Goal: Task Accomplishment & Management: Manage account settings

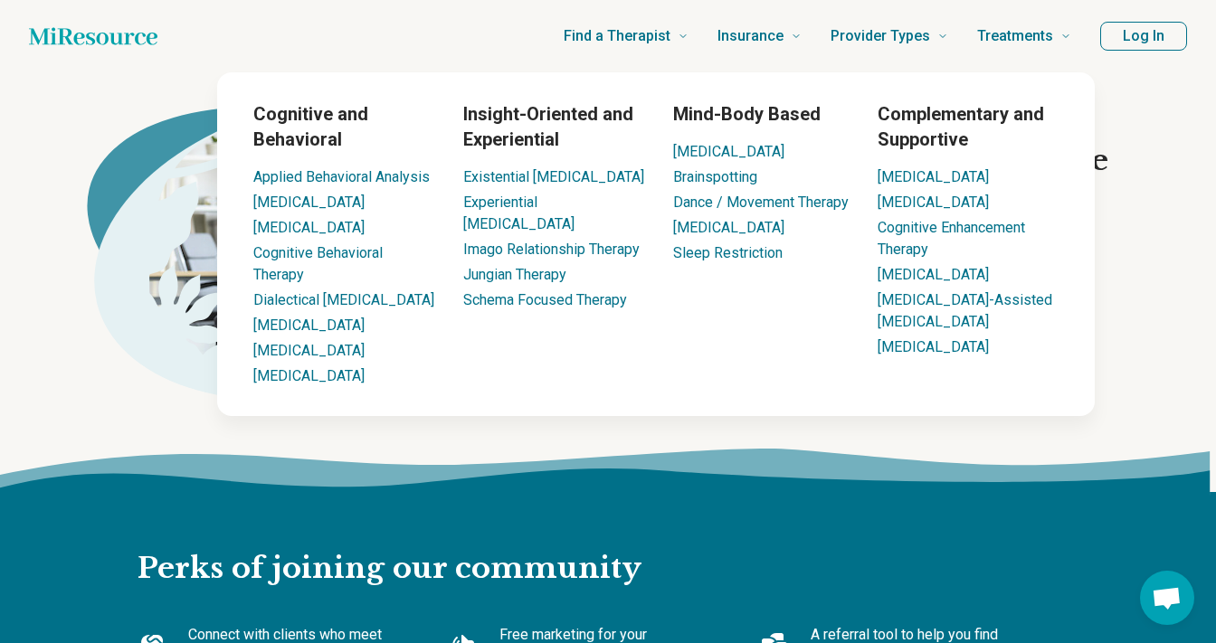
click at [1124, 29] on button "Log In" at bounding box center [1143, 36] width 87 height 29
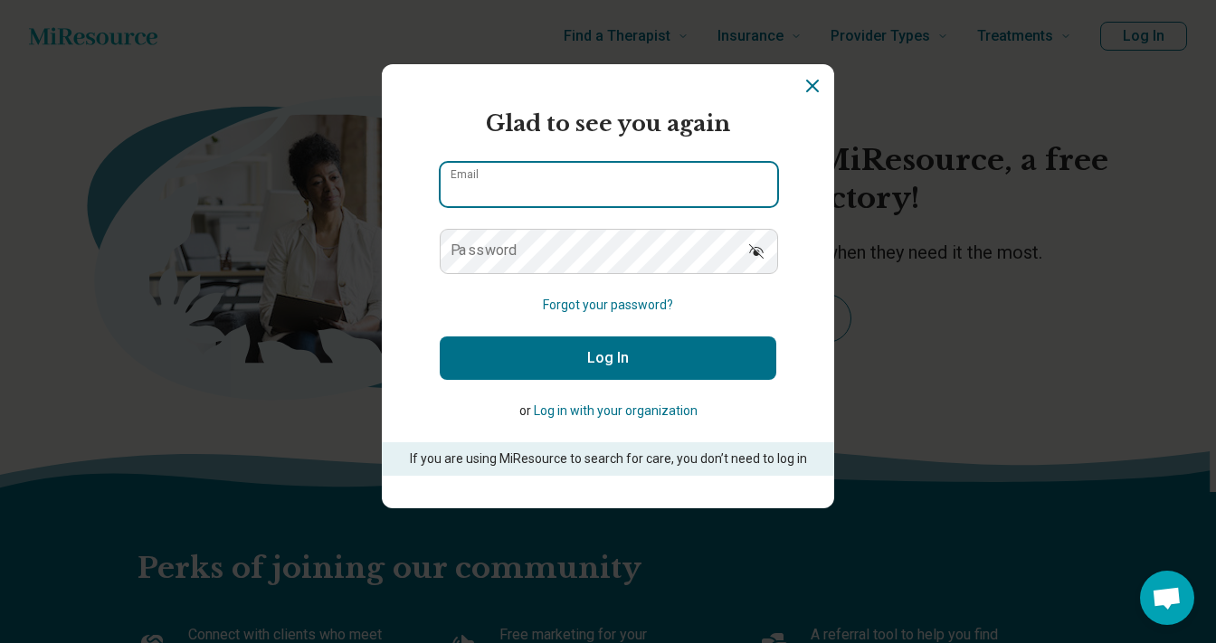
type input "**********"
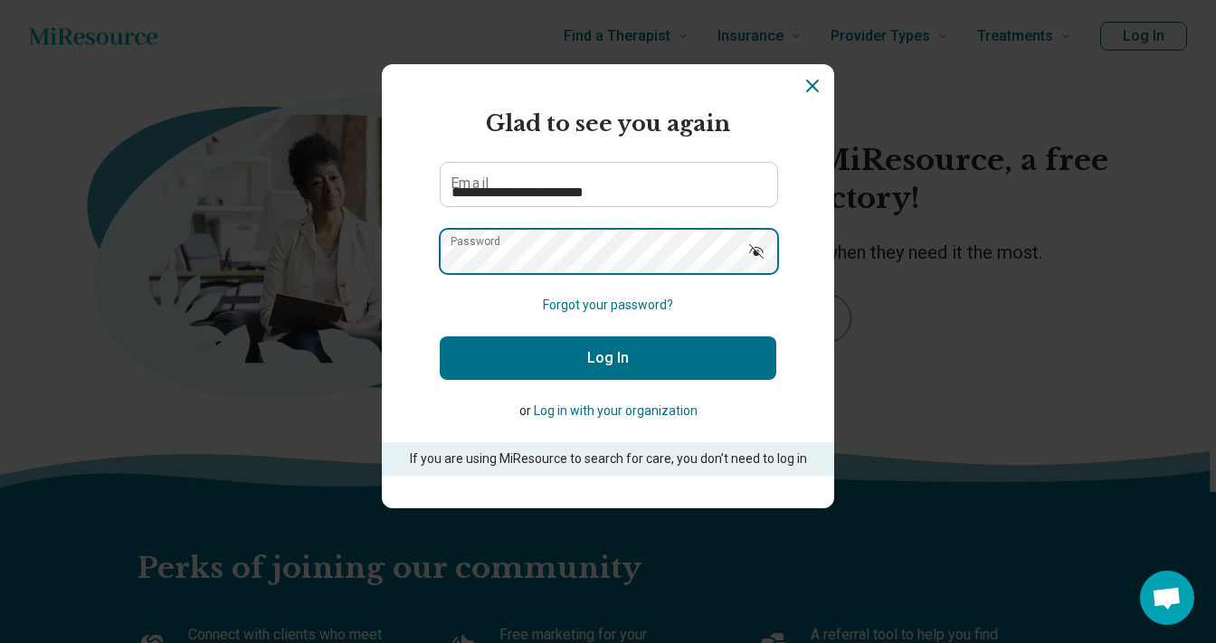
click at [608, 358] on button "Log In" at bounding box center [608, 358] width 337 height 43
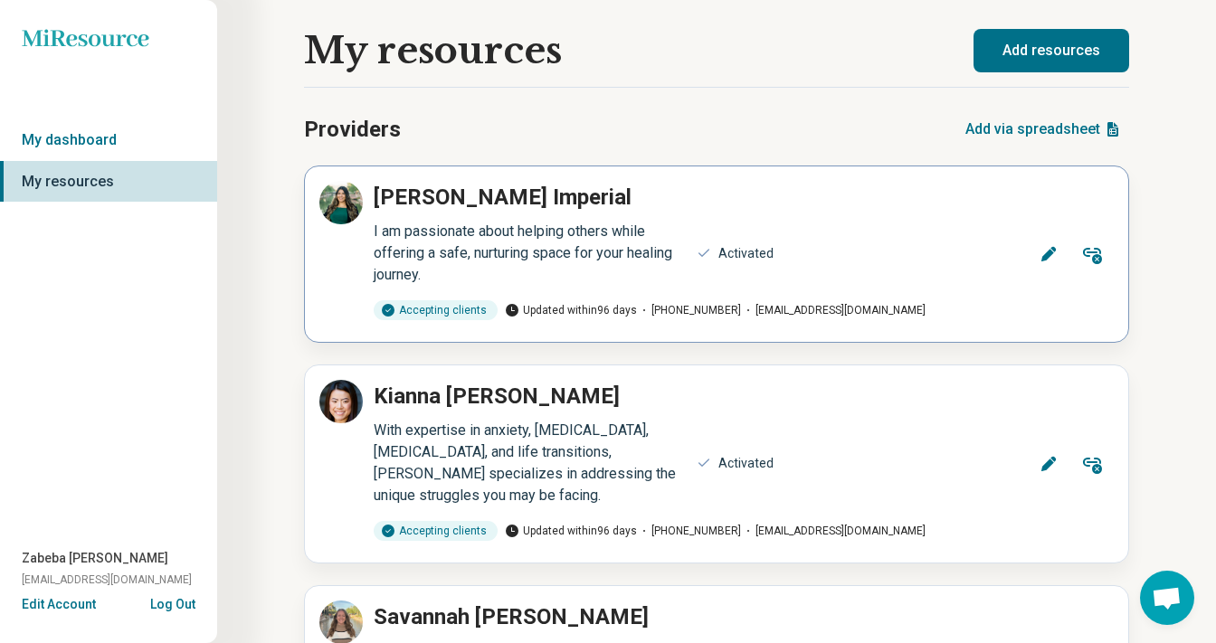
click at [1090, 258] on icon at bounding box center [1092, 254] width 22 height 22
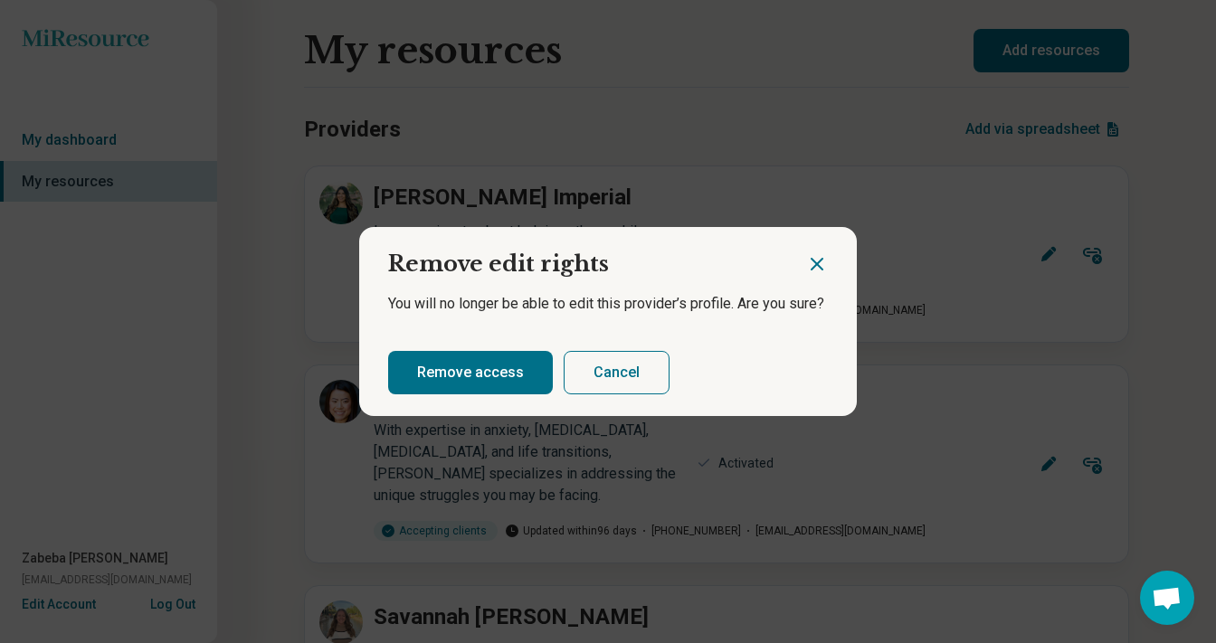
click at [490, 367] on button "Remove access" at bounding box center [470, 372] width 165 height 43
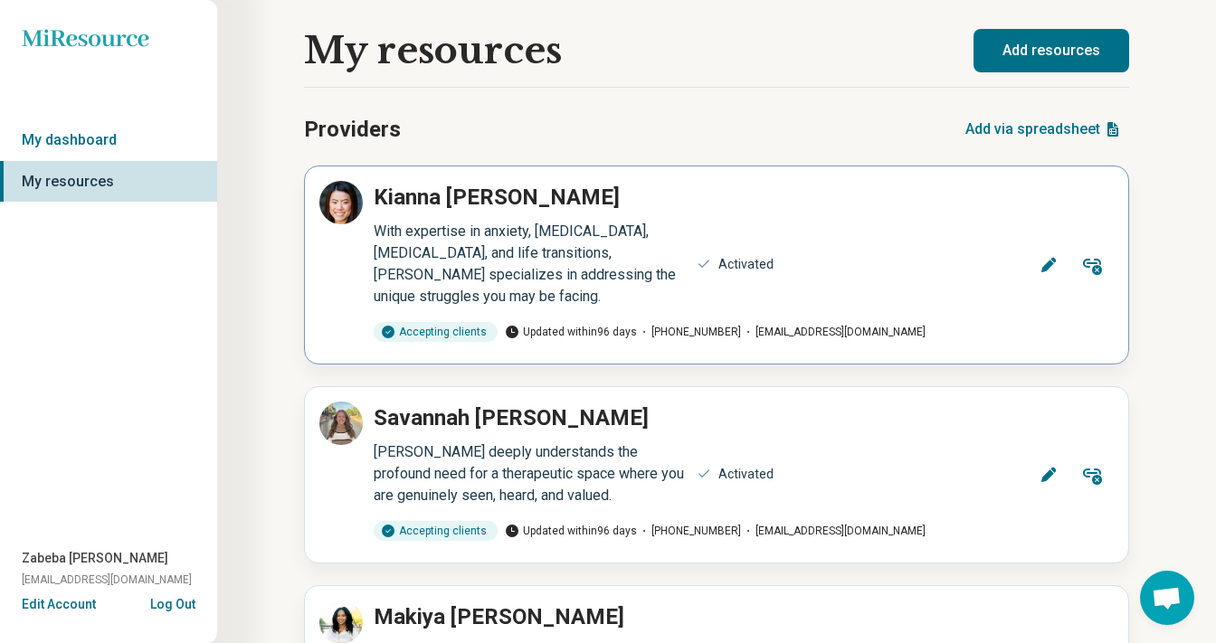
click at [1086, 263] on icon at bounding box center [1092, 265] width 22 height 22
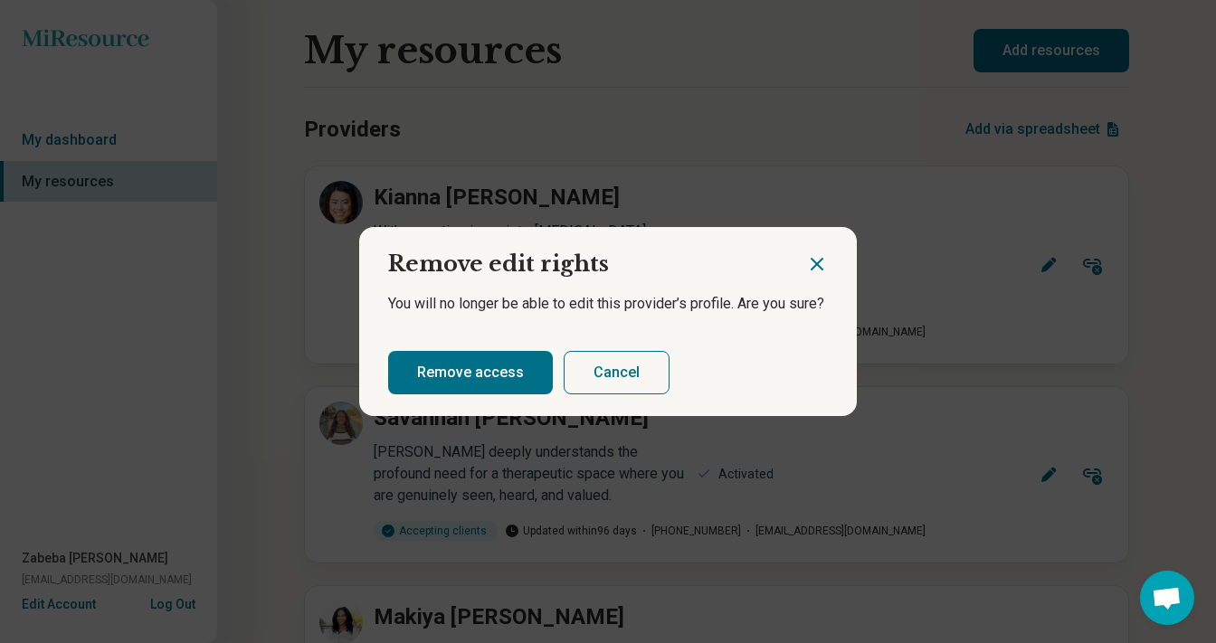
click at [528, 370] on button "Remove access" at bounding box center [470, 372] width 165 height 43
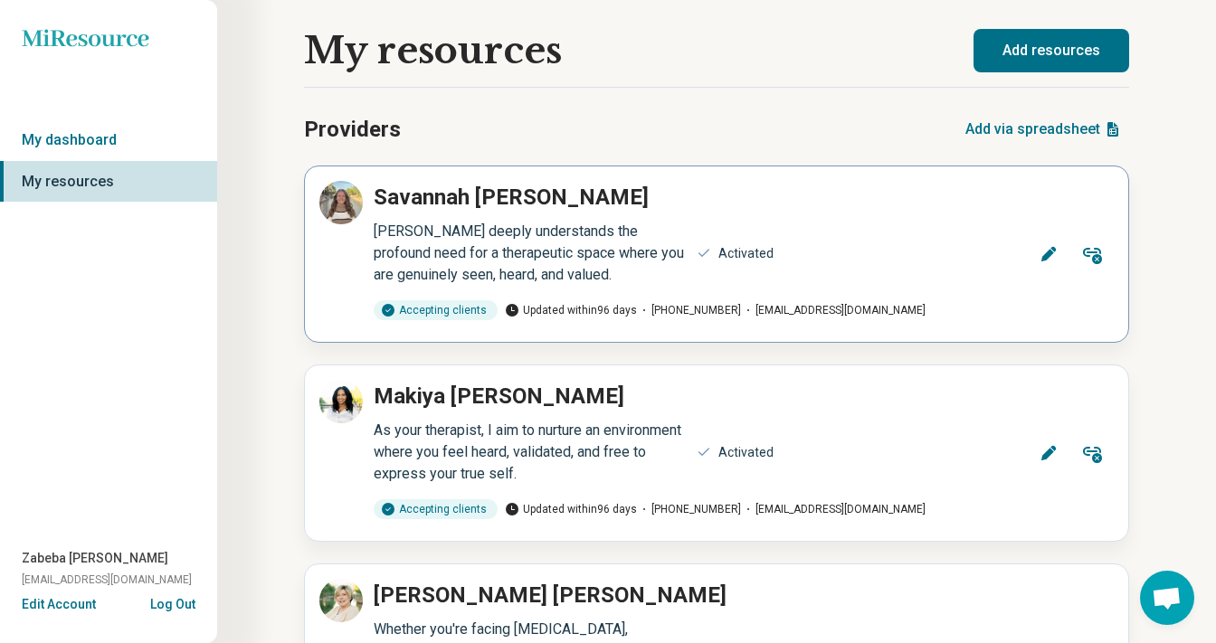
click at [1087, 260] on icon at bounding box center [1092, 254] width 22 height 22
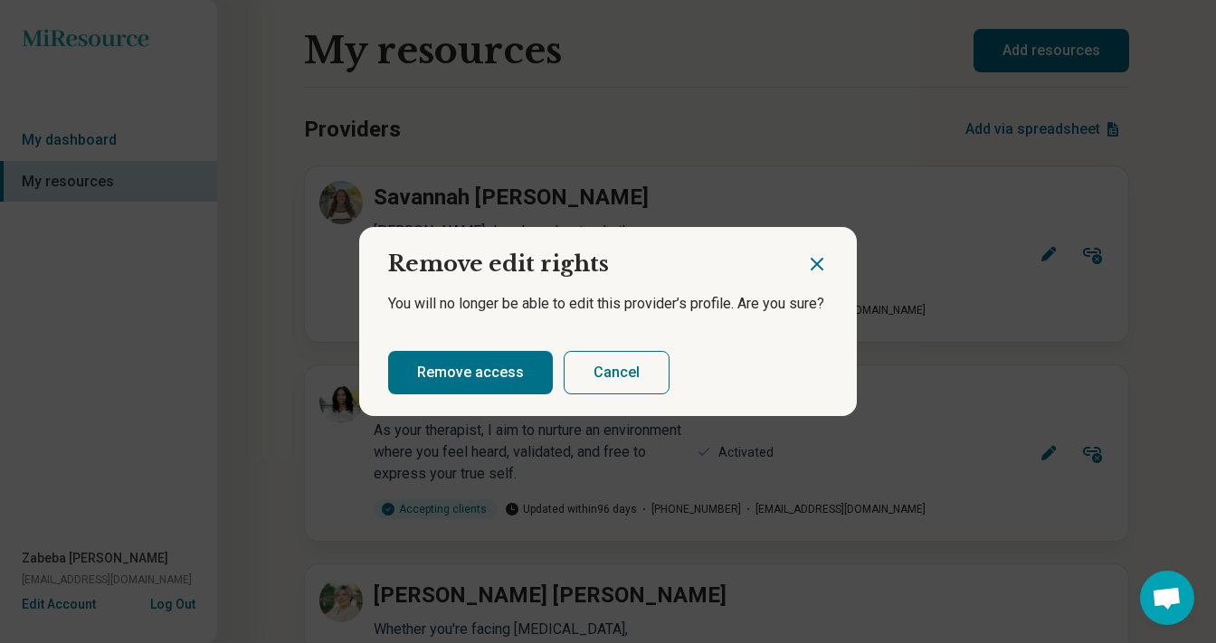
click at [490, 365] on button "Remove access" at bounding box center [470, 372] width 165 height 43
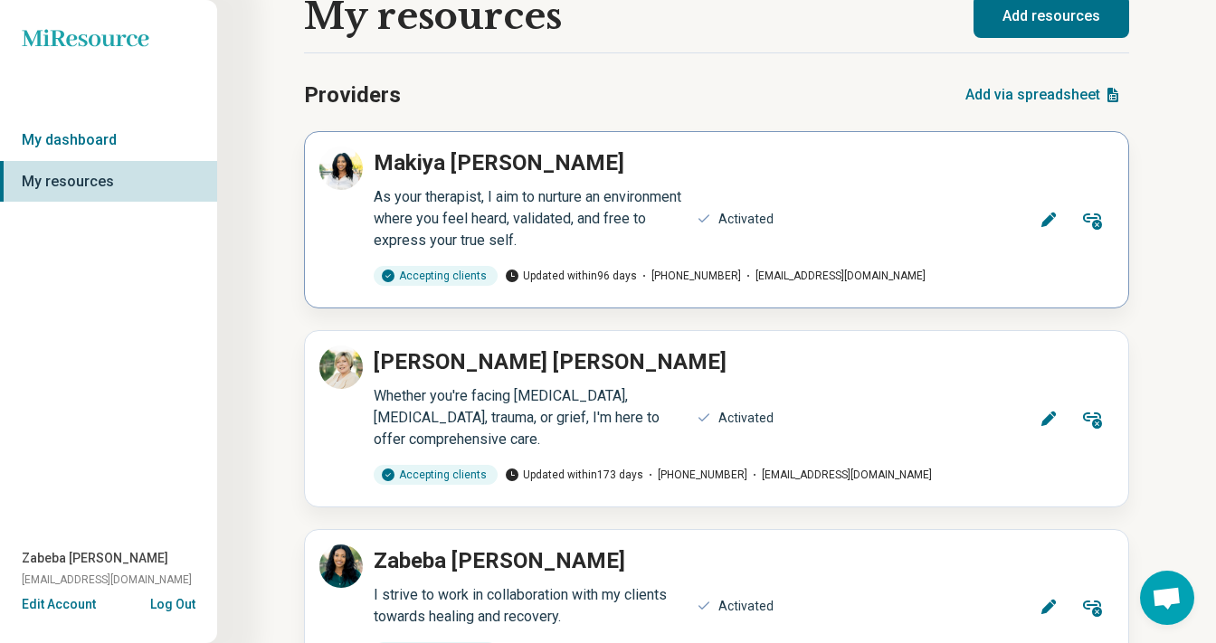
scroll to position [36, 0]
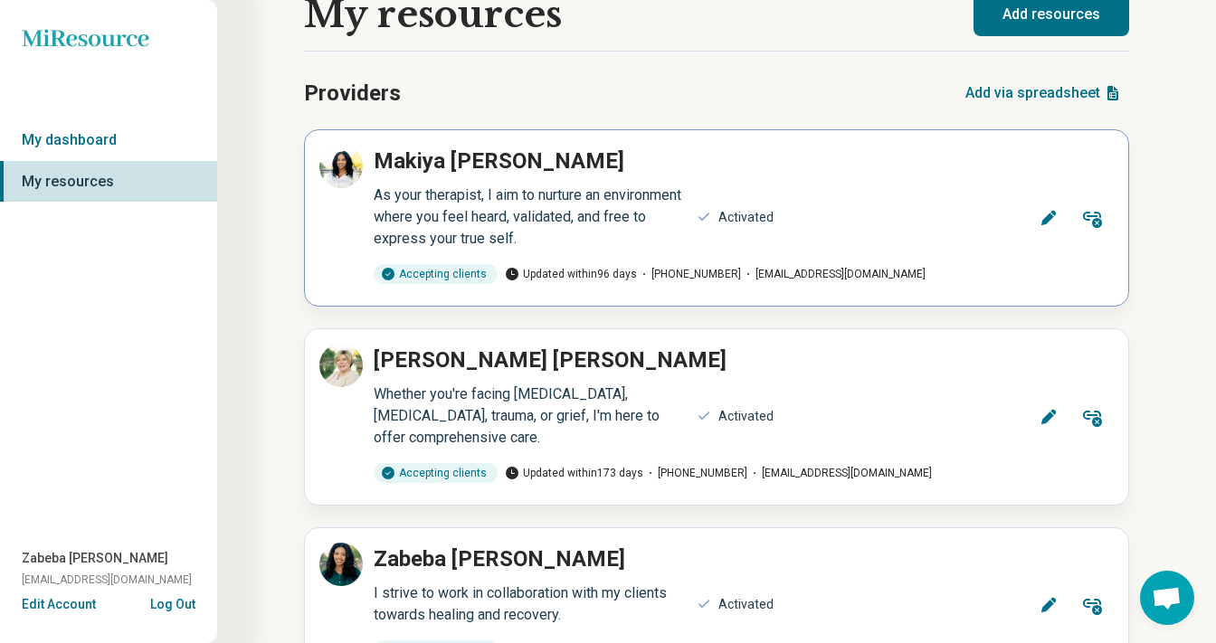
click at [1094, 220] on icon at bounding box center [1092, 220] width 19 height 16
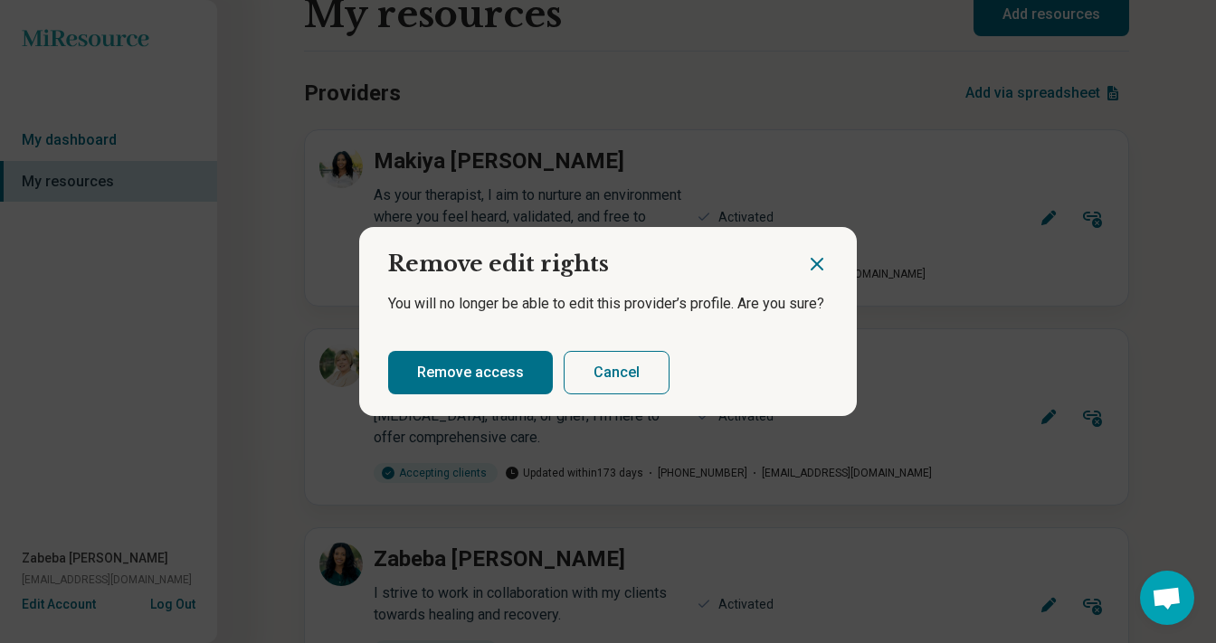
click at [493, 379] on button "Remove access" at bounding box center [470, 372] width 165 height 43
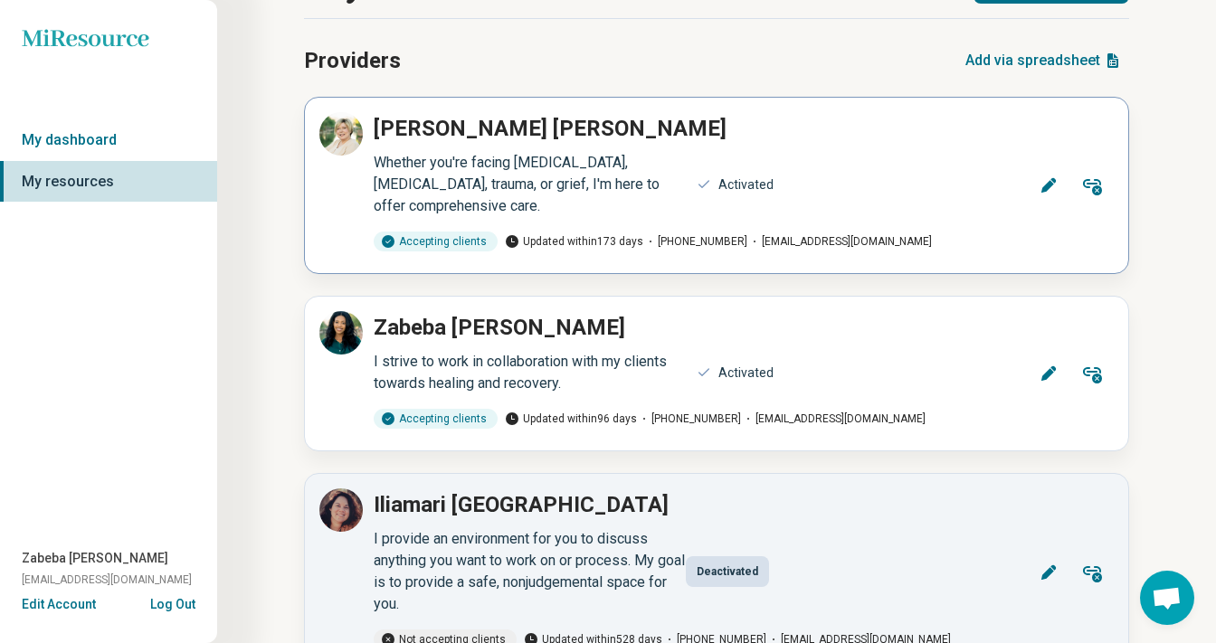
scroll to position [71, 0]
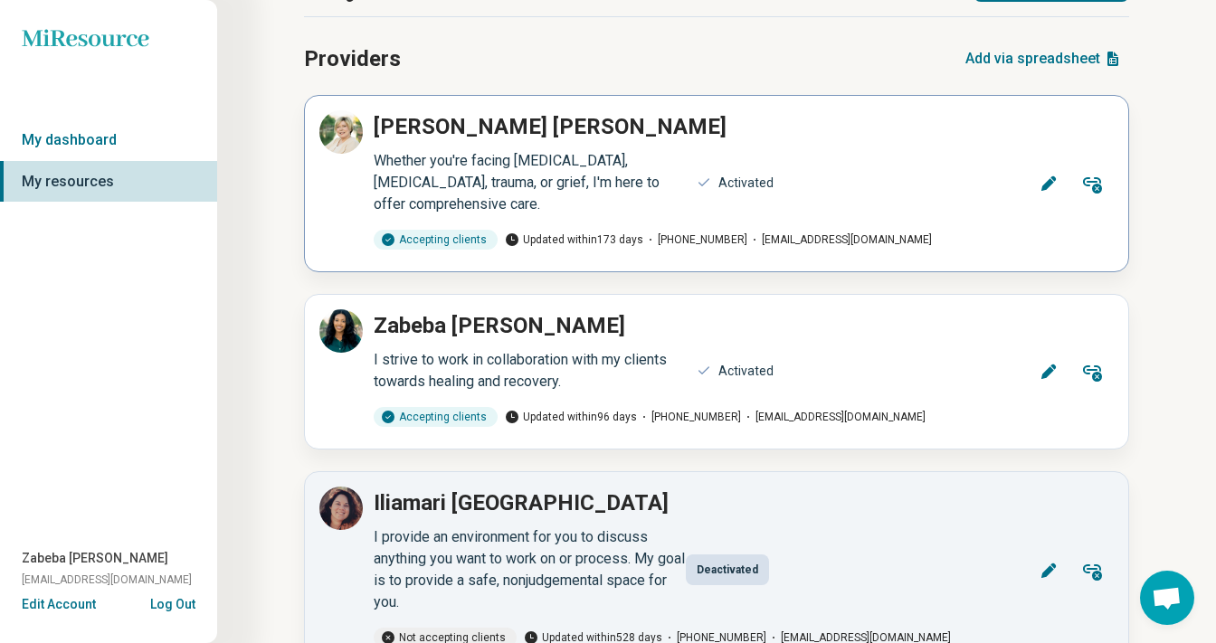
click at [1105, 185] on button "Remove" at bounding box center [1091, 183] width 43 height 43
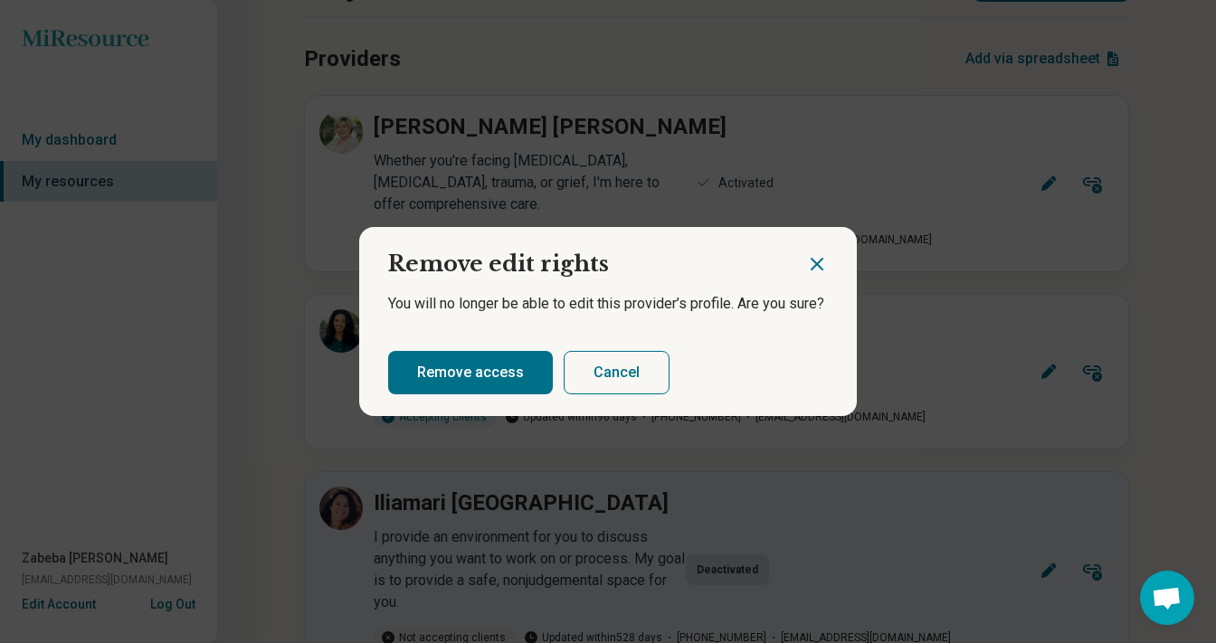
click at [486, 367] on button "Remove access" at bounding box center [470, 372] width 165 height 43
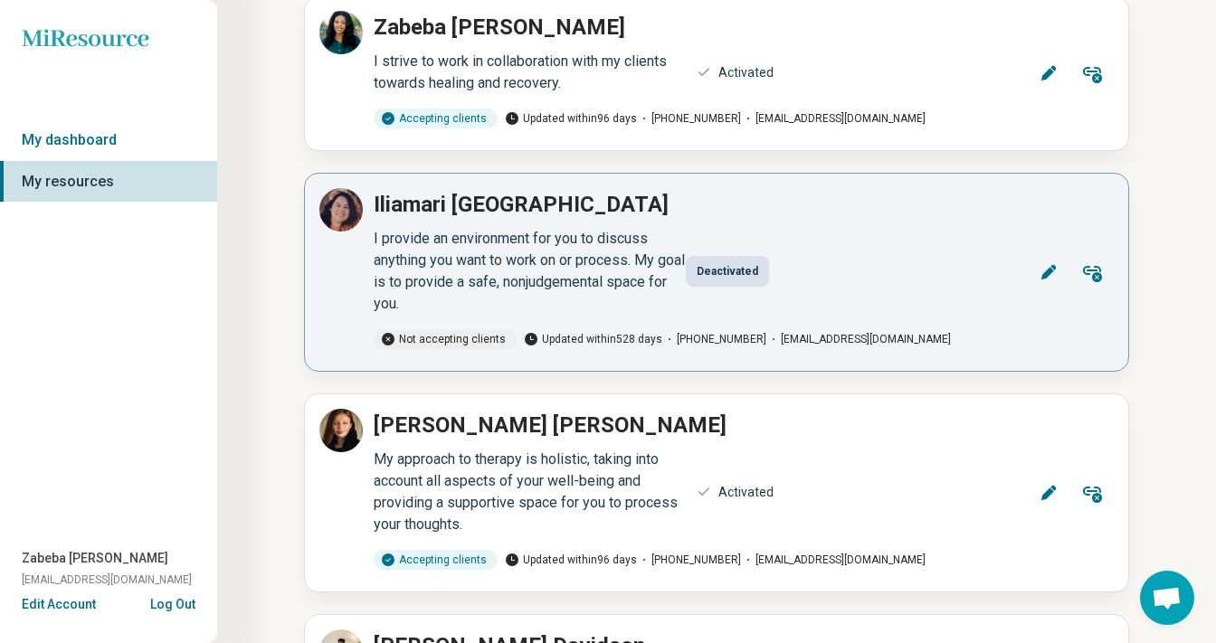
scroll to position [165, 0]
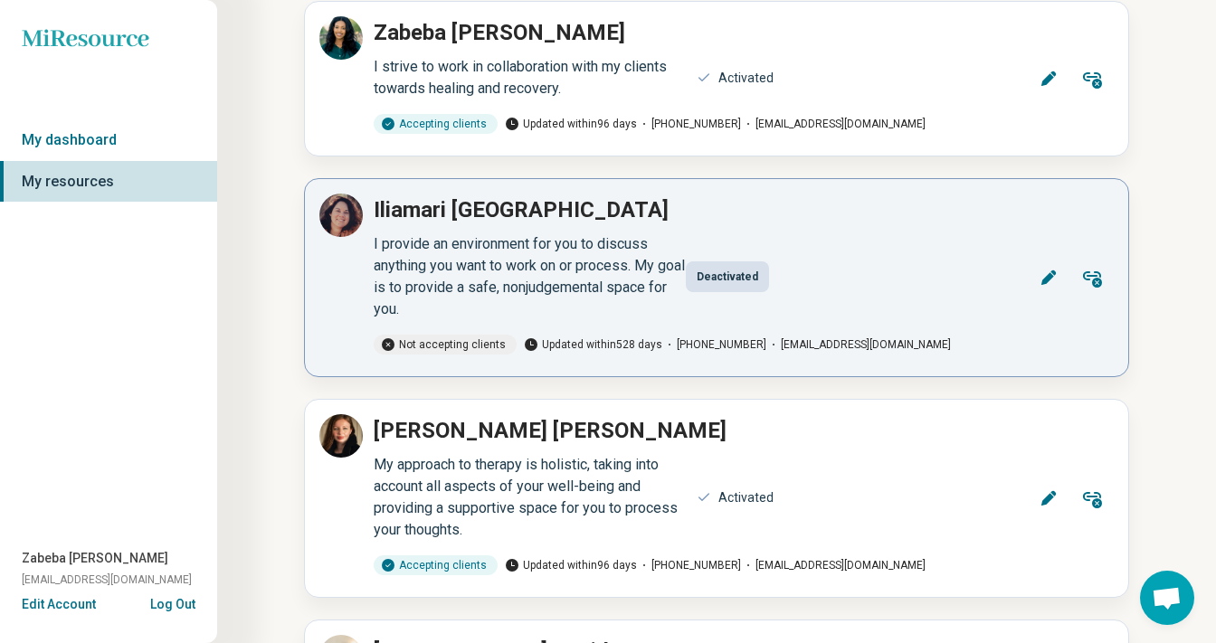
click at [1103, 276] on button "Remove" at bounding box center [1091, 277] width 43 height 43
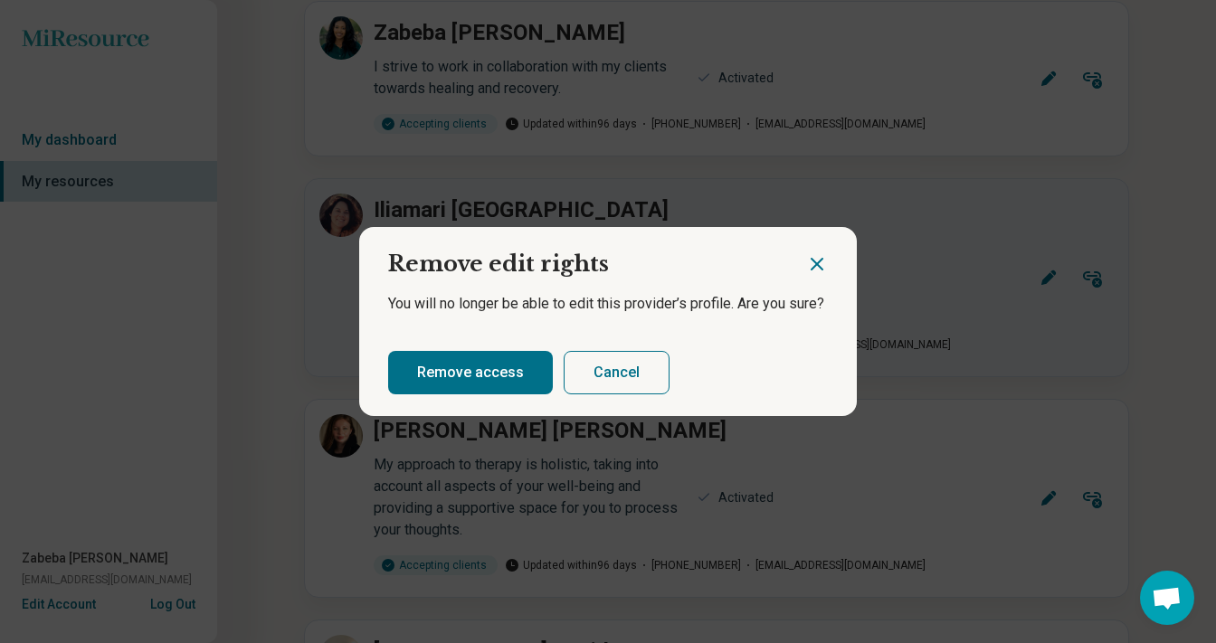
click at [500, 360] on button "Remove access" at bounding box center [470, 372] width 165 height 43
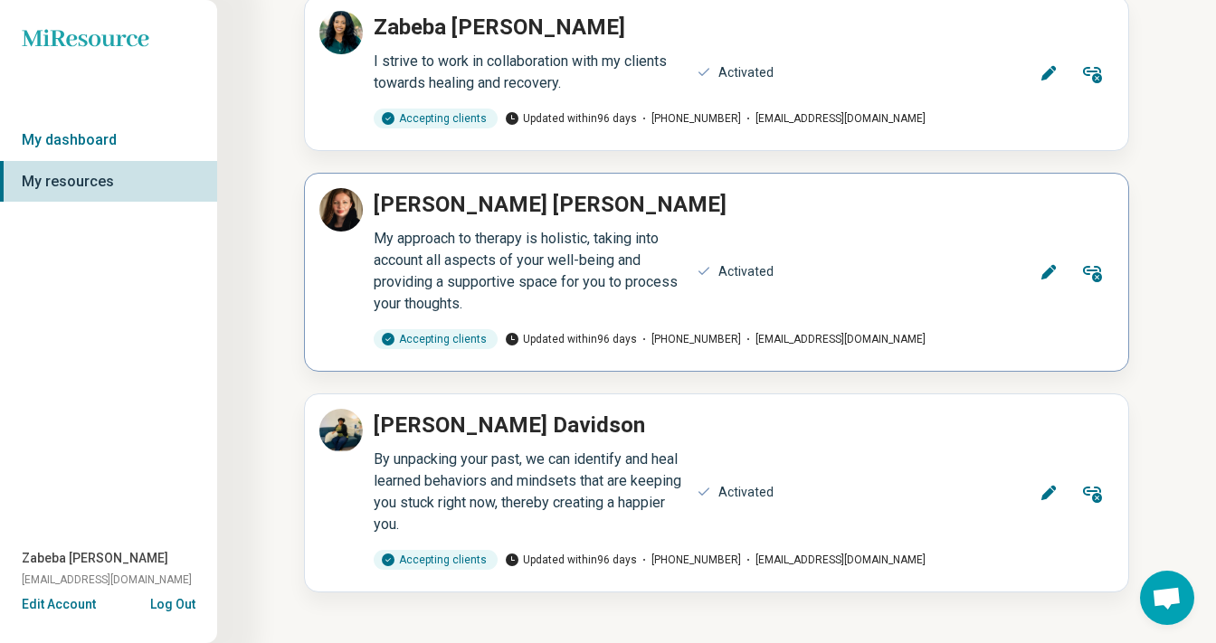
scroll to position [170, 0]
click at [1102, 282] on icon at bounding box center [1092, 272] width 22 height 22
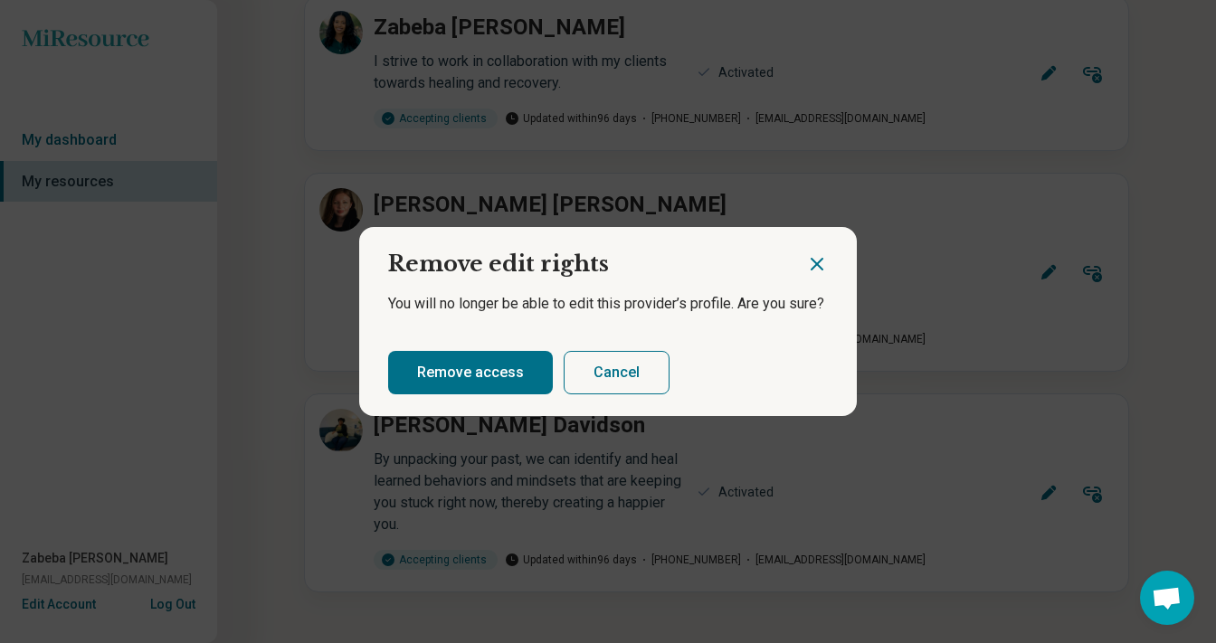
click at [422, 390] on button "Remove access" at bounding box center [470, 372] width 165 height 43
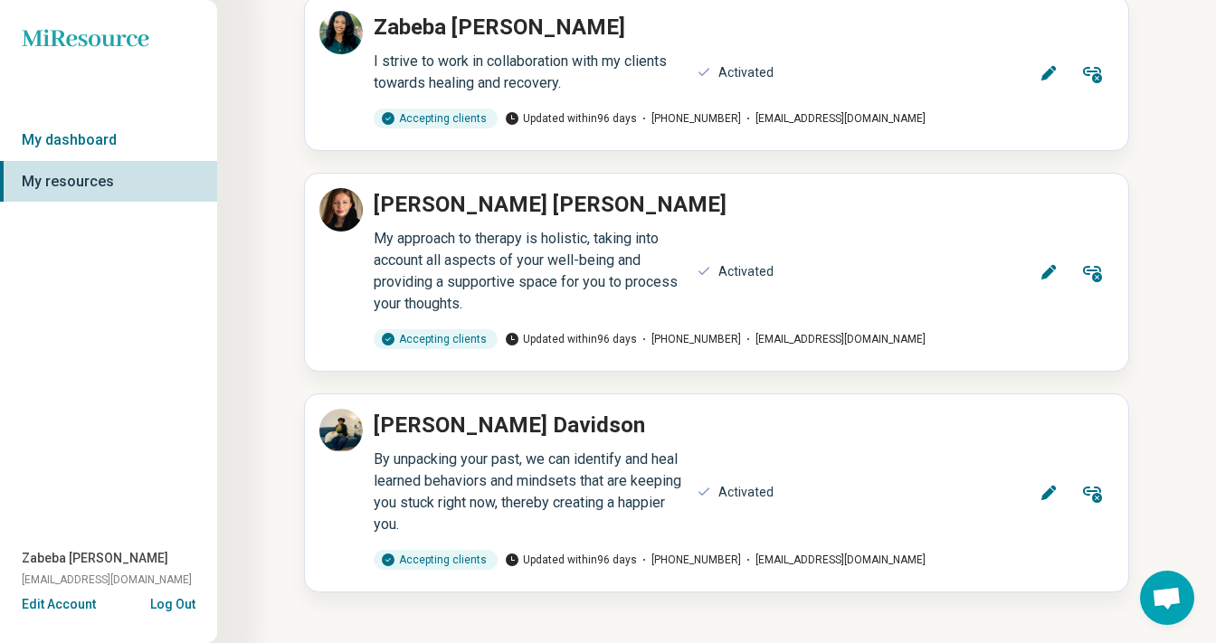
scroll to position [0, 0]
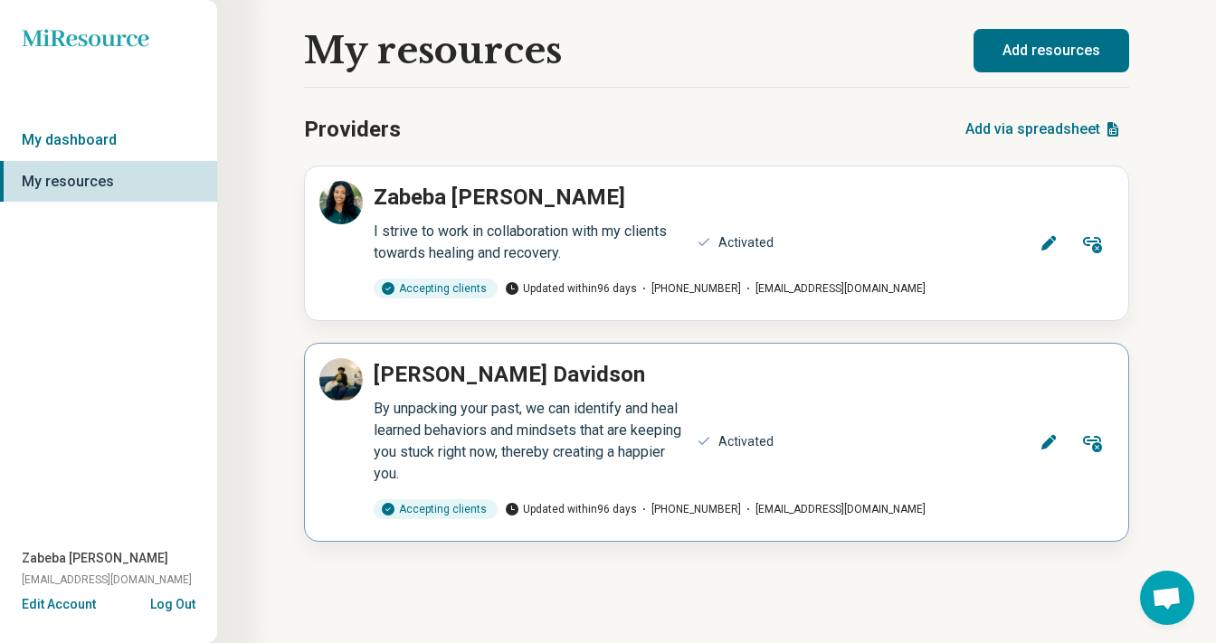
click at [1097, 445] on icon at bounding box center [1092, 444] width 19 height 16
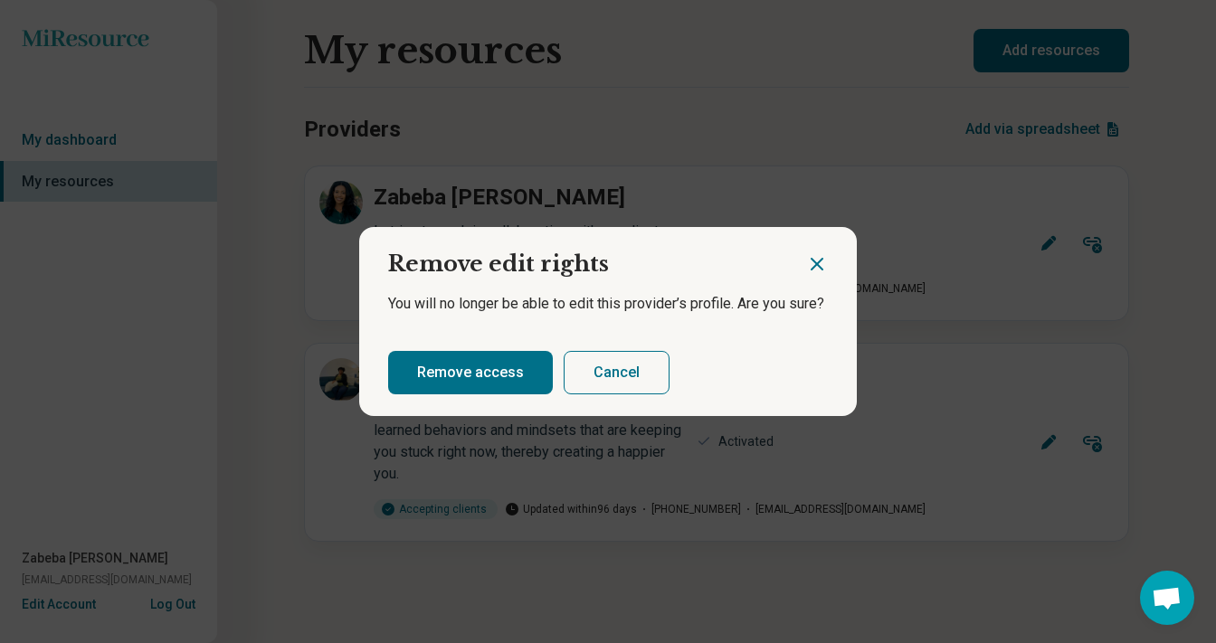
click at [480, 370] on button "Remove access" at bounding box center [470, 372] width 165 height 43
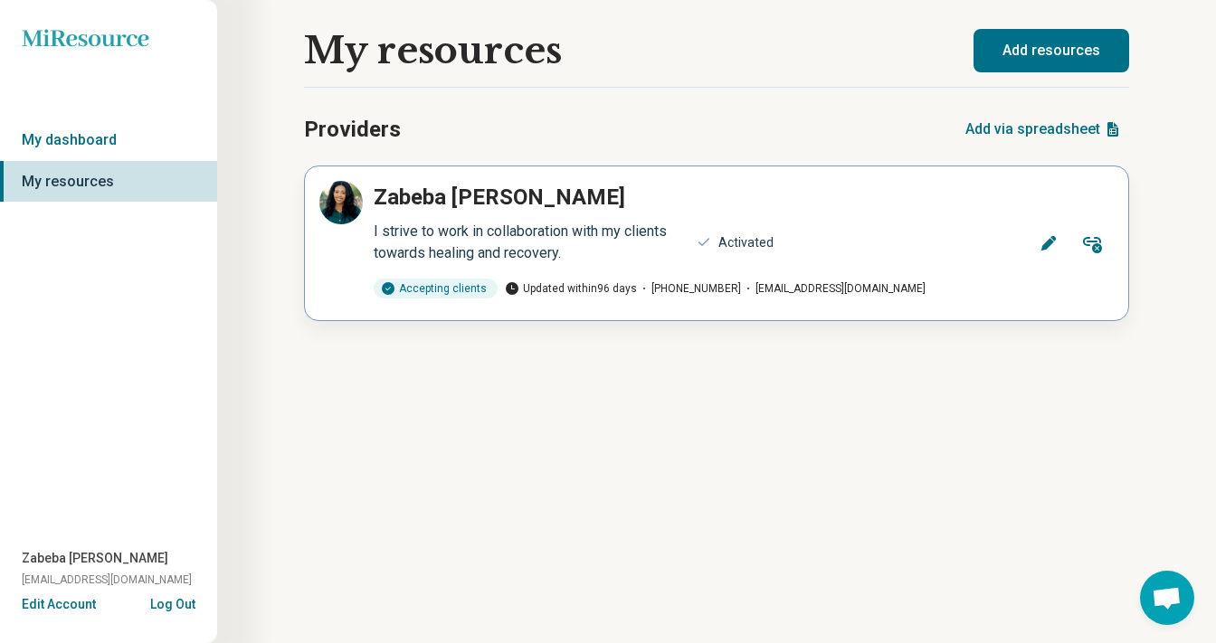
click at [1038, 251] on button "Edit" at bounding box center [1048, 243] width 43 height 43
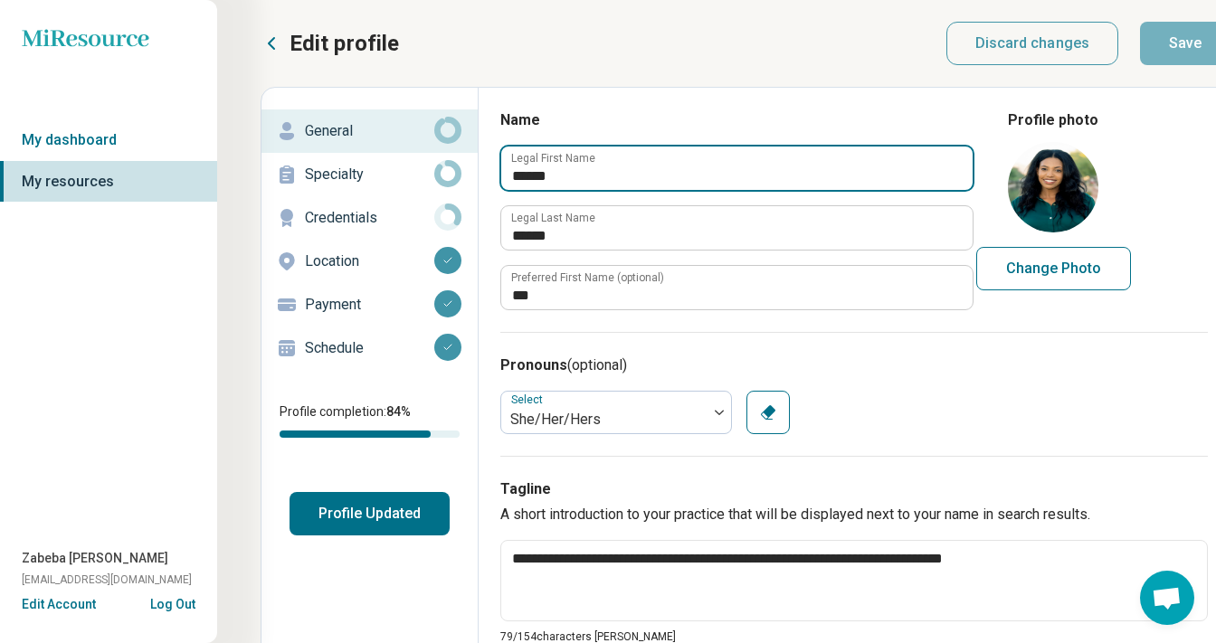
click at [638, 168] on input "******" at bounding box center [736, 168] width 471 height 43
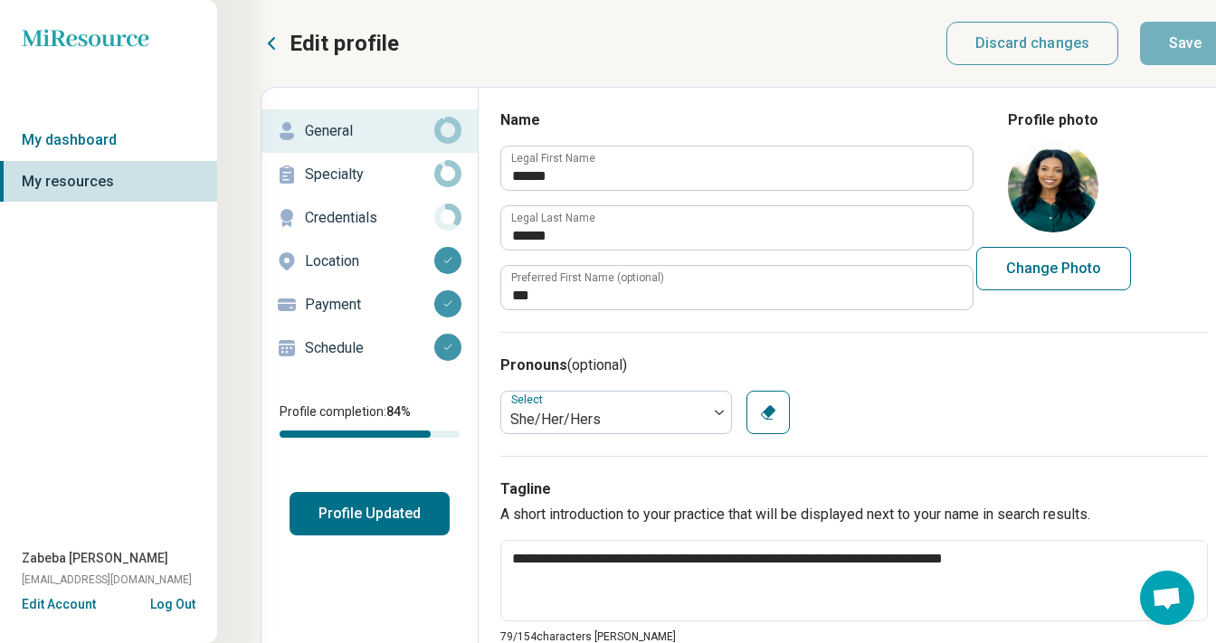
click at [360, 182] on p "Specialty" at bounding box center [369, 175] width 129 height 22
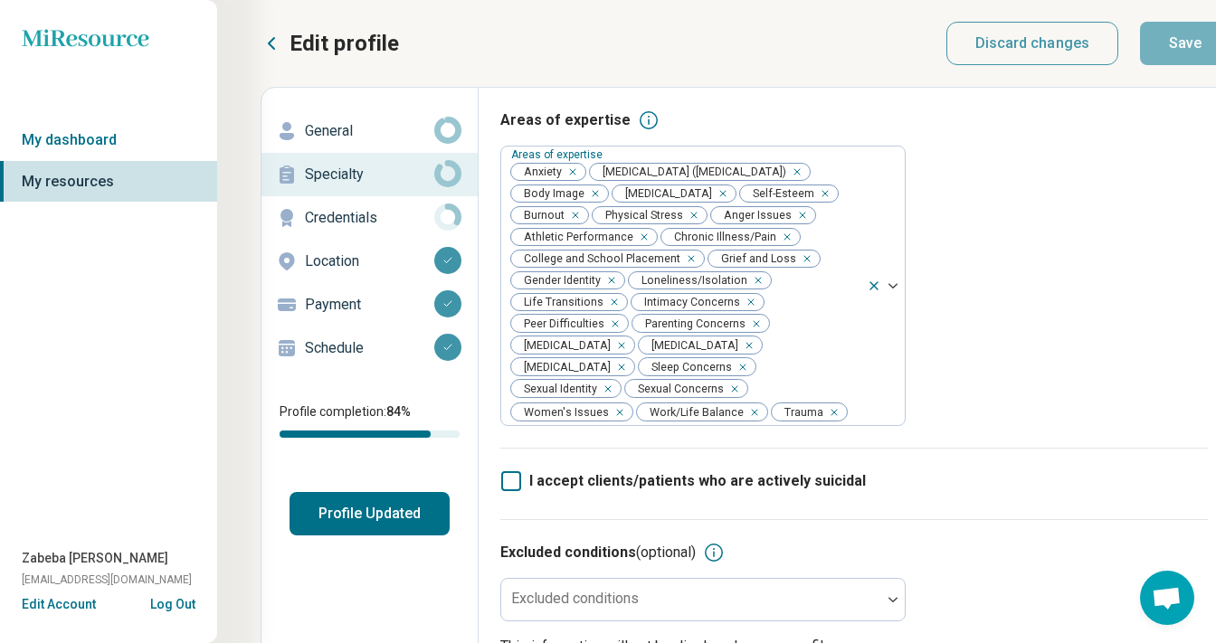
click at [364, 218] on p "Credentials" at bounding box center [369, 218] width 129 height 22
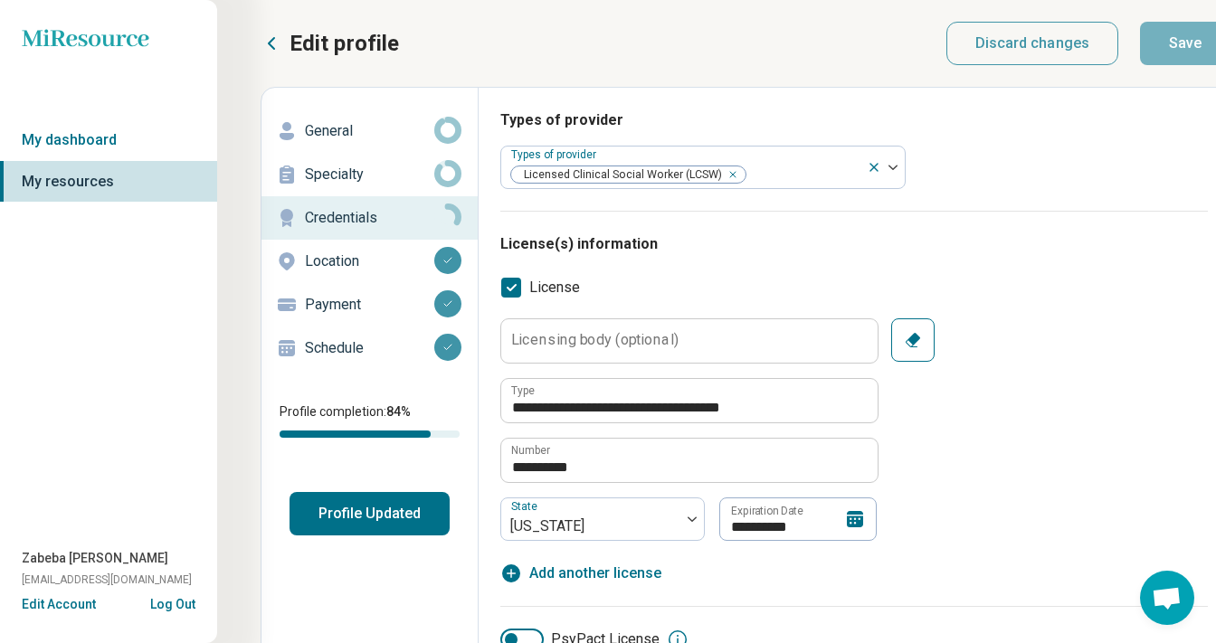
click at [353, 252] on p "Location" at bounding box center [369, 262] width 129 height 22
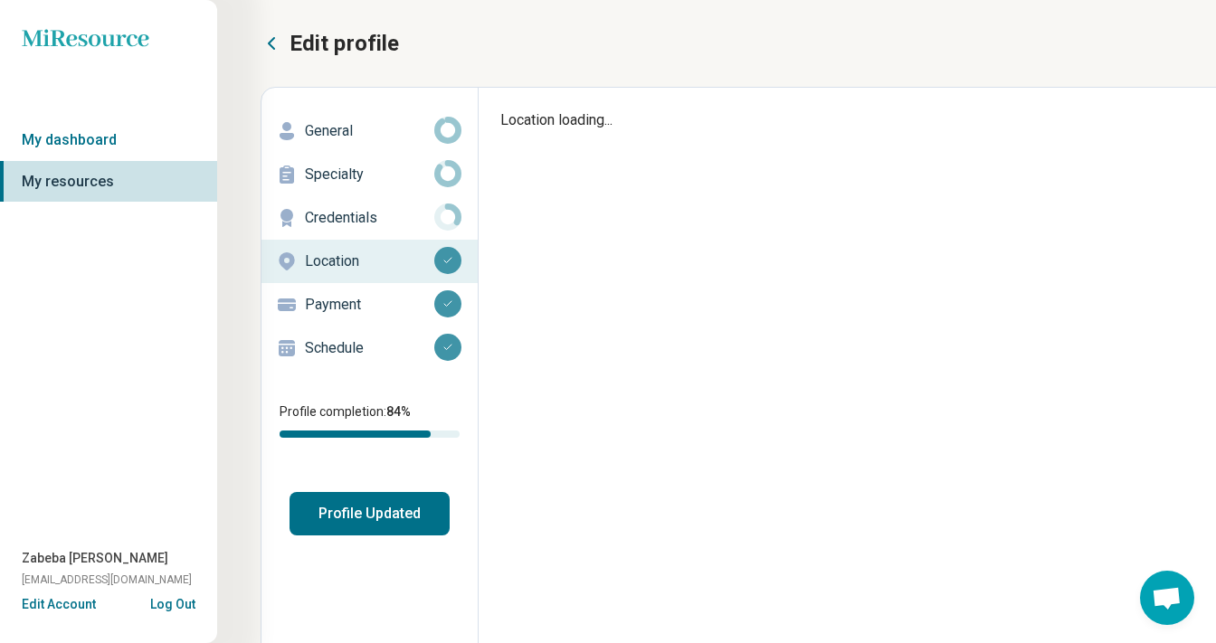
click at [350, 298] on p "Payment" at bounding box center [369, 305] width 129 height 22
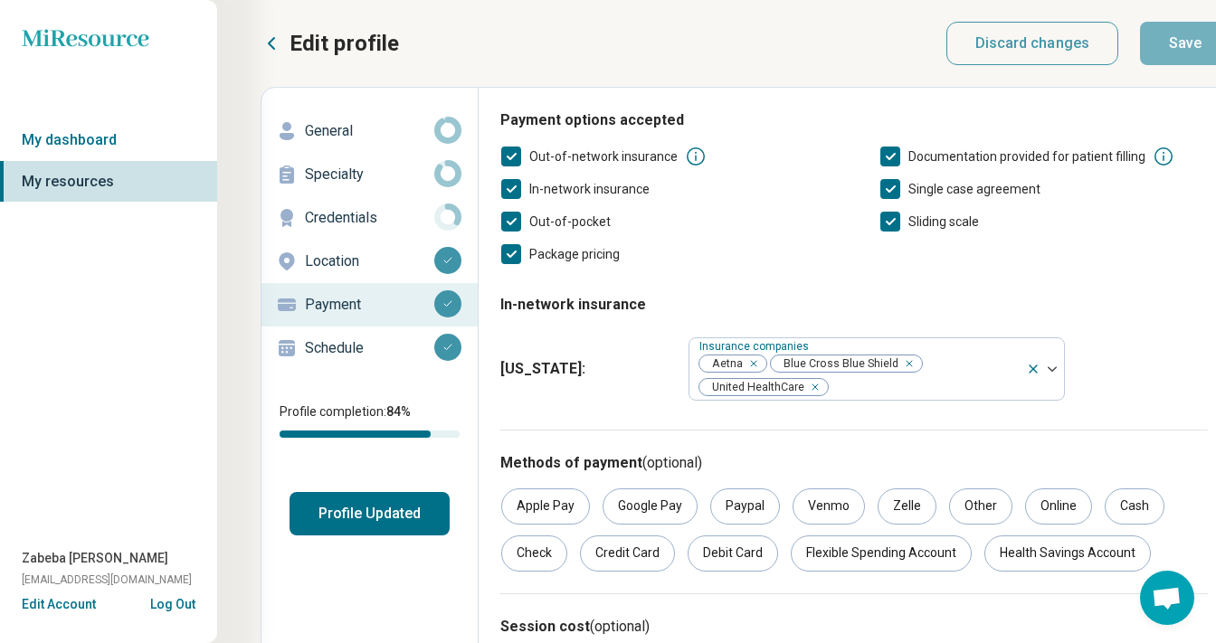
click at [351, 347] on p "Schedule" at bounding box center [369, 348] width 129 height 22
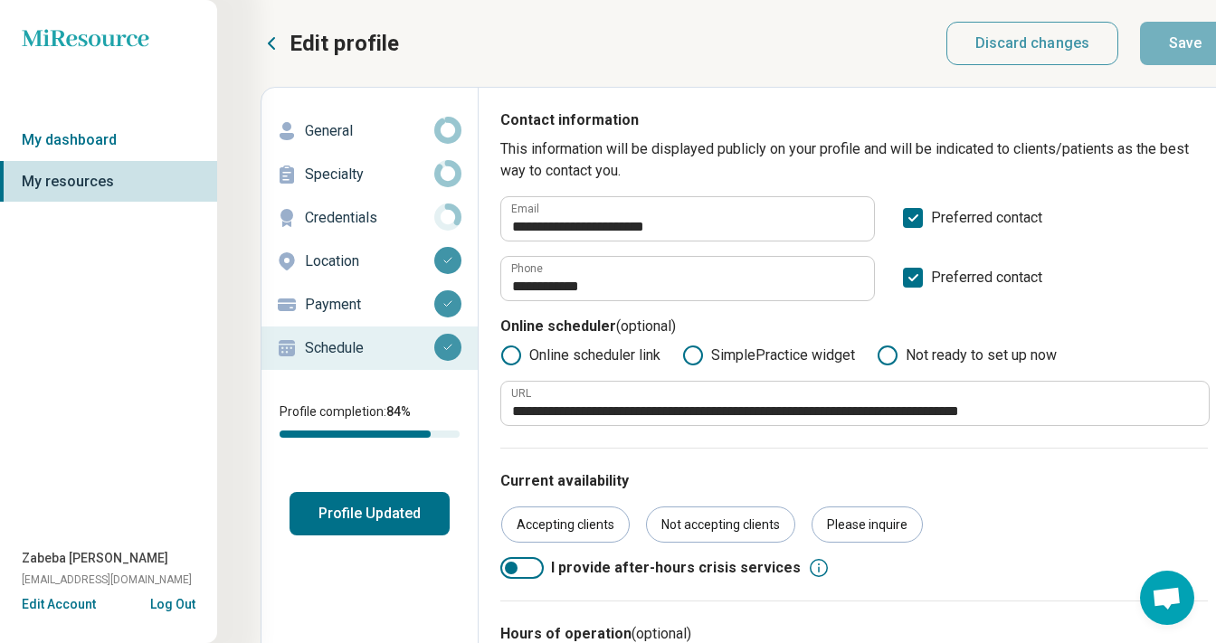
click at [340, 130] on p "General" at bounding box center [369, 131] width 129 height 22
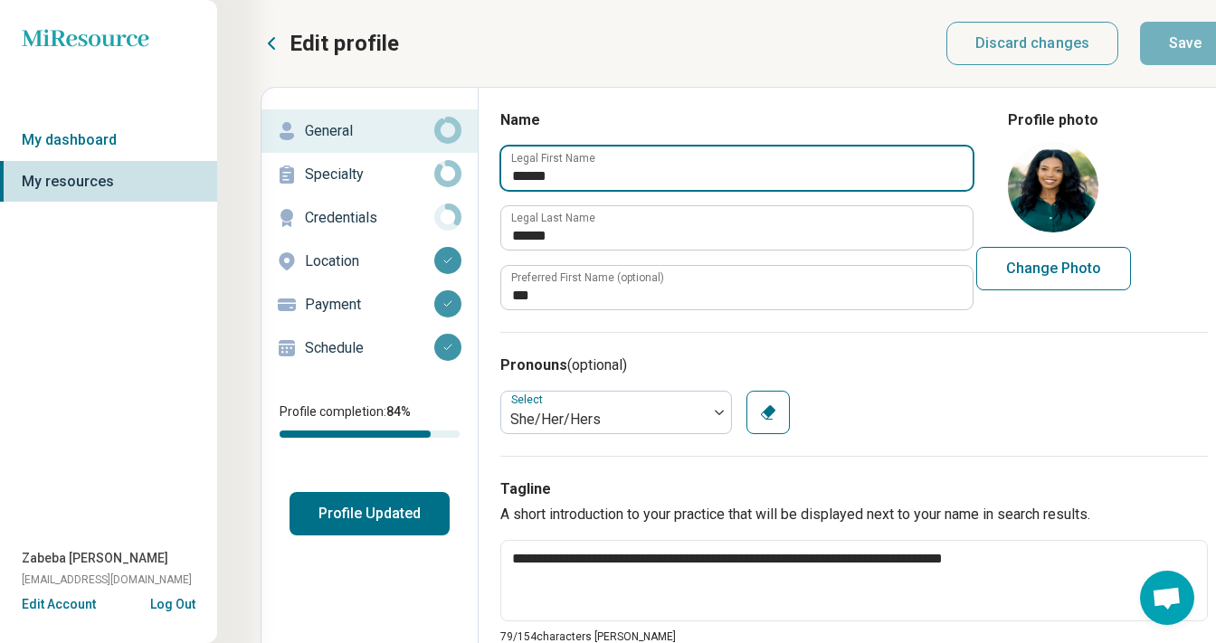
click at [654, 176] on input "******" at bounding box center [736, 168] width 471 height 43
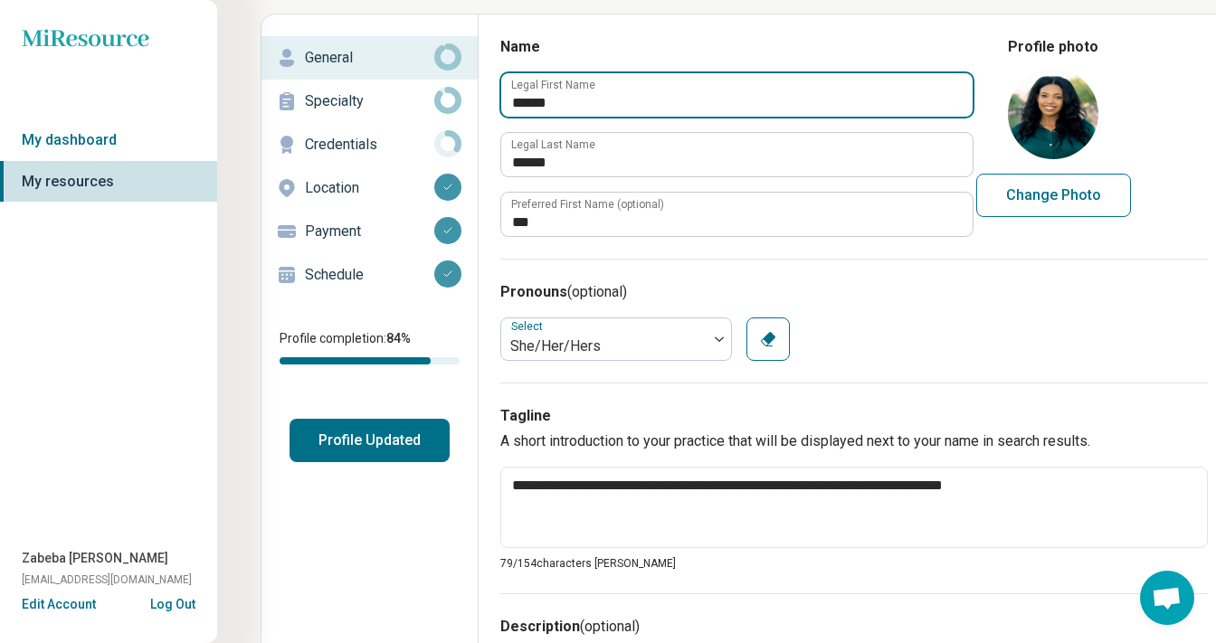
scroll to position [120, 0]
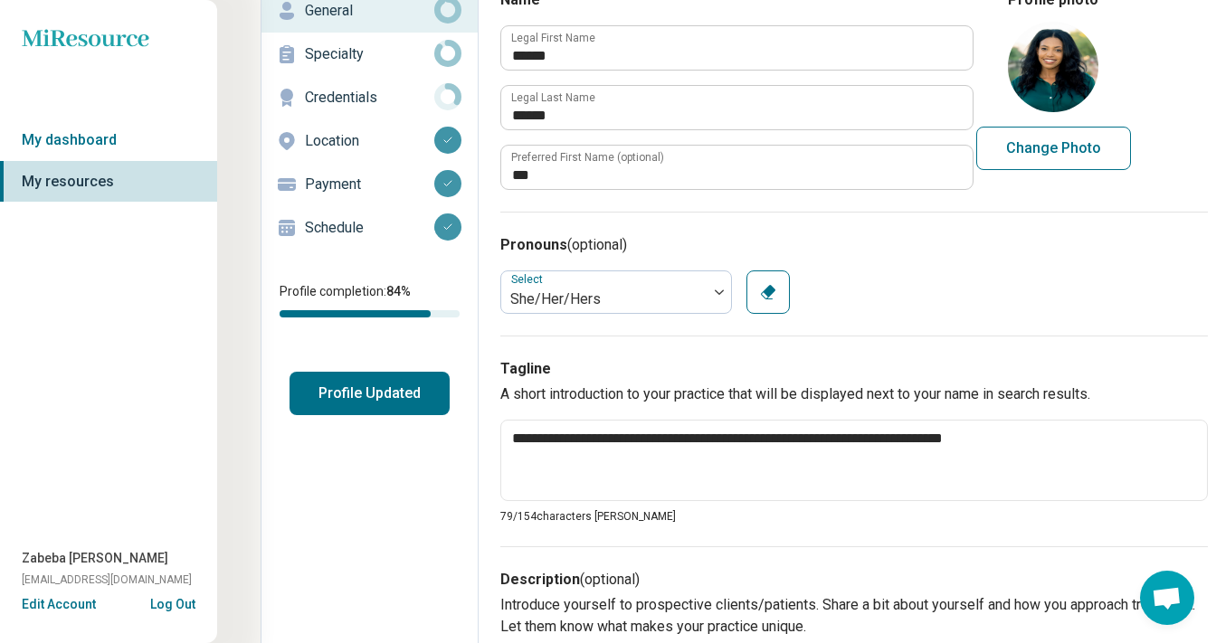
click at [389, 75] on link "Specialty" at bounding box center [369, 54] width 216 height 43
click at [373, 94] on p "Credentials" at bounding box center [369, 98] width 129 height 22
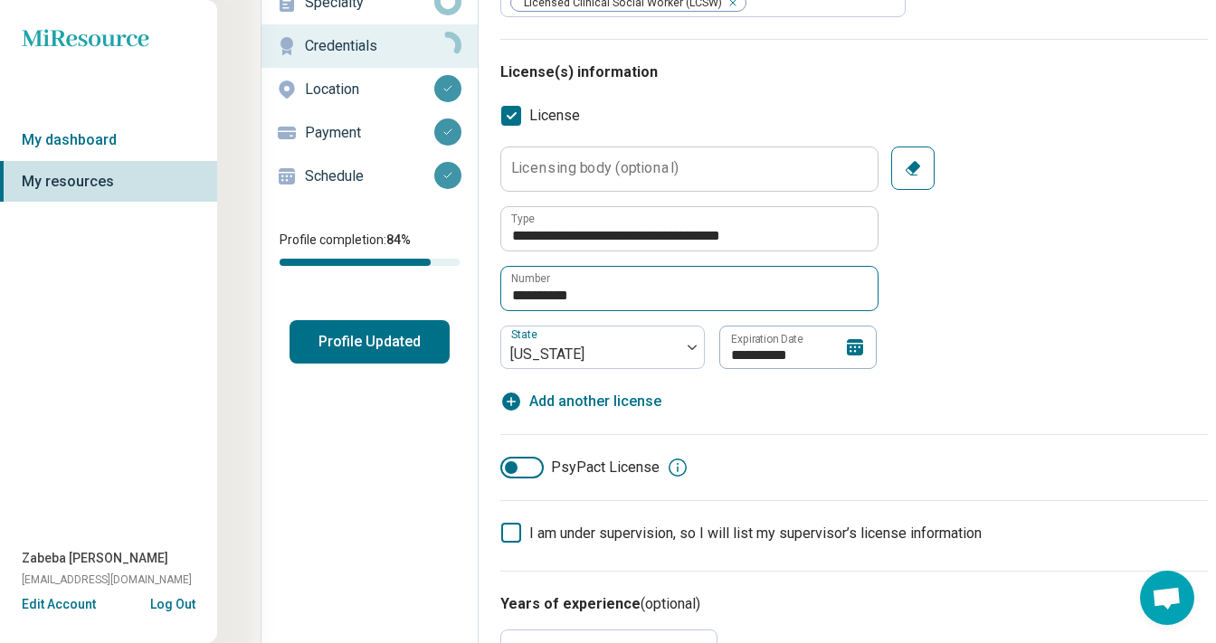
scroll to position [175, 0]
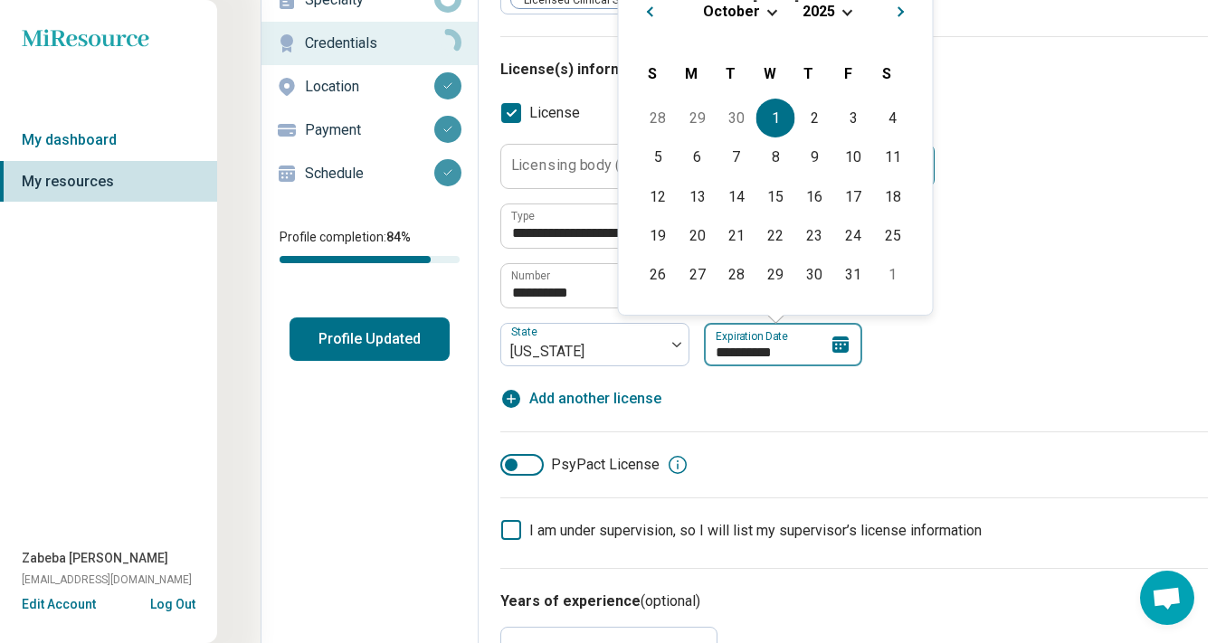
click at [760, 354] on input "**********" at bounding box center [783, 344] width 158 height 43
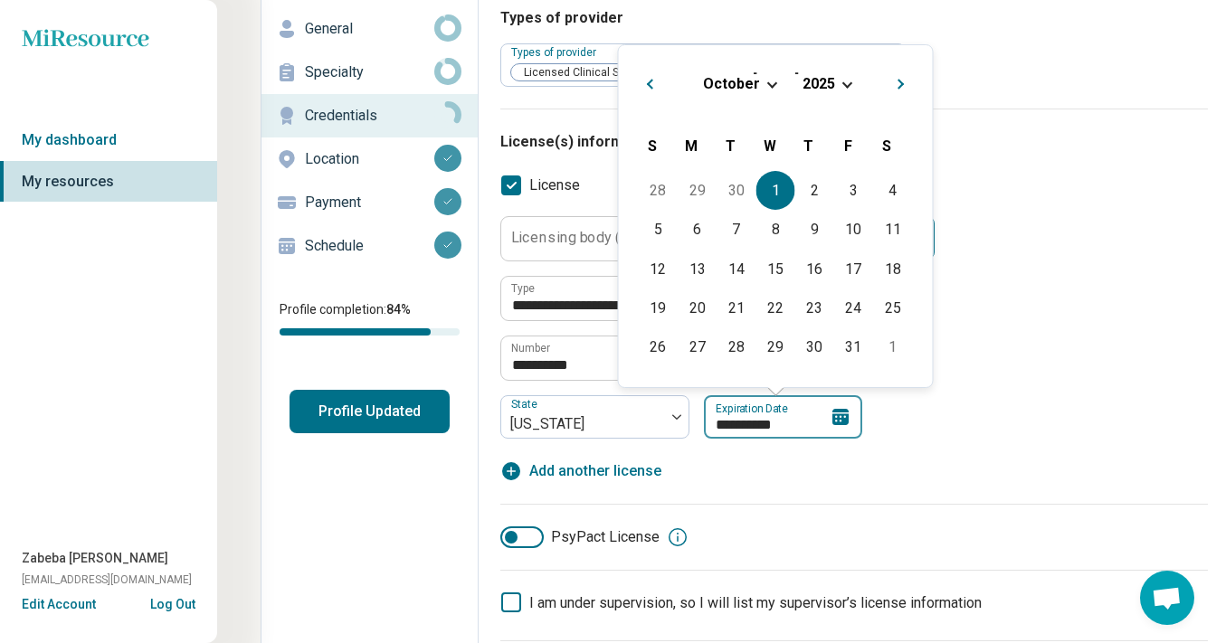
scroll to position [100, 1]
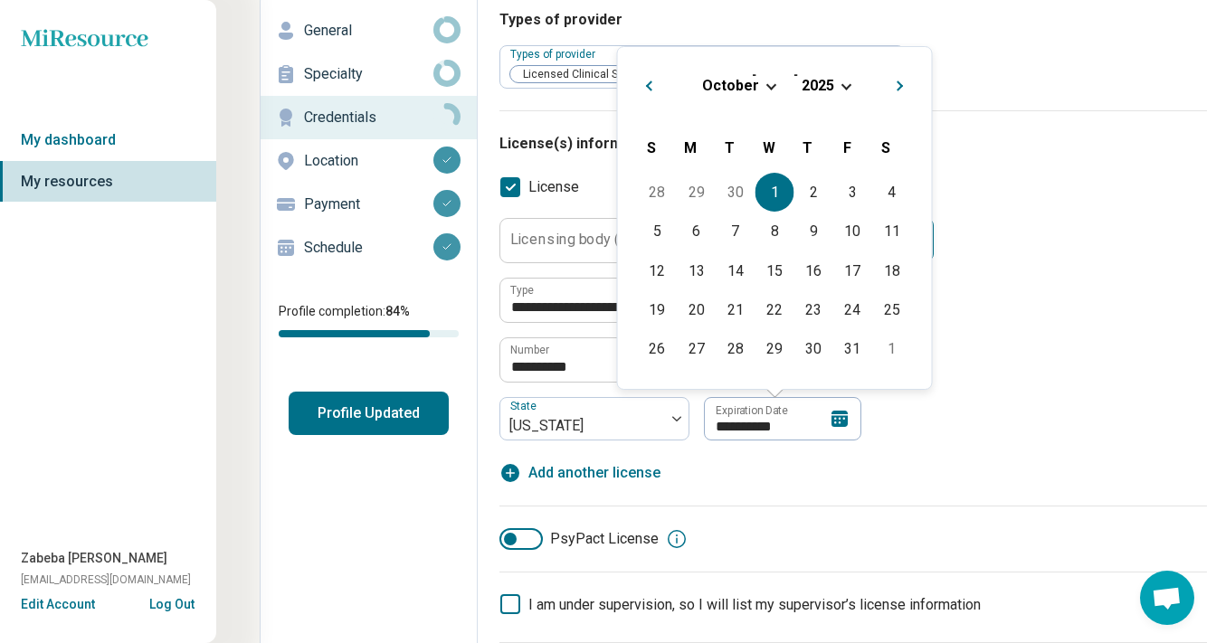
click at [838, 80] on div "[DATE]" at bounding box center [774, 85] width 285 height 19
click at [823, 89] on span "2025" at bounding box center [818, 85] width 33 height 17
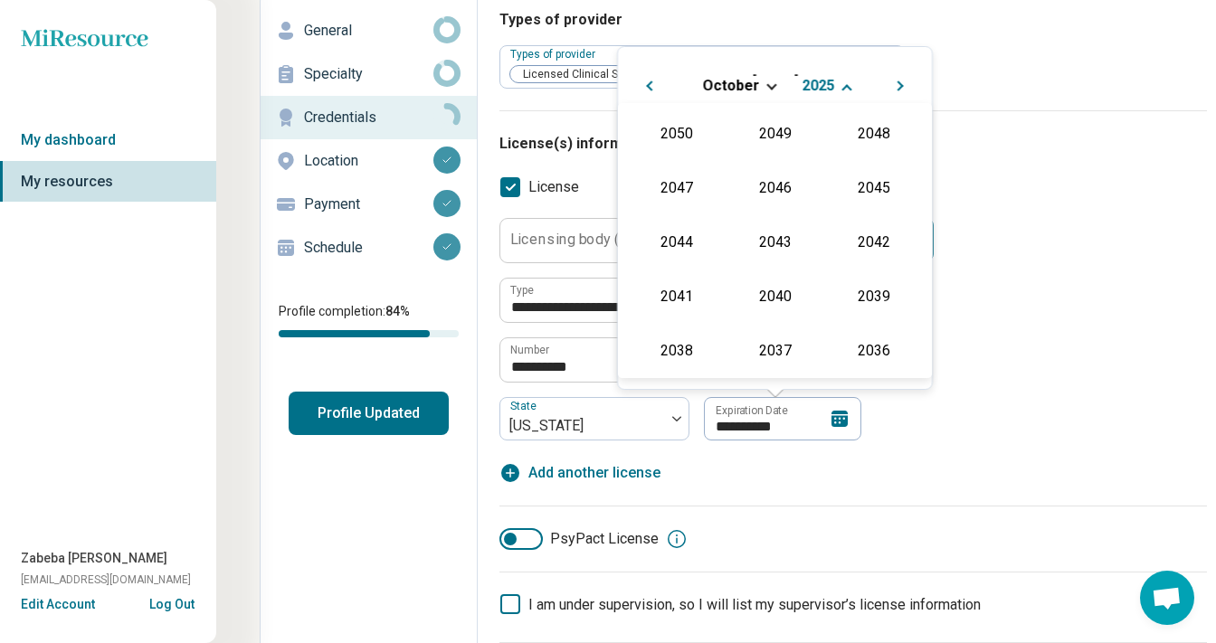
scroll to position [328, 0]
click at [877, 176] on div "2027" at bounding box center [874, 186] width 88 height 33
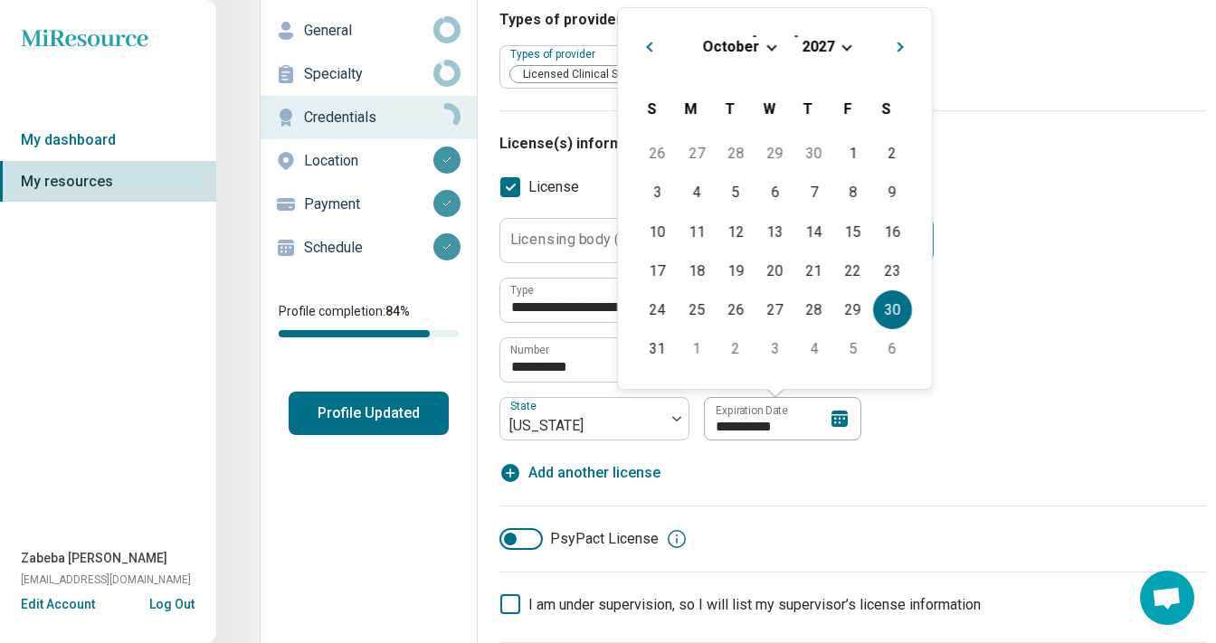
click at [892, 313] on div "30" at bounding box center [892, 309] width 39 height 39
type textarea "*"
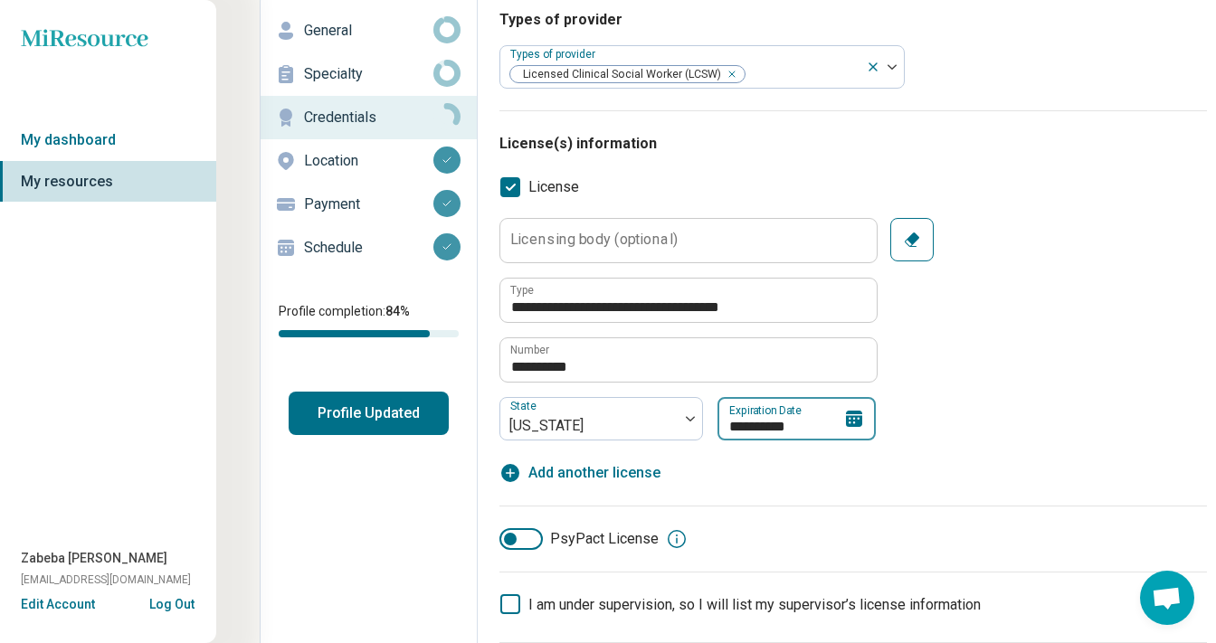
click at [718, 424] on input "**********" at bounding box center [797, 418] width 158 height 43
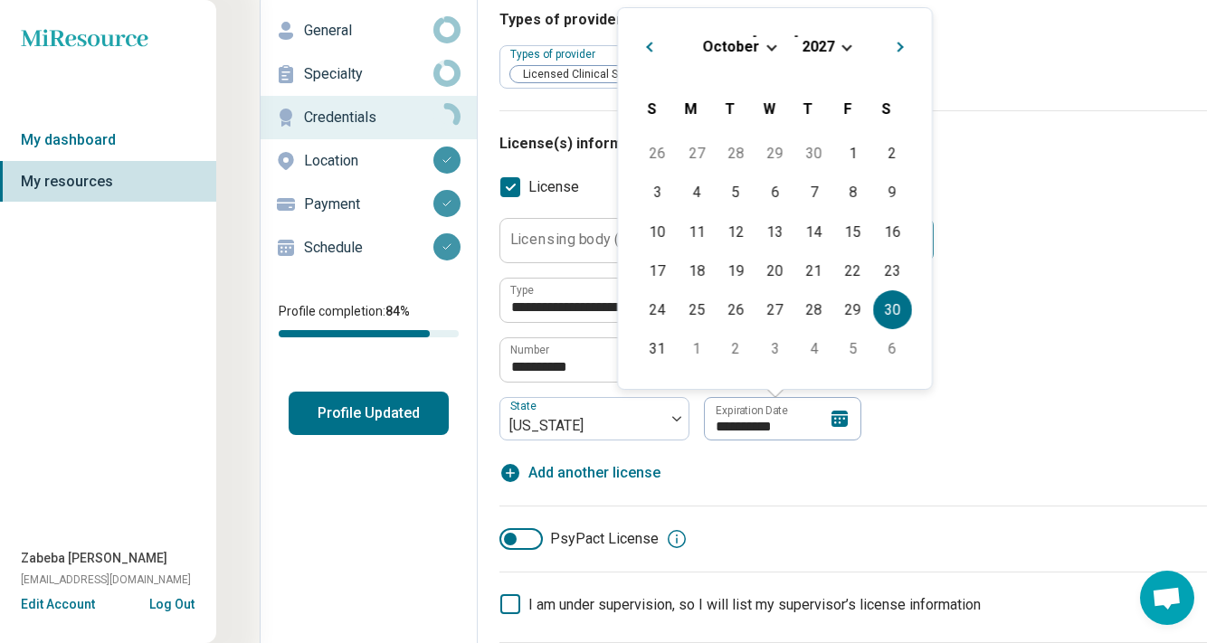
click at [646, 52] on button "Previous Month" at bounding box center [646, 44] width 29 height 29
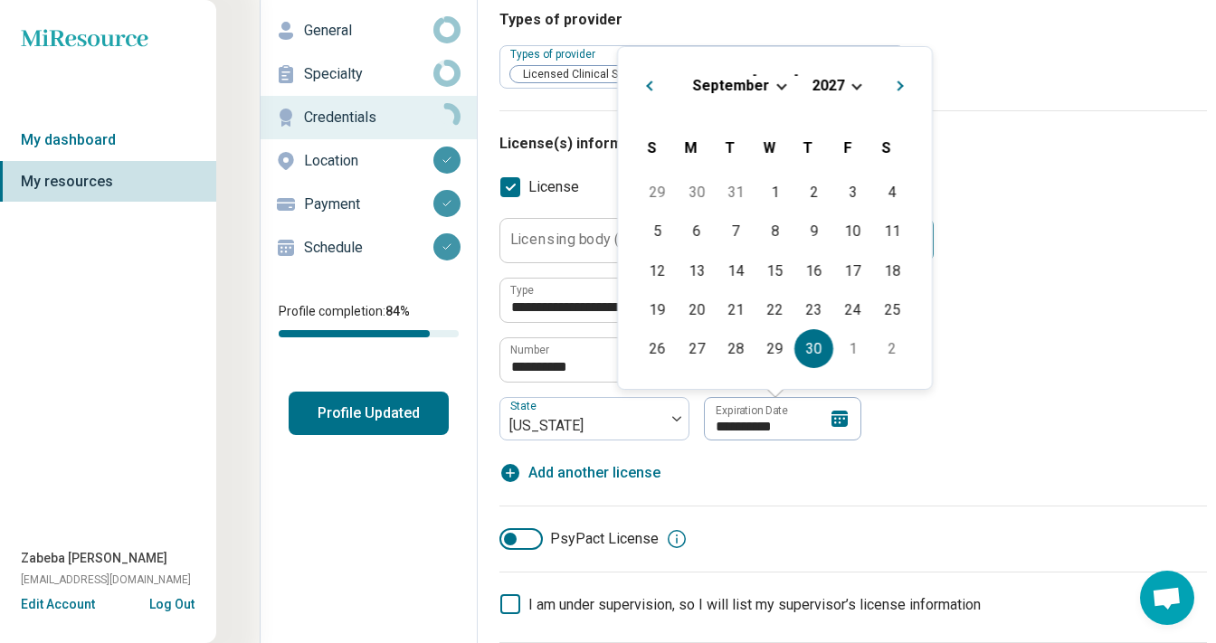
click at [812, 356] on div "30" at bounding box center [813, 348] width 39 height 39
type input "**********"
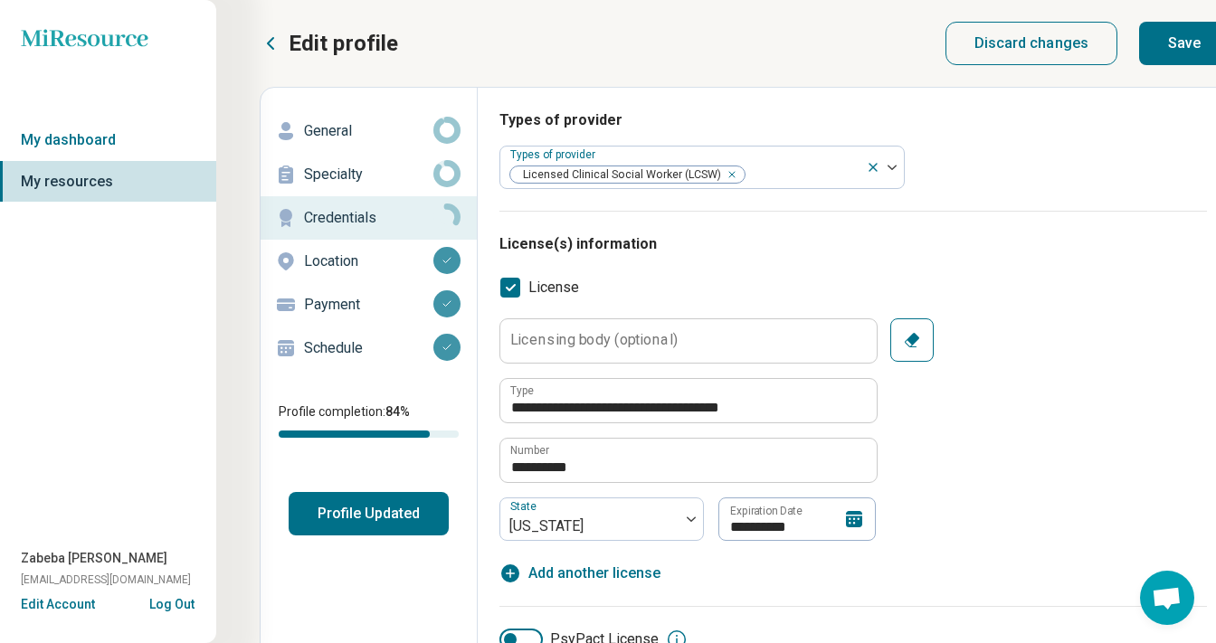
scroll to position [0, 1]
click at [1174, 51] on button "Save" at bounding box center [1184, 43] width 90 height 43
click at [89, 136] on link "My dashboard" at bounding box center [108, 140] width 217 height 42
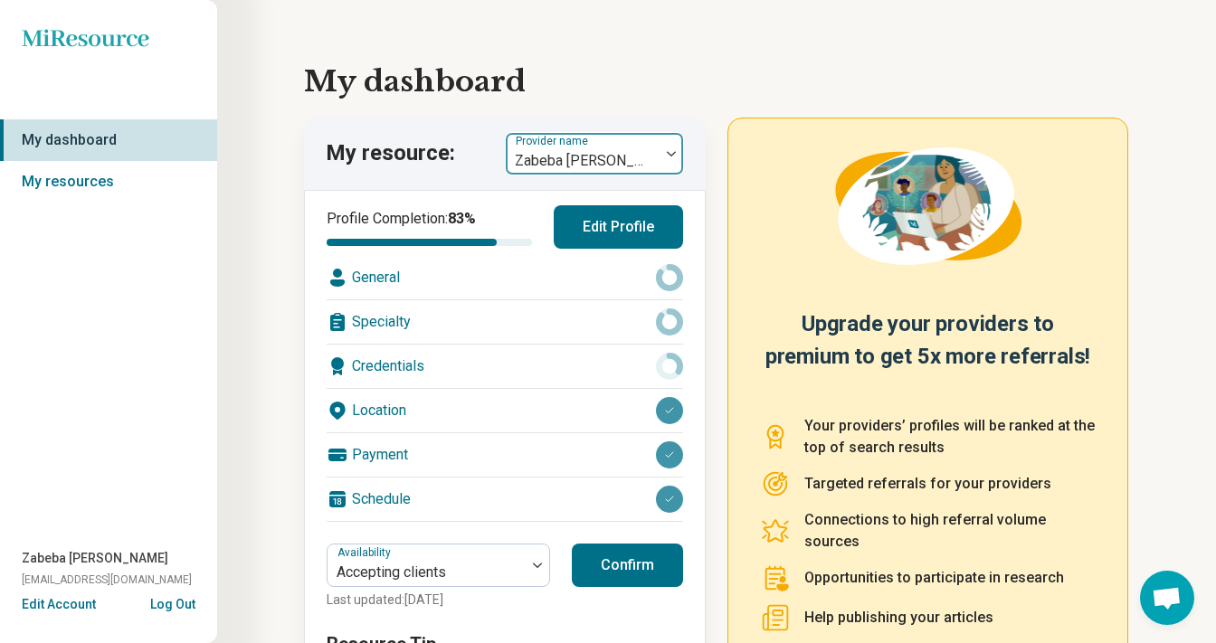
click at [584, 163] on div "Zabeba [PERSON_NAME]" at bounding box center [583, 161] width 136 height 22
click at [656, 217] on button "Edit Profile" at bounding box center [618, 226] width 129 height 43
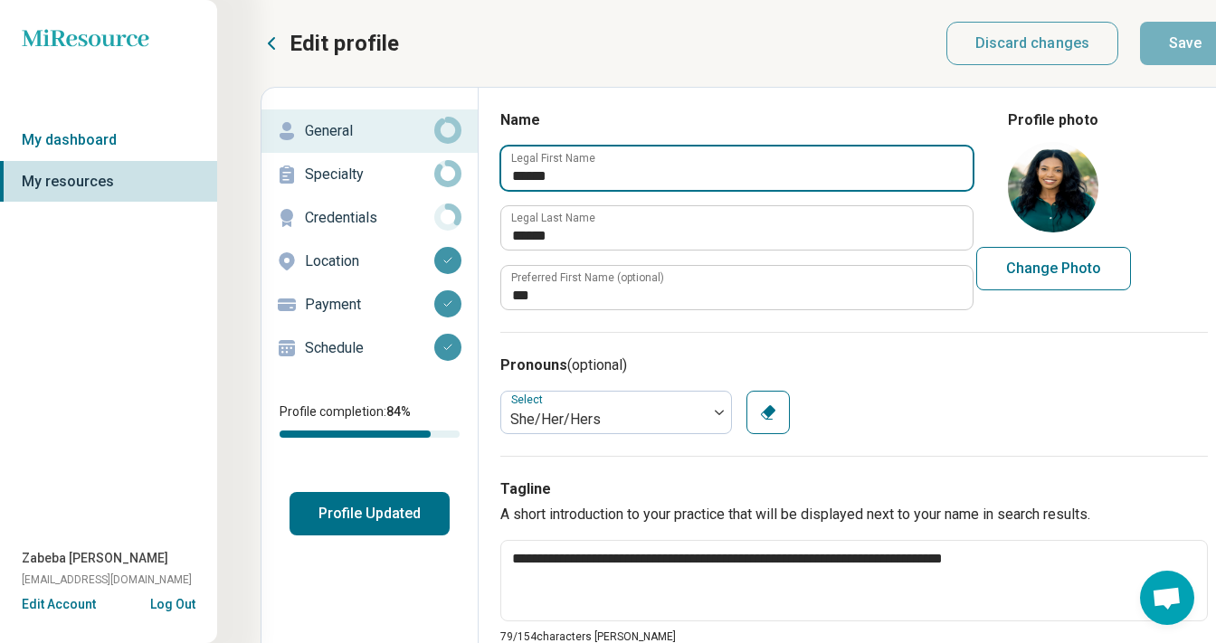
drag, startPoint x: 655, startPoint y: 176, endPoint x: 463, endPoint y: 163, distance: 192.2
type textarea "*"
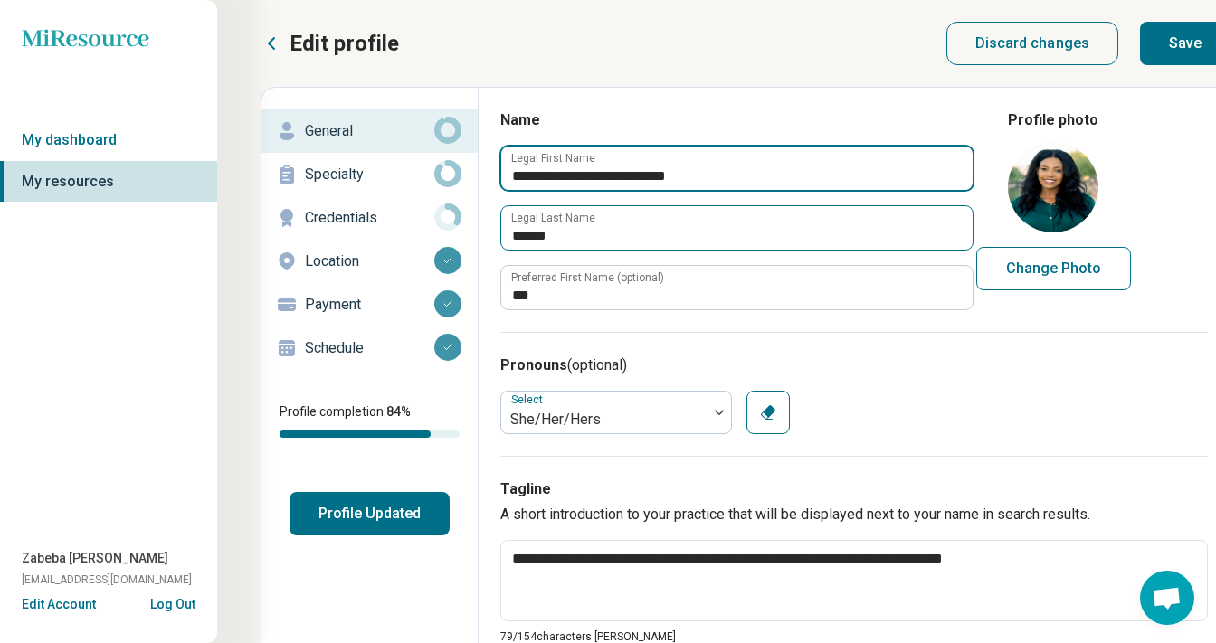
type input "**********"
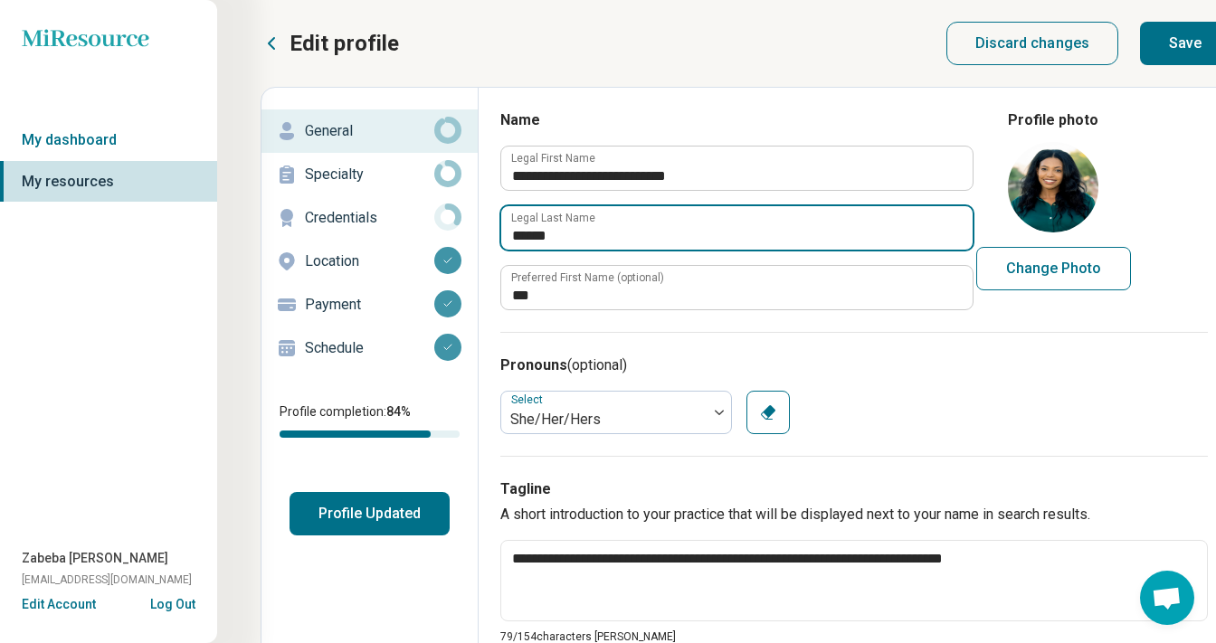
drag, startPoint x: 614, startPoint y: 241, endPoint x: 457, endPoint y: 219, distance: 158.9
type textarea "*"
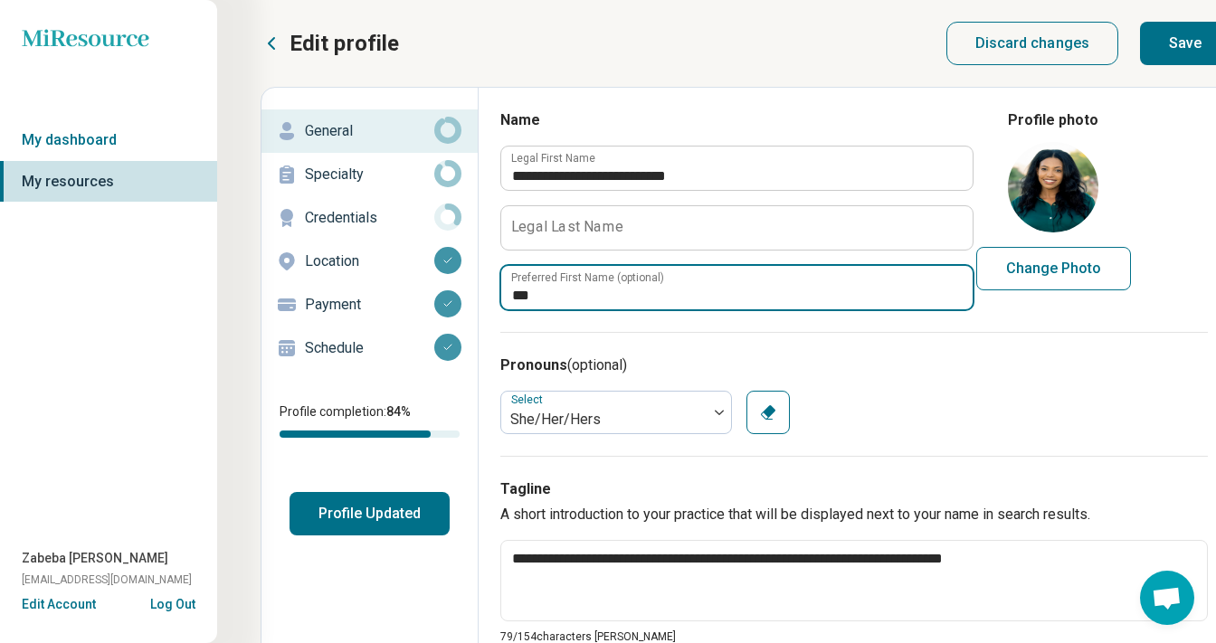
click at [648, 292] on input "***" at bounding box center [736, 287] width 471 height 43
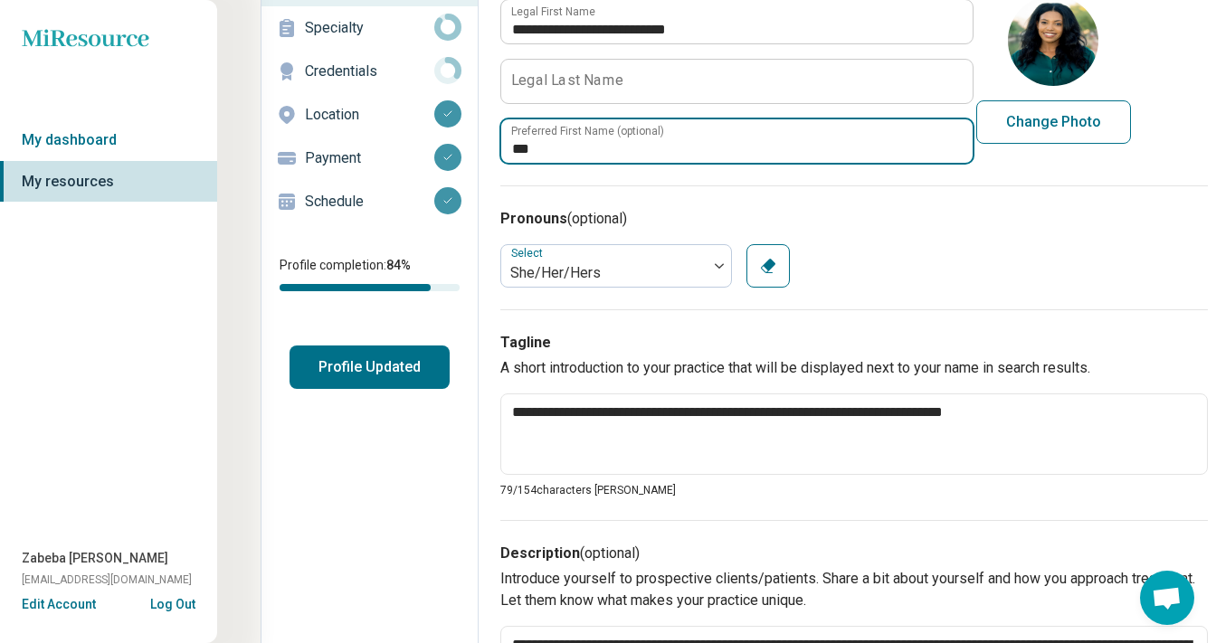
scroll to position [207, 0]
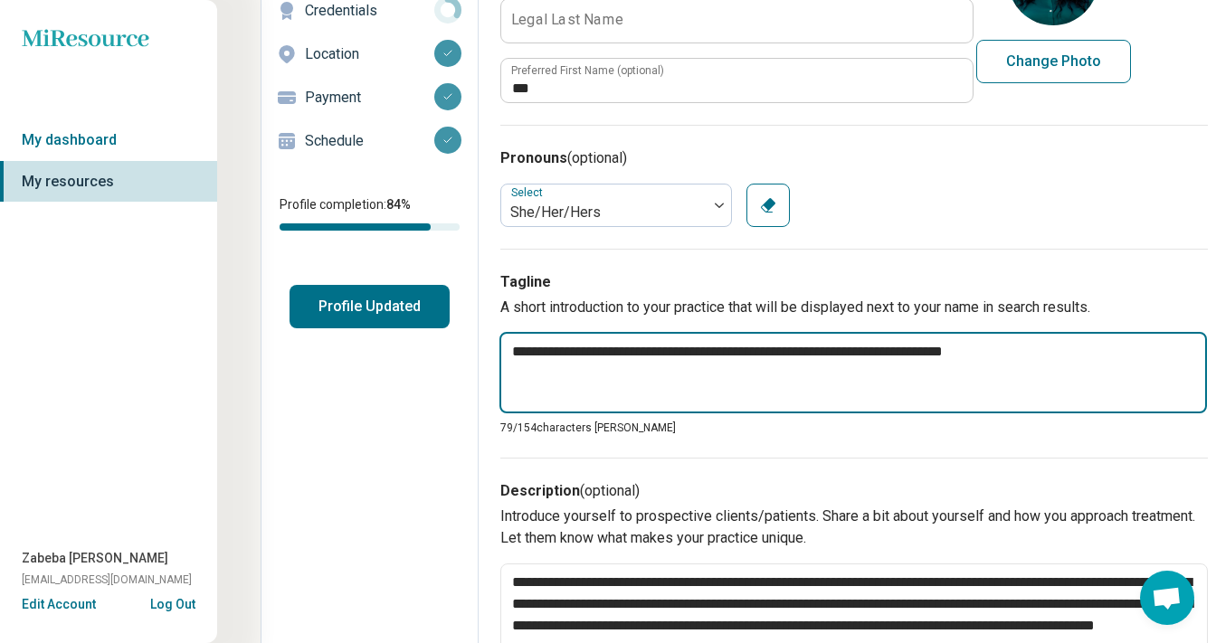
click at [746, 356] on textarea "**********" at bounding box center [853, 372] width 708 height 81
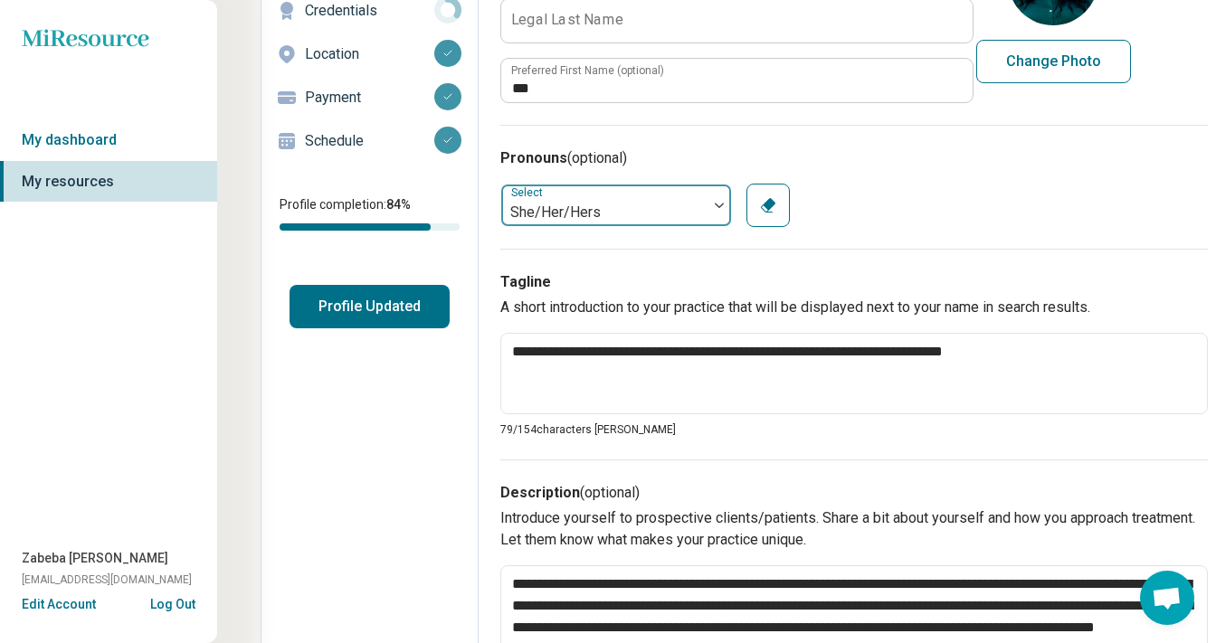
click at [625, 213] on div "She/Her/Hers" at bounding box center [604, 213] width 188 height 22
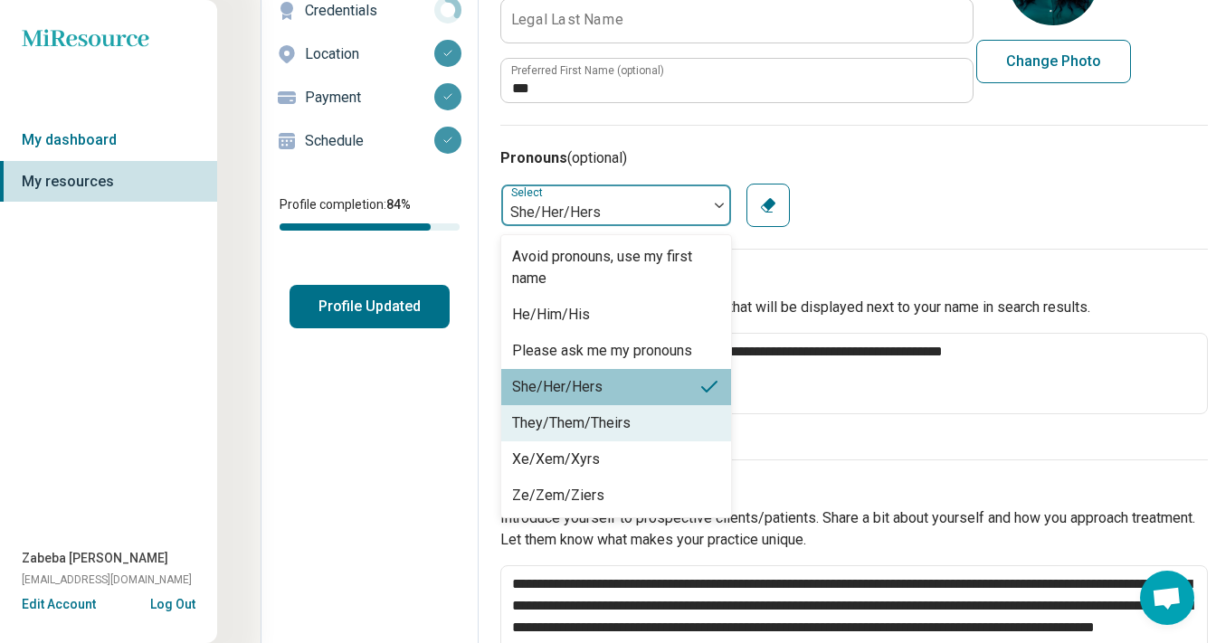
click at [584, 419] on div "They/Them/Theirs" at bounding box center [571, 424] width 119 height 22
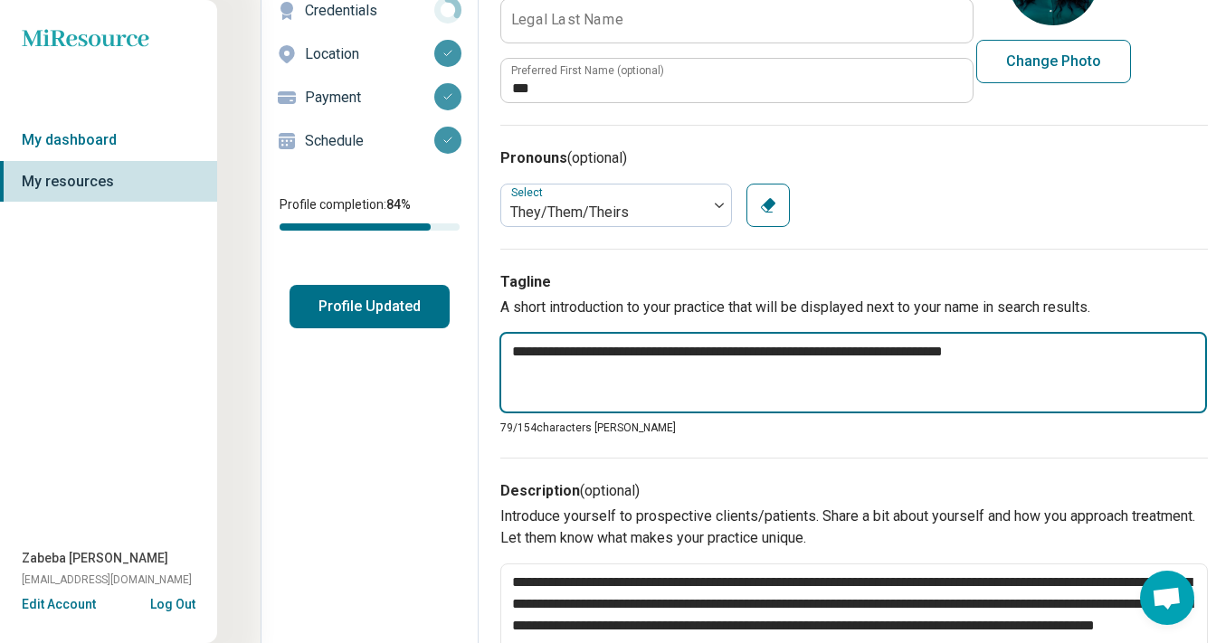
click at [662, 358] on textarea "**********" at bounding box center [853, 372] width 708 height 81
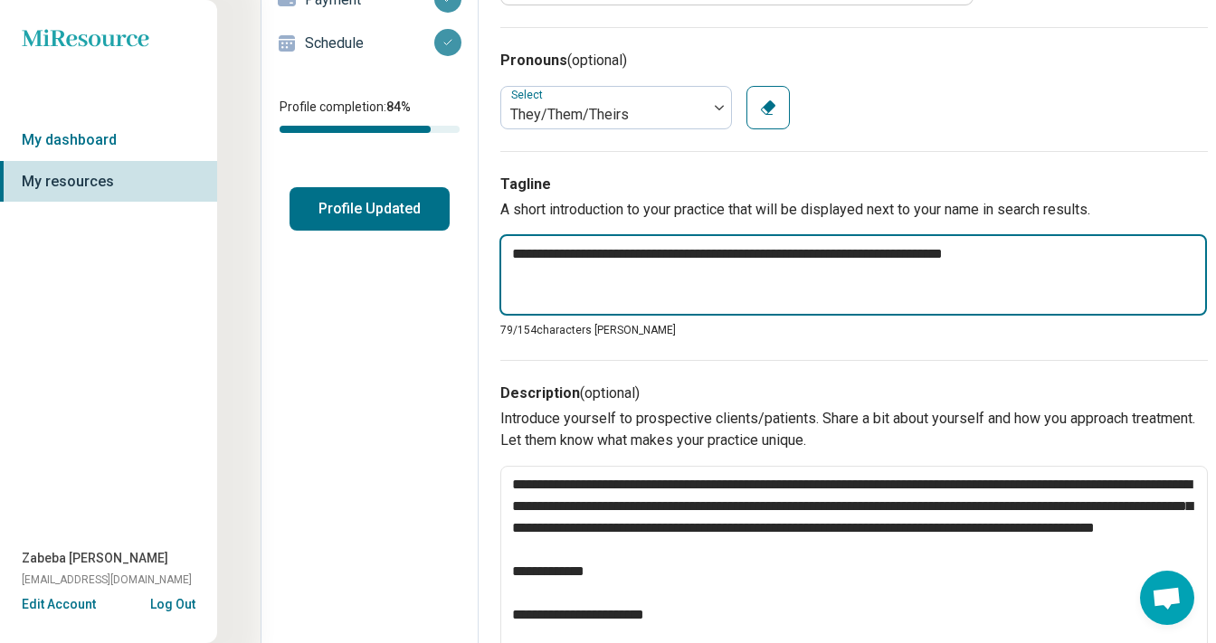
scroll to position [304, 3]
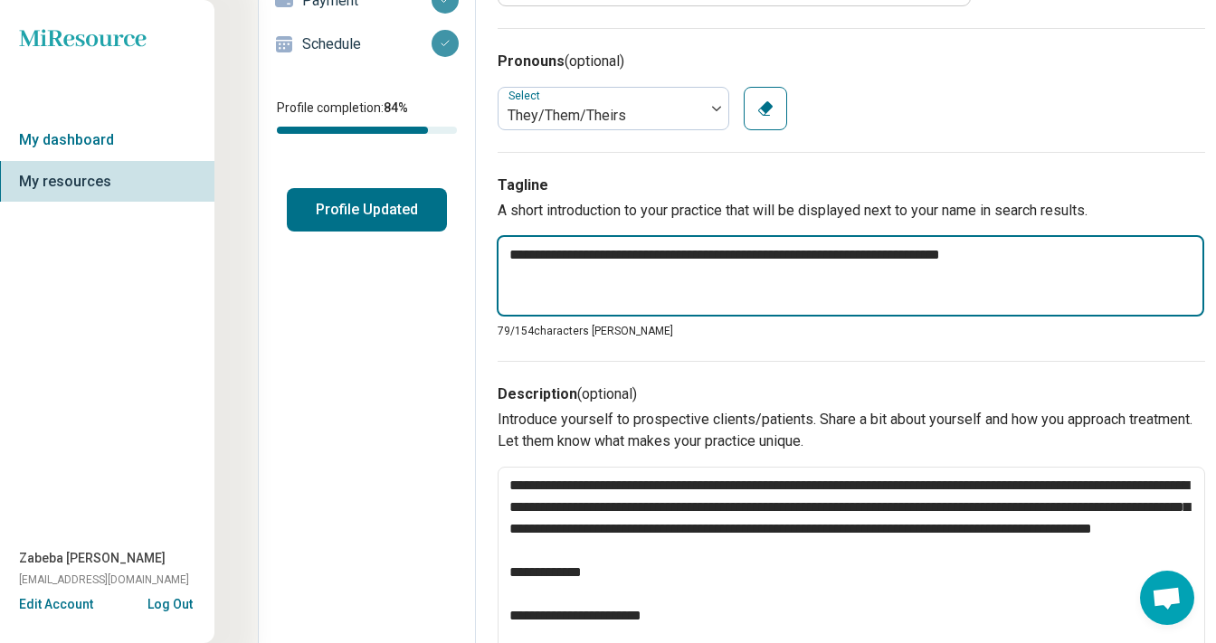
drag, startPoint x: 1028, startPoint y: 262, endPoint x: 409, endPoint y: 268, distance: 618.9
drag, startPoint x: 1022, startPoint y: 256, endPoint x: 594, endPoint y: 241, distance: 428.2
click at [594, 241] on textarea "**********" at bounding box center [851, 275] width 708 height 81
type textarea "*"
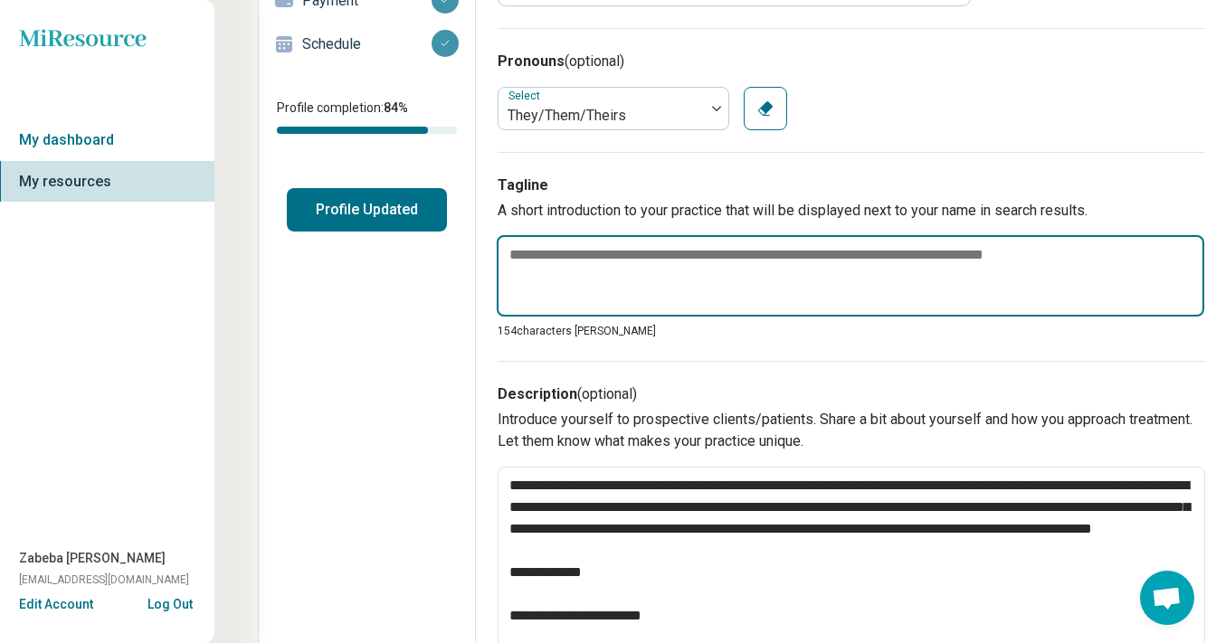
paste textarea "**********"
type textarea "*"
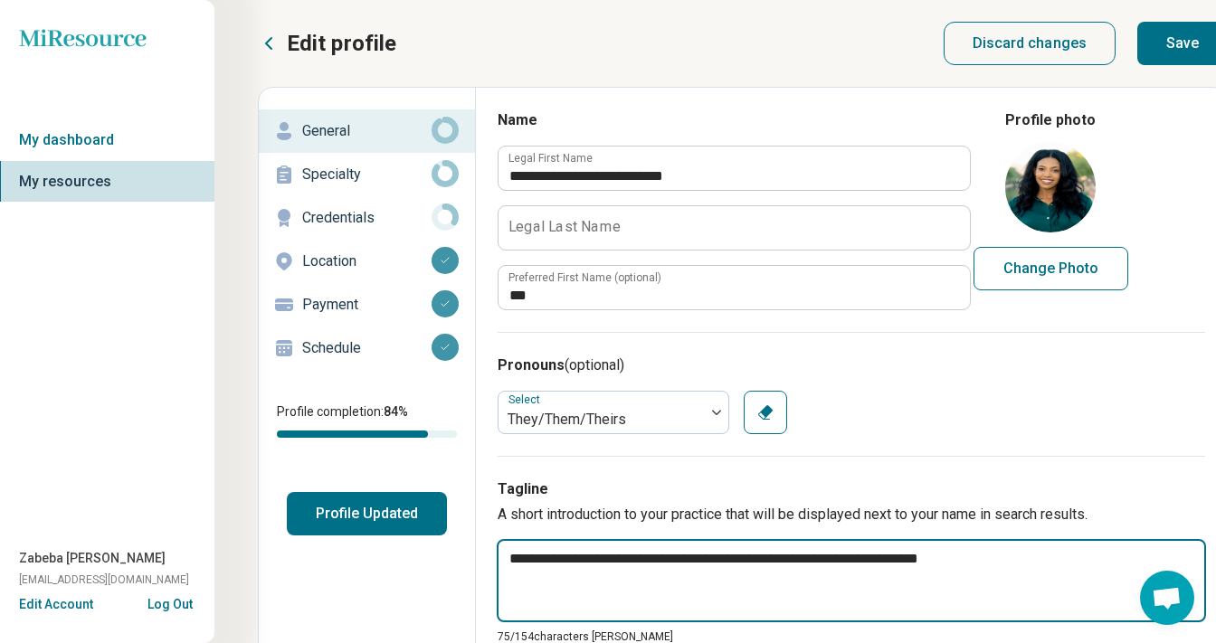
scroll to position [0, 3]
type textarea "**********"
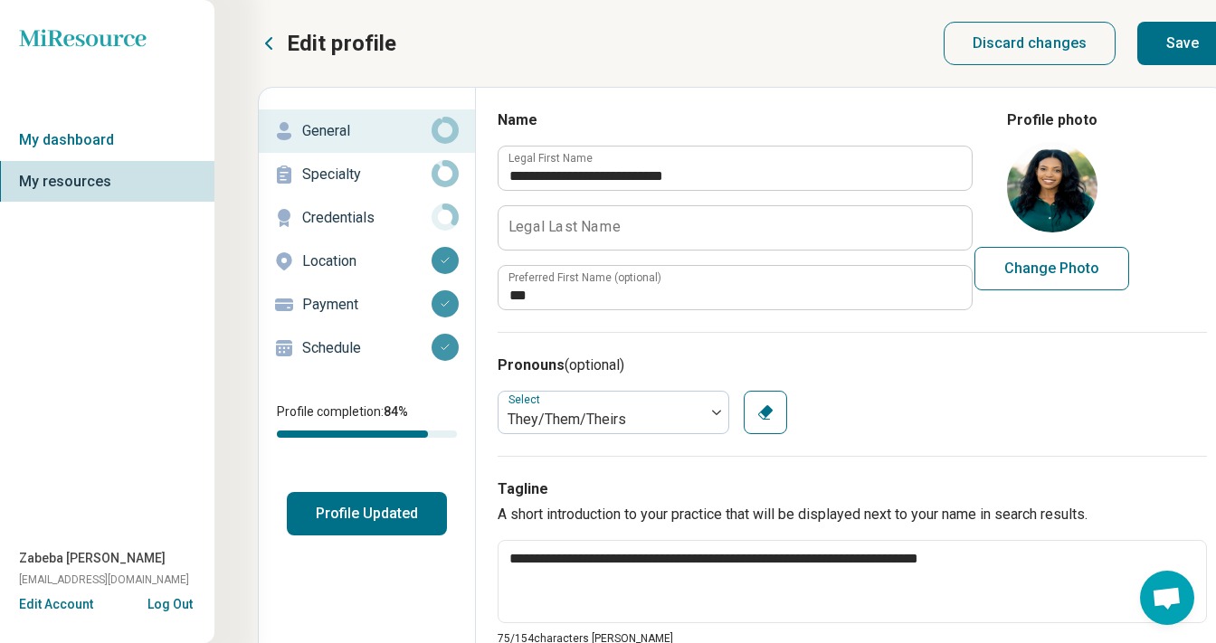
click at [1050, 270] on button "Change Photo" at bounding box center [1051, 268] width 155 height 43
type input "**********"
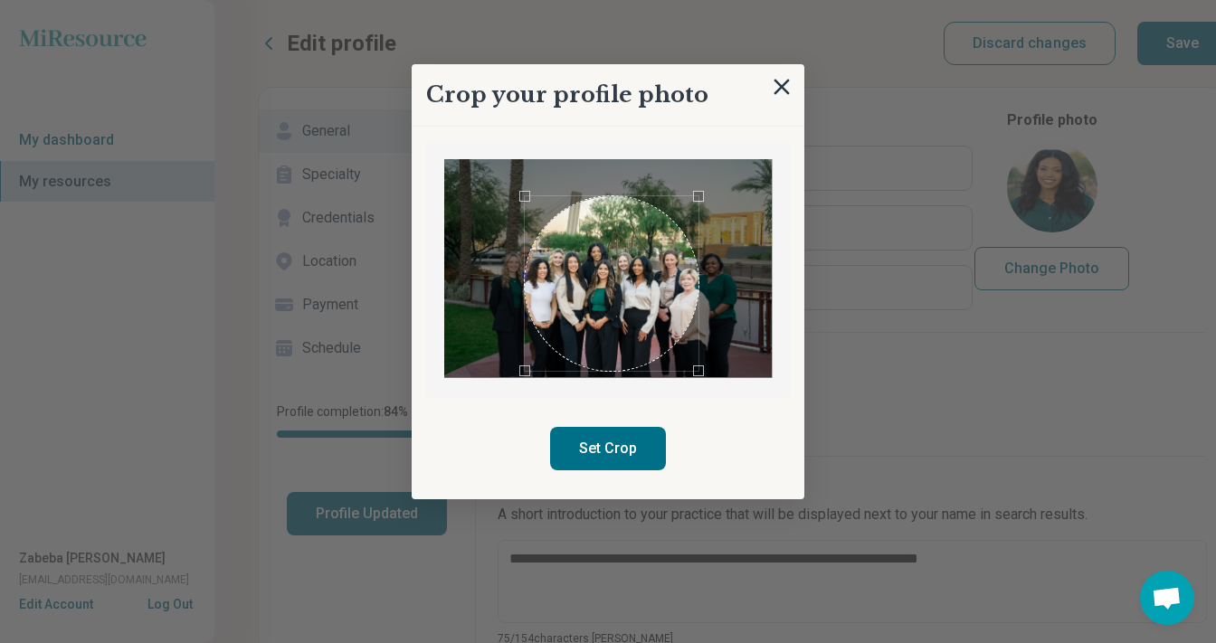
click at [689, 289] on div "Use the arrow keys to move the crop selection area" at bounding box center [612, 283] width 175 height 175
click at [971, 109] on div "Crop your profile photo Set Crop" at bounding box center [1089, 109] width 236 height 0
click at [649, 320] on div "Use the arrow keys to move the crop selection area" at bounding box center [610, 286] width 181 height 181
click at [635, 308] on div "Use the arrow keys to move the crop selection area" at bounding box center [610, 286] width 181 height 181
click at [636, 312] on div "Use the arrow keys to move the crop selection area" at bounding box center [611, 286] width 181 height 181
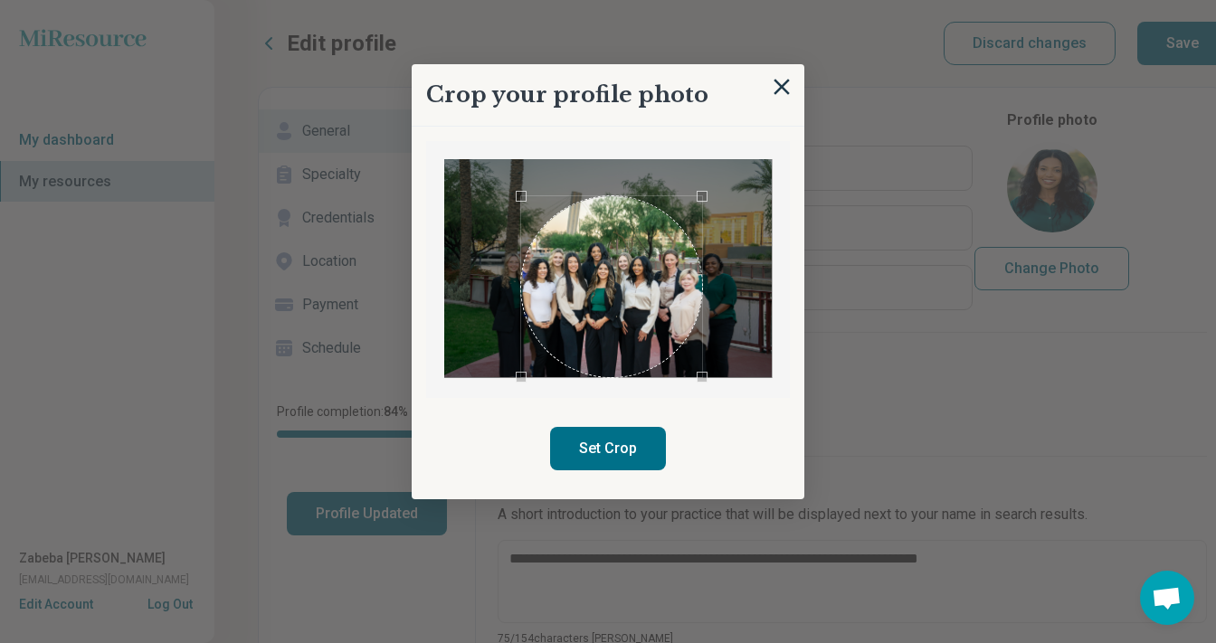
click at [628, 442] on button "Set Crop" at bounding box center [608, 448] width 116 height 43
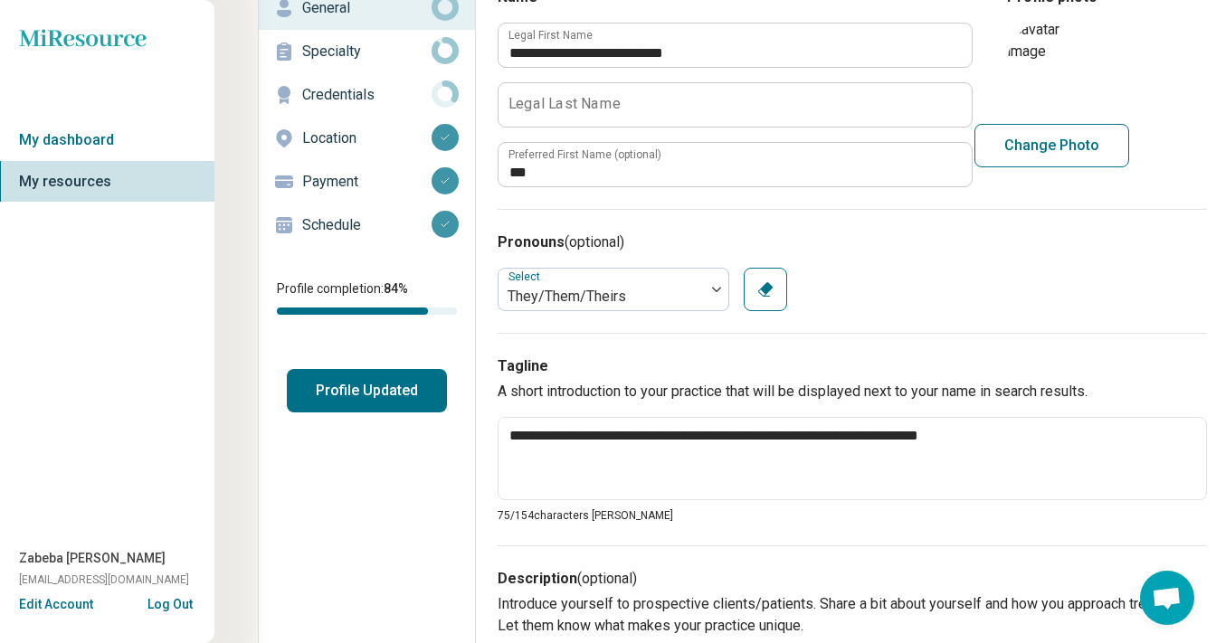
scroll to position [136, 3]
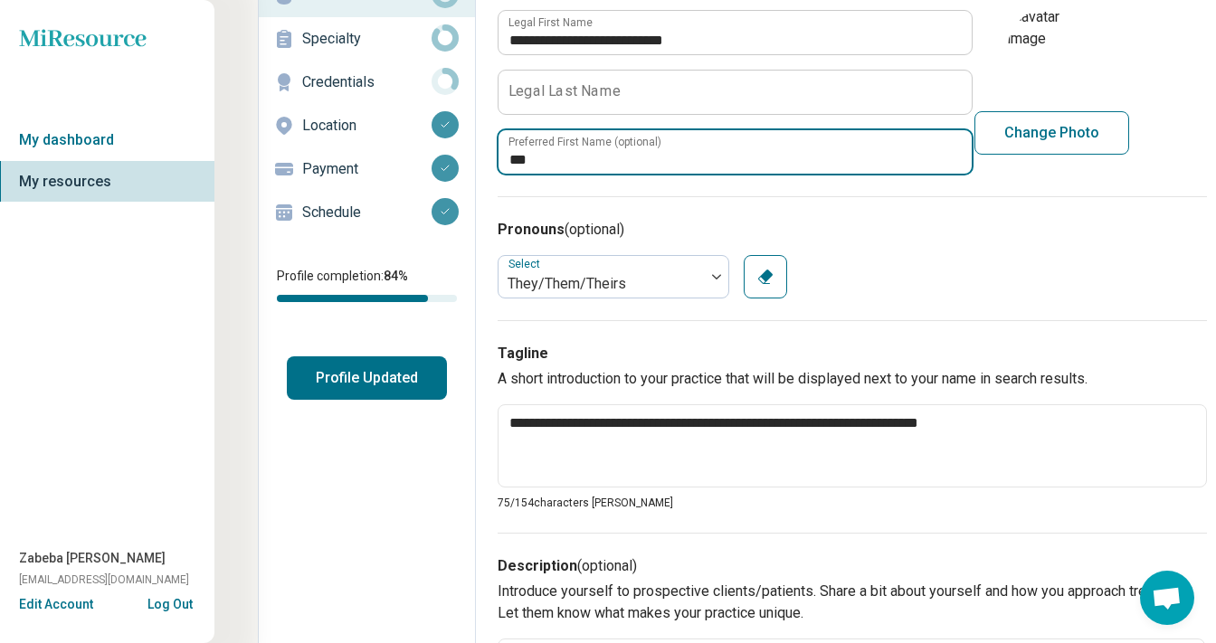
click at [620, 164] on input "***" at bounding box center [735, 151] width 473 height 43
type textarea "*"
type input "*"
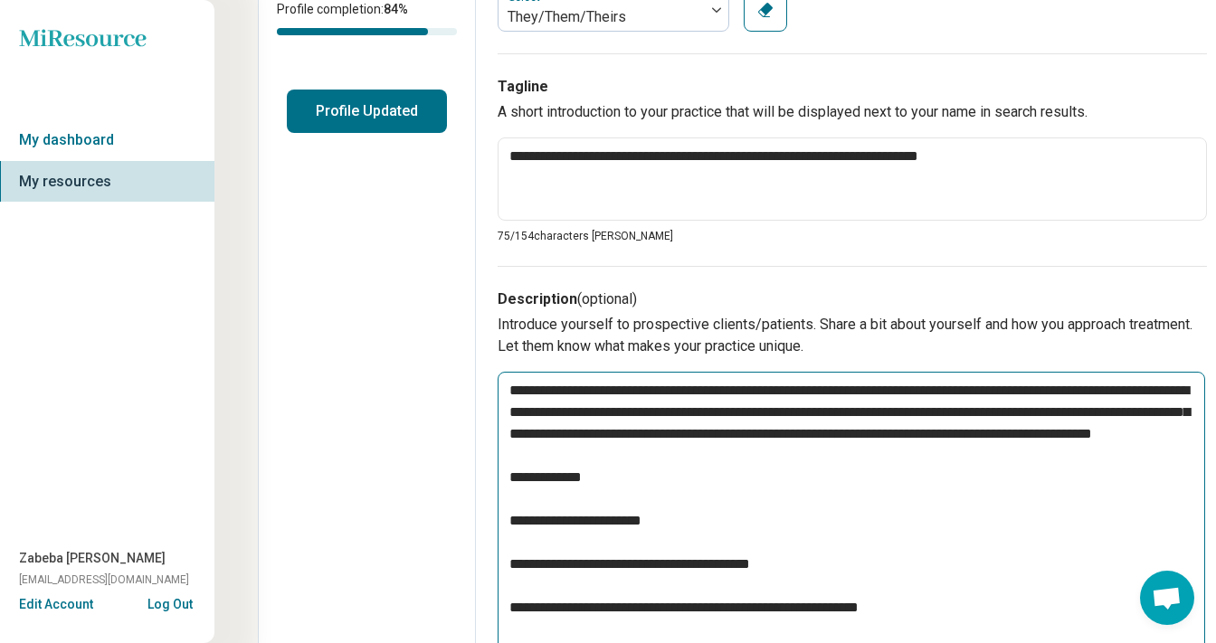
scroll to position [455, 3]
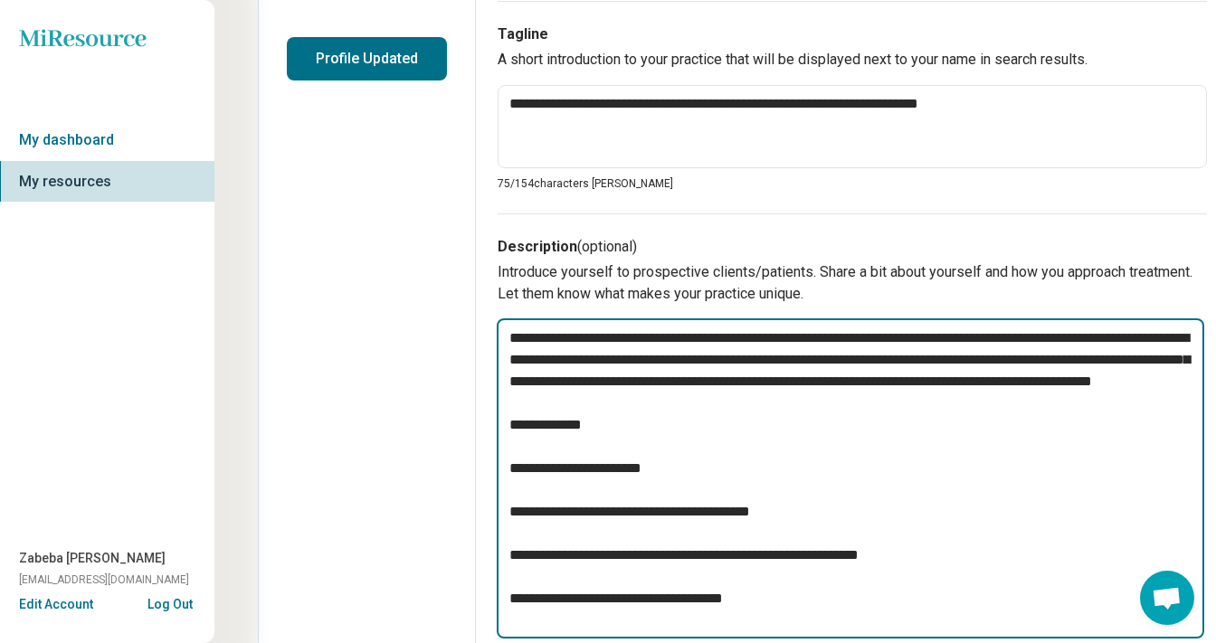
click at [756, 462] on textarea "**********" at bounding box center [851, 478] width 708 height 320
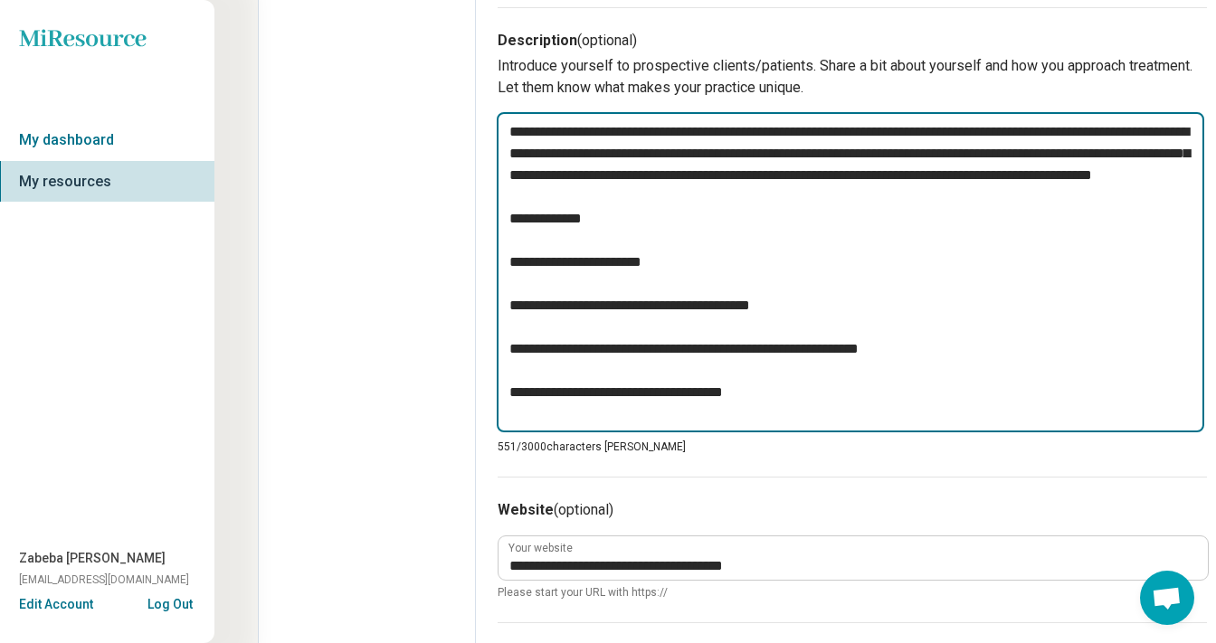
scroll to position [664, 3]
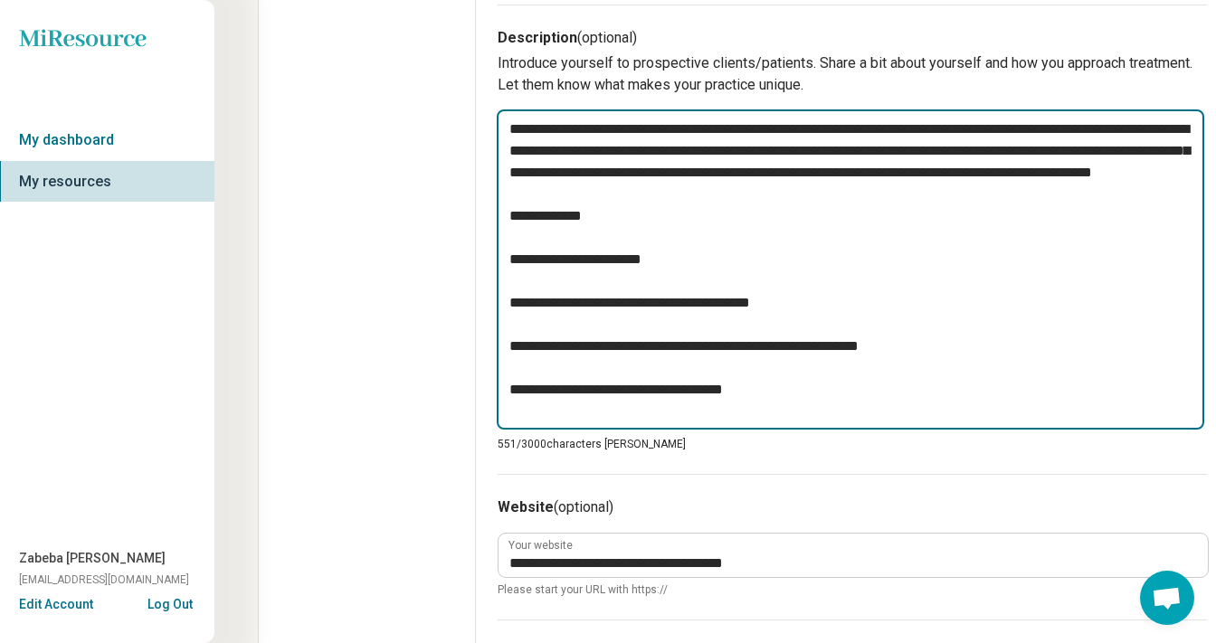
drag, startPoint x: 845, startPoint y: 420, endPoint x: 484, endPoint y: 103, distance: 480.2
click at [484, 103] on div "**********" at bounding box center [852, 314] width 753 height 1780
type textarea "*"
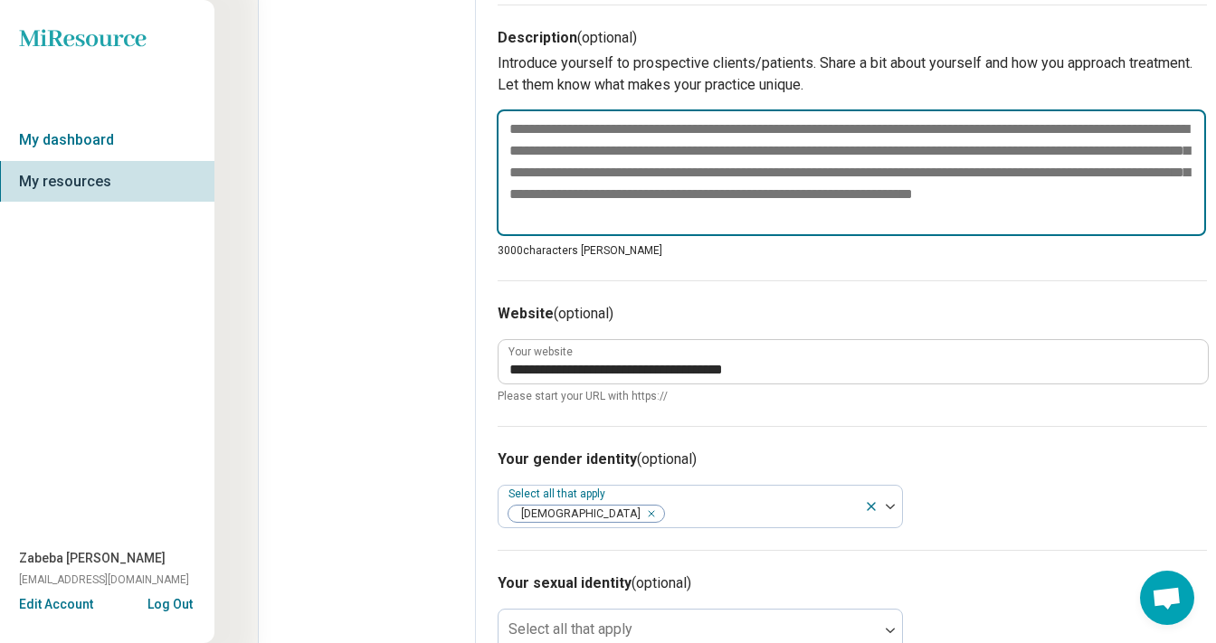
paste textarea "**********"
type textarea "*"
type textarea "**********"
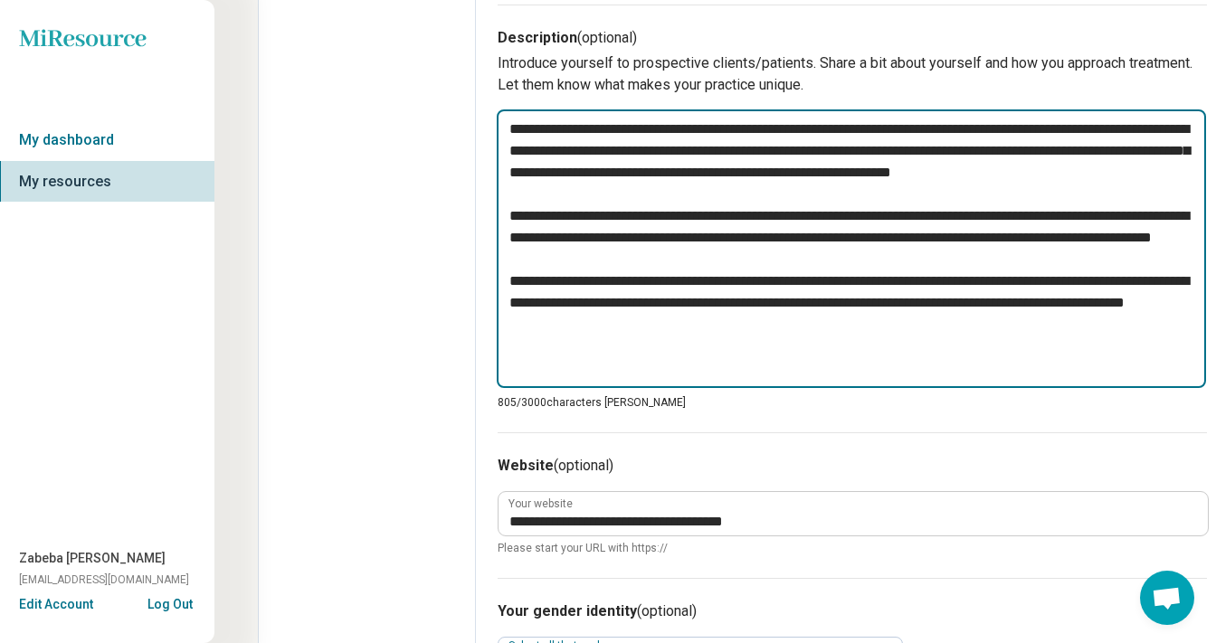
click at [596, 222] on textarea "**********" at bounding box center [851, 248] width 709 height 279
type textarea "*"
type textarea "**********"
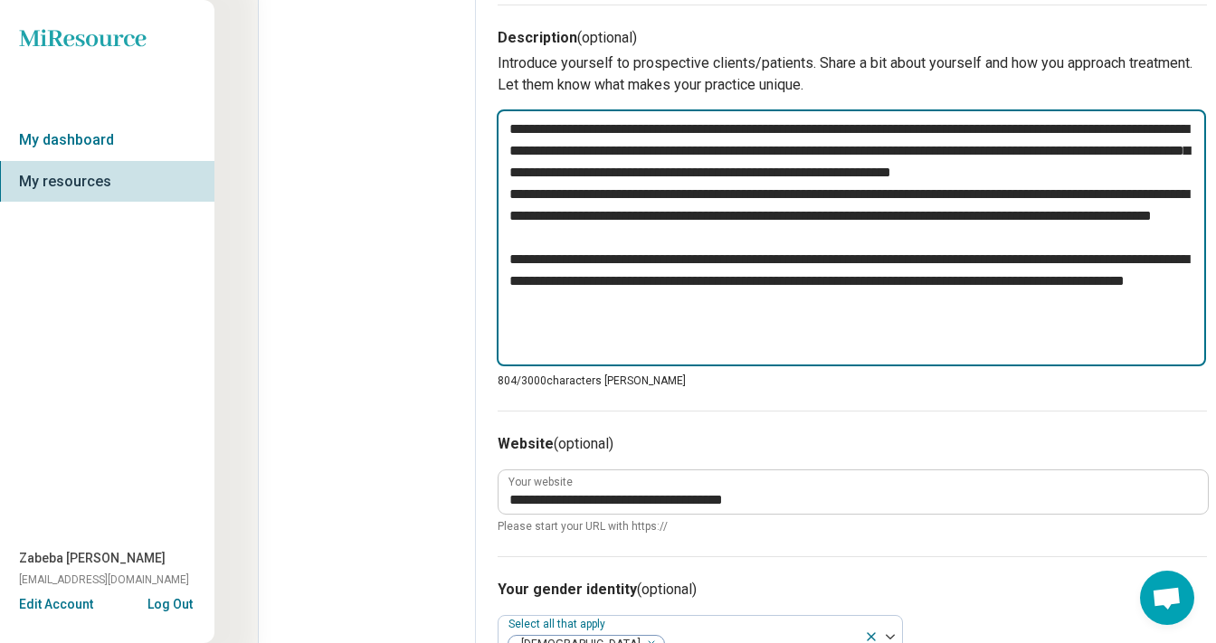
click at [720, 275] on textarea "**********" at bounding box center [851, 237] width 709 height 257
type textarea "*"
type textarea "**********"
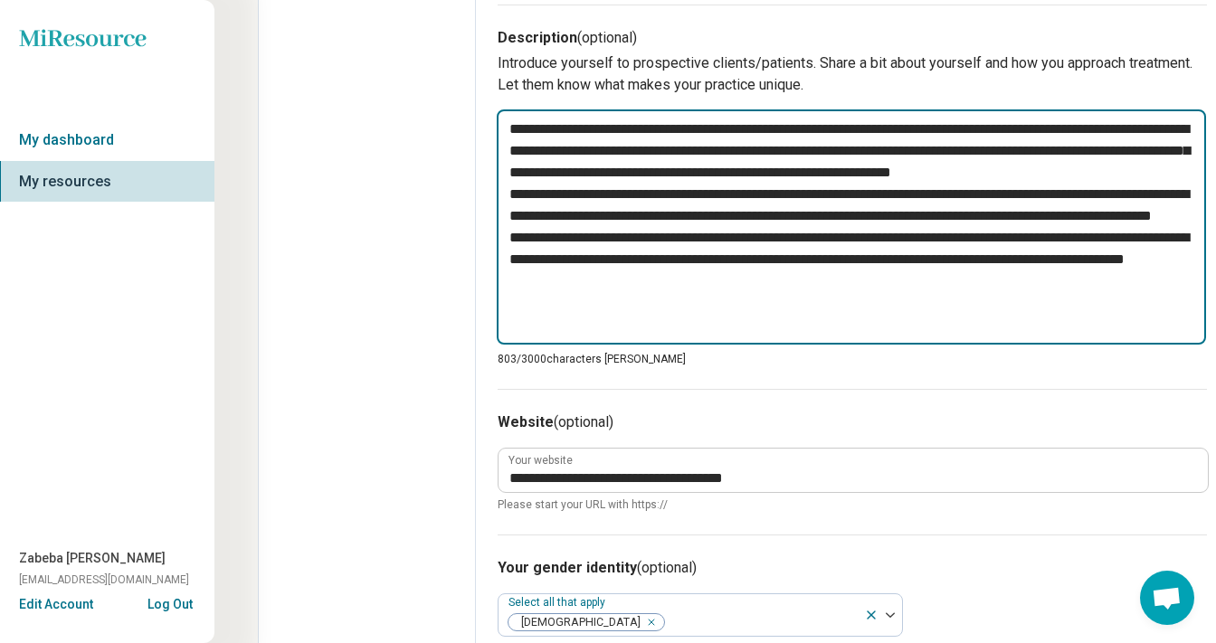
click at [798, 331] on textarea "**********" at bounding box center [851, 226] width 709 height 235
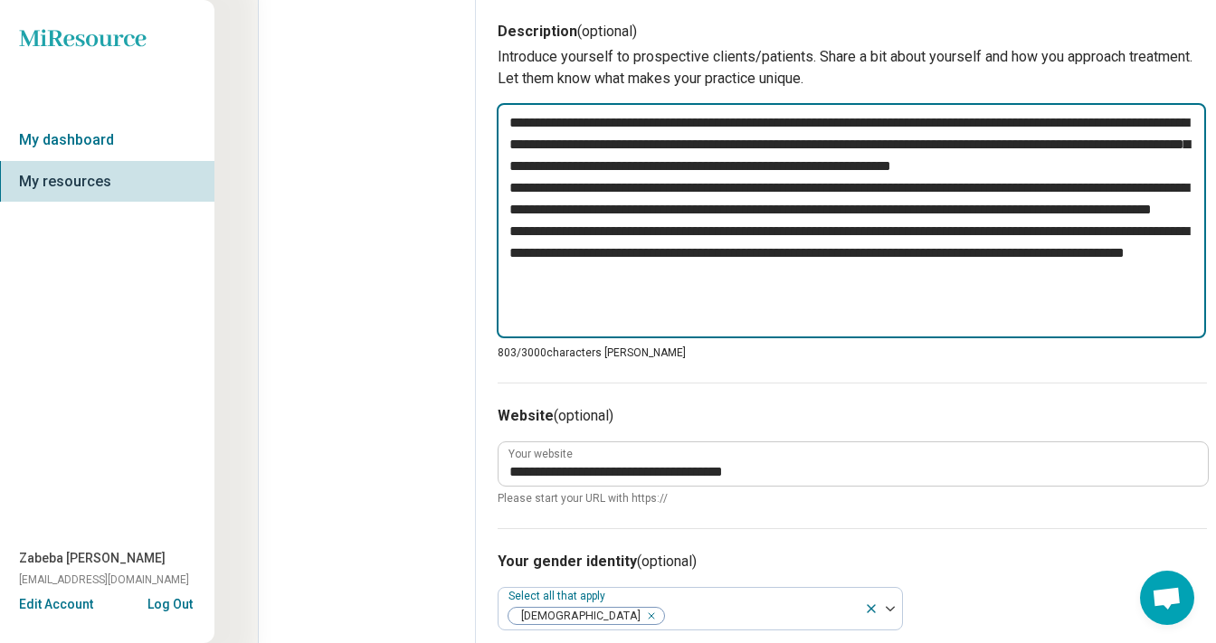
click at [1186, 292] on textarea "**********" at bounding box center [851, 220] width 709 height 235
type textarea "*"
type textarea "**********"
type textarea "*"
type textarea "**********"
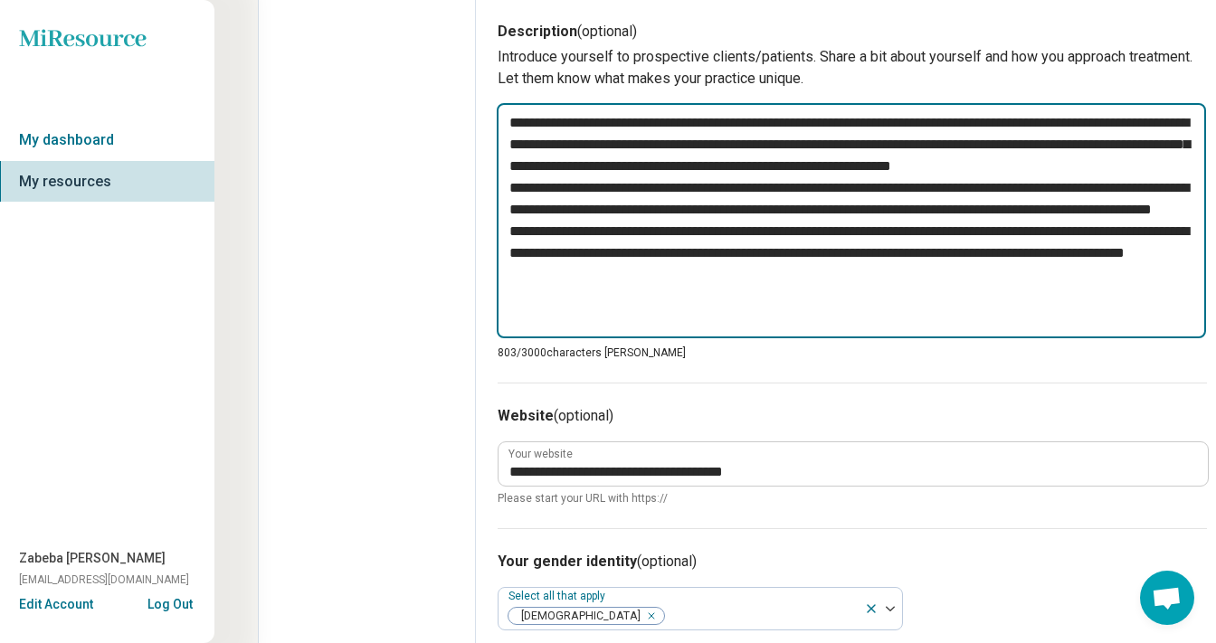
type textarea "*"
type textarea "**********"
click at [508, 119] on textarea "**********" at bounding box center [851, 220] width 709 height 235
paste textarea "**********"
type textarea "*"
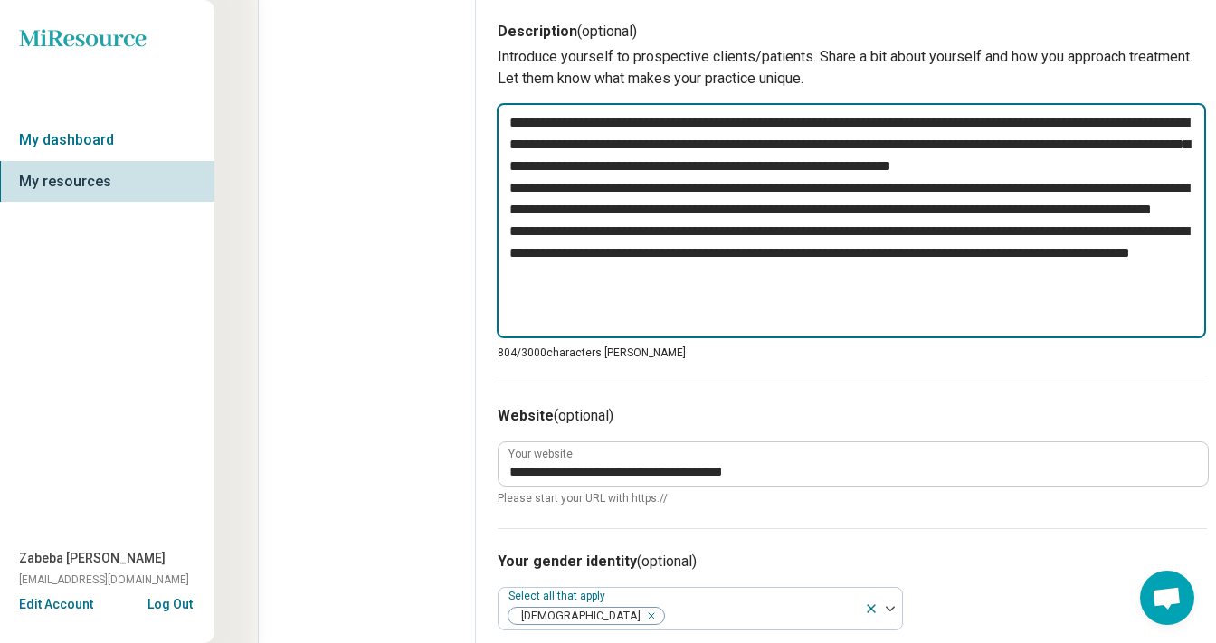
type textarea "**********"
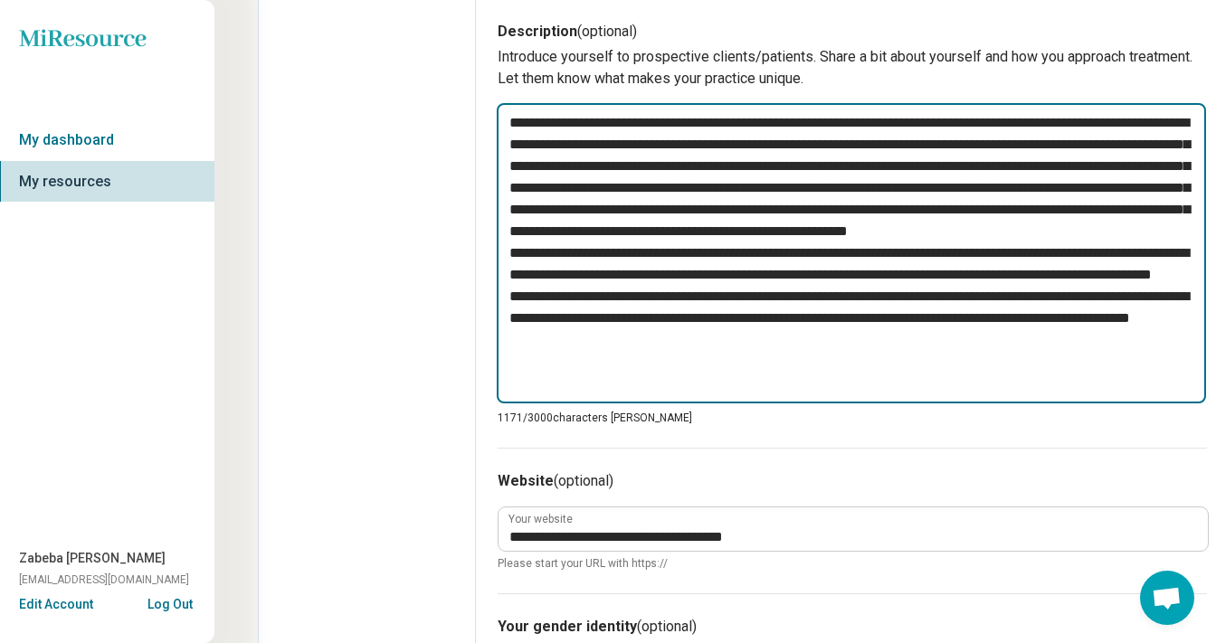
click at [606, 159] on textarea at bounding box center [851, 253] width 709 height 300
click at [1024, 134] on textarea at bounding box center [851, 253] width 709 height 300
type textarea "*"
type textarea "**********"
type textarea "*"
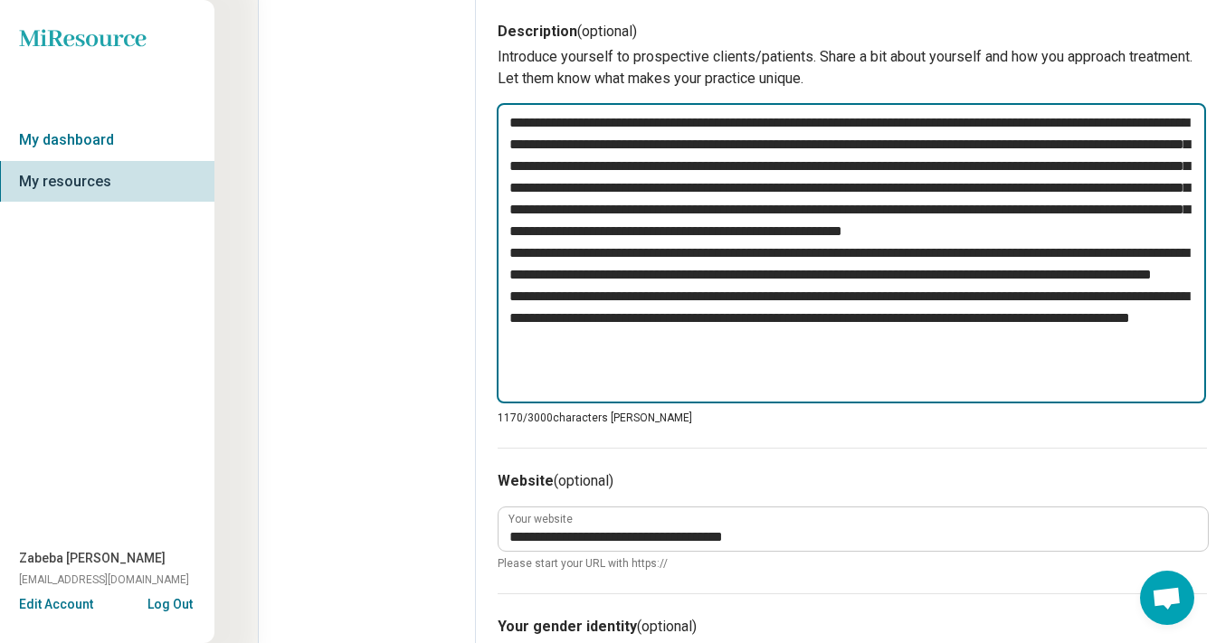
type textarea "**********"
type textarea "*"
type textarea "**********"
click at [595, 164] on textarea at bounding box center [851, 253] width 709 height 300
type textarea "*"
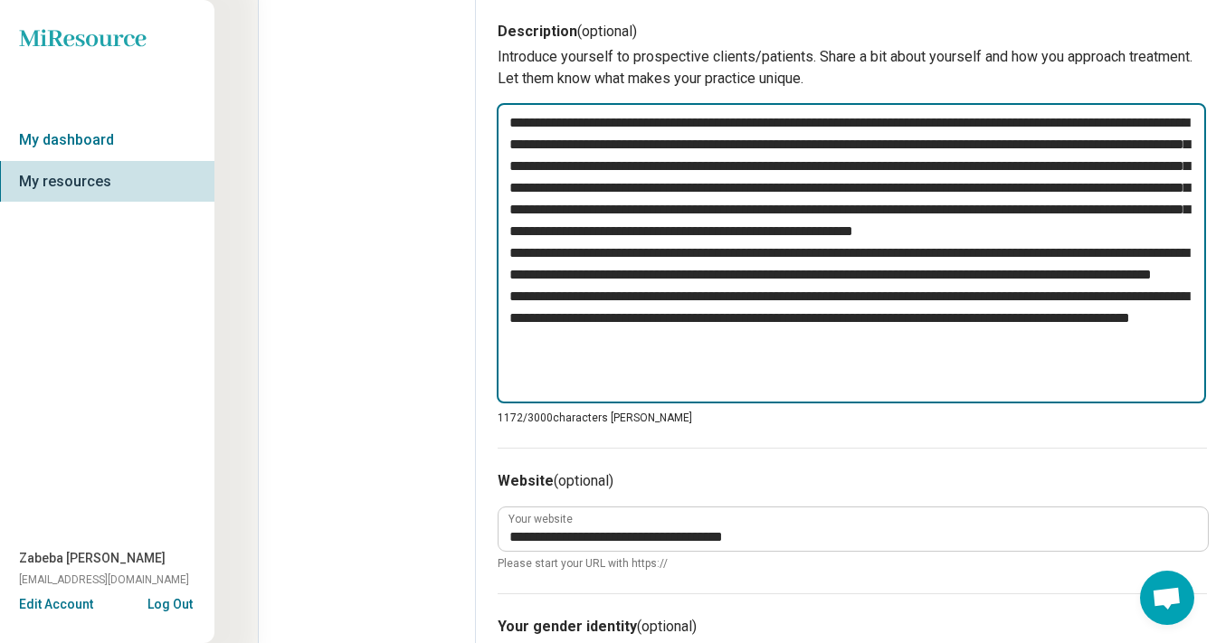
type textarea "**********"
type textarea "*"
type textarea "**********"
type textarea "*"
type textarea "**********"
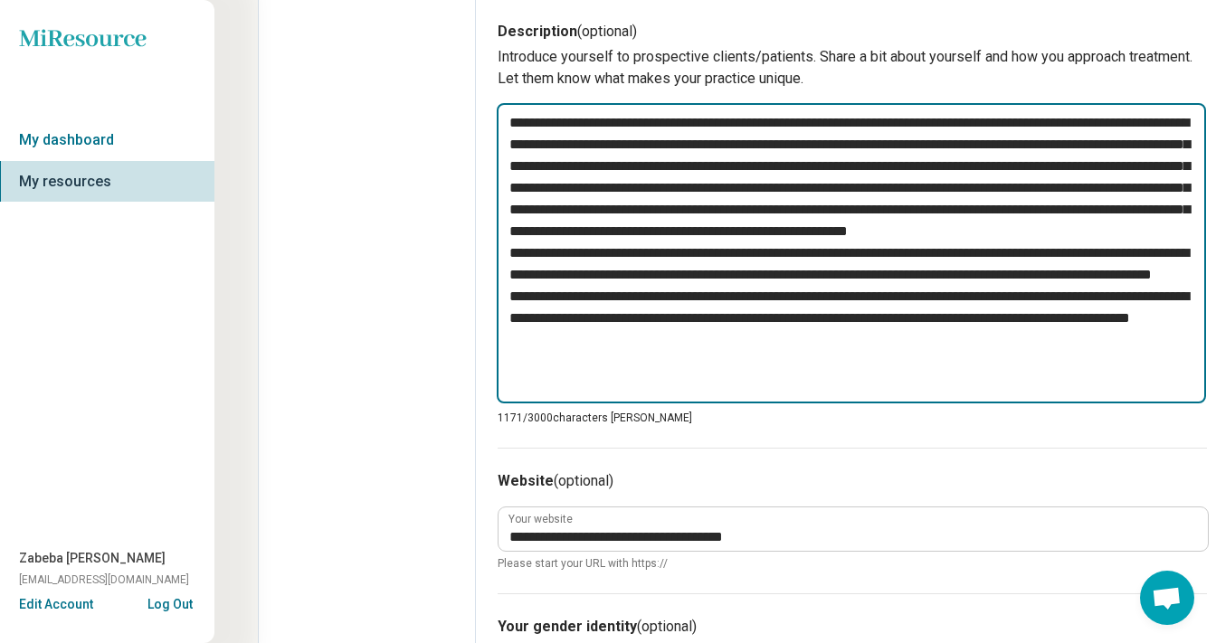
type textarea "*"
type textarea "**********"
type textarea "*"
type textarea "**********"
type textarea "*"
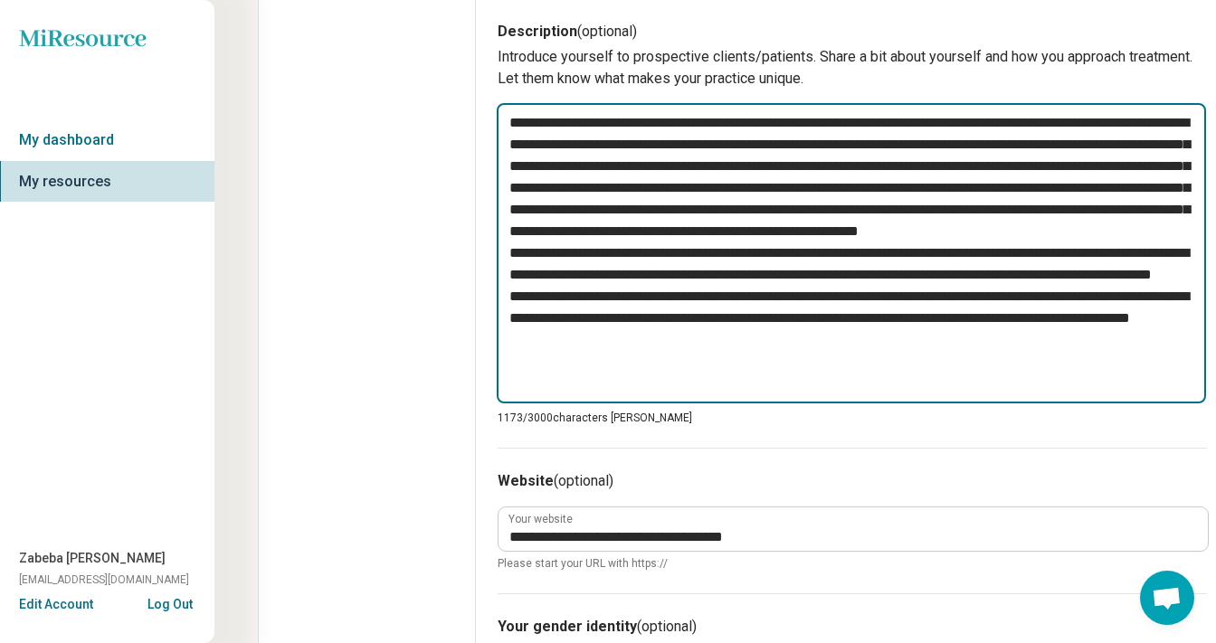
type textarea "**********"
type textarea "*"
type textarea "**********"
type textarea "*"
type textarea "**********"
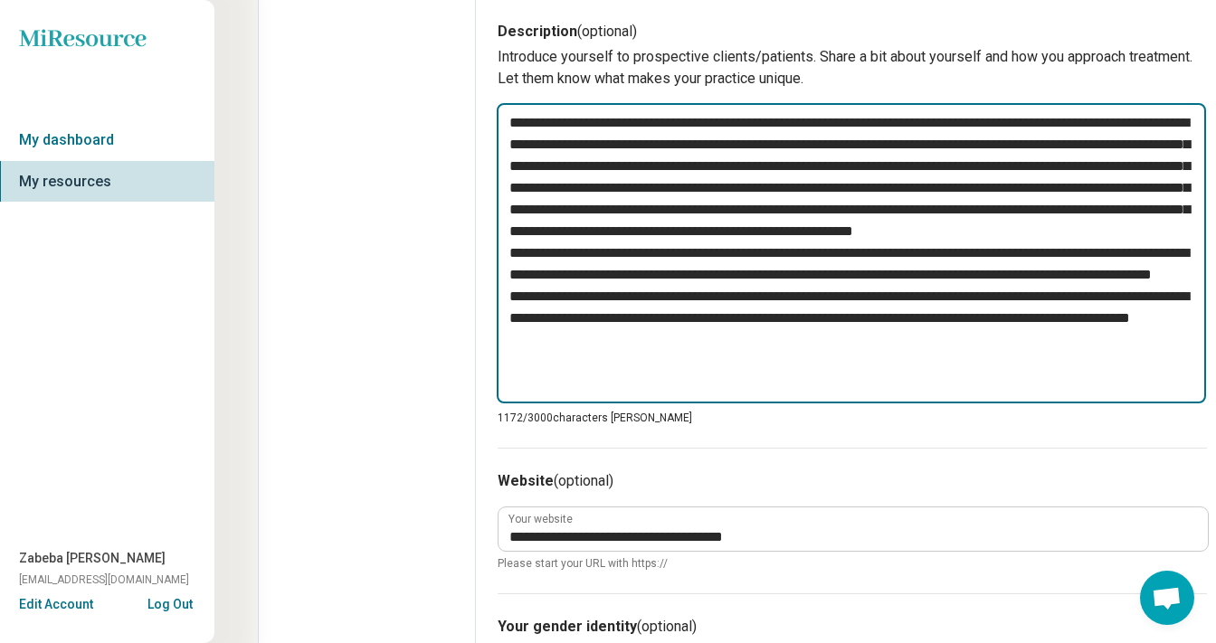
click at [752, 186] on textarea at bounding box center [851, 253] width 709 height 300
type textarea "*"
type textarea "**********"
click at [886, 222] on textarea at bounding box center [851, 253] width 709 height 300
click at [758, 222] on textarea at bounding box center [851, 253] width 709 height 300
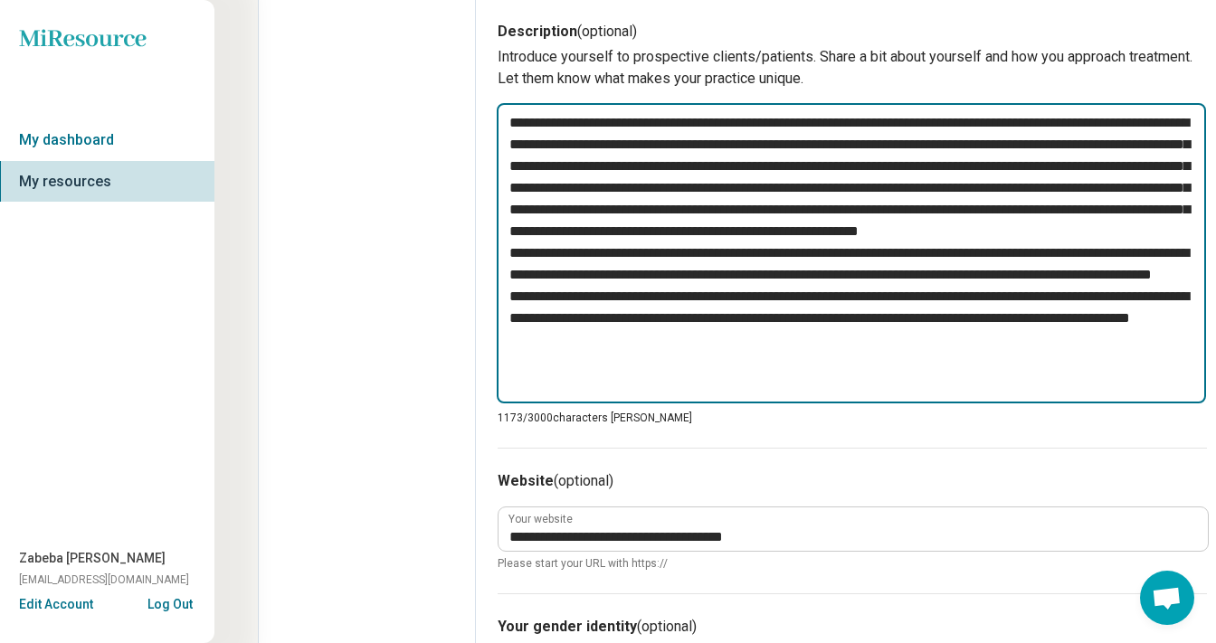
drag, startPoint x: 1170, startPoint y: 189, endPoint x: 1116, endPoint y: 188, distance: 54.3
click at [1116, 188] on textarea at bounding box center [851, 253] width 709 height 300
type textarea "*"
click at [817, 240] on textarea at bounding box center [851, 253] width 709 height 300
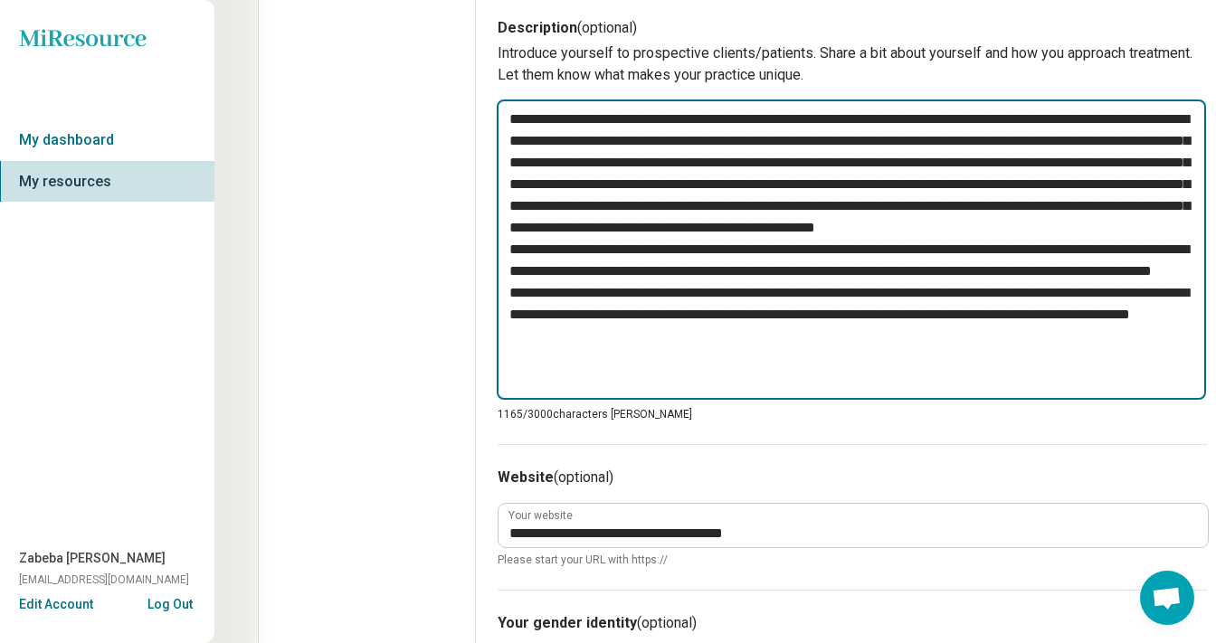
scroll to position [705, 3]
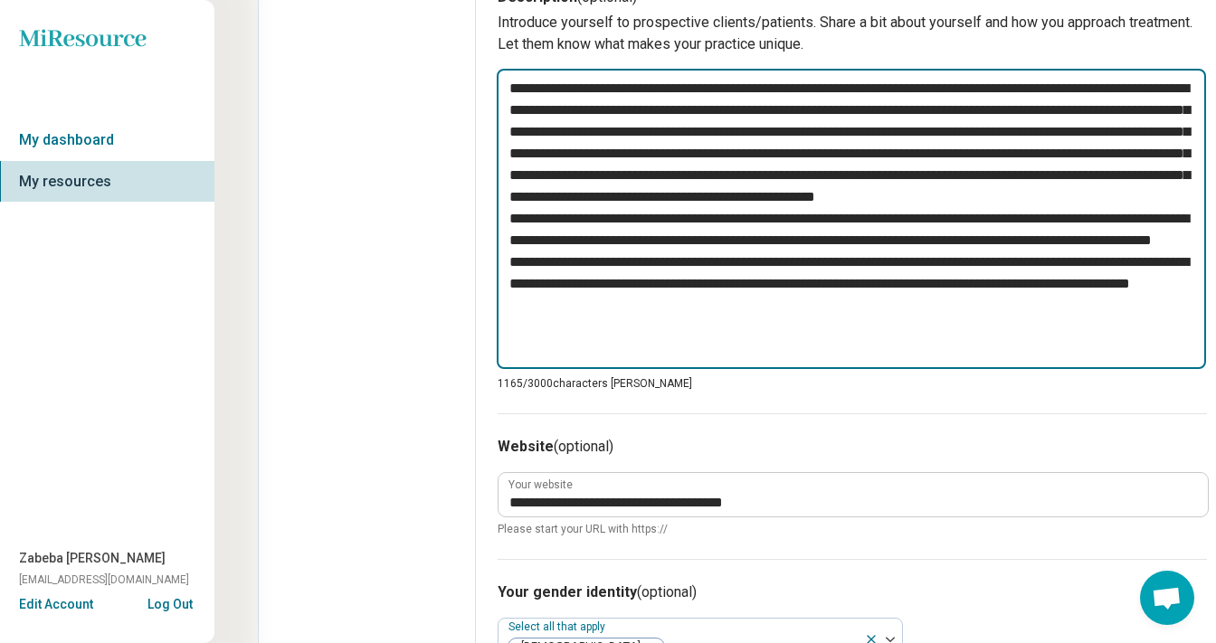
click at [798, 271] on textarea at bounding box center [851, 219] width 709 height 300
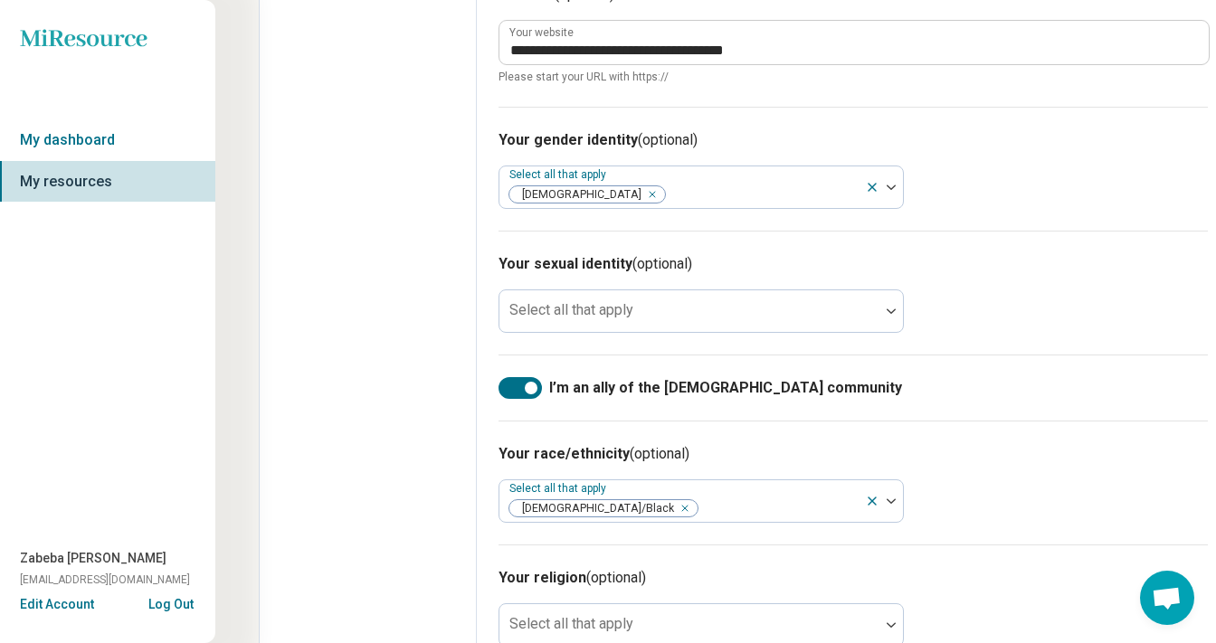
scroll to position [1160, 3]
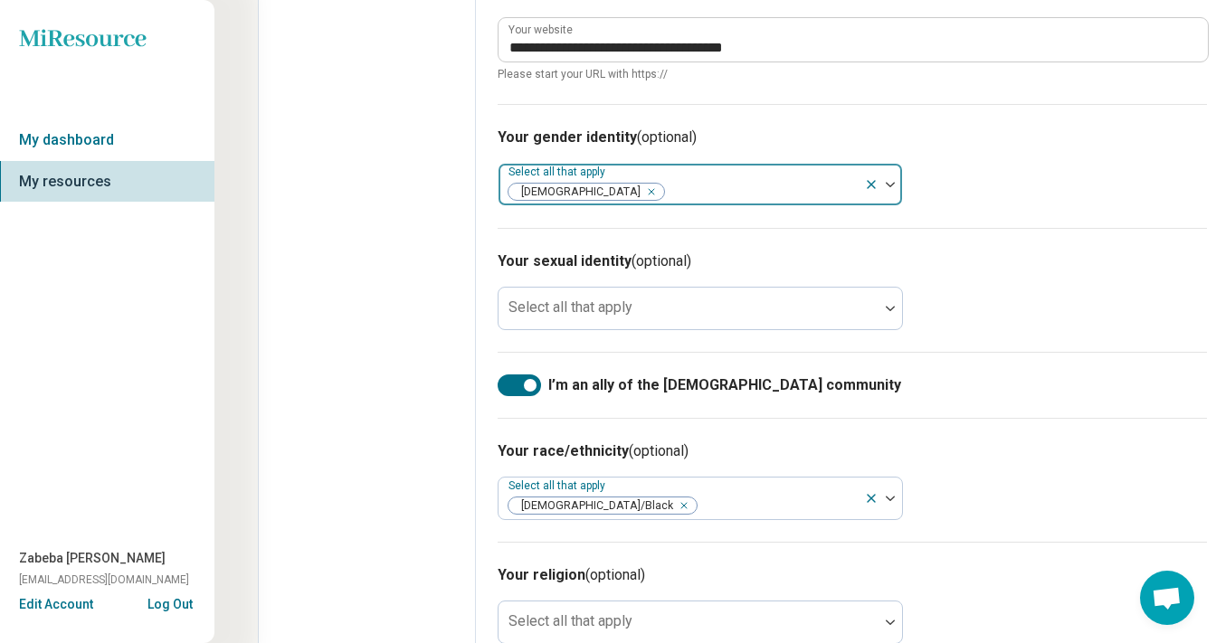
click at [641, 190] on icon "Remove [object Object]" at bounding box center [647, 191] width 13 height 13
type textarea "**********"
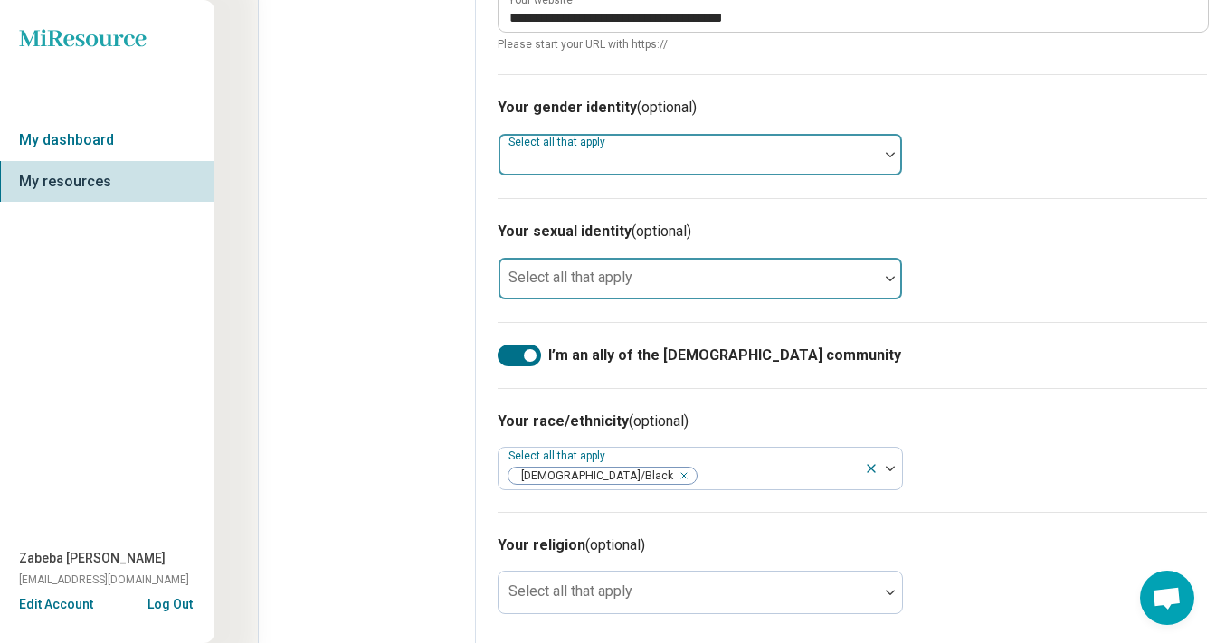
scroll to position [1193, 3]
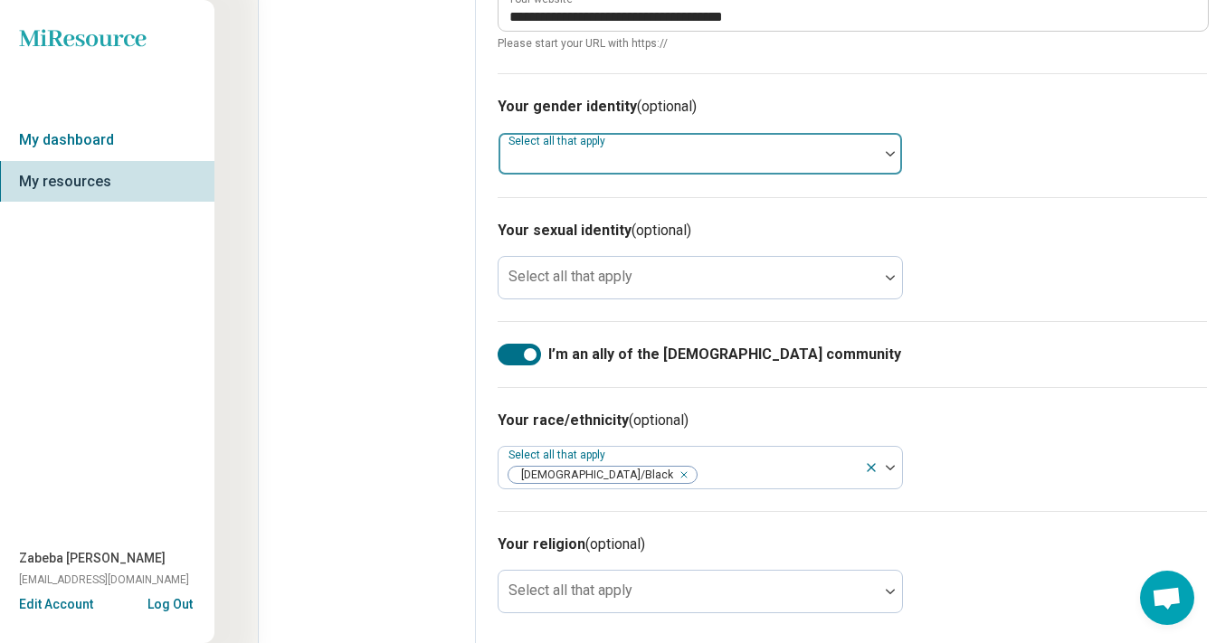
click at [882, 151] on div at bounding box center [891, 153] width 24 height 5
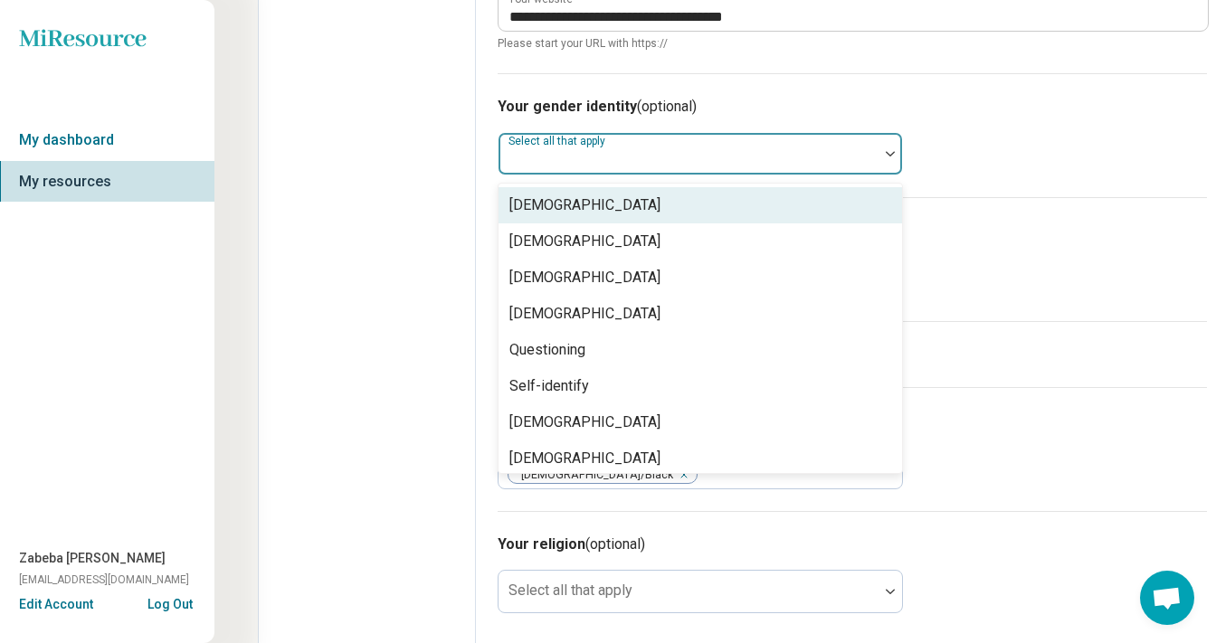
click at [928, 136] on div "Your gender identity (optional) [DEMOGRAPHIC_DATA], [DEMOGRAPHIC_DATA] of 8. 8 …" at bounding box center [852, 135] width 709 height 124
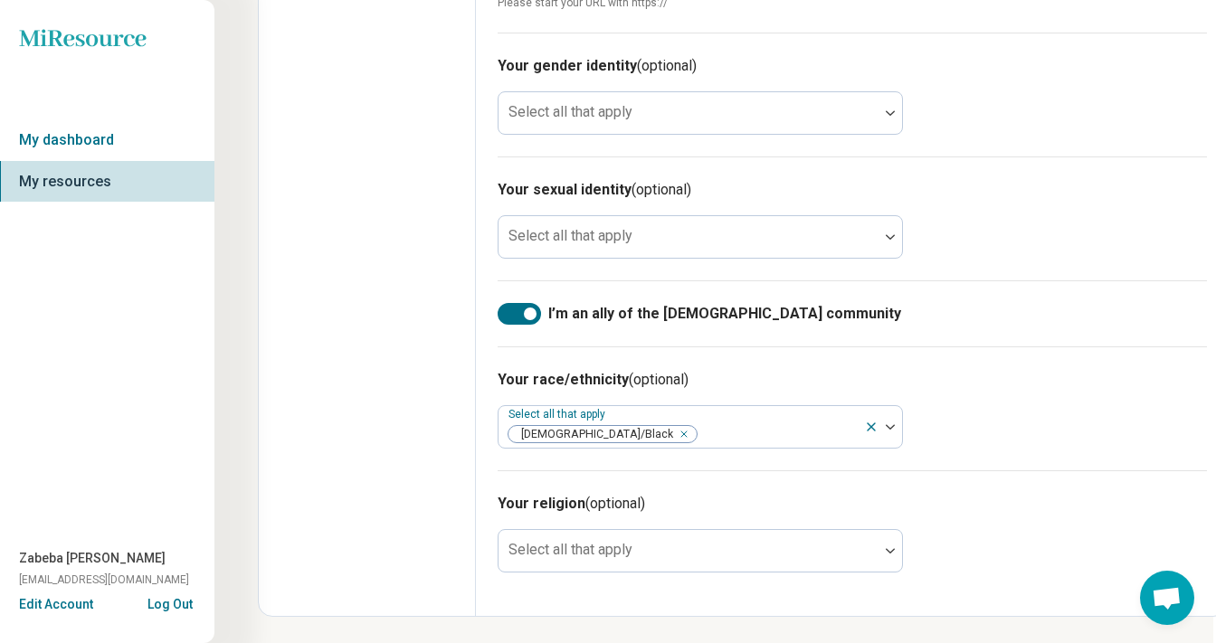
scroll to position [1232, 3]
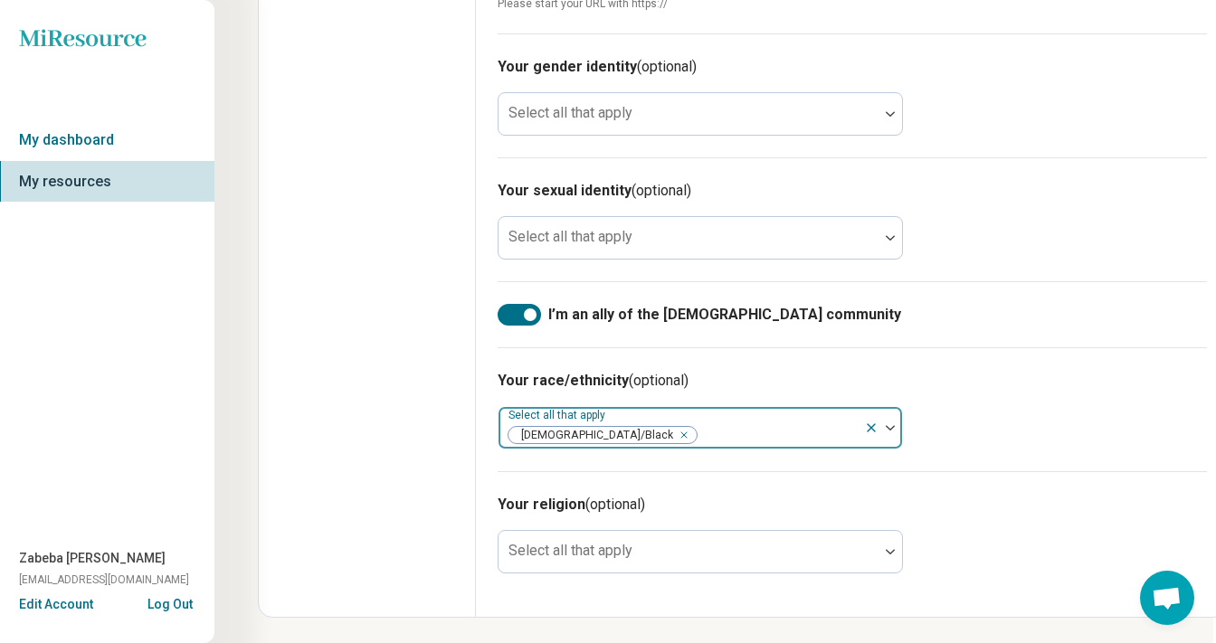
click at [673, 432] on icon "Remove [object Object]" at bounding box center [679, 435] width 13 height 13
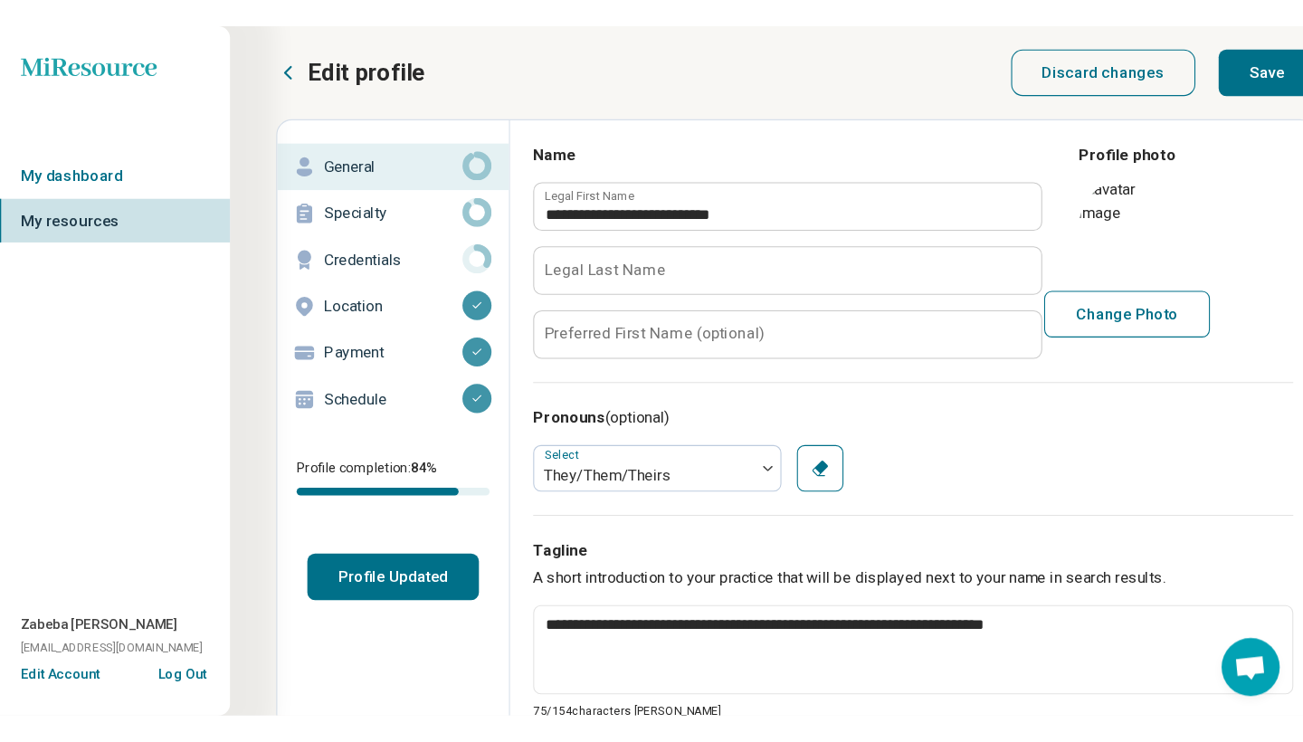
scroll to position [0, 3]
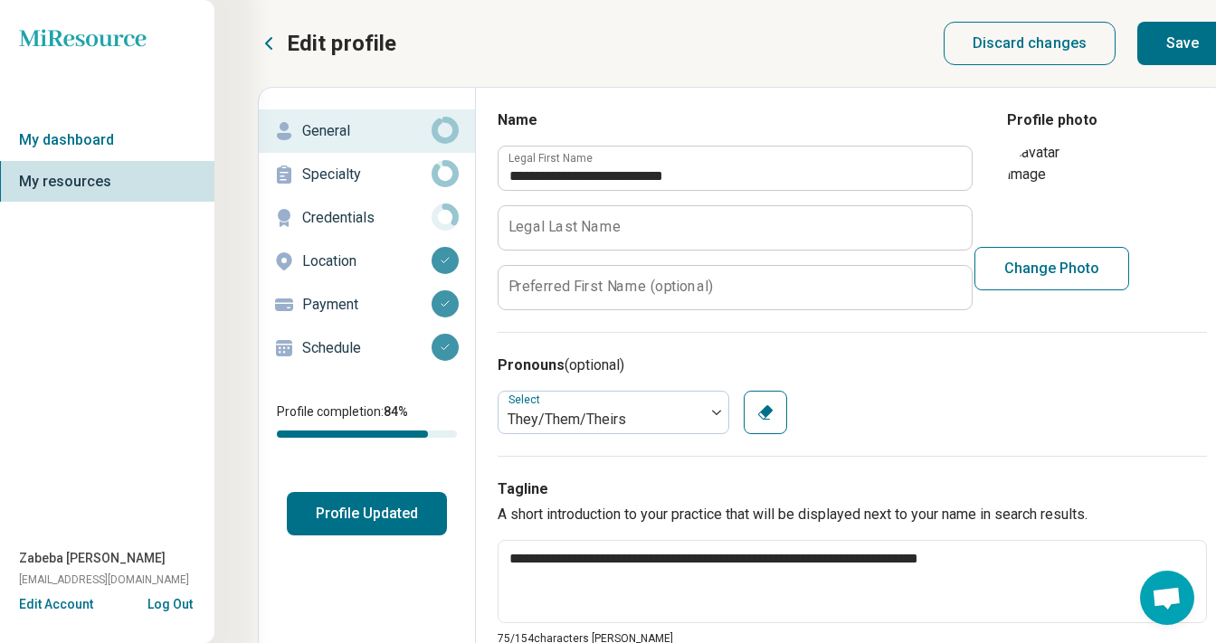
click at [1168, 55] on button "Save" at bounding box center [1182, 43] width 90 height 43
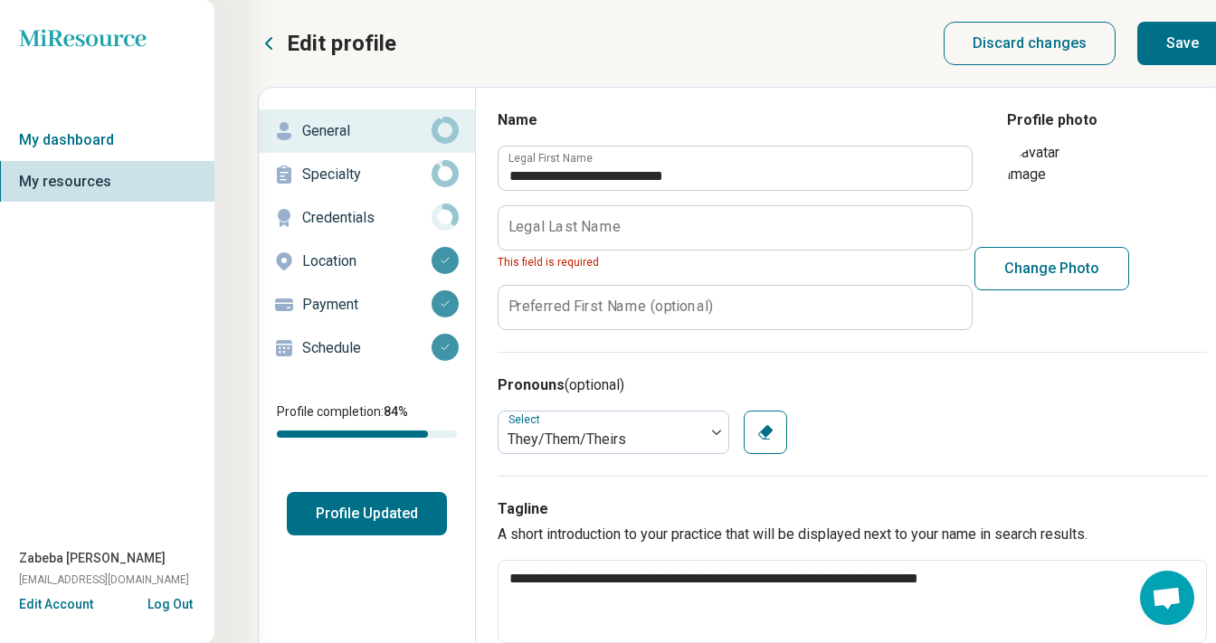
click at [1172, 52] on button "Save" at bounding box center [1182, 43] width 90 height 43
type textarea "*"
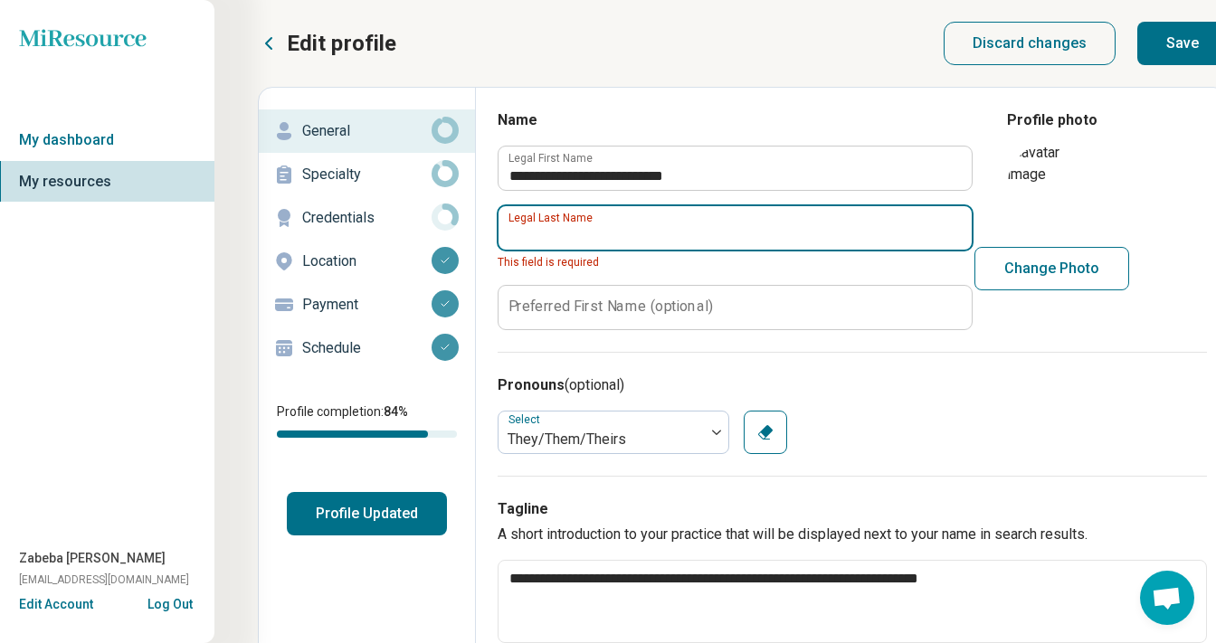
click at [650, 227] on input "Legal Last Name" at bounding box center [735, 227] width 473 height 43
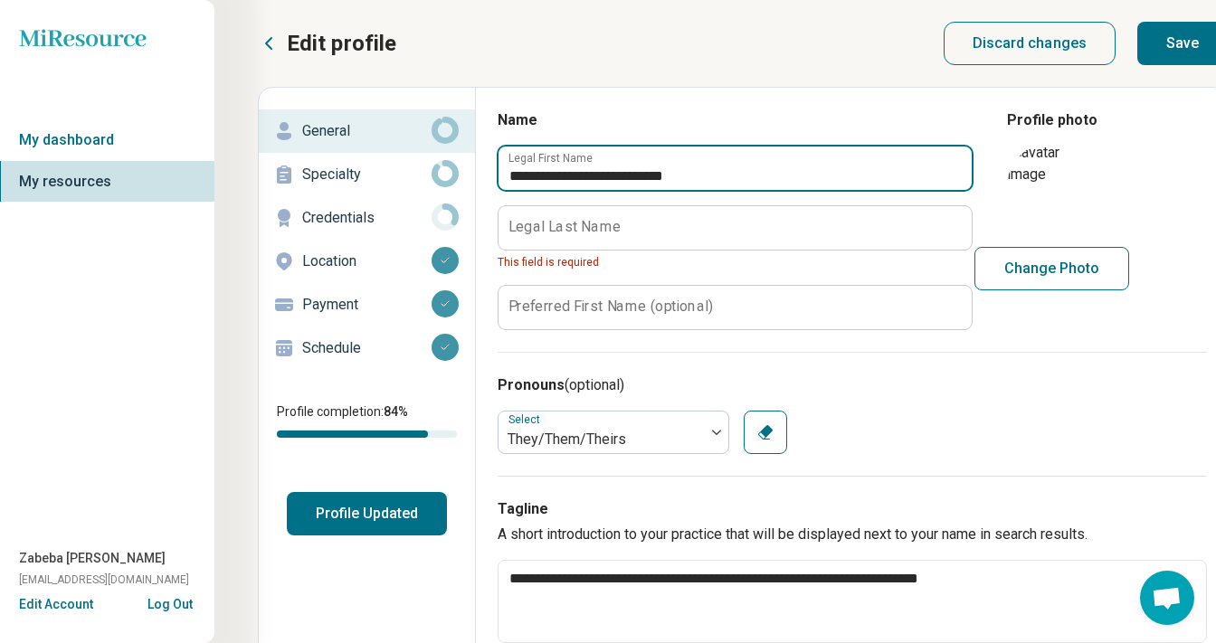
drag, startPoint x: 718, startPoint y: 182, endPoint x: 613, endPoint y: 176, distance: 104.2
click at [613, 176] on input "**********" at bounding box center [735, 168] width 473 height 43
type input "**********"
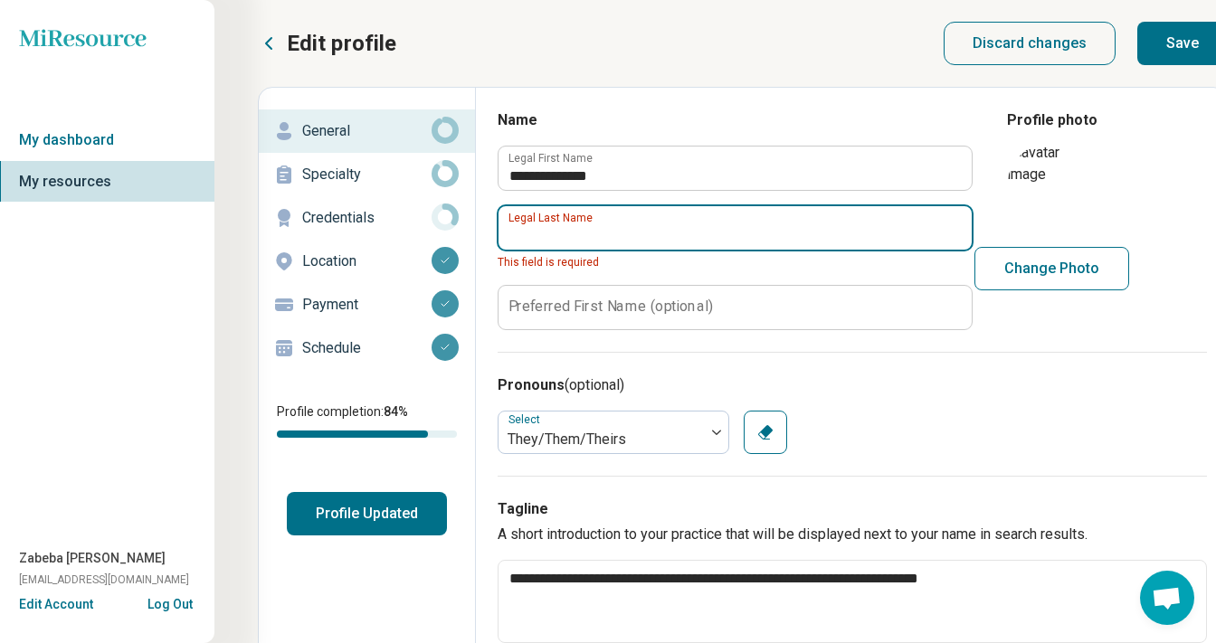
click at [578, 241] on input "Legal Last Name" at bounding box center [735, 227] width 473 height 43
paste input "**********"
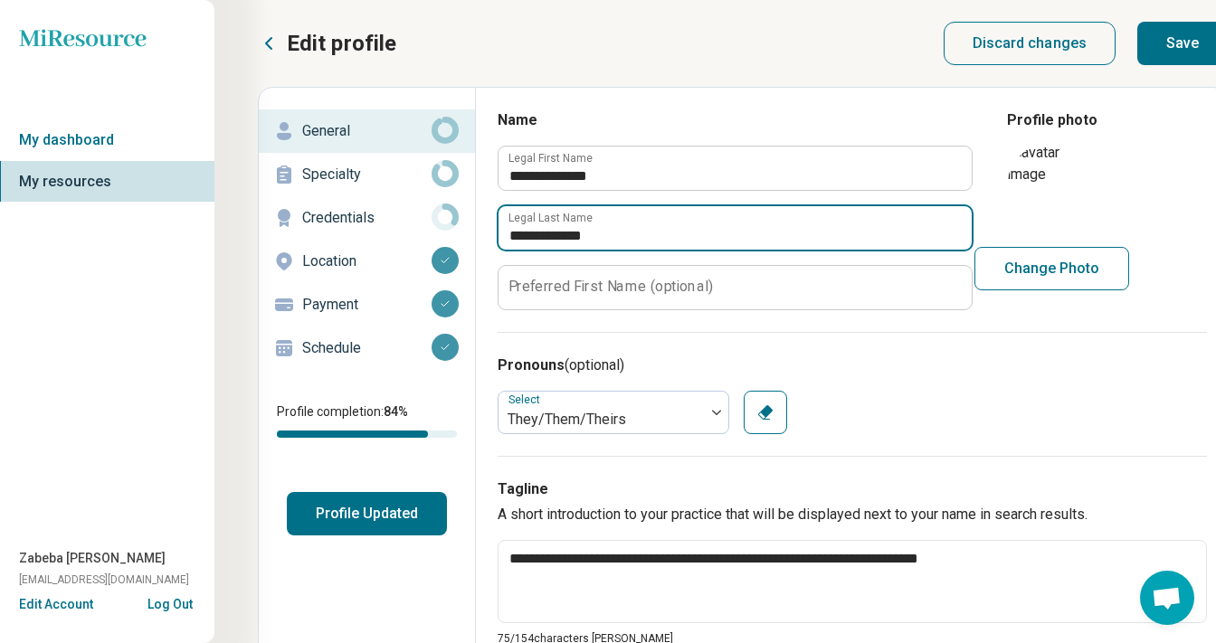
type input "**********"
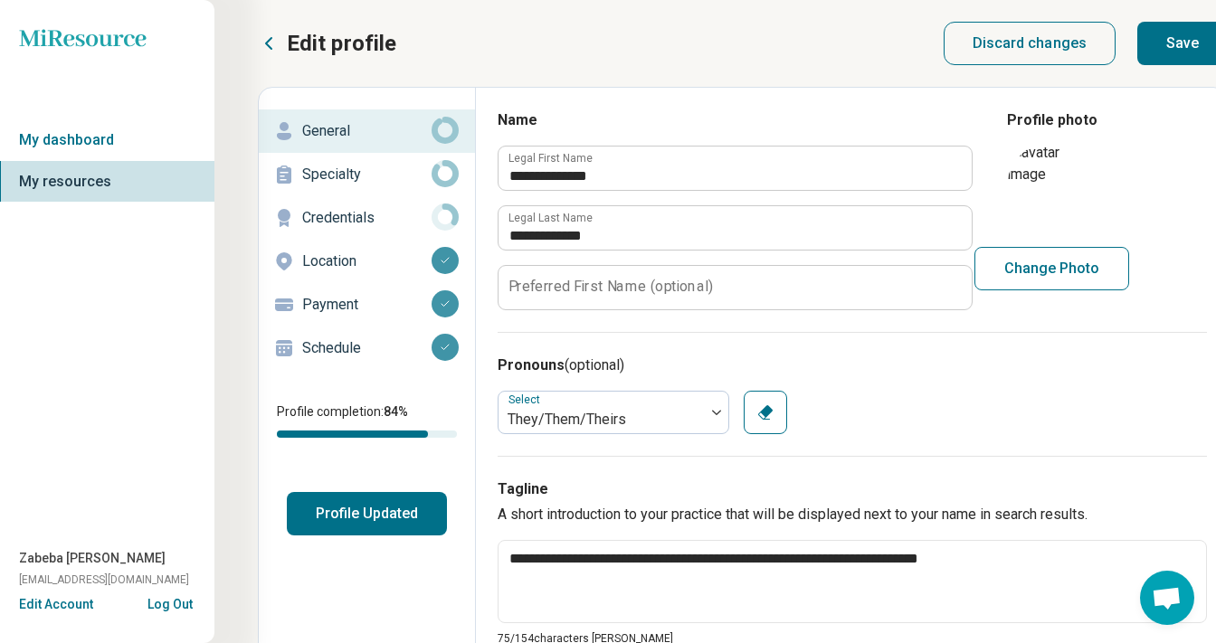
click at [1179, 61] on button "Save" at bounding box center [1182, 43] width 90 height 43
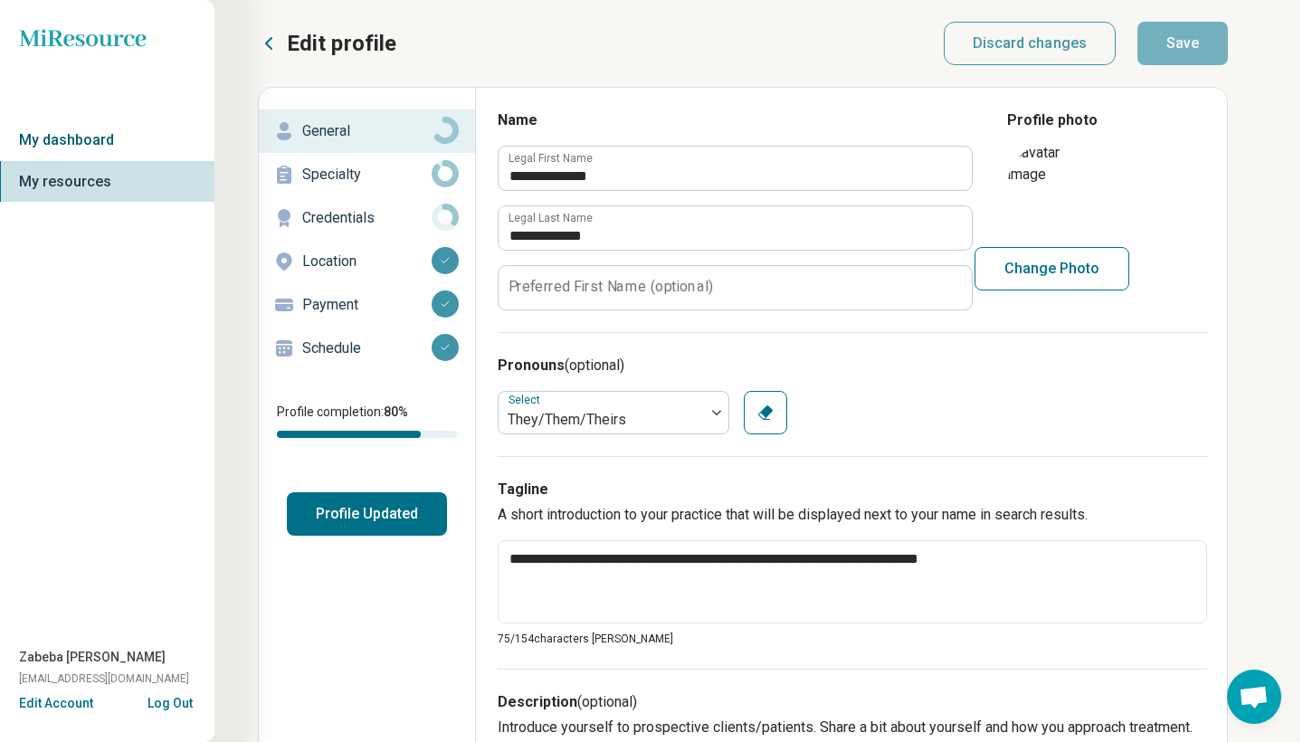
click at [81, 129] on link "My dashboard" at bounding box center [105, 140] width 217 height 42
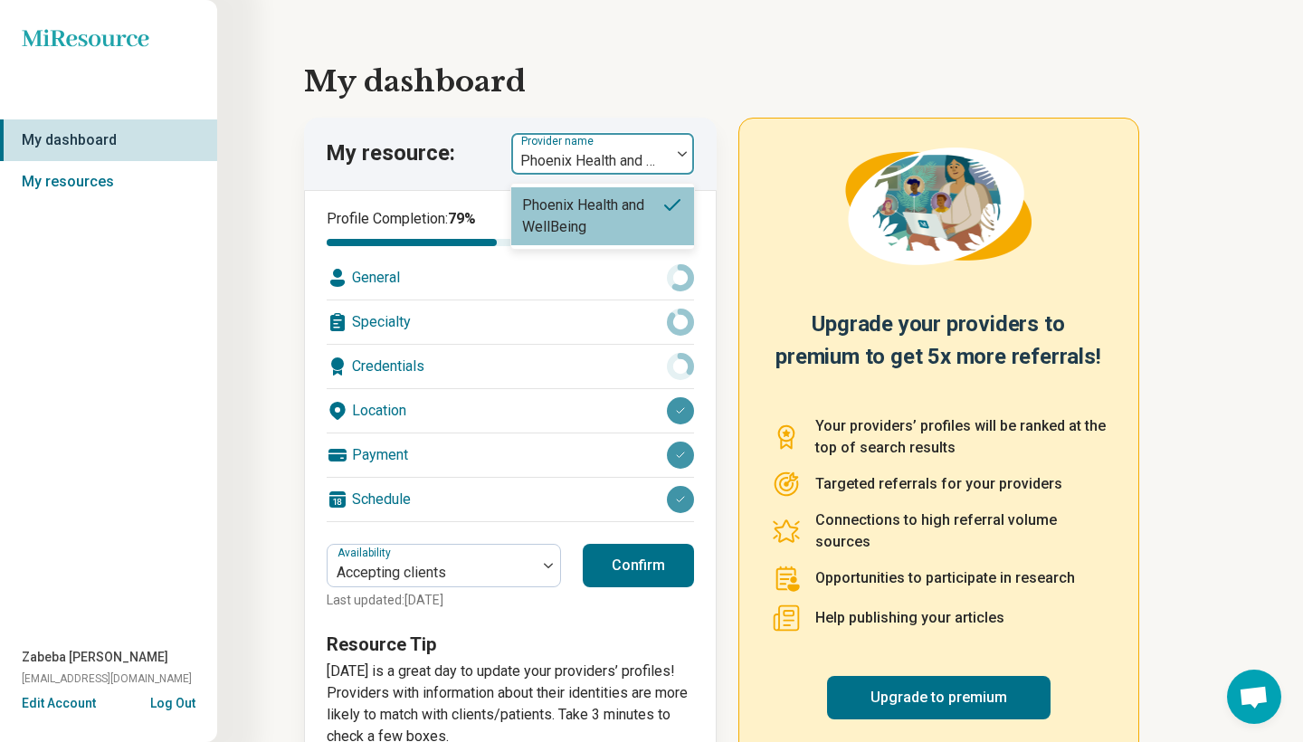
click at [621, 136] on div "Phoenix Health and WellBeing" at bounding box center [590, 154] width 159 height 40
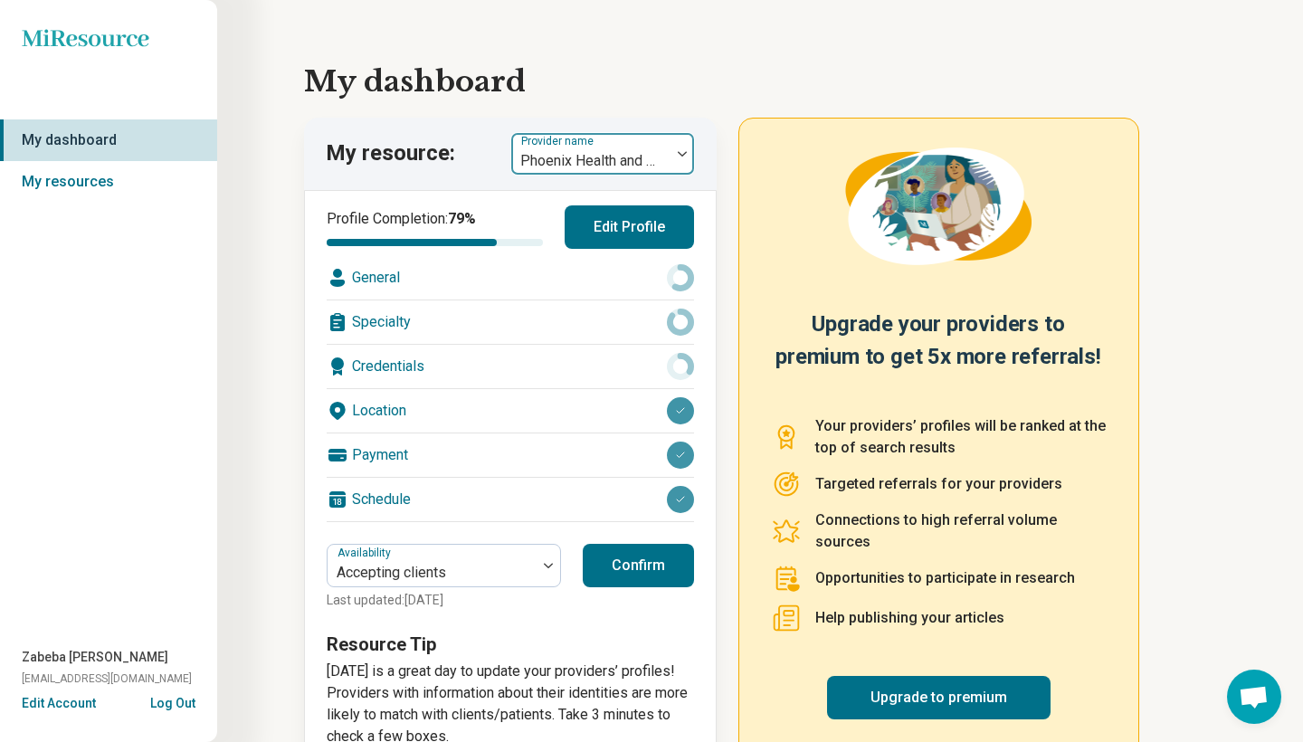
click at [622, 148] on div at bounding box center [590, 160] width 145 height 25
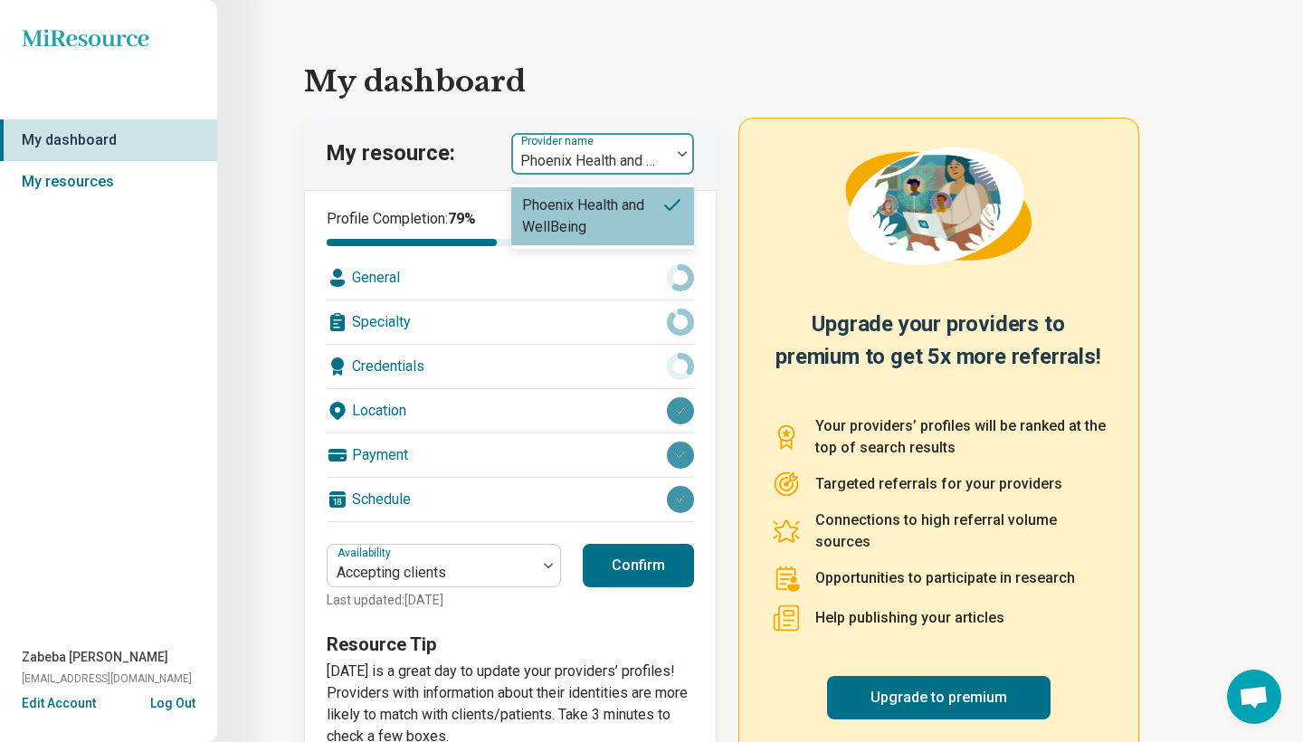
click at [622, 148] on div at bounding box center [590, 160] width 145 height 25
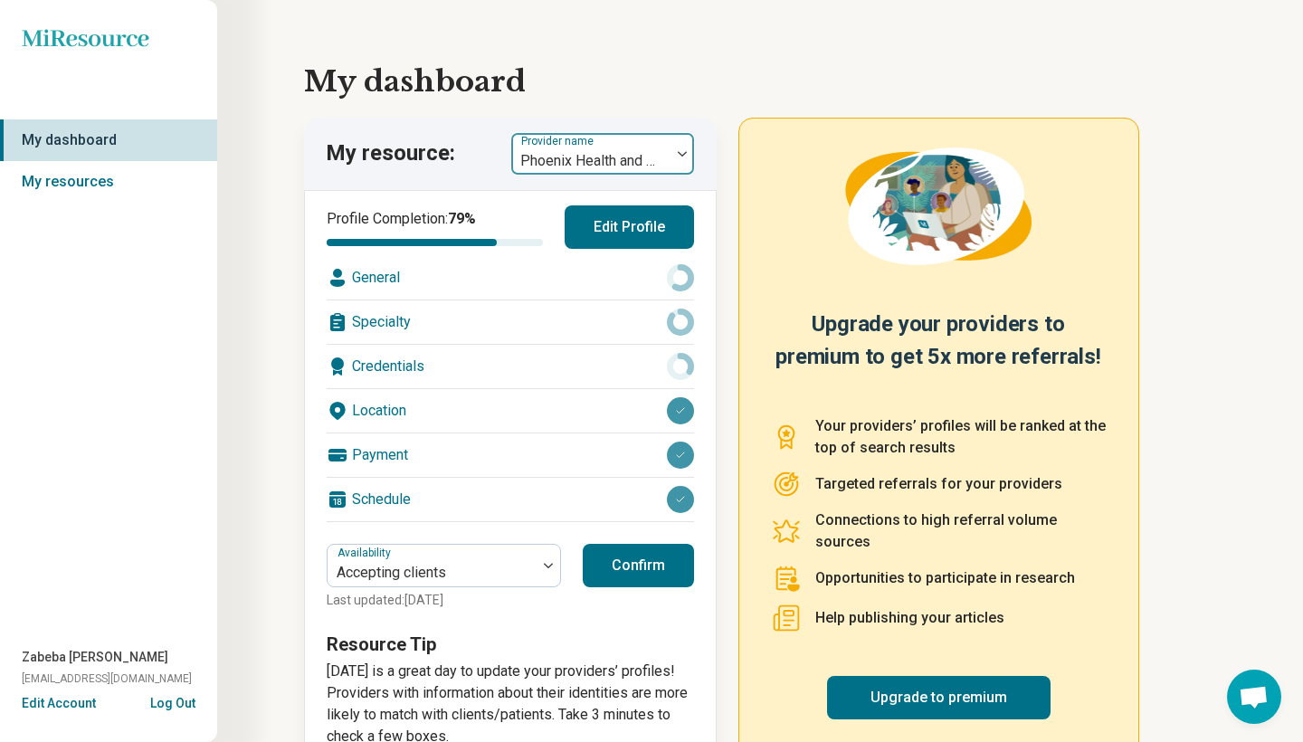
click at [622, 149] on div at bounding box center [590, 160] width 145 height 25
click at [394, 278] on div "General" at bounding box center [510, 277] width 367 height 43
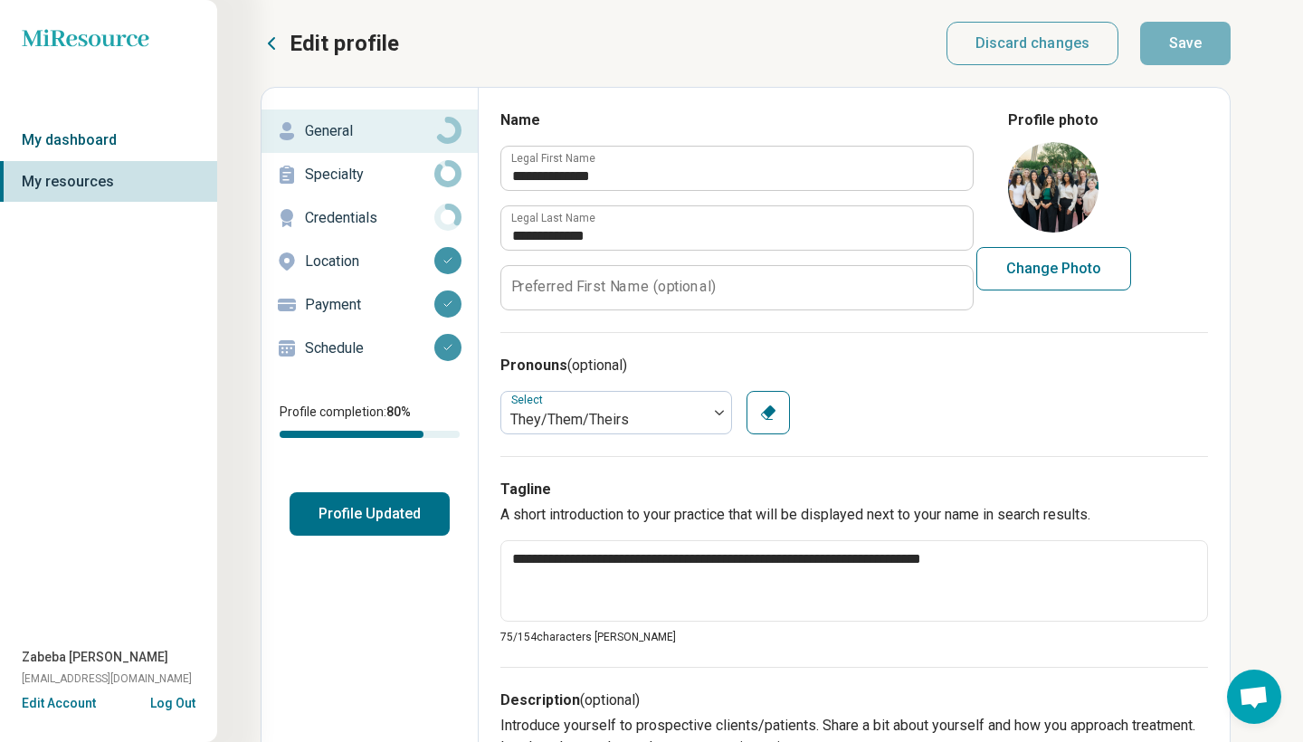
click at [134, 150] on link "My dashboard" at bounding box center [108, 140] width 217 height 42
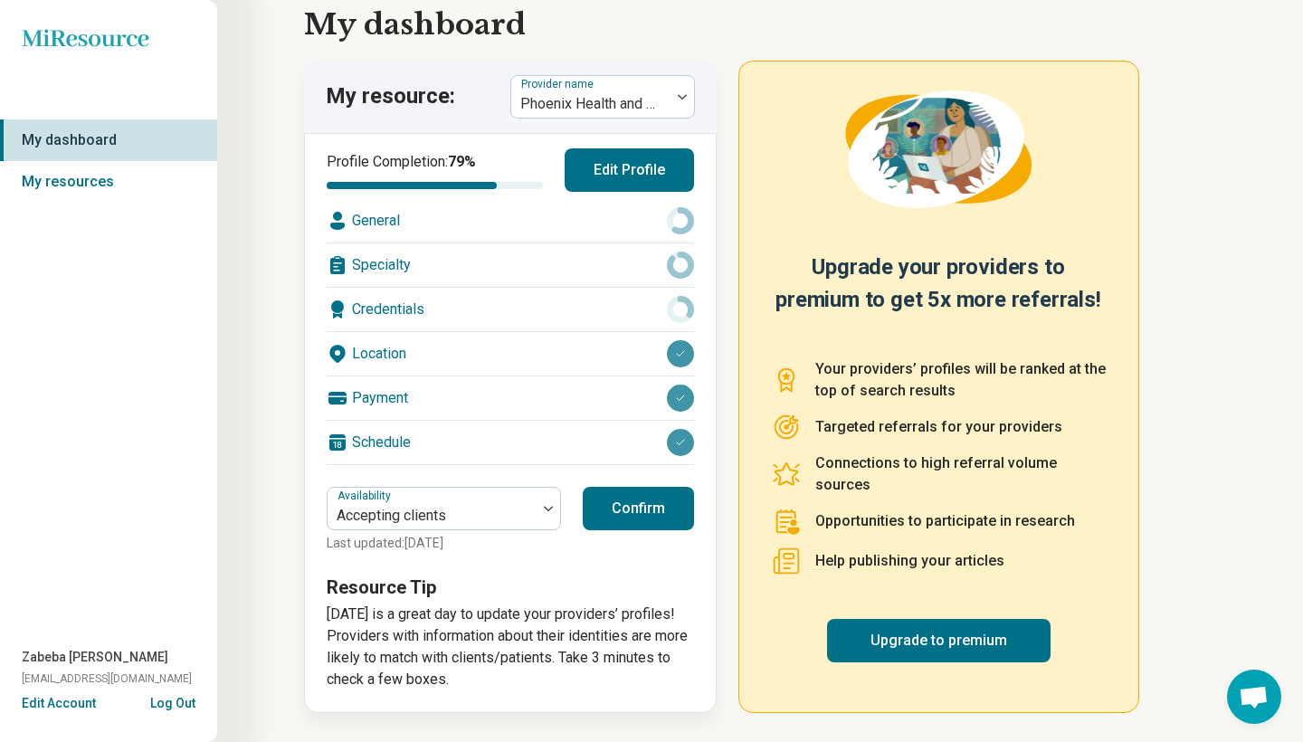
scroll to position [57, 0]
click at [434, 499] on div "Accepting clients" at bounding box center [432, 509] width 209 height 40
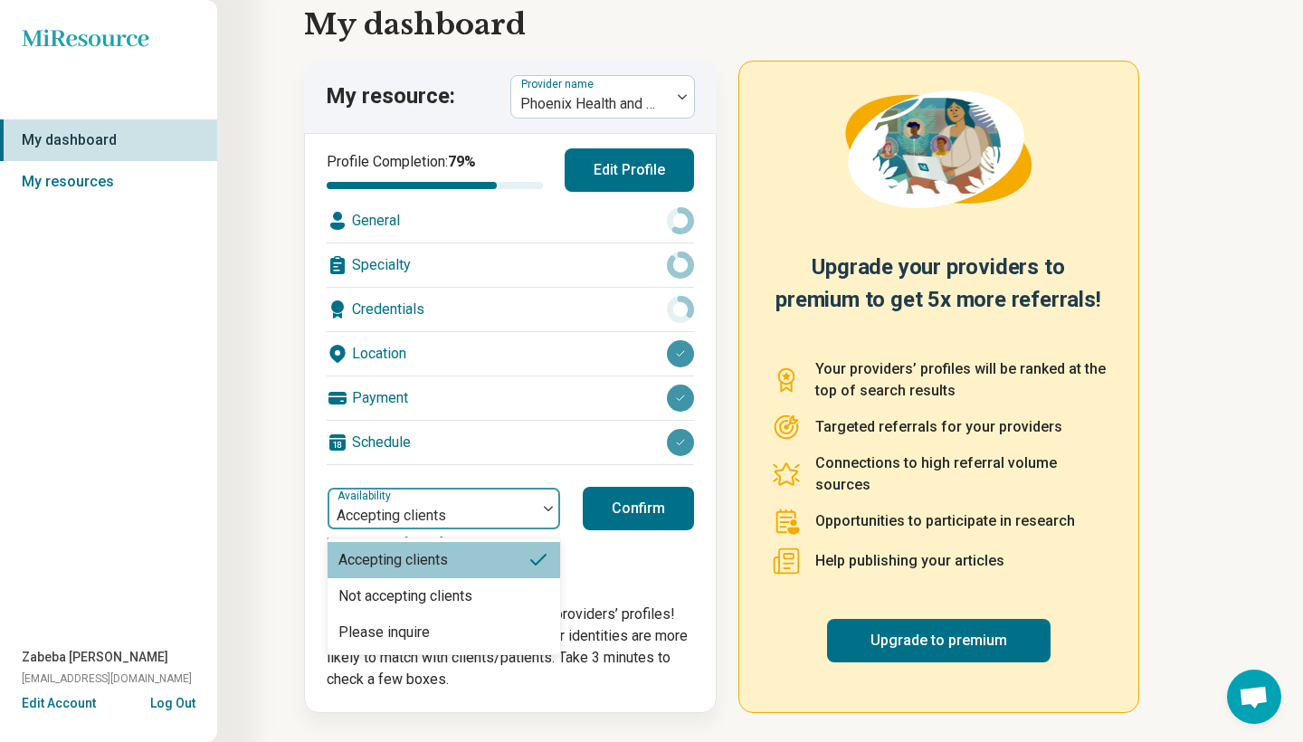
click at [434, 499] on div "Accepting clients" at bounding box center [432, 509] width 209 height 40
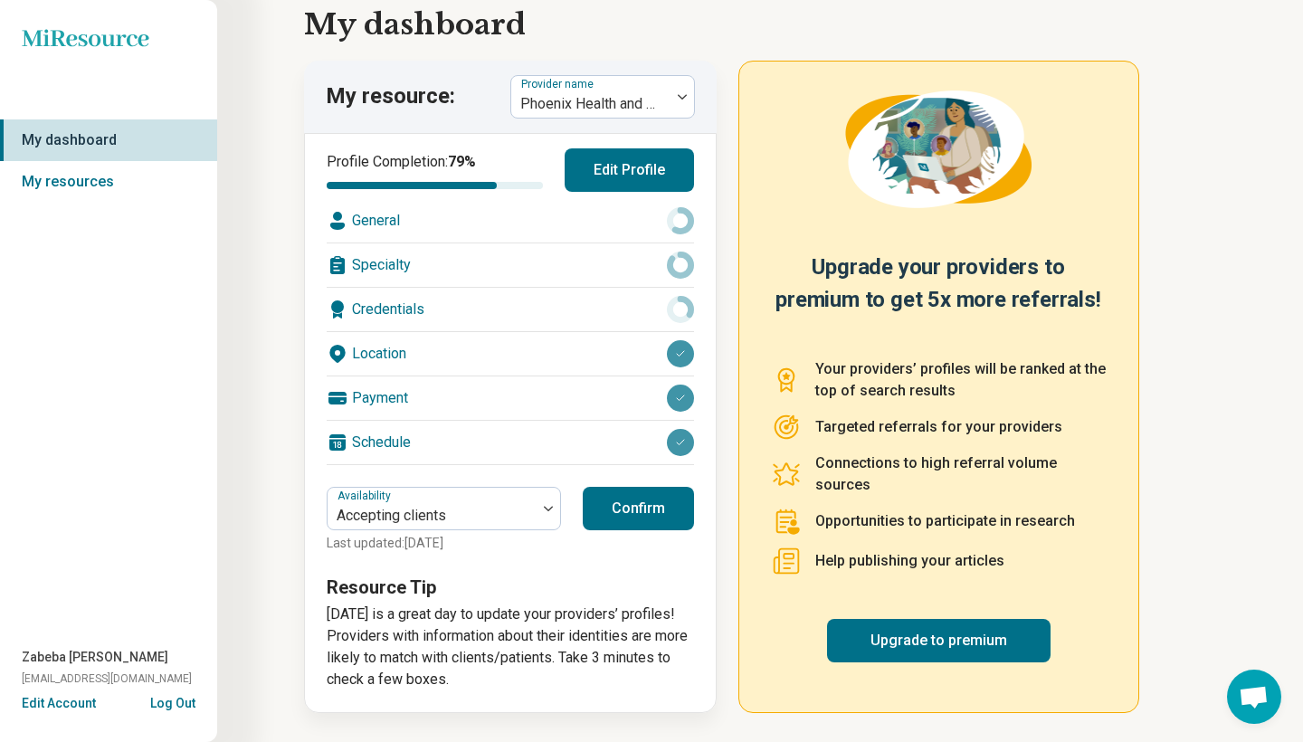
click at [673, 447] on div at bounding box center [680, 442] width 27 height 27
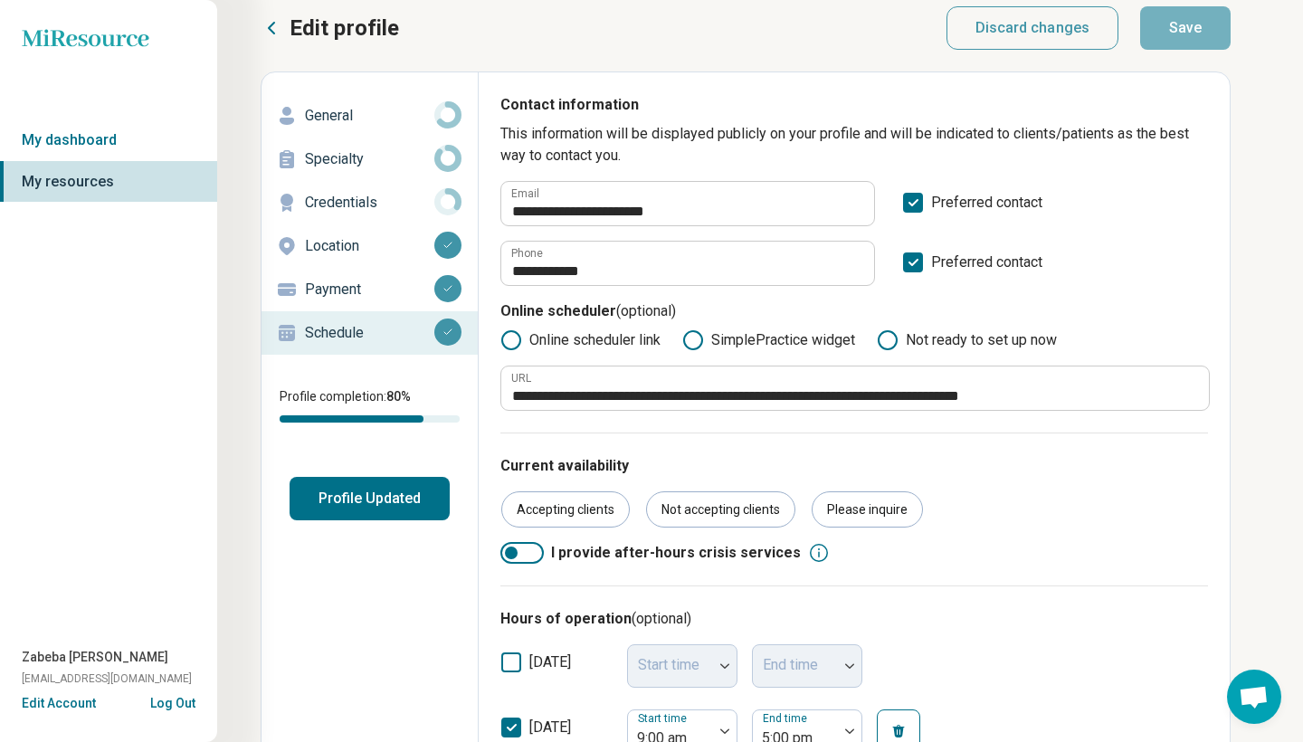
scroll to position [19, 0]
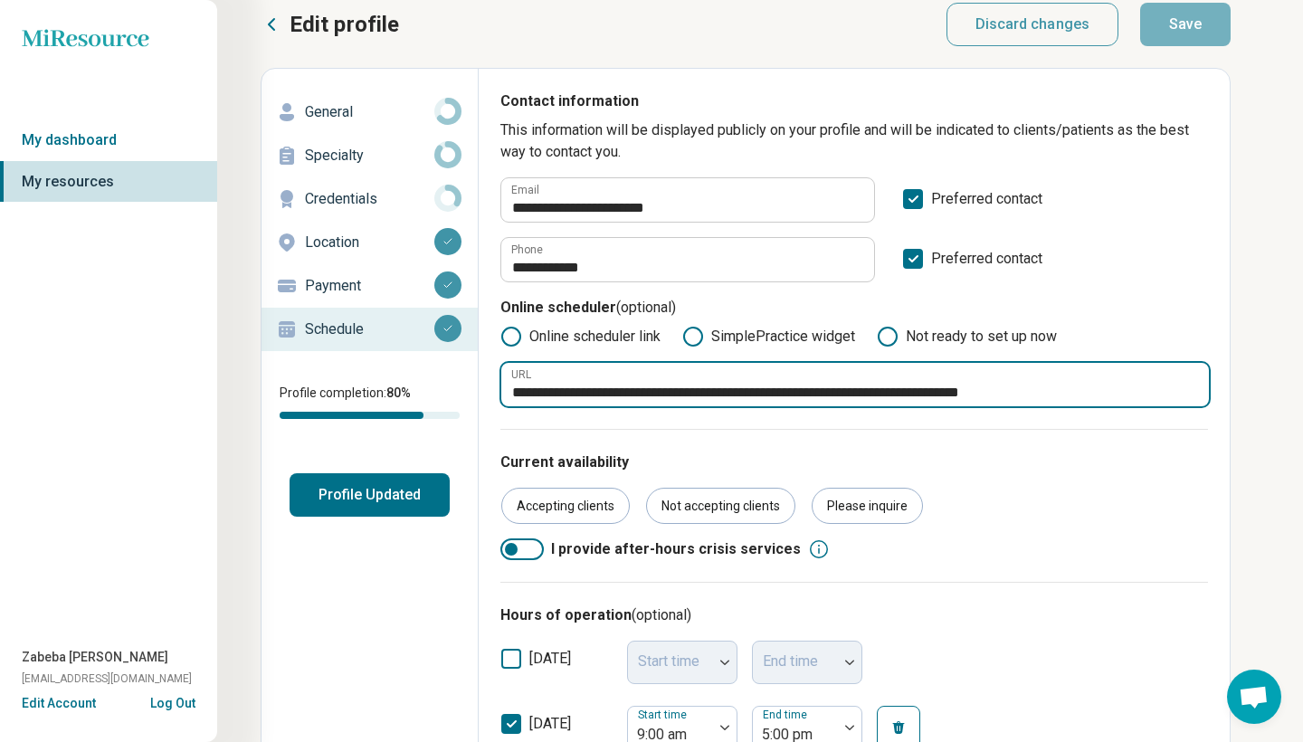
drag, startPoint x: 1092, startPoint y: 393, endPoint x: 470, endPoint y: 370, distance: 622.9
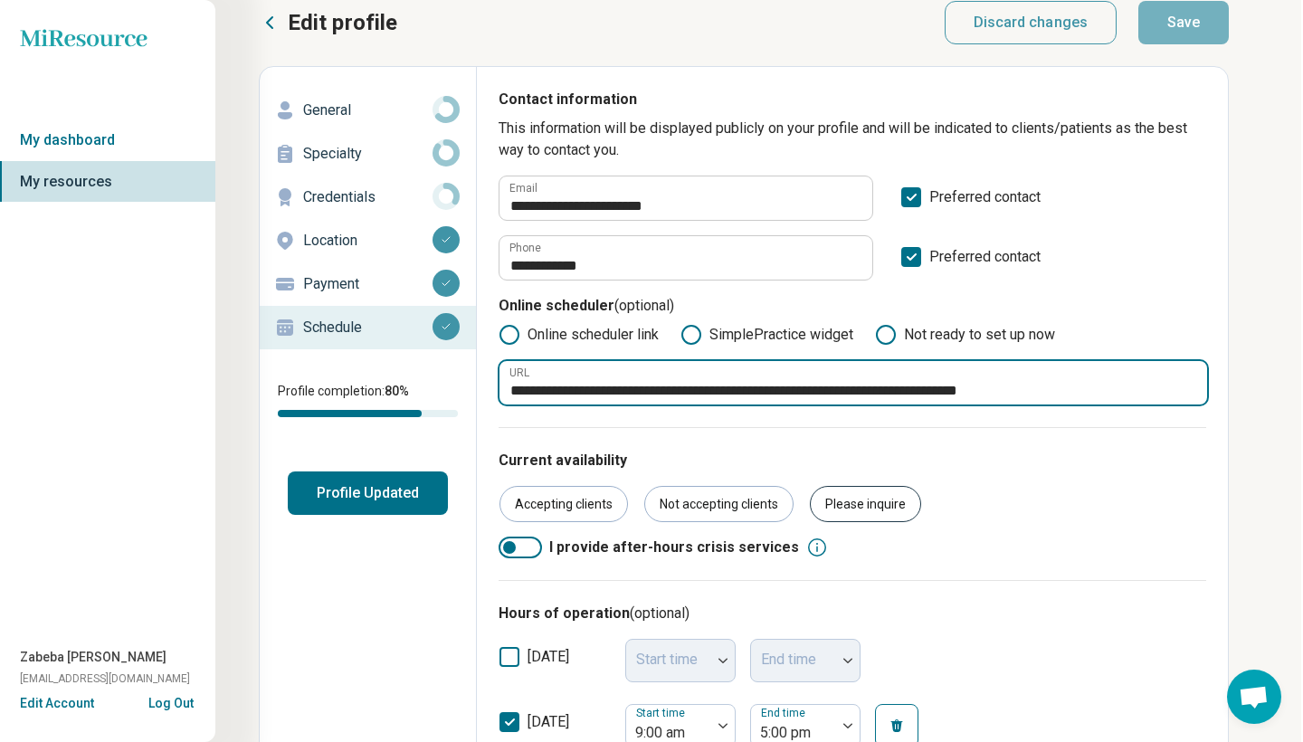
scroll to position [16, 2]
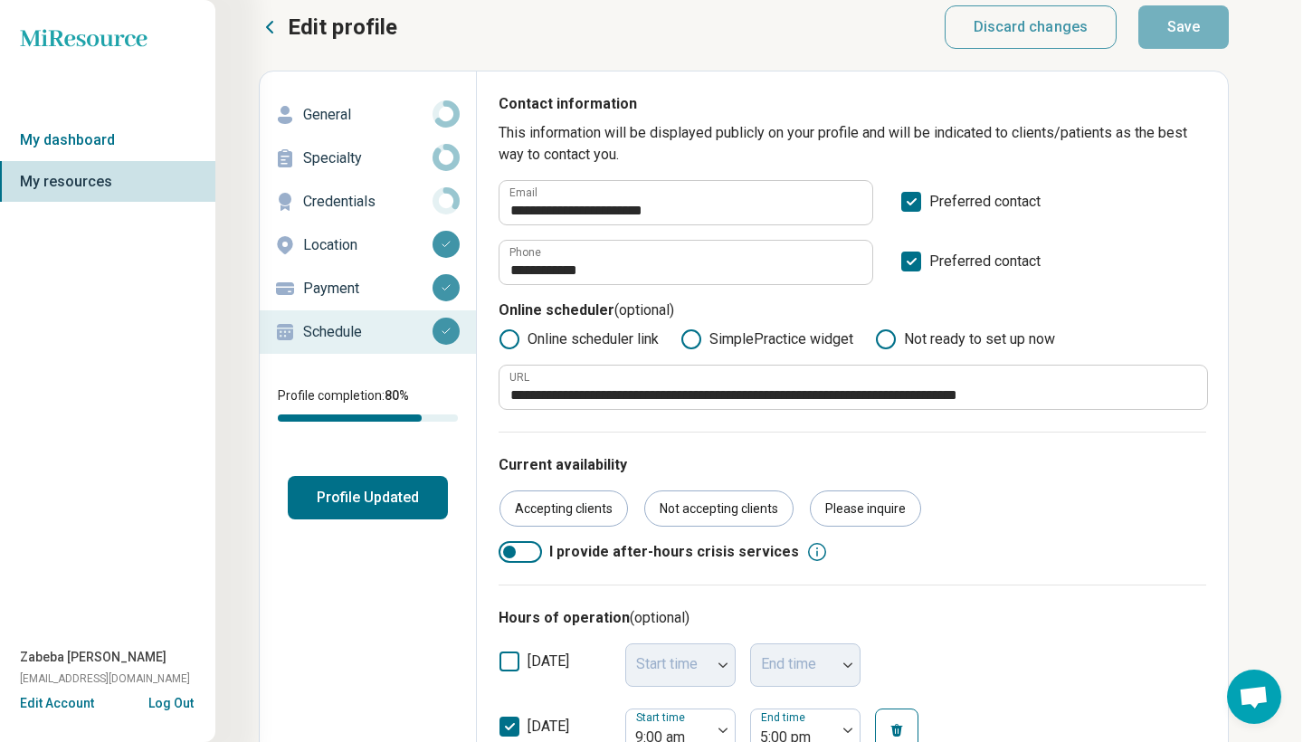
click at [752, 340] on label "SimplePractice widget" at bounding box center [766, 339] width 173 height 22
type textarea "*"
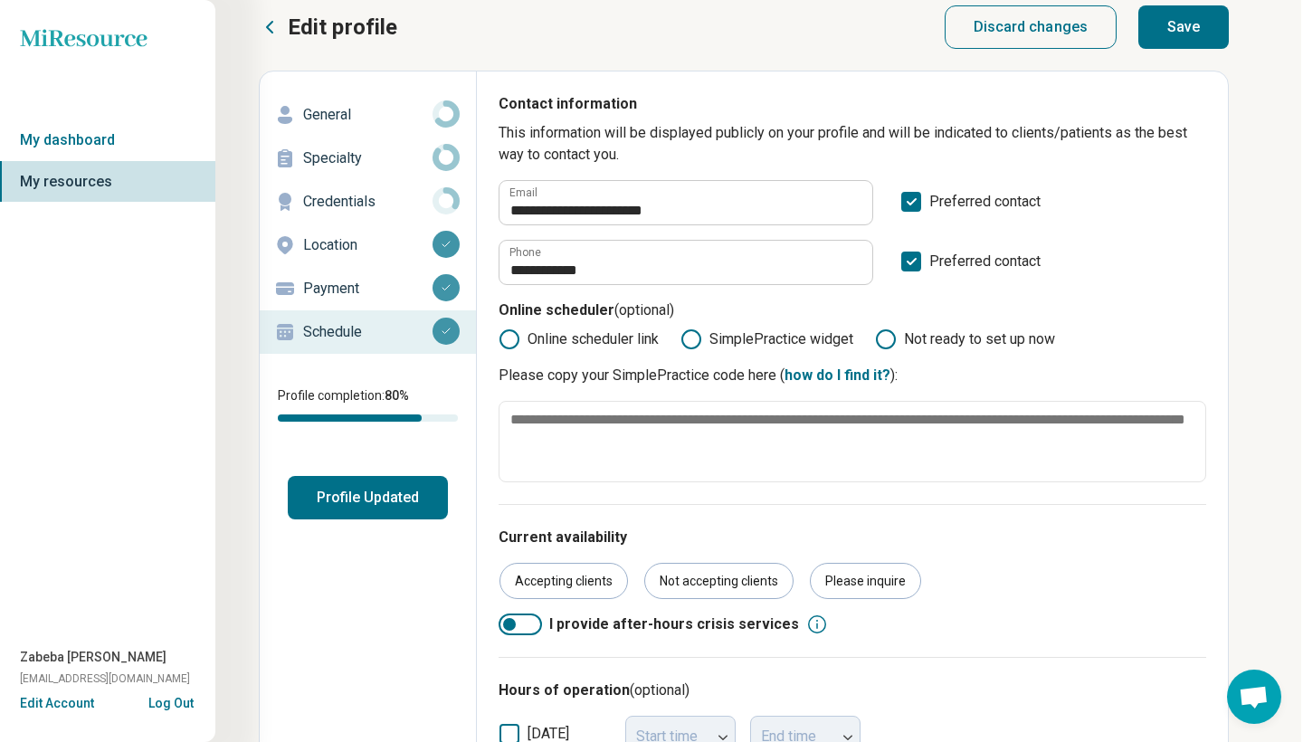
click at [565, 343] on label "Online scheduler link" at bounding box center [579, 339] width 160 height 22
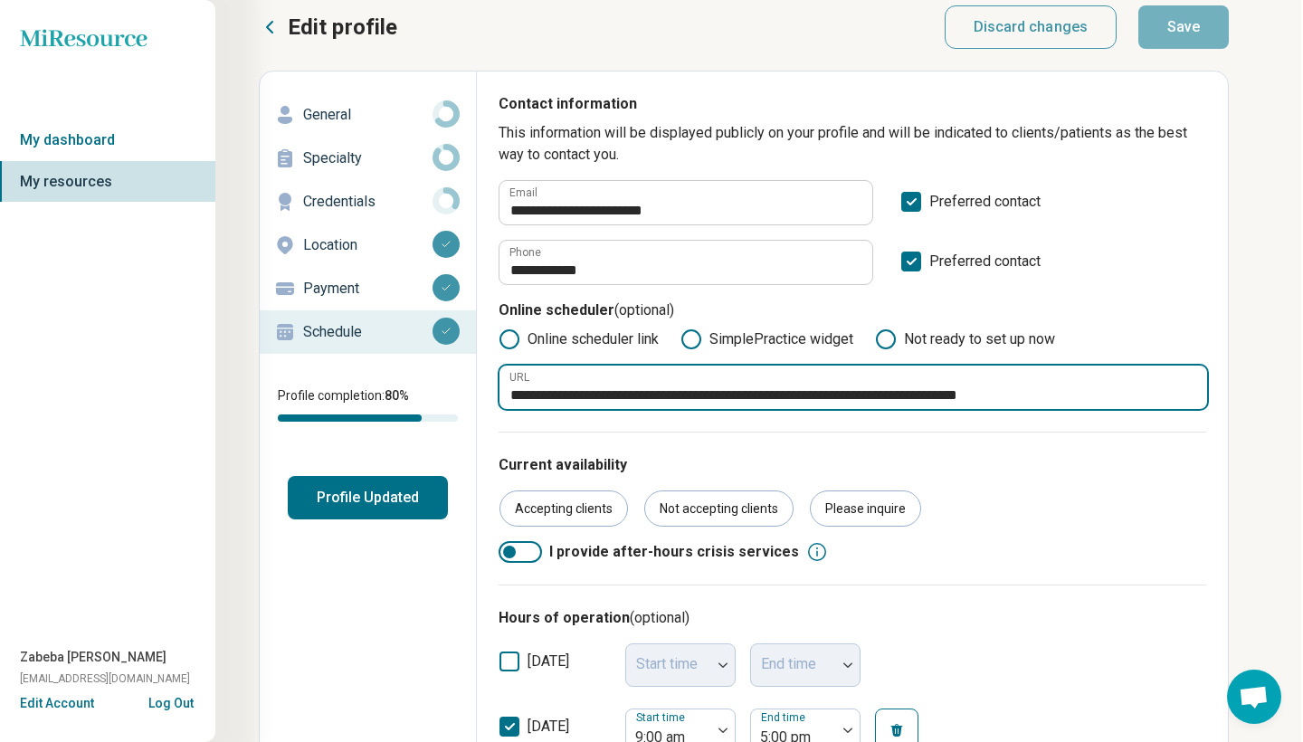
drag, startPoint x: 1146, startPoint y: 394, endPoint x: 601, endPoint y: 362, distance: 546.5
click at [601, 362] on div "**********" at bounding box center [853, 368] width 708 height 81
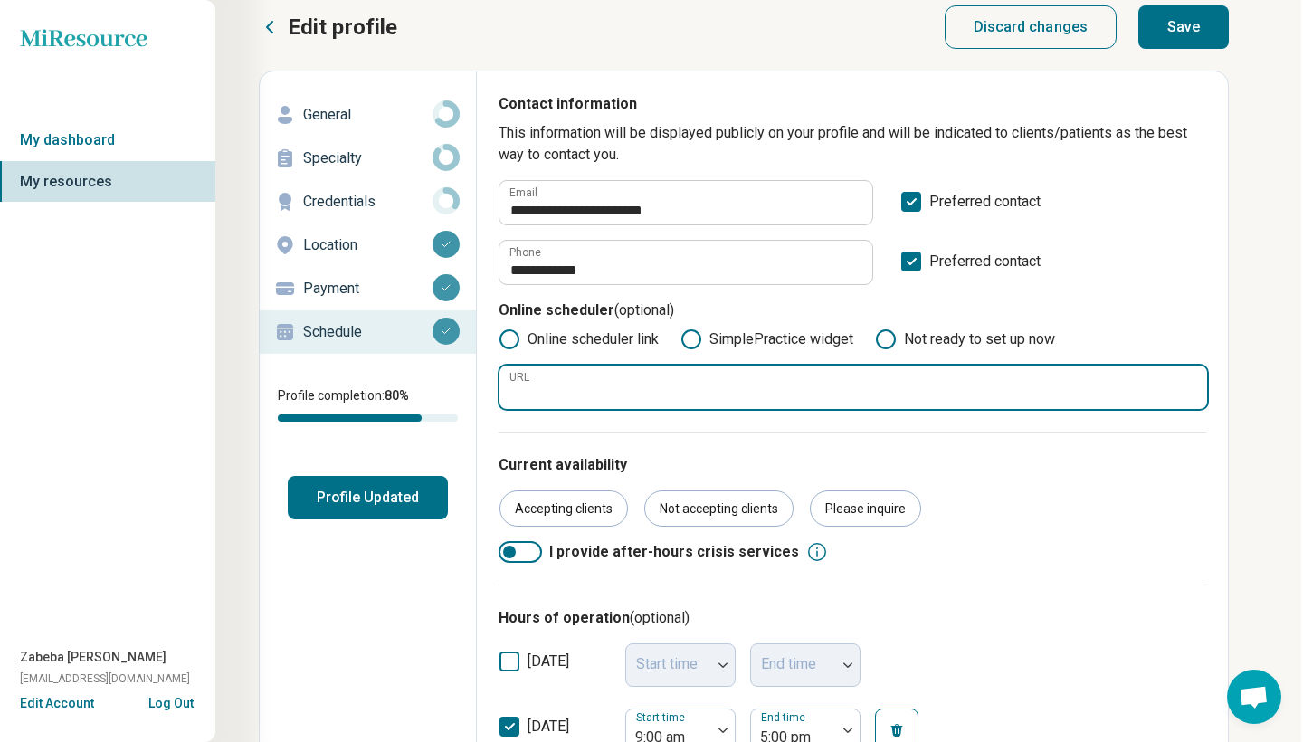
paste input "**********"
drag, startPoint x: 809, startPoint y: 392, endPoint x: 425, endPoint y: 378, distance: 383.9
paste input "text"
type input "**********"
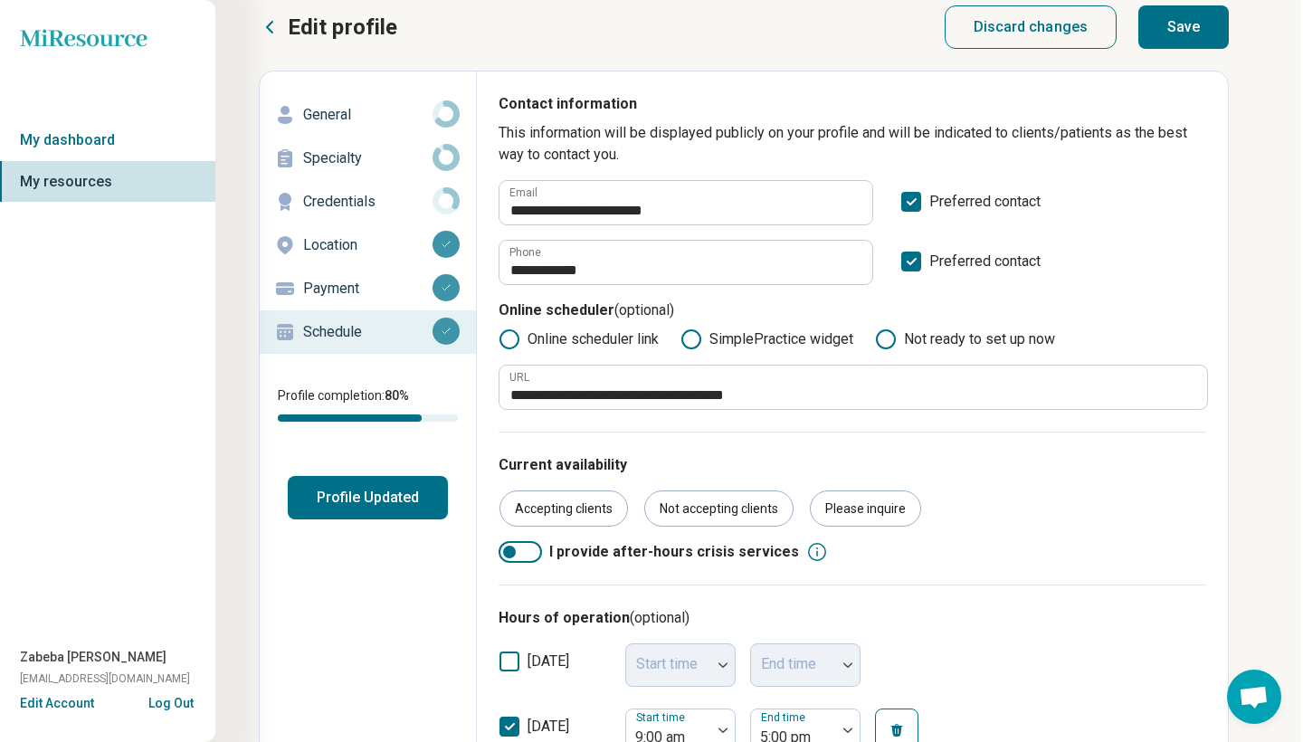
click at [1050, 490] on div "Accepting clients Not accepting clients Please inquire" at bounding box center [853, 508] width 708 height 36
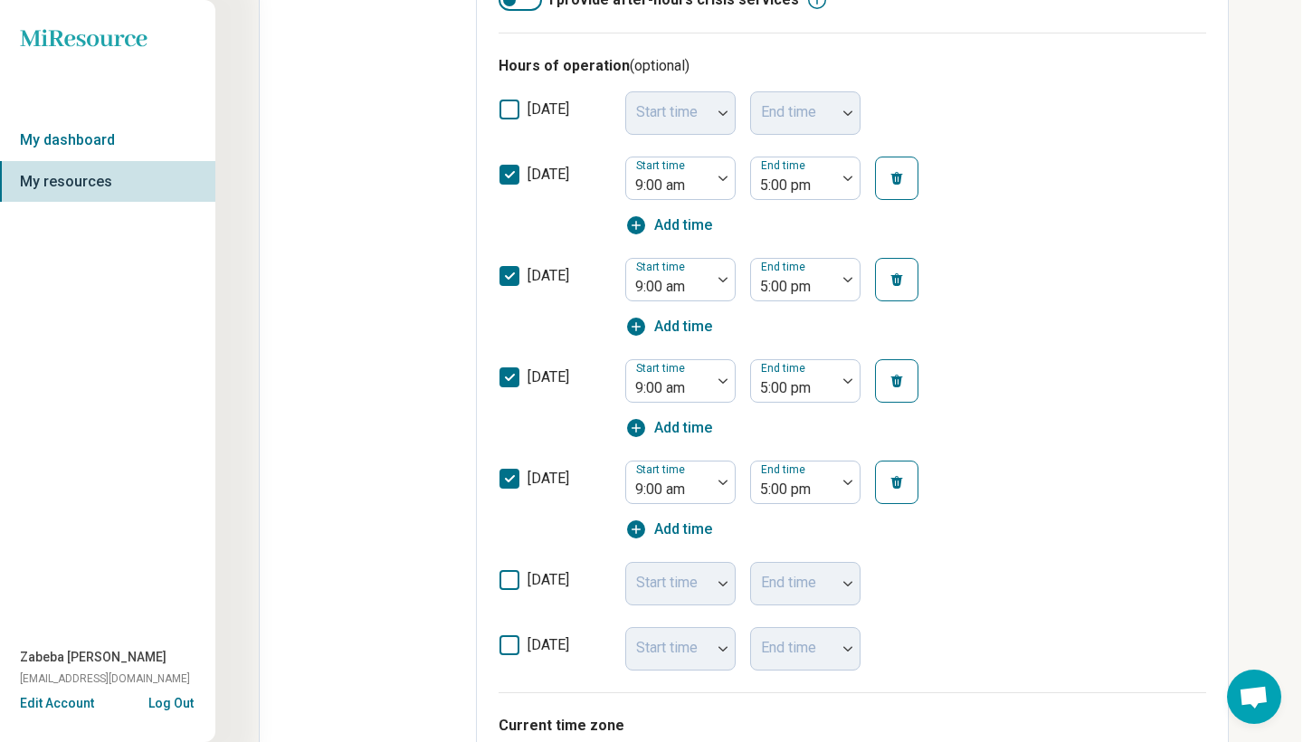
scroll to position [570, 2]
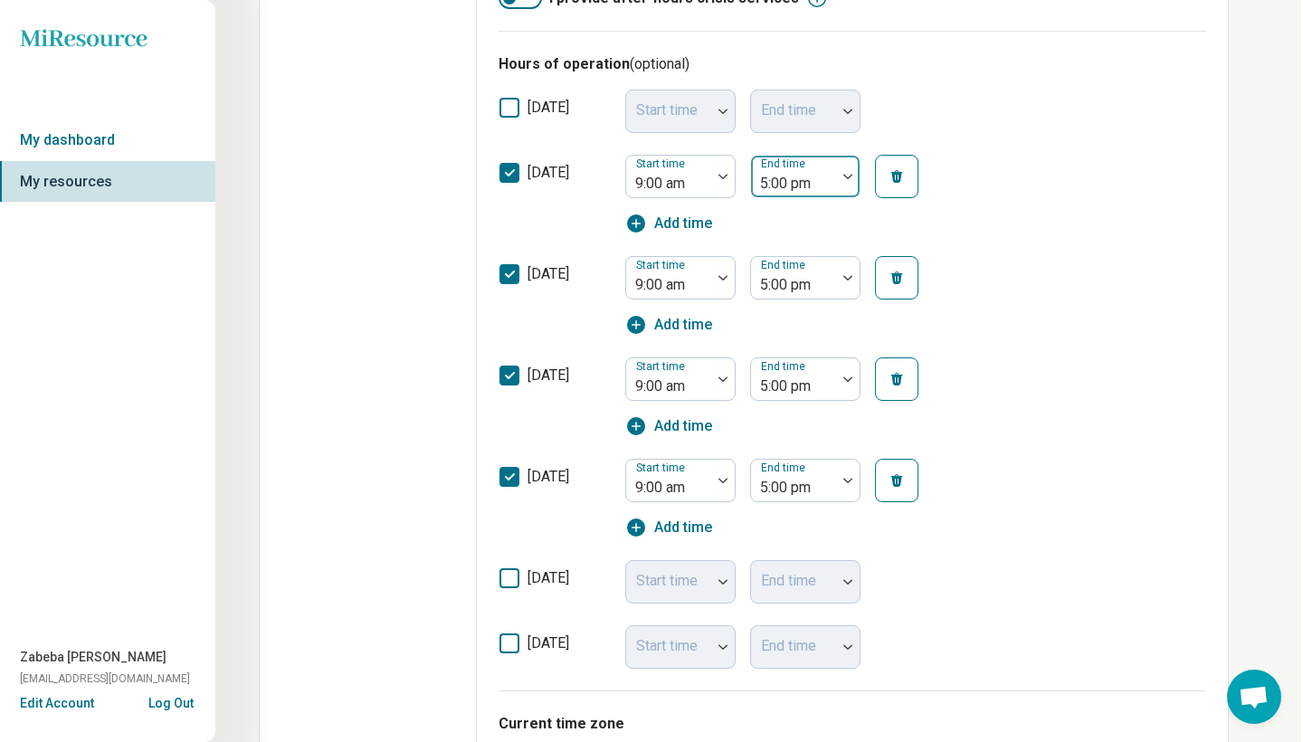
click at [831, 173] on div "5:00 pm" at bounding box center [793, 177] width 85 height 40
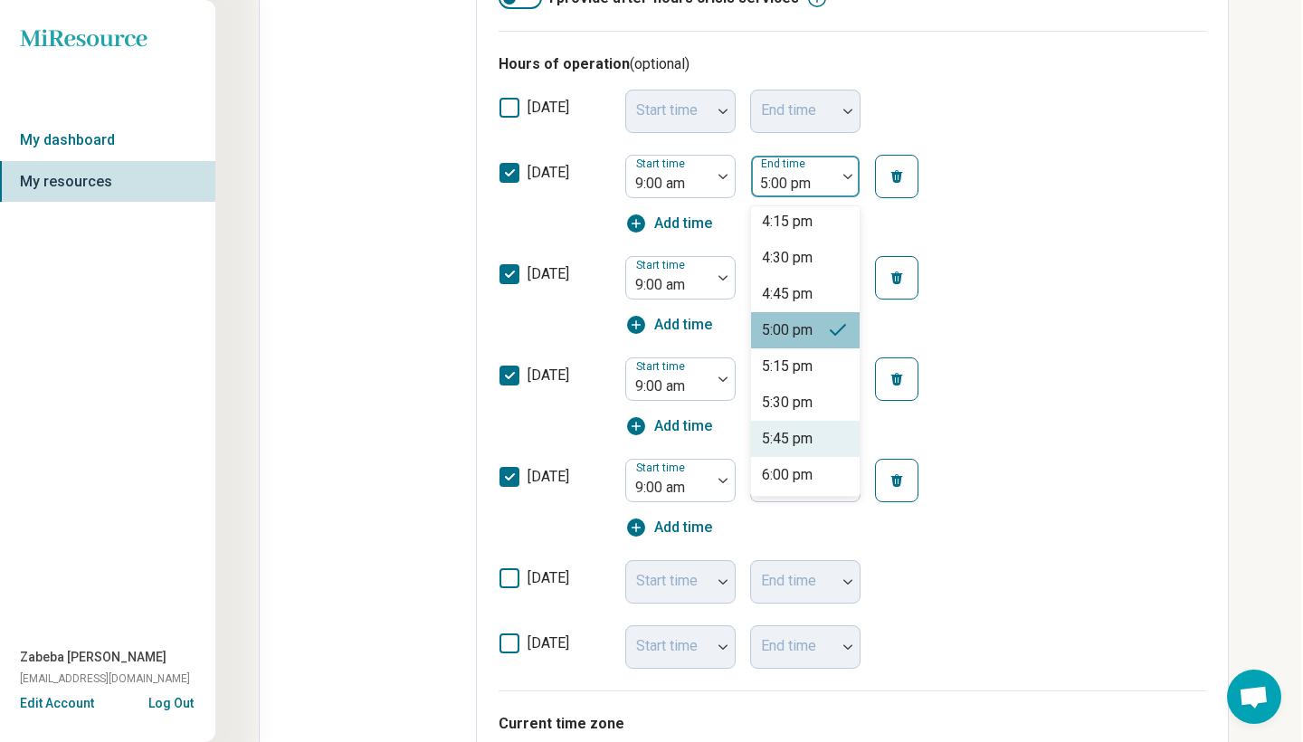
scroll to position [1077, 0]
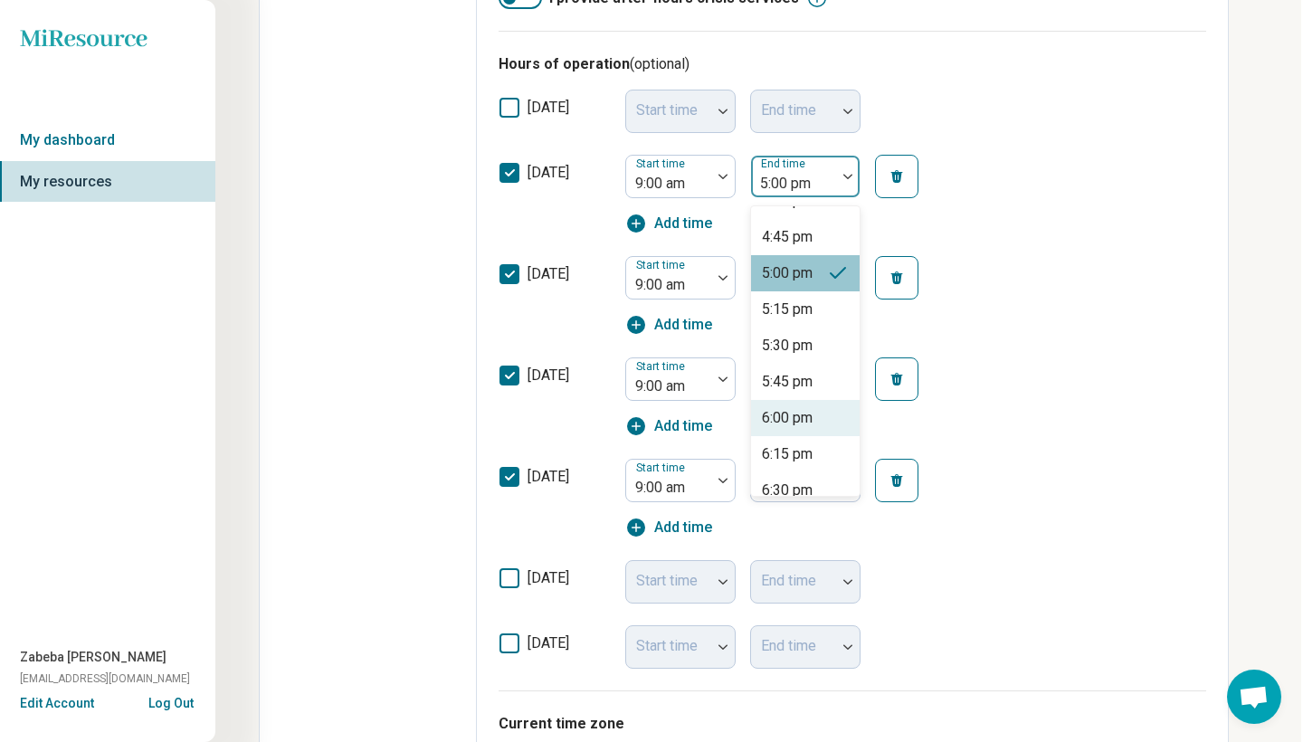
click at [792, 416] on div "6:00 pm" at bounding box center [787, 418] width 51 height 22
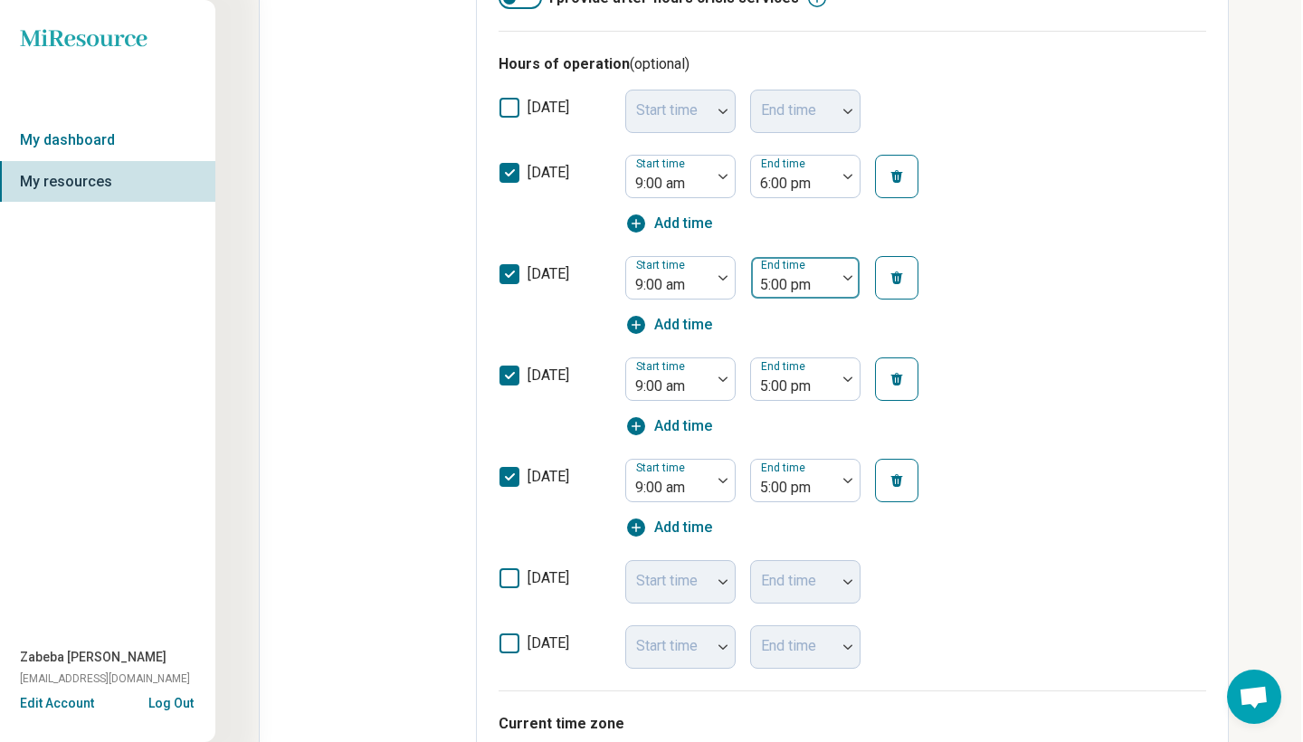
click at [818, 290] on div at bounding box center [793, 284] width 71 height 25
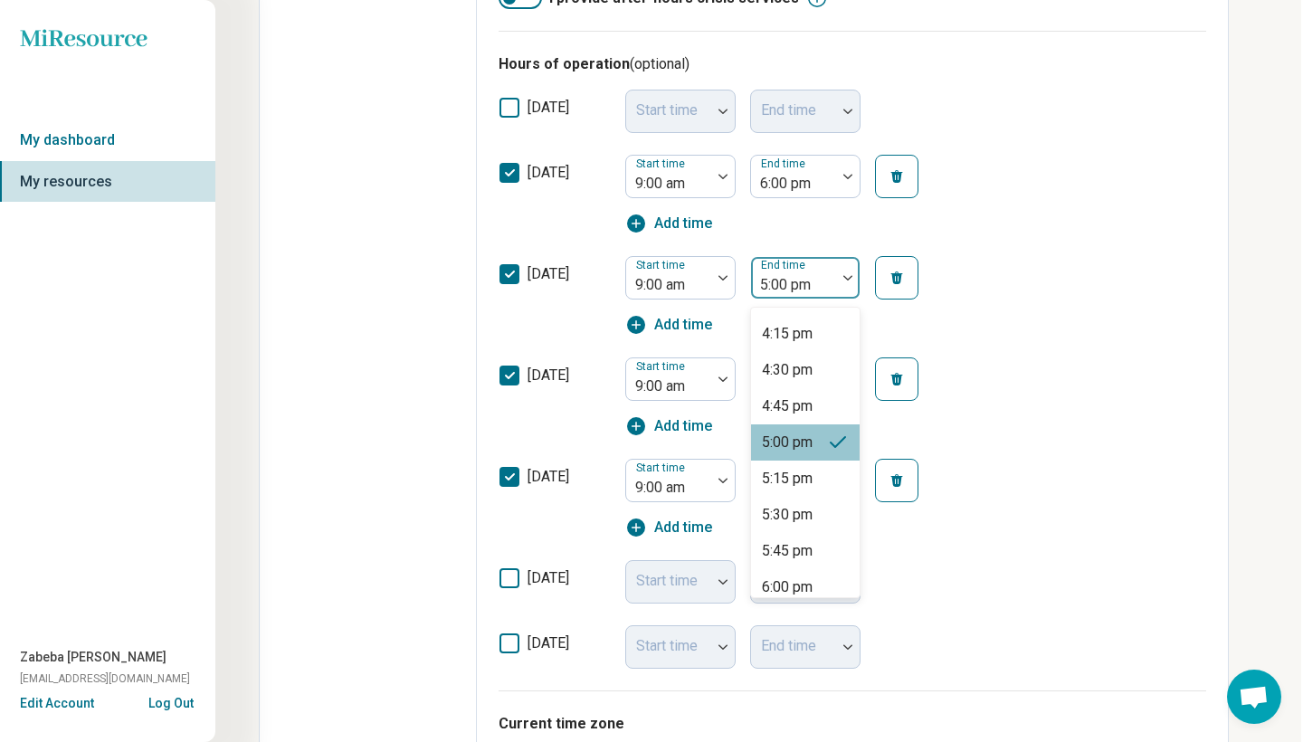
scroll to position [1021, 0]
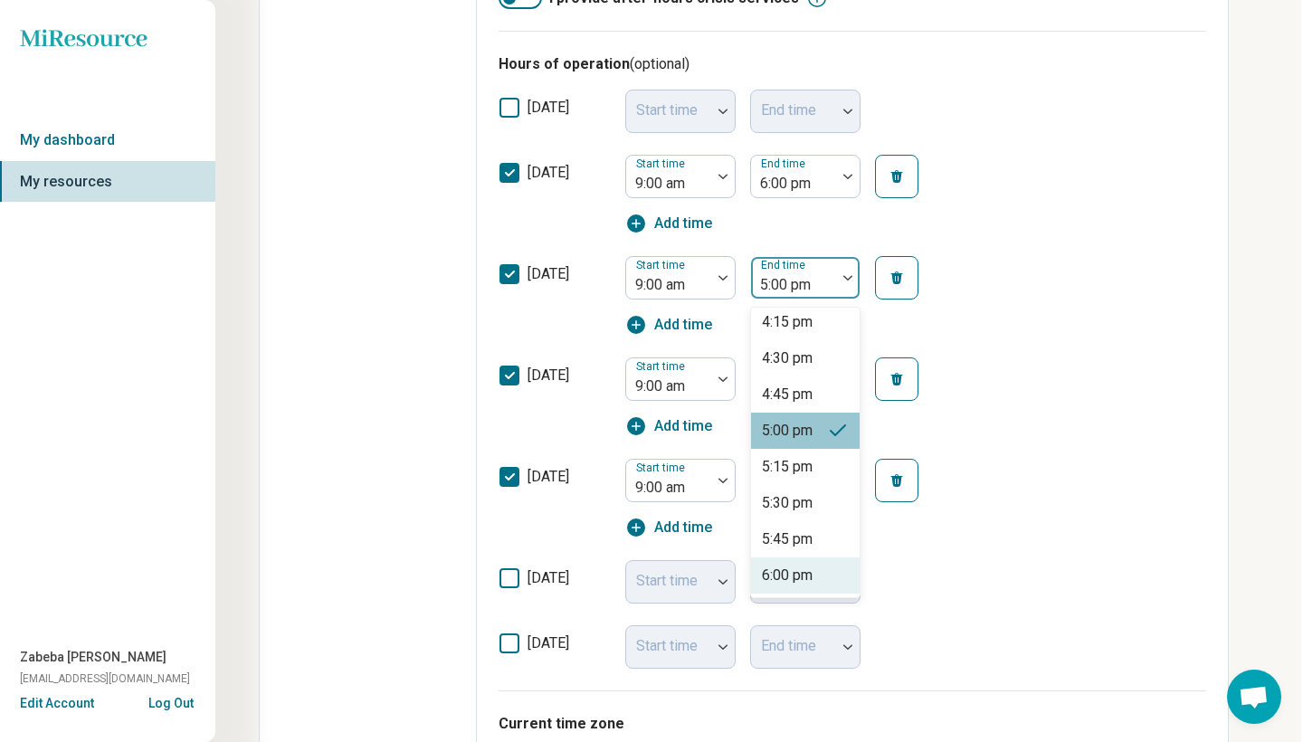
click at [802, 564] on div "6:00 pm" at bounding box center [805, 575] width 109 height 36
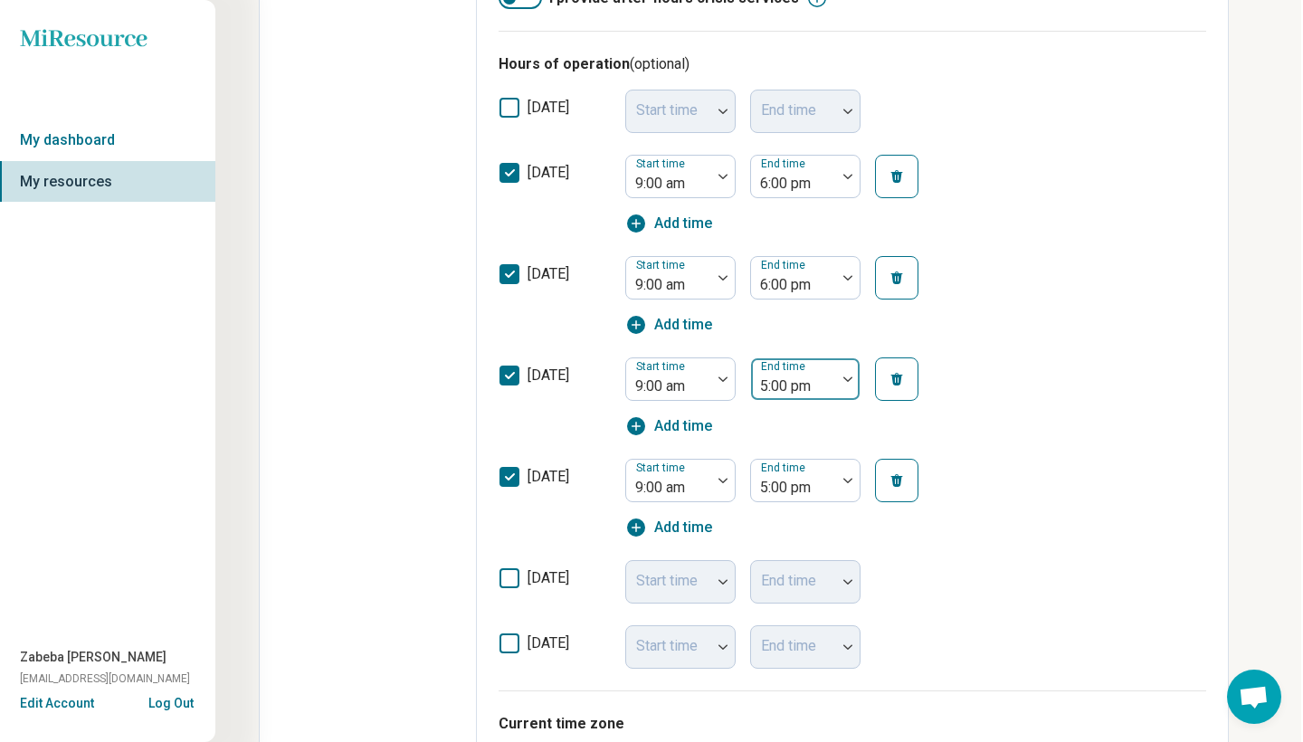
click at [825, 385] on div at bounding box center [793, 386] width 71 height 25
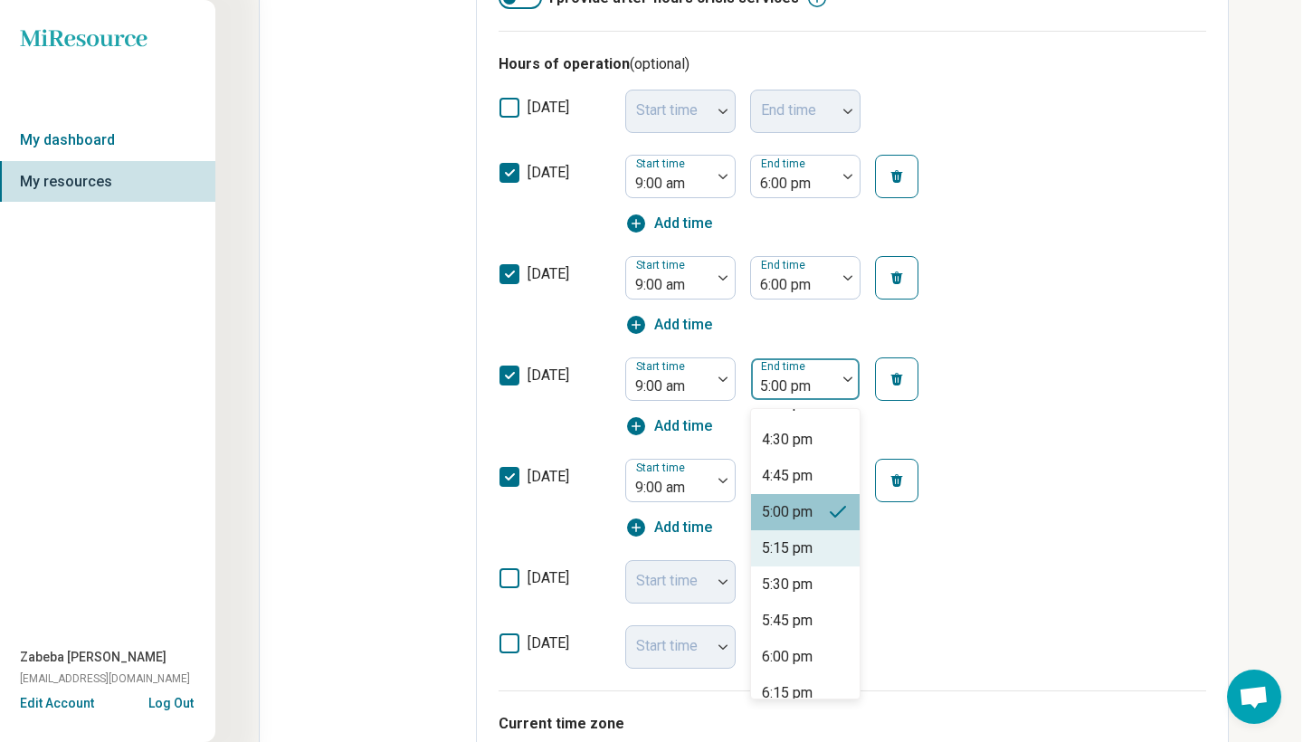
scroll to position [1088, 0]
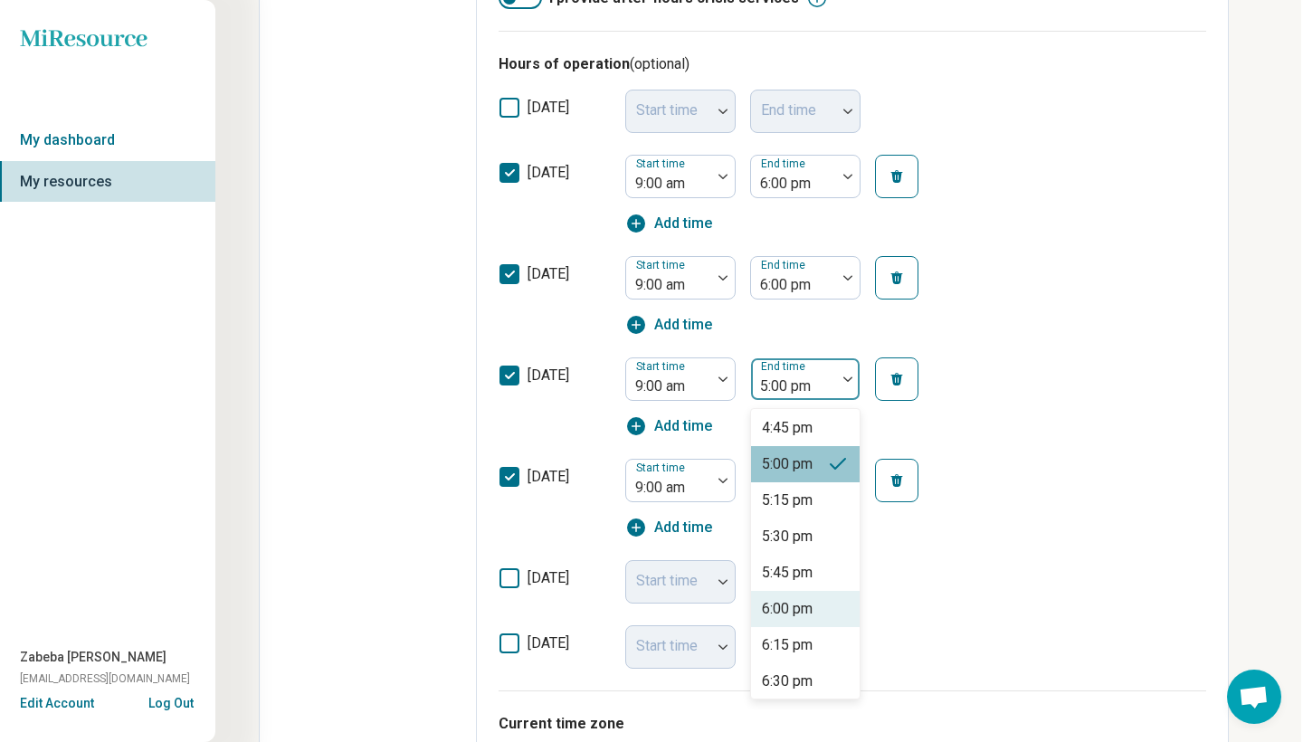
click at [796, 601] on div "6:00 pm" at bounding box center [787, 609] width 51 height 22
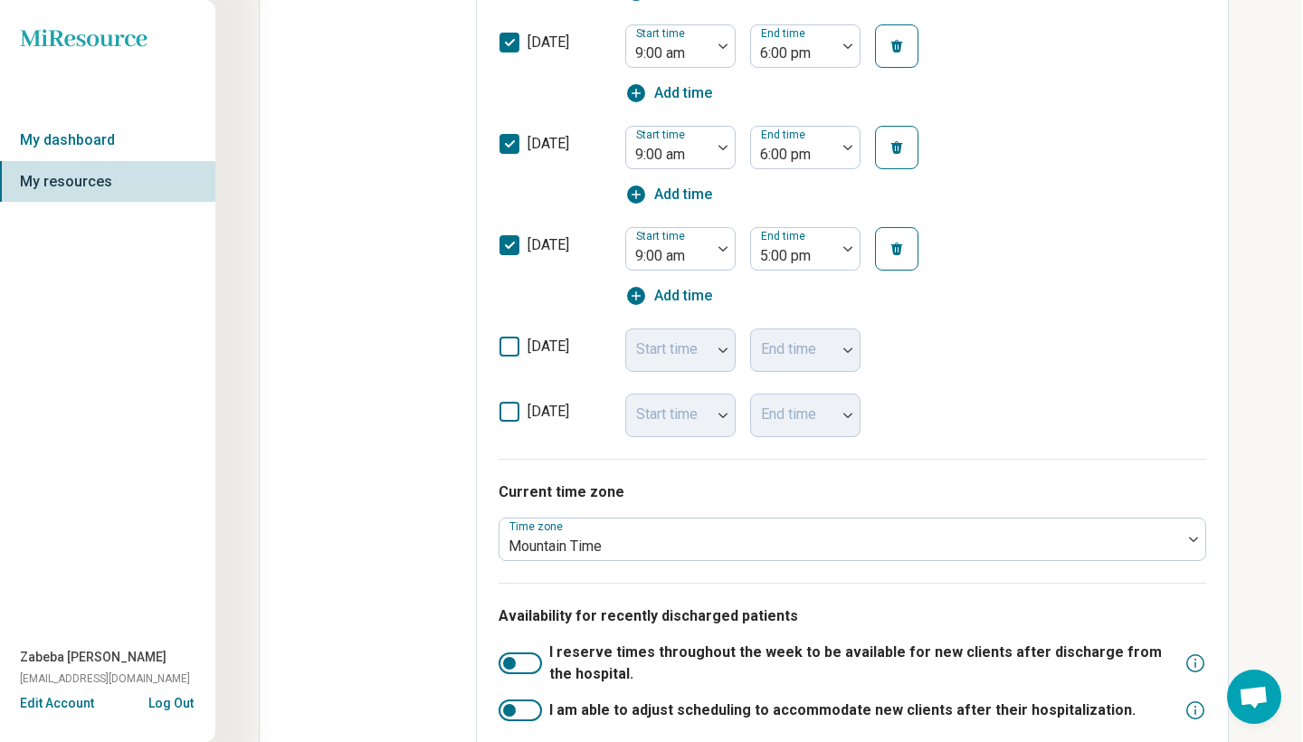
scroll to position [854, 2]
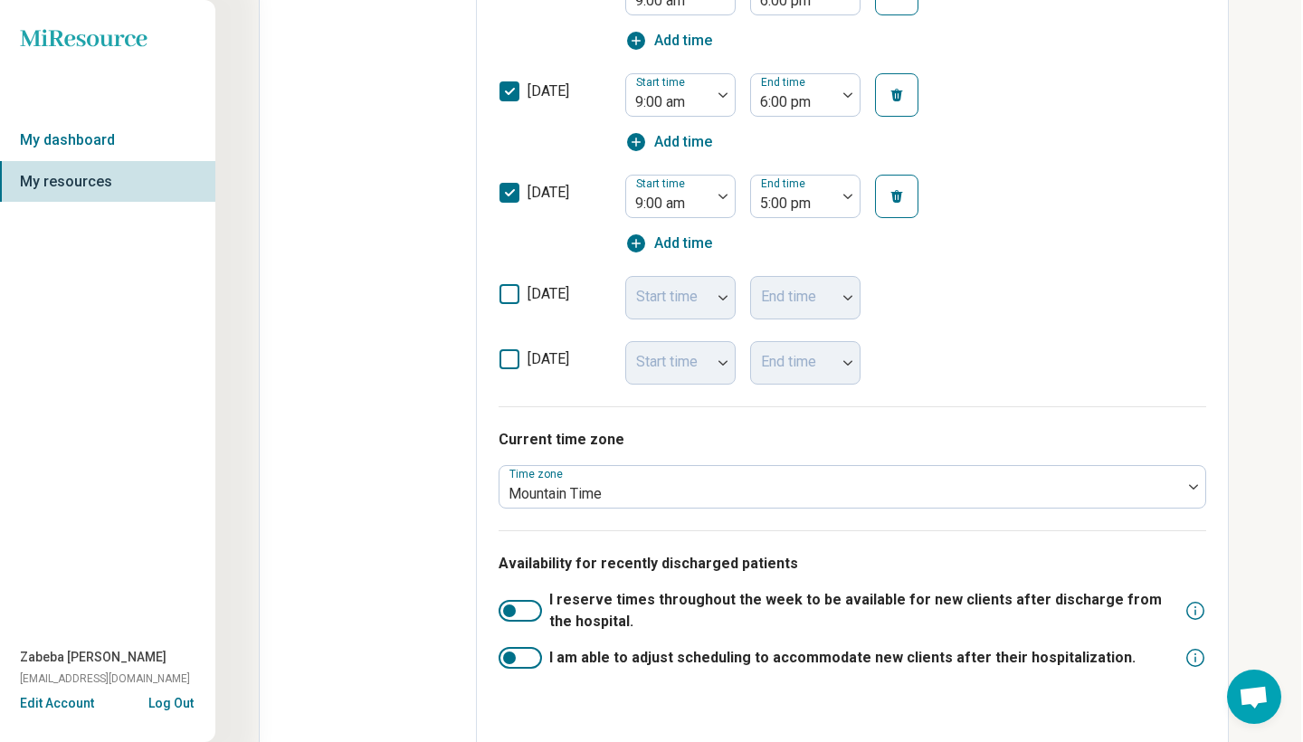
click at [689, 293] on div "Start time" at bounding box center [680, 297] width 110 height 43
click at [531, 287] on span "[DATE]" at bounding box center [548, 293] width 42 height 17
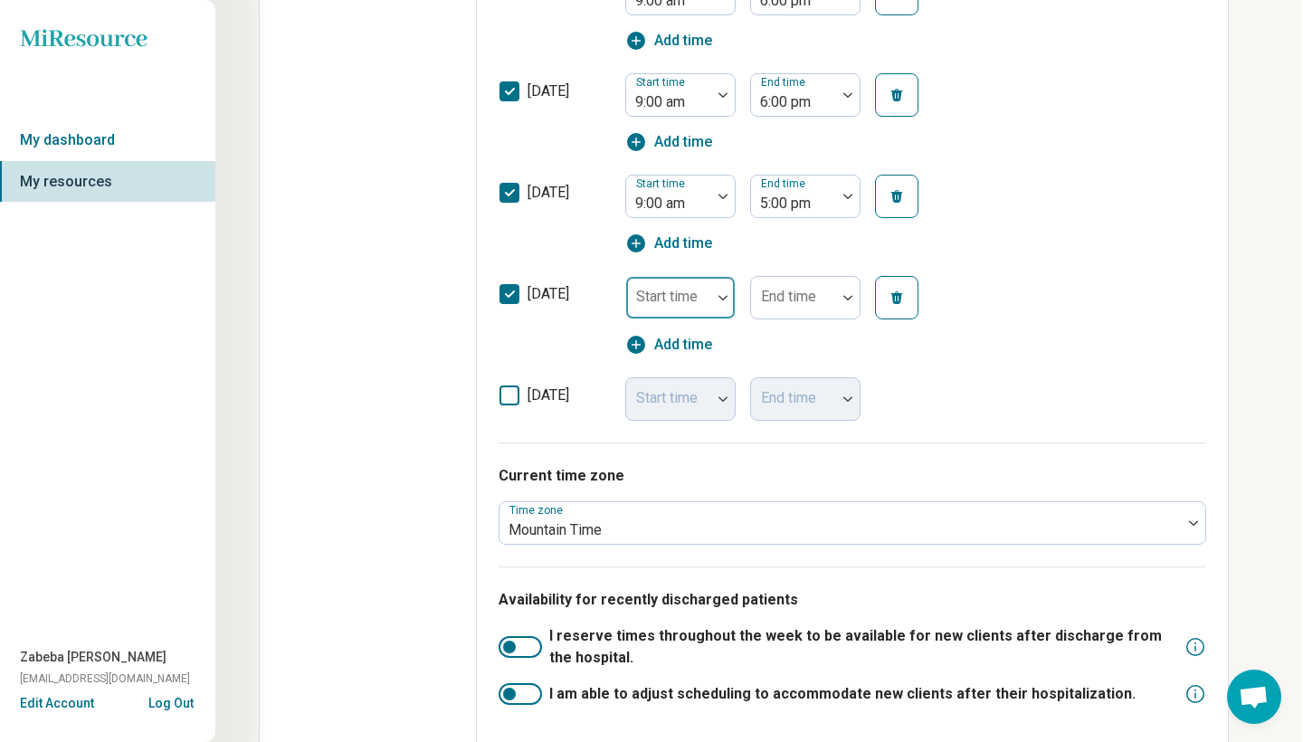
scroll to position [12, 0]
click at [684, 294] on div "Start time" at bounding box center [680, 297] width 110 height 43
type input "****"
click at [699, 336] on div "9:00 am" at bounding box center [680, 349] width 109 height 36
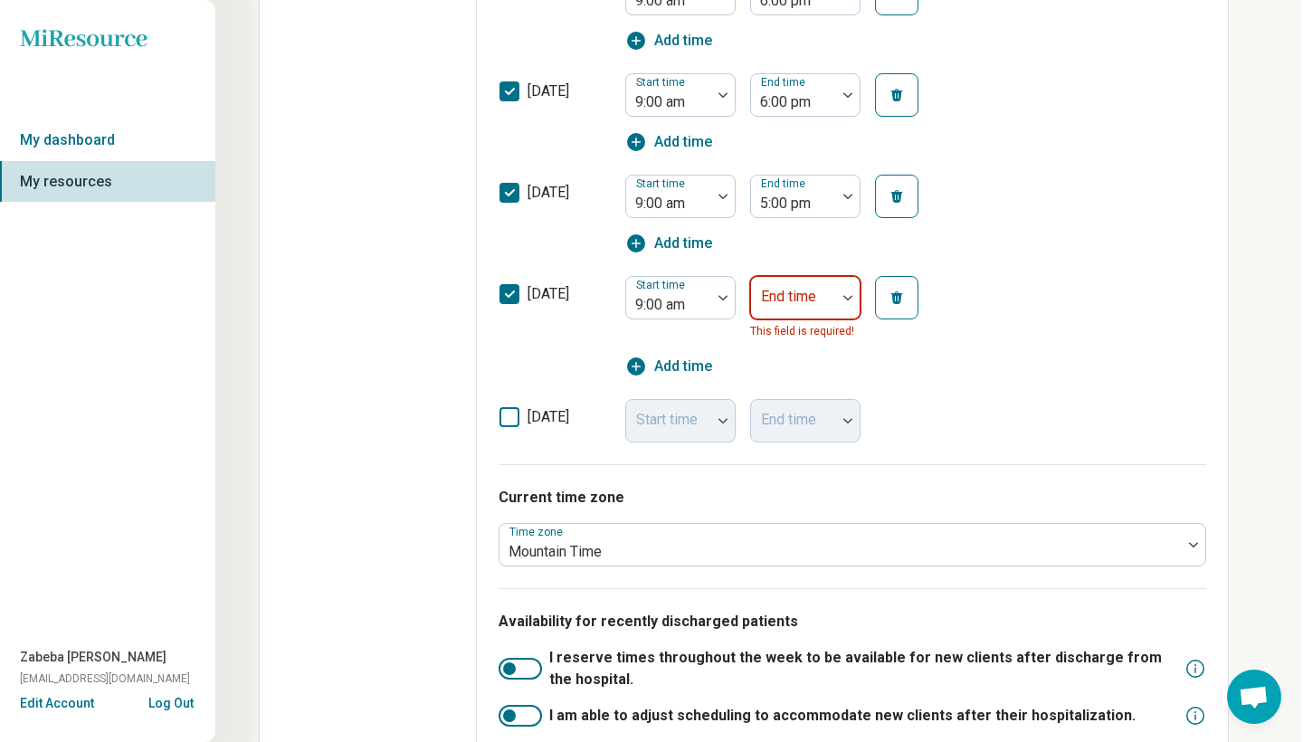
click at [783, 292] on div "End time" at bounding box center [805, 297] width 110 height 43
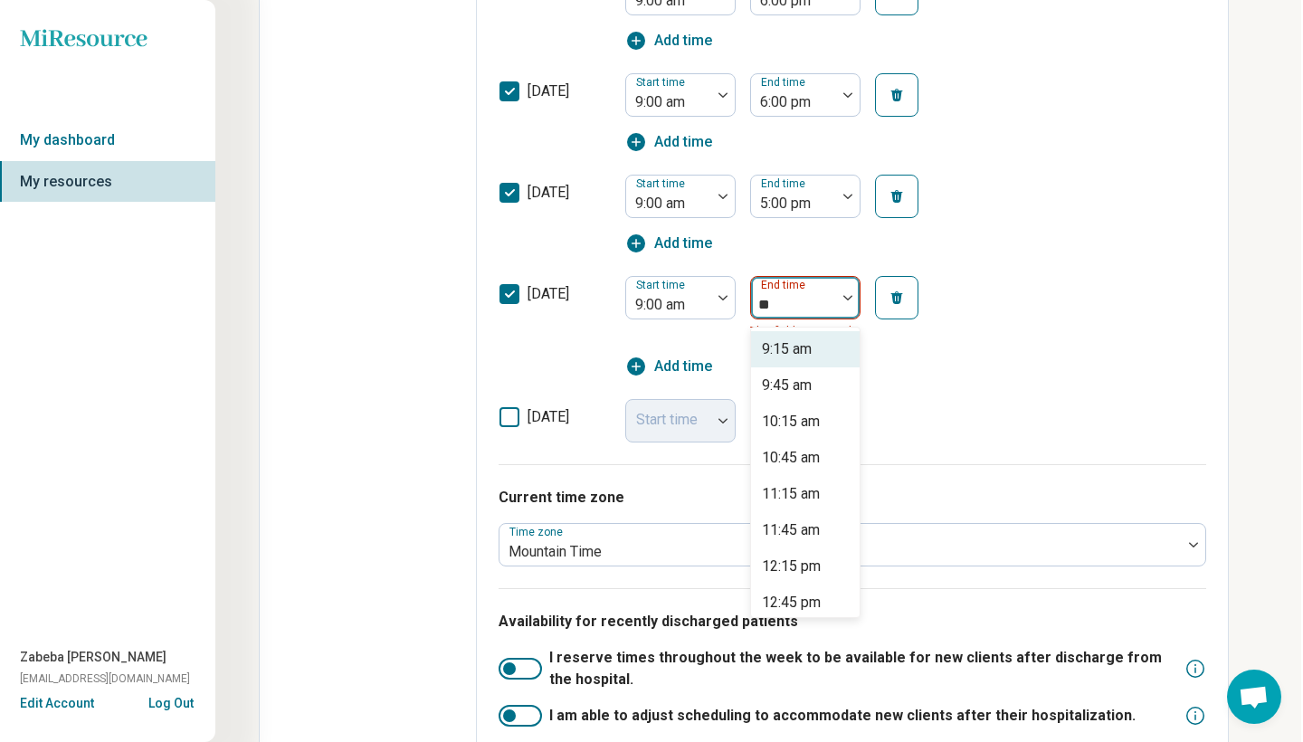
type input "*"
type input "**"
click at [806, 495] on div "4:00 pm" at bounding box center [787, 494] width 51 height 22
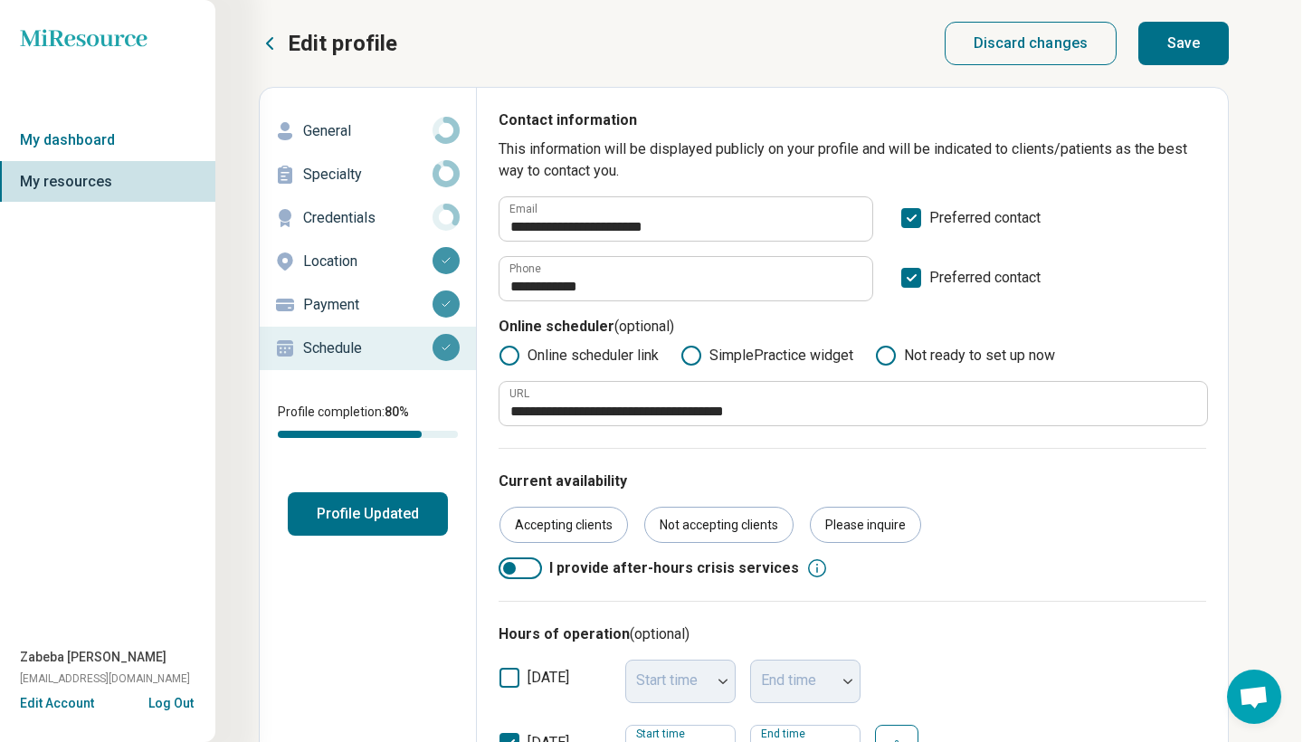
scroll to position [0, 2]
click at [1193, 47] on button "Save" at bounding box center [1183, 43] width 90 height 43
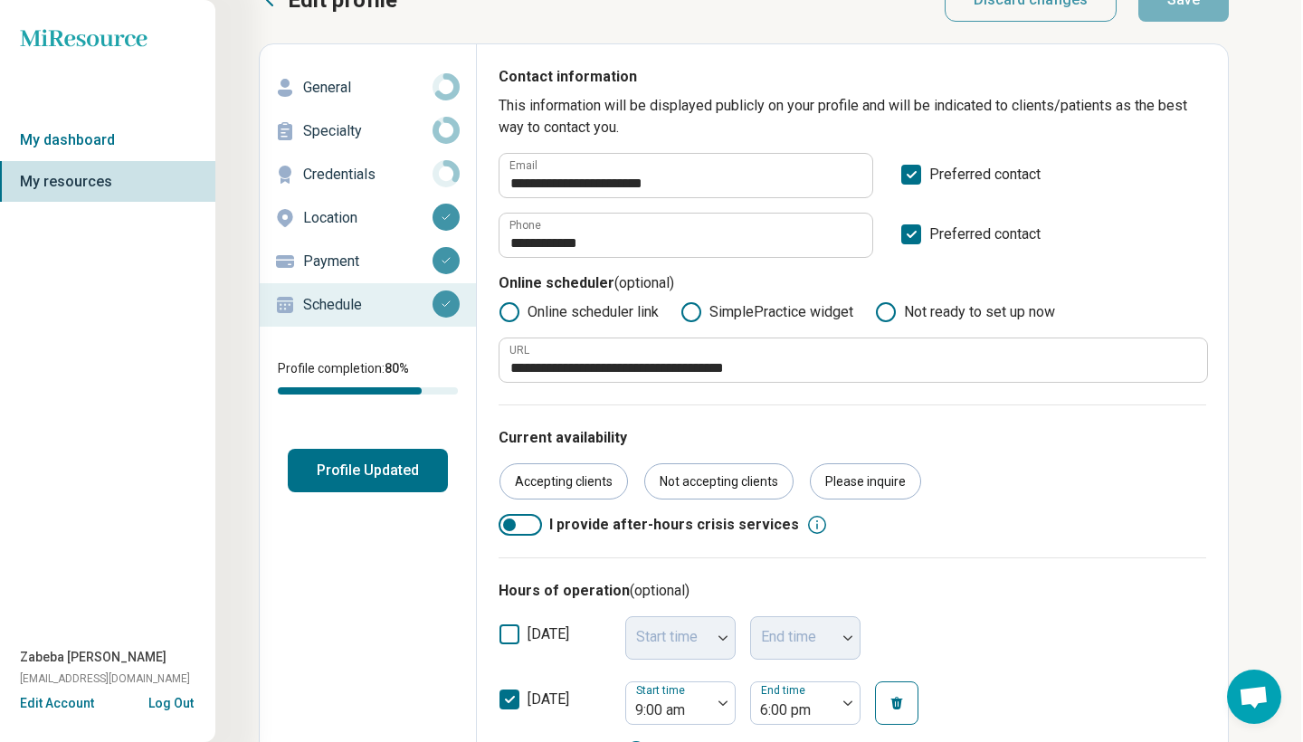
scroll to position [70, 2]
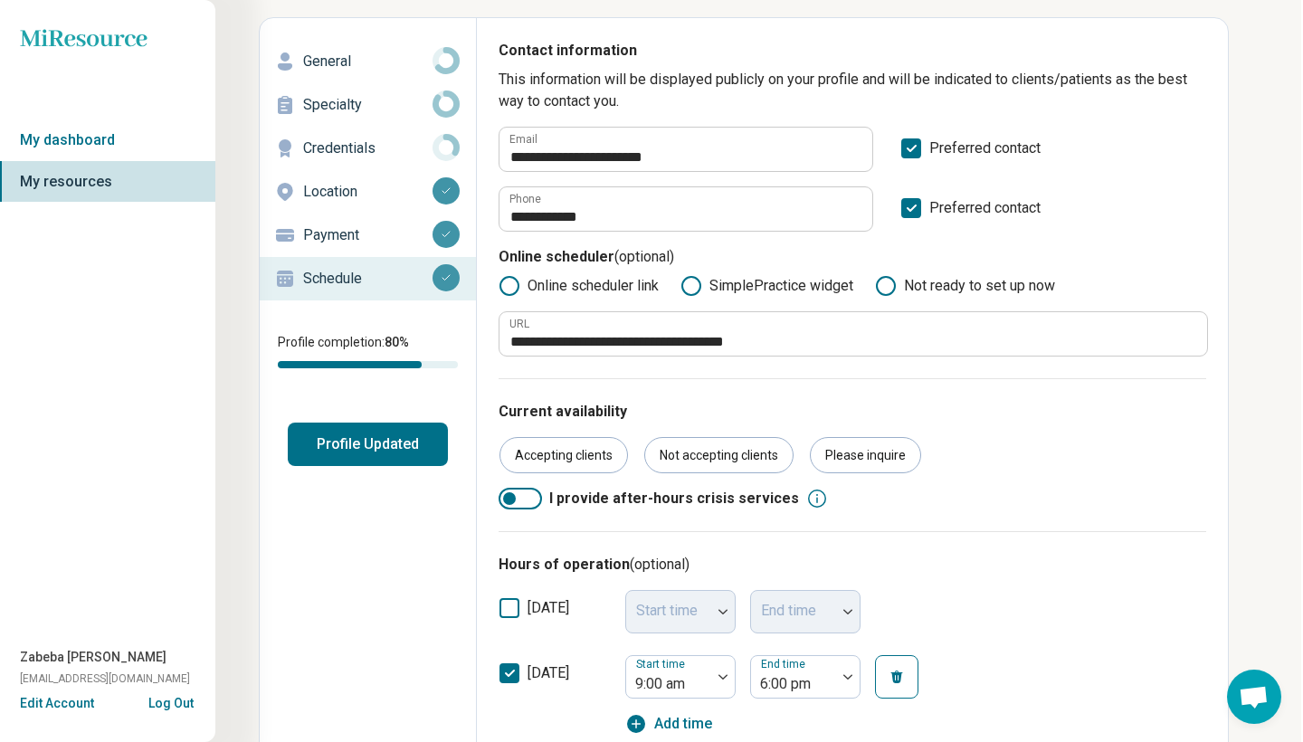
click at [909, 151] on polyline at bounding box center [912, 148] width 8 height 5
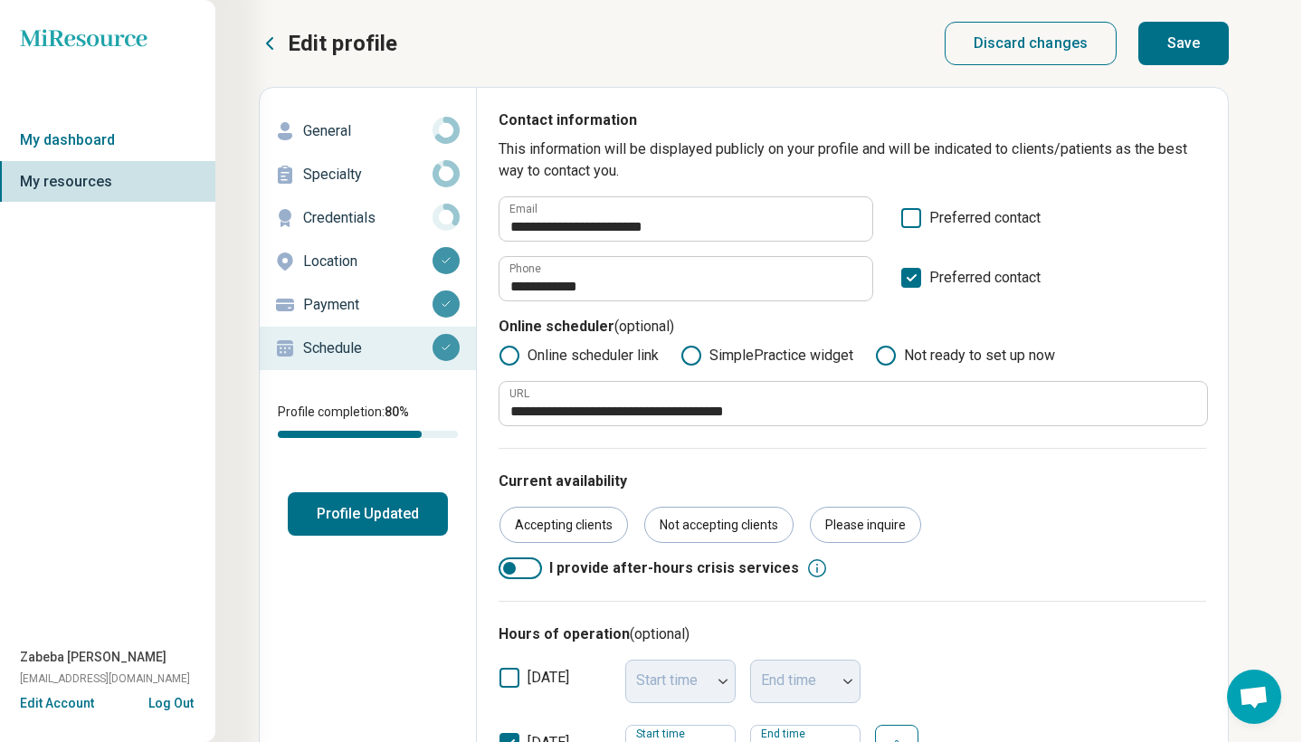
scroll to position [0, 2]
click at [1178, 46] on button "Save" at bounding box center [1183, 43] width 90 height 43
click at [381, 218] on p "Credentials" at bounding box center [367, 218] width 129 height 22
type textarea "*"
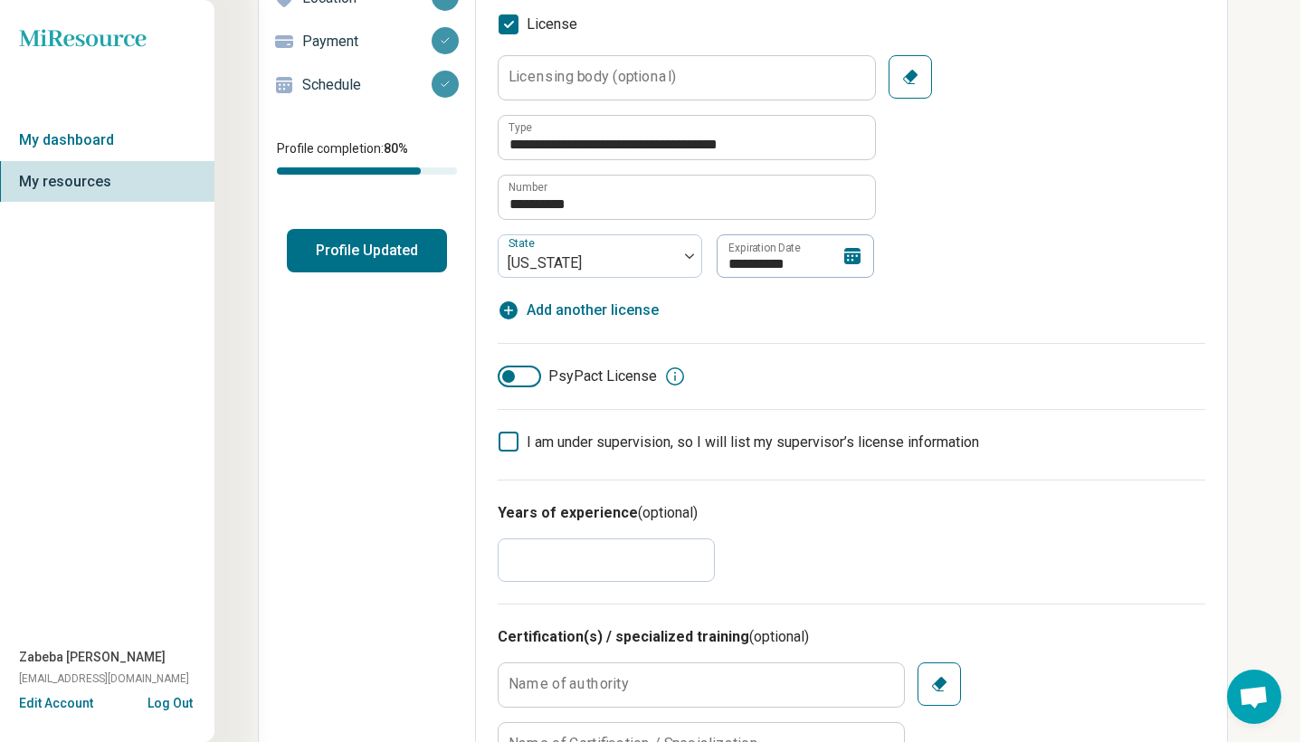
scroll to position [221, 3]
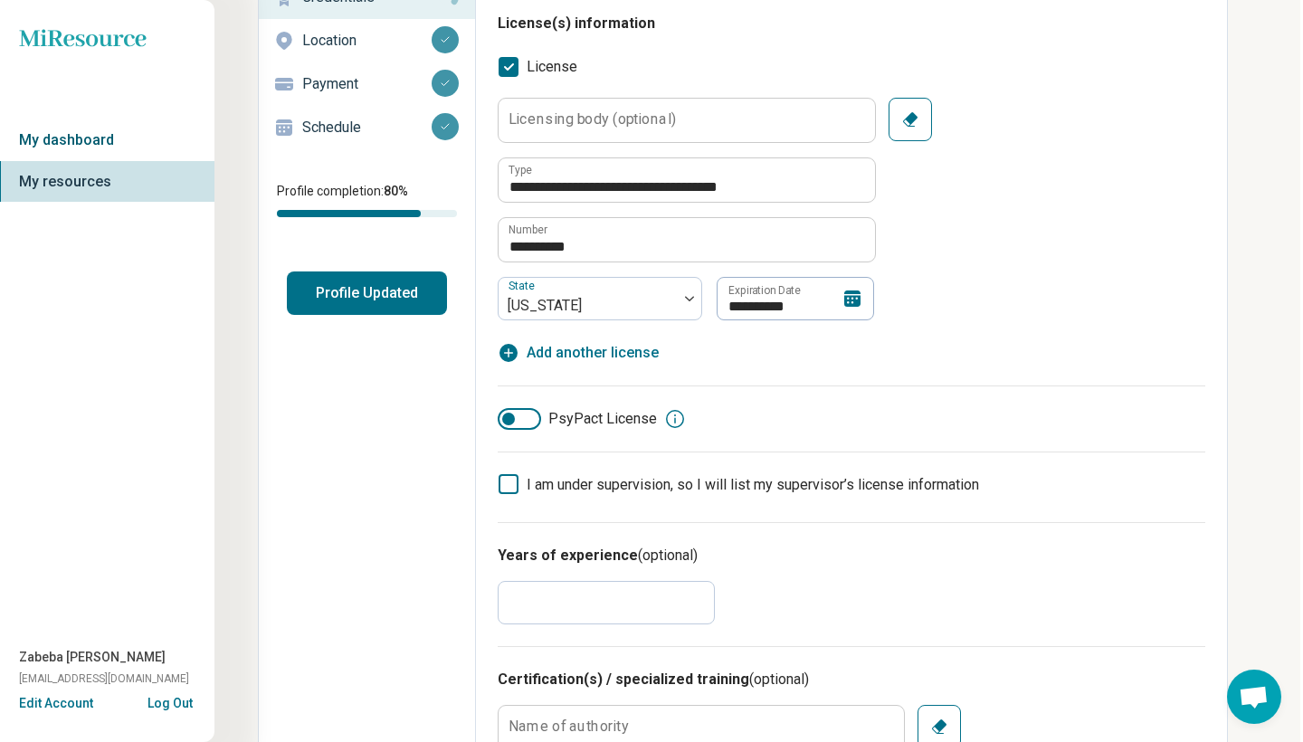
click at [72, 129] on link "My dashboard" at bounding box center [105, 140] width 217 height 42
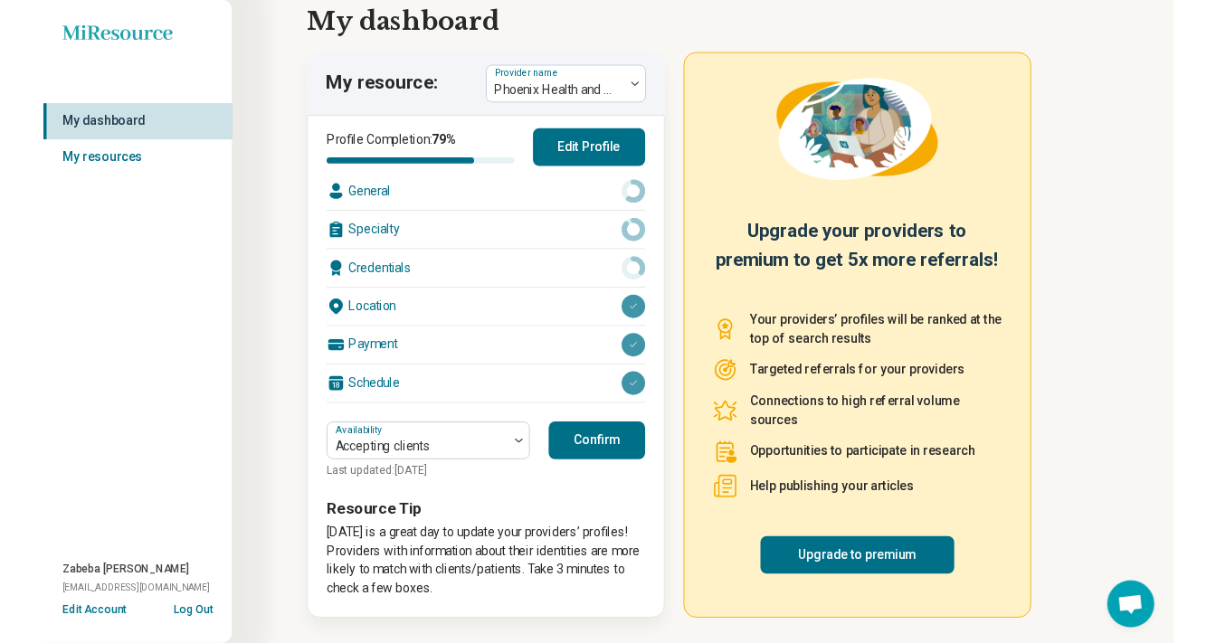
scroll to position [57, 0]
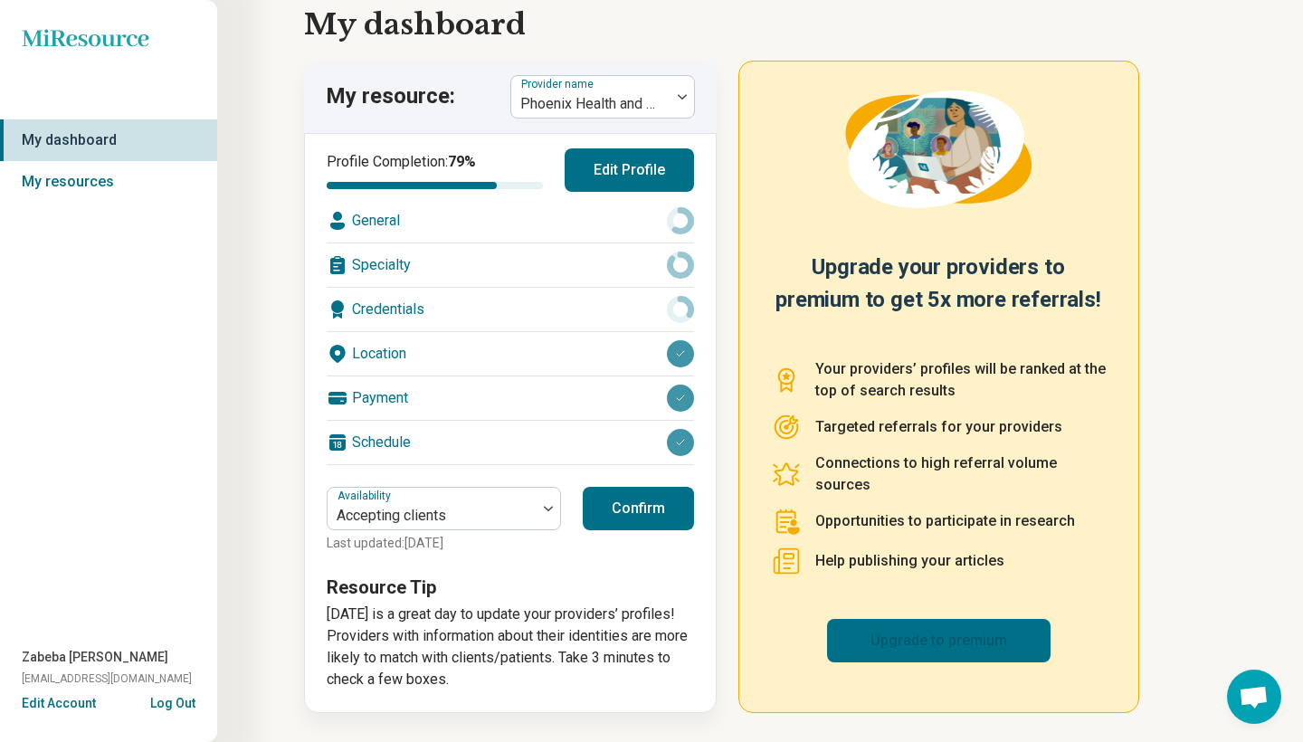
click at [893, 627] on link "Upgrade to premium" at bounding box center [938, 640] width 223 height 43
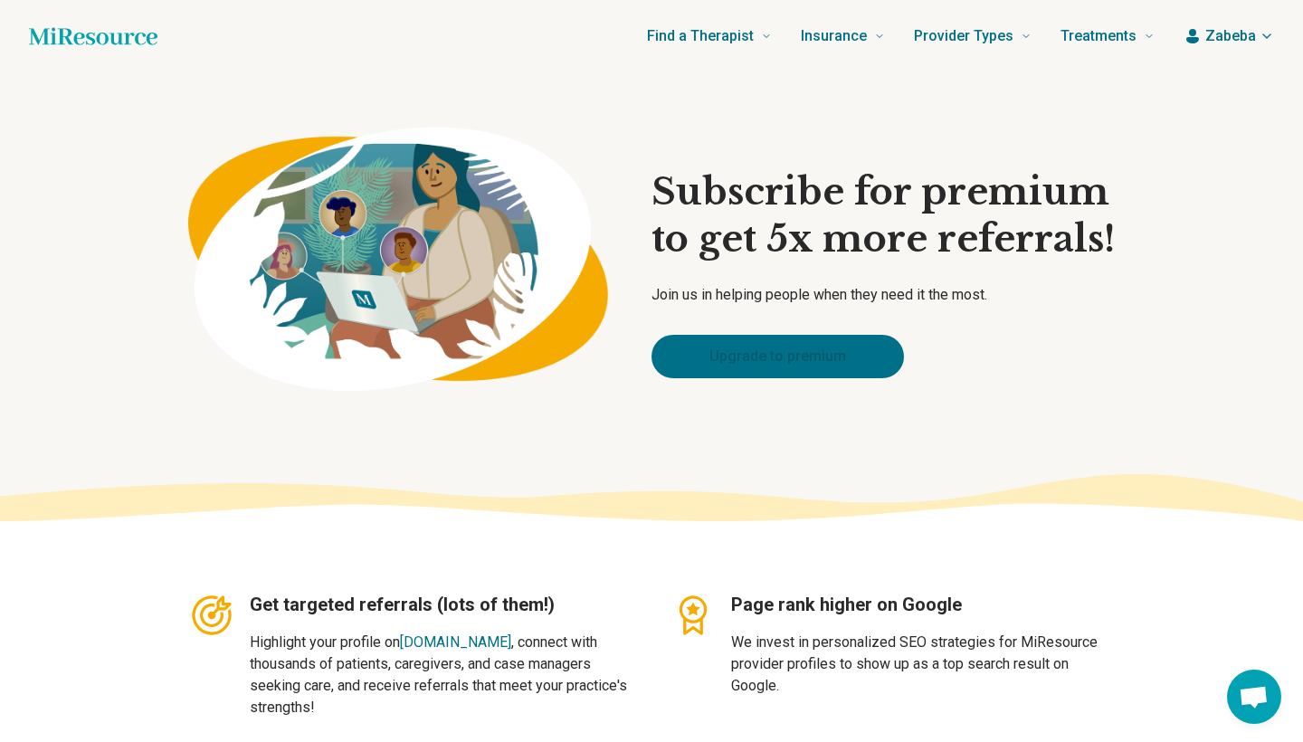
click at [746, 365] on link "Upgrade to premium" at bounding box center [777, 356] width 252 height 43
click at [1198, 34] on icon "button" at bounding box center [1192, 36] width 18 height 18
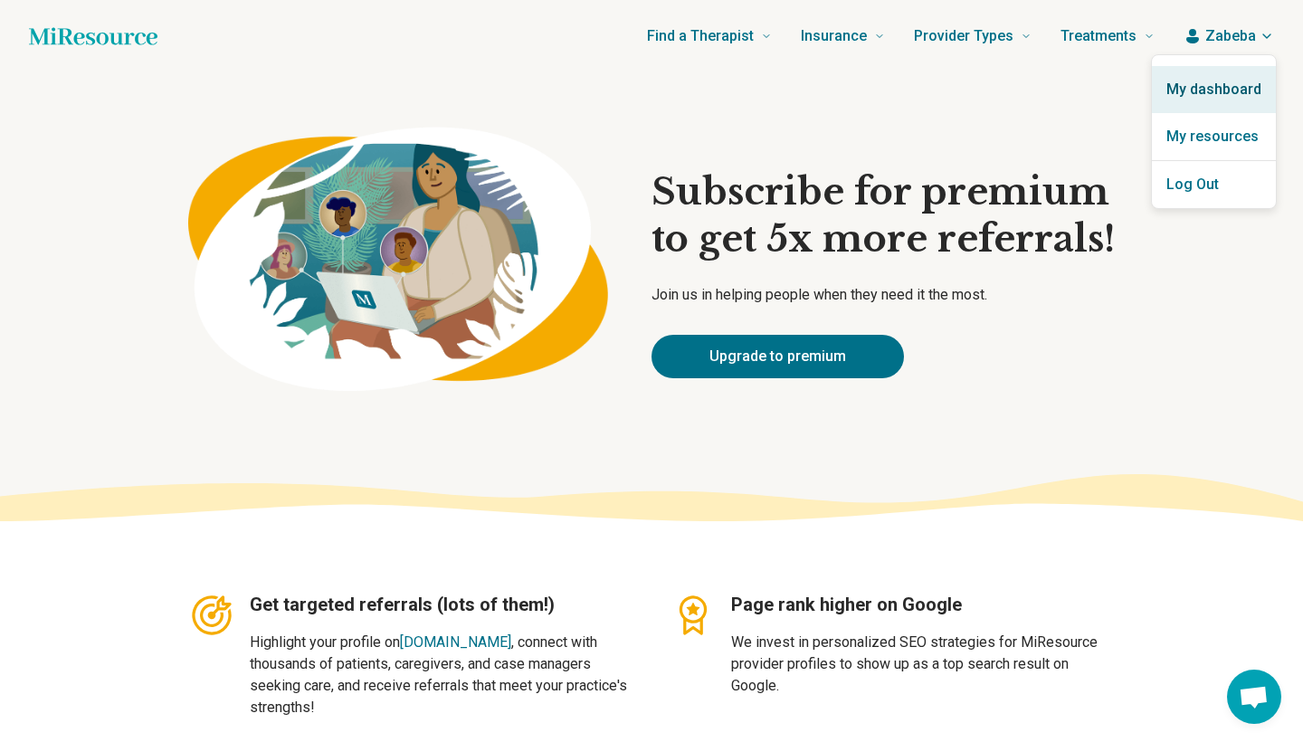
click at [1208, 81] on link "My dashboard" at bounding box center [1214, 89] width 124 height 47
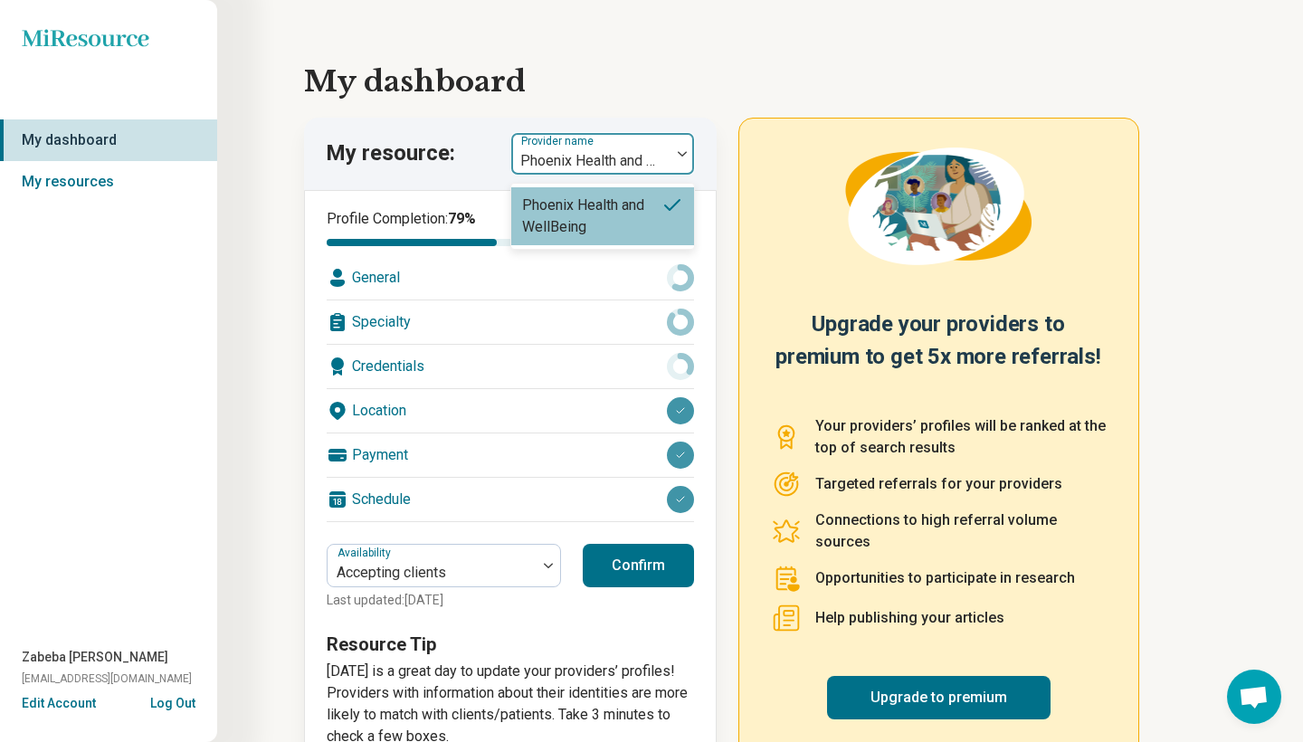
click at [617, 160] on div "Phoenix Health and WellBeing" at bounding box center [590, 161] width 141 height 22
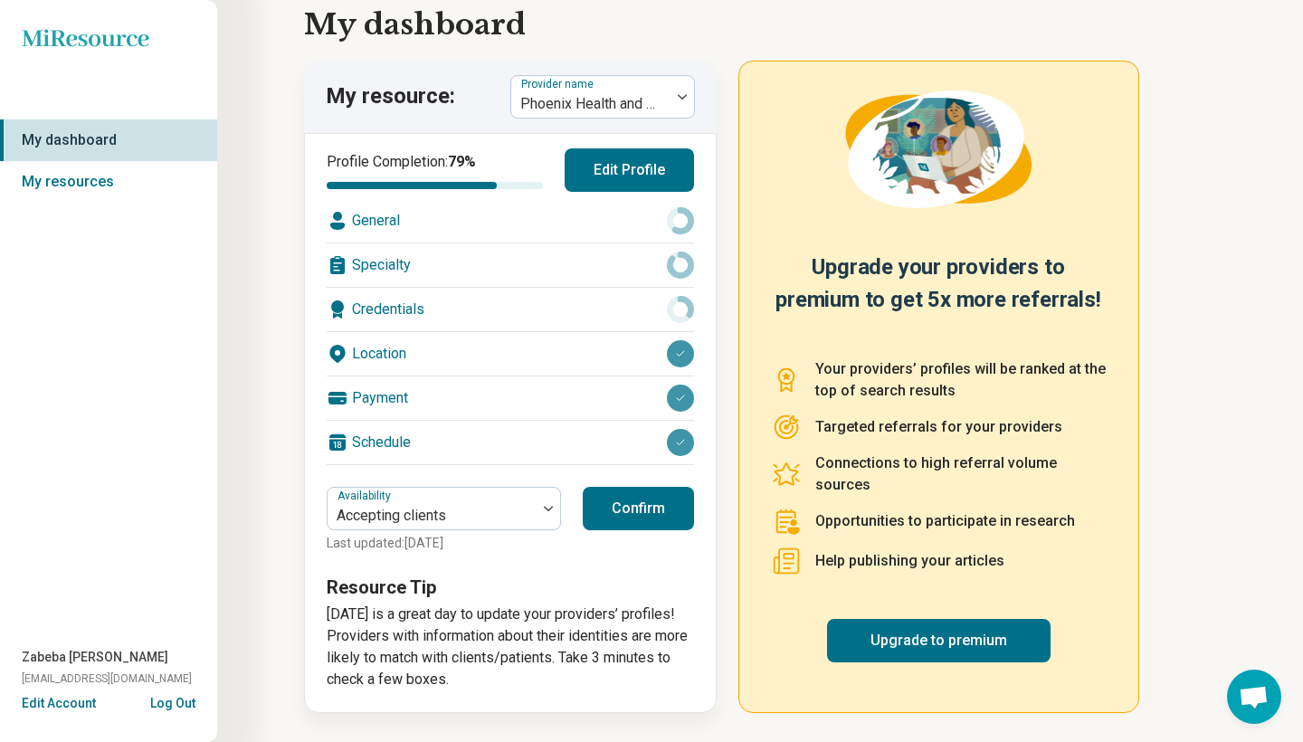
scroll to position [57, 0]
click at [74, 183] on link "My resources" at bounding box center [108, 182] width 217 height 42
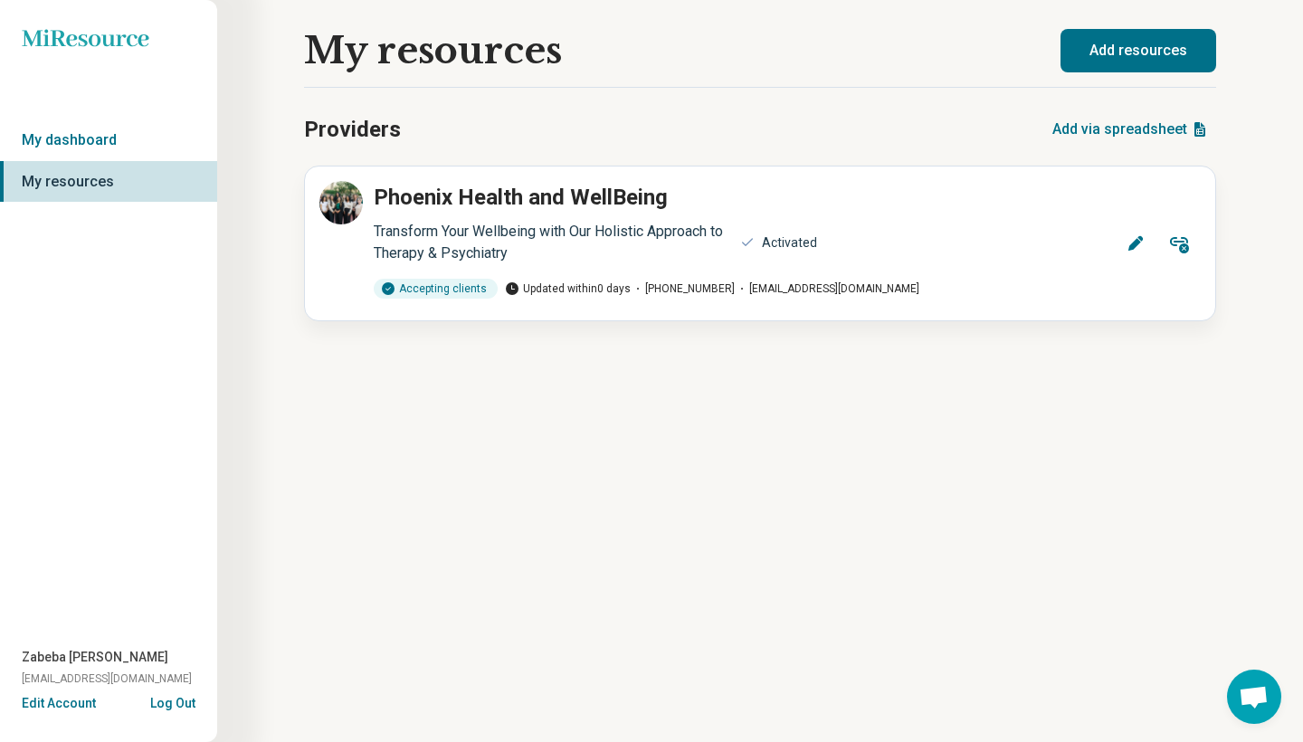
click at [74, 705] on button "Edit Account" at bounding box center [59, 703] width 74 height 19
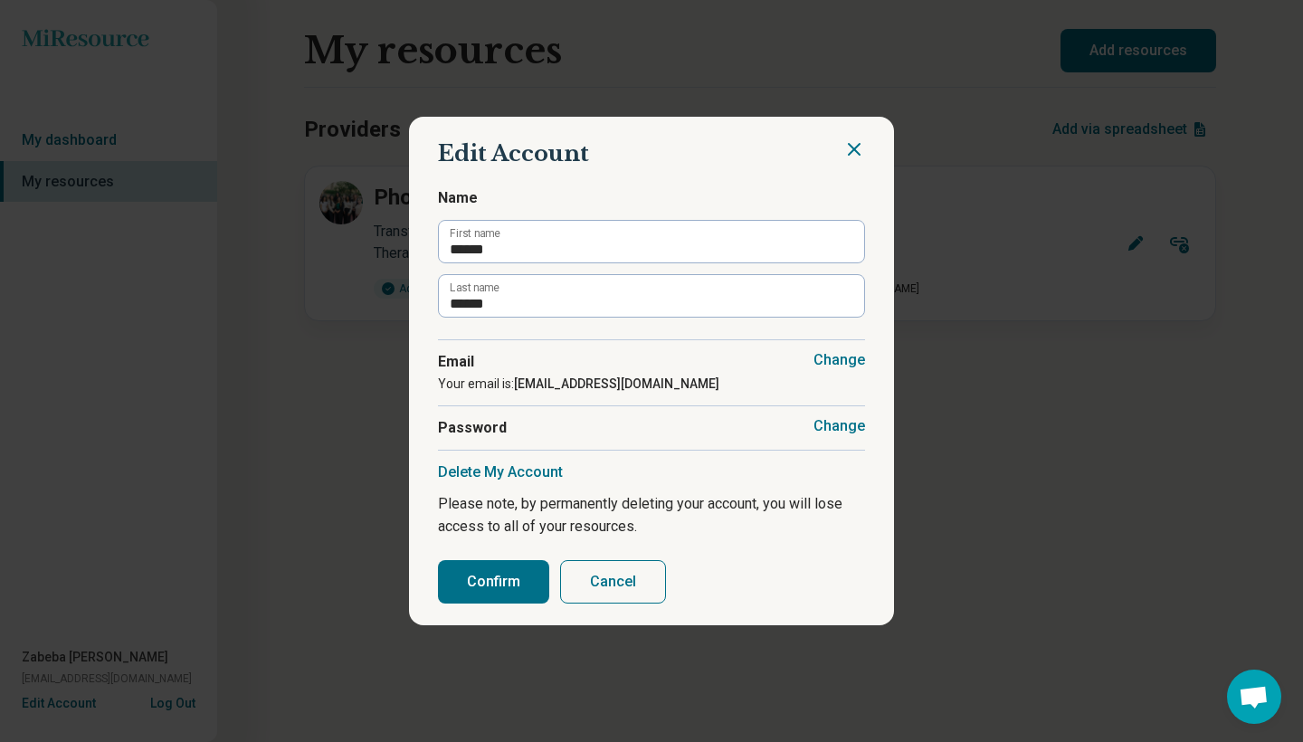
click at [852, 148] on icon "Close" at bounding box center [854, 149] width 11 height 11
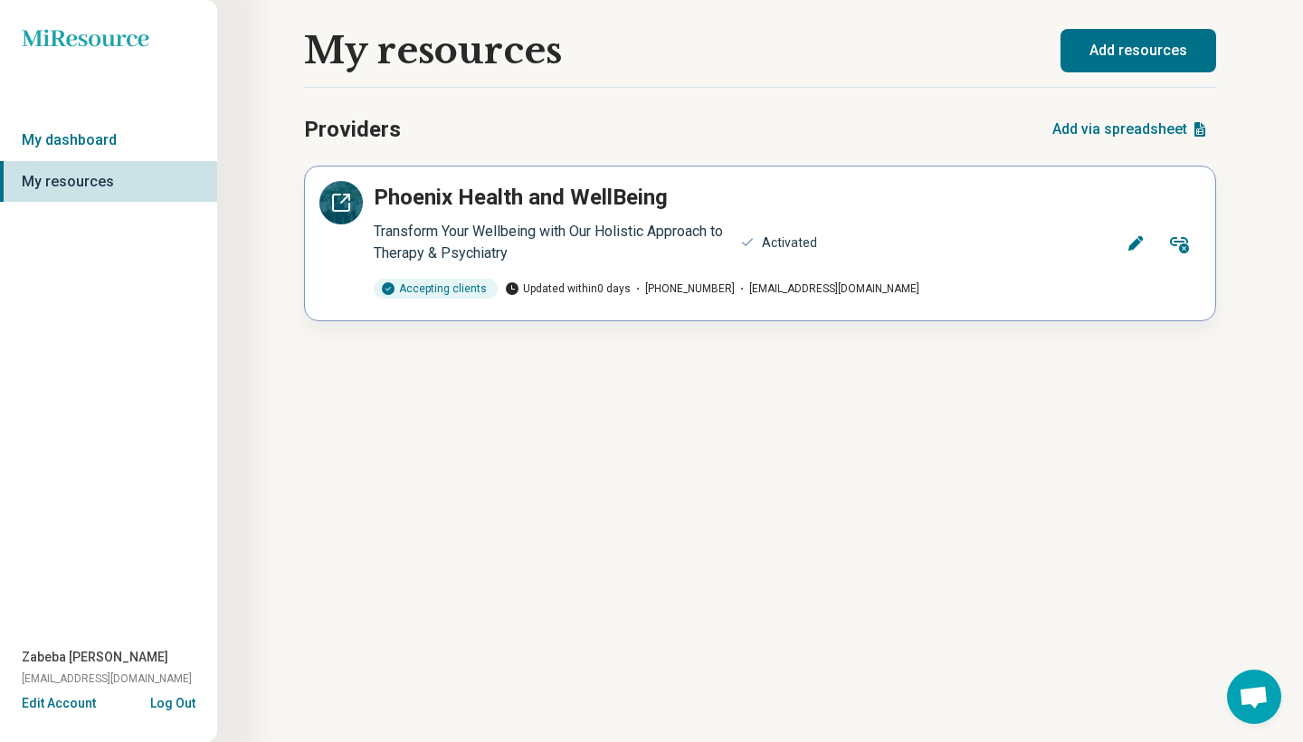
click at [343, 203] on icon at bounding box center [341, 203] width 22 height 22
click at [1141, 242] on icon at bounding box center [1135, 243] width 18 height 18
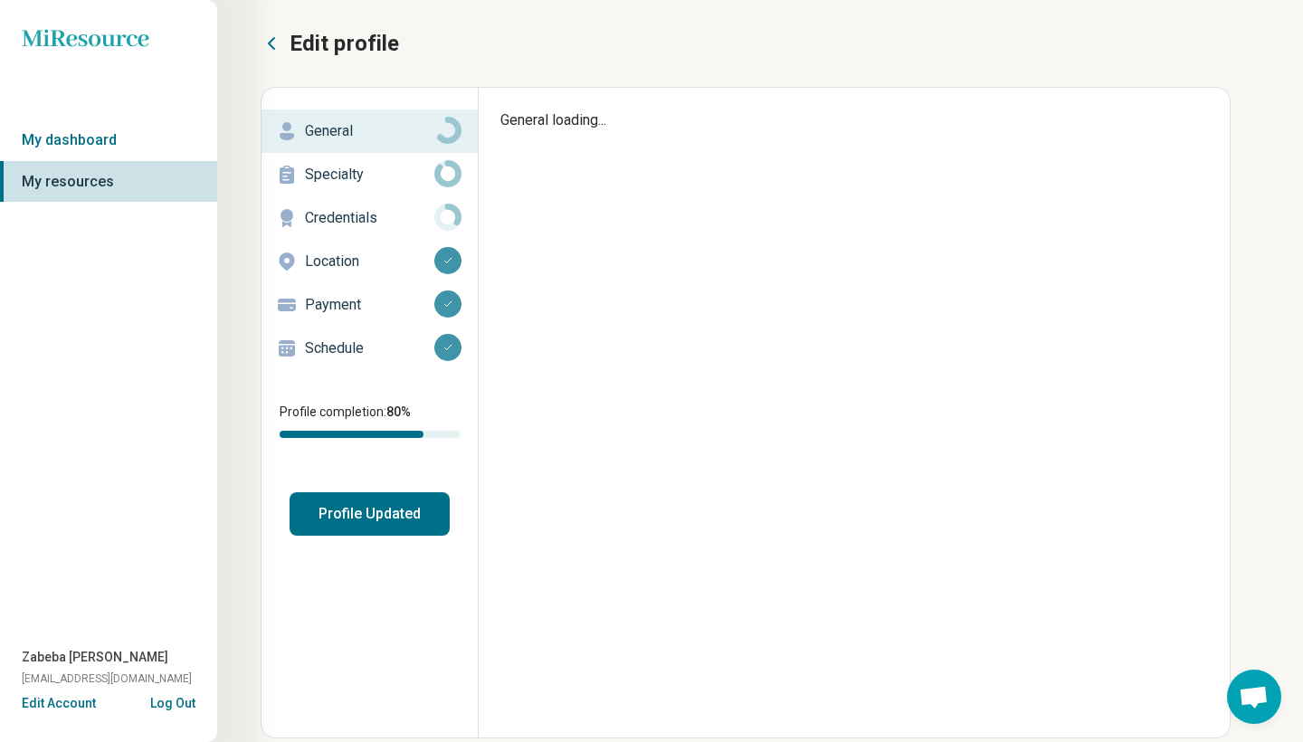
type textarea "*"
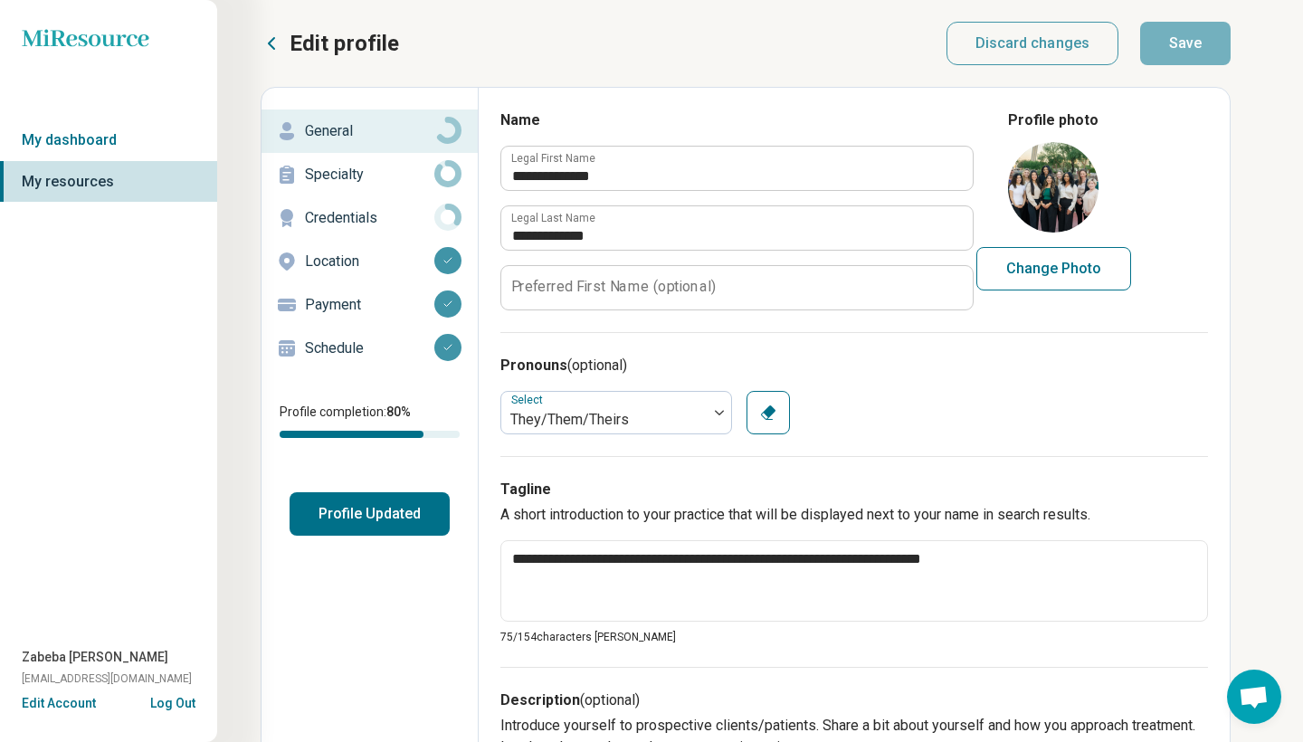
click at [380, 301] on p "Payment" at bounding box center [369, 305] width 129 height 22
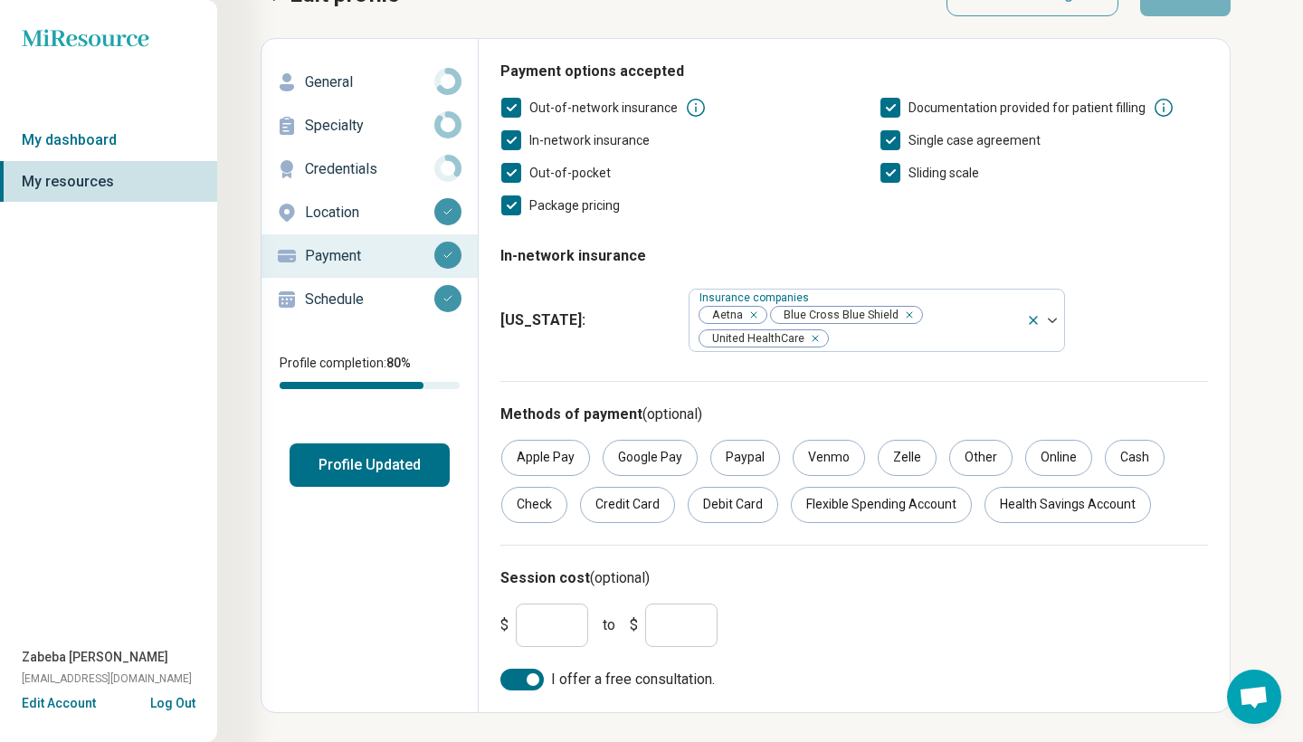
scroll to position [49, 0]
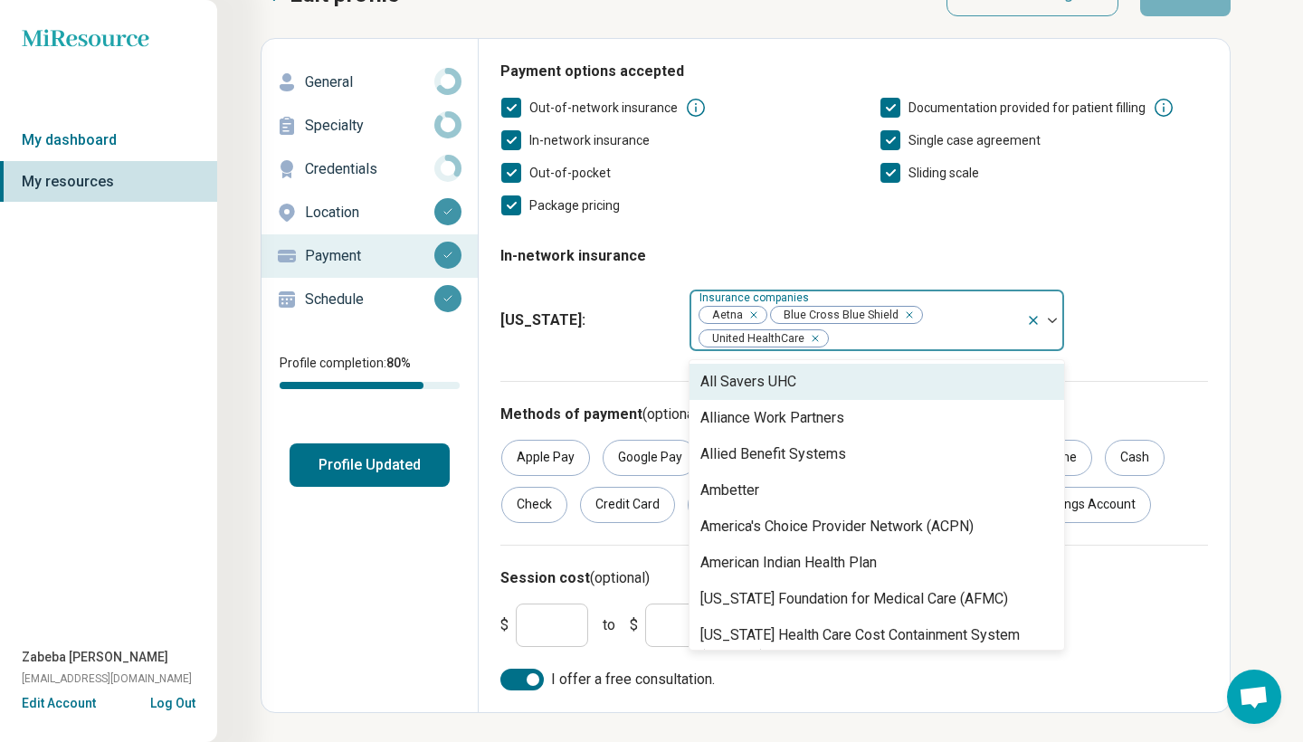
click at [873, 337] on div at bounding box center [924, 338] width 189 height 25
click at [832, 378] on div "All Savers UHC" at bounding box center [876, 382] width 375 height 36
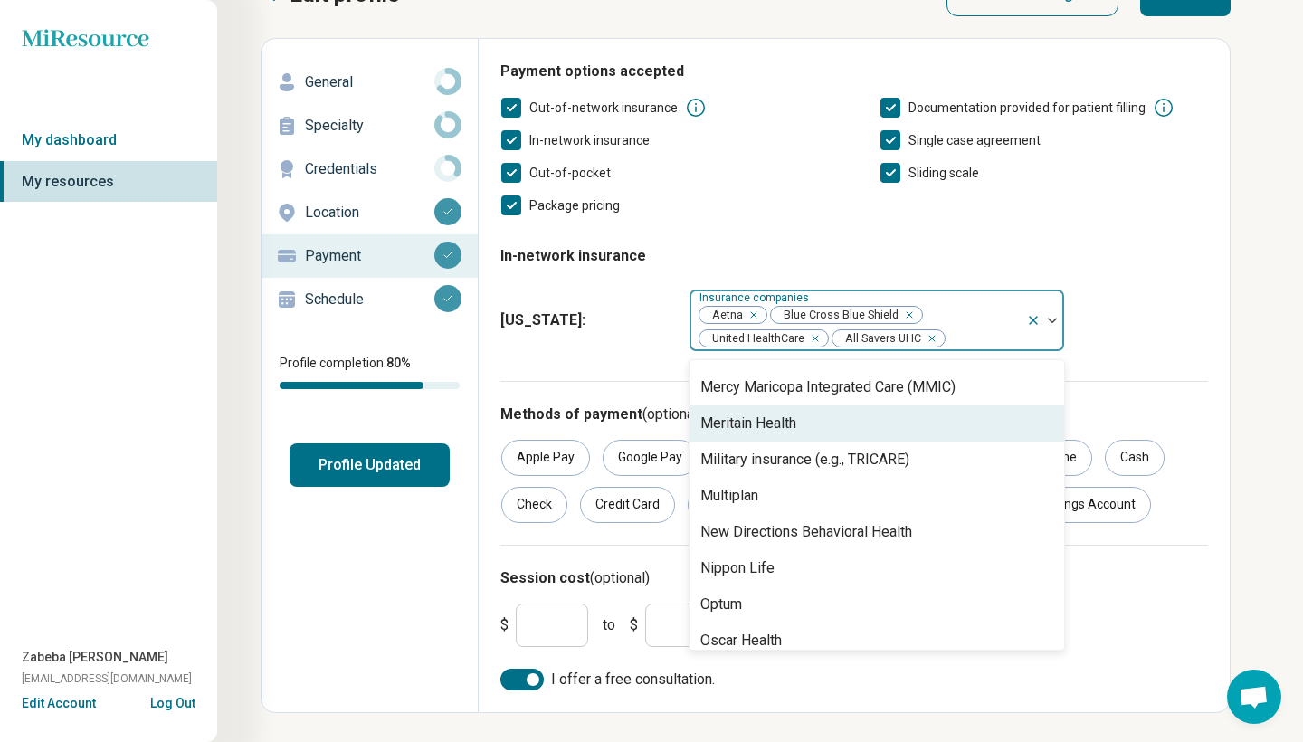
scroll to position [1137, 0]
click at [803, 428] on div "Meritain Health" at bounding box center [876, 424] width 375 height 36
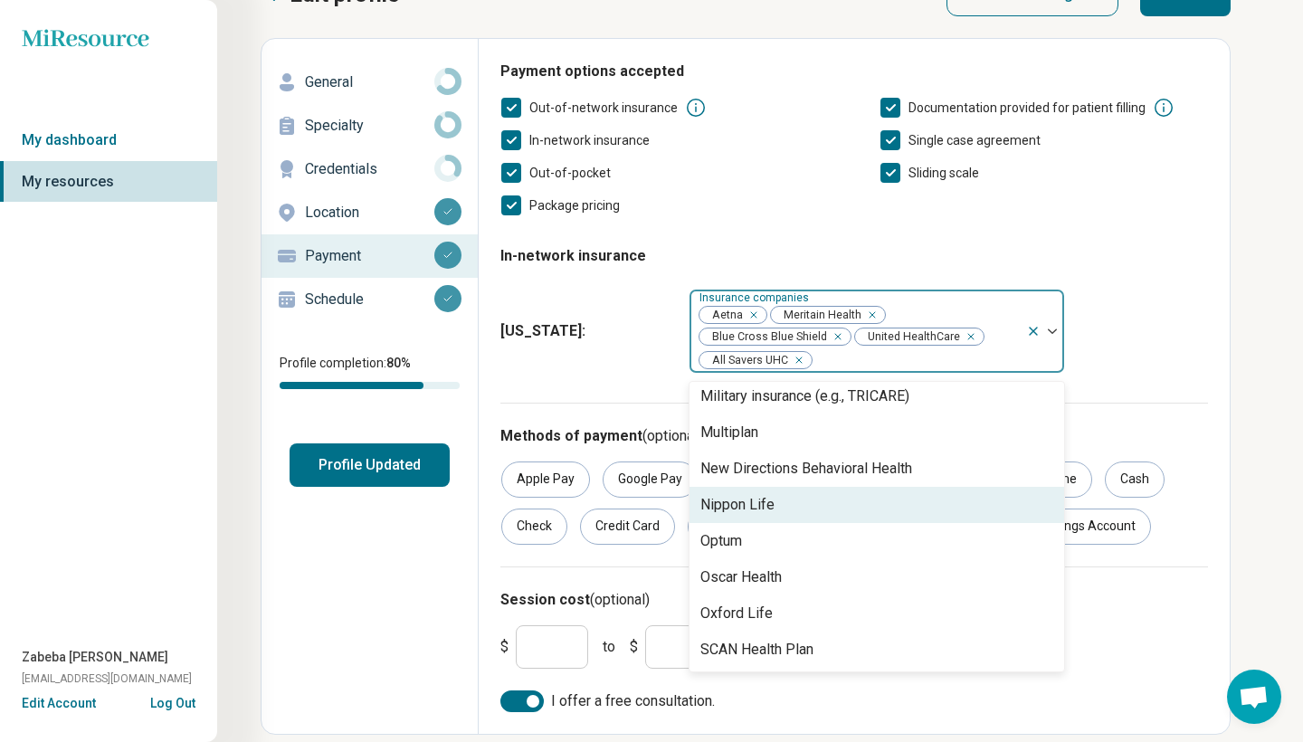
scroll to position [1209, 0]
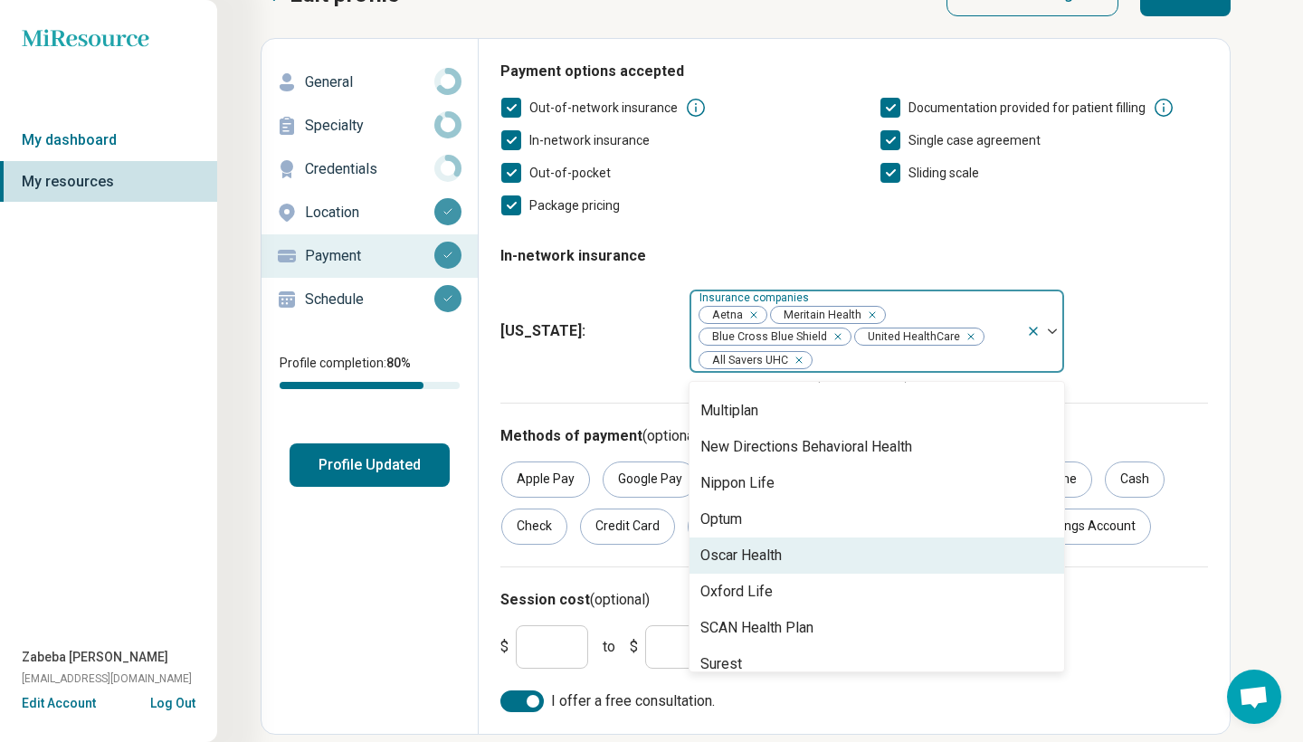
click at [739, 552] on div "Oscar Health" at bounding box center [740, 556] width 81 height 22
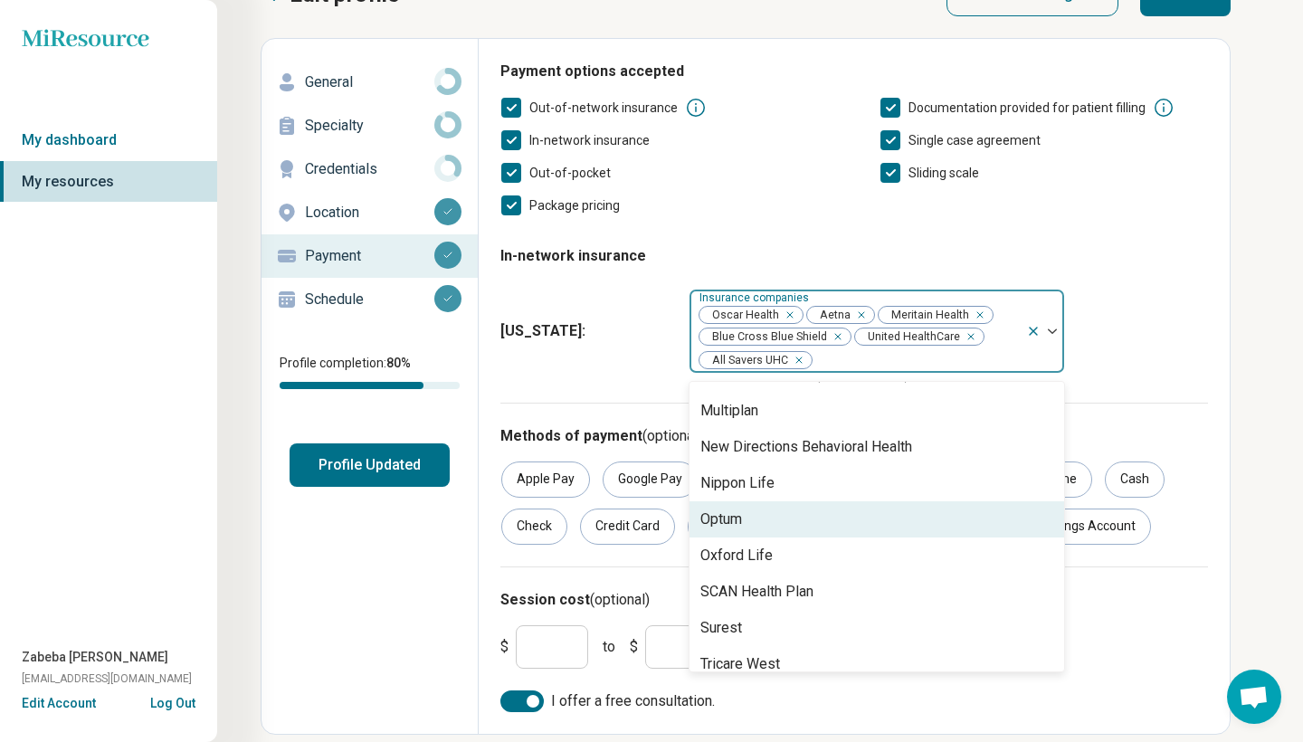
click at [745, 515] on div "Optum" at bounding box center [876, 519] width 375 height 36
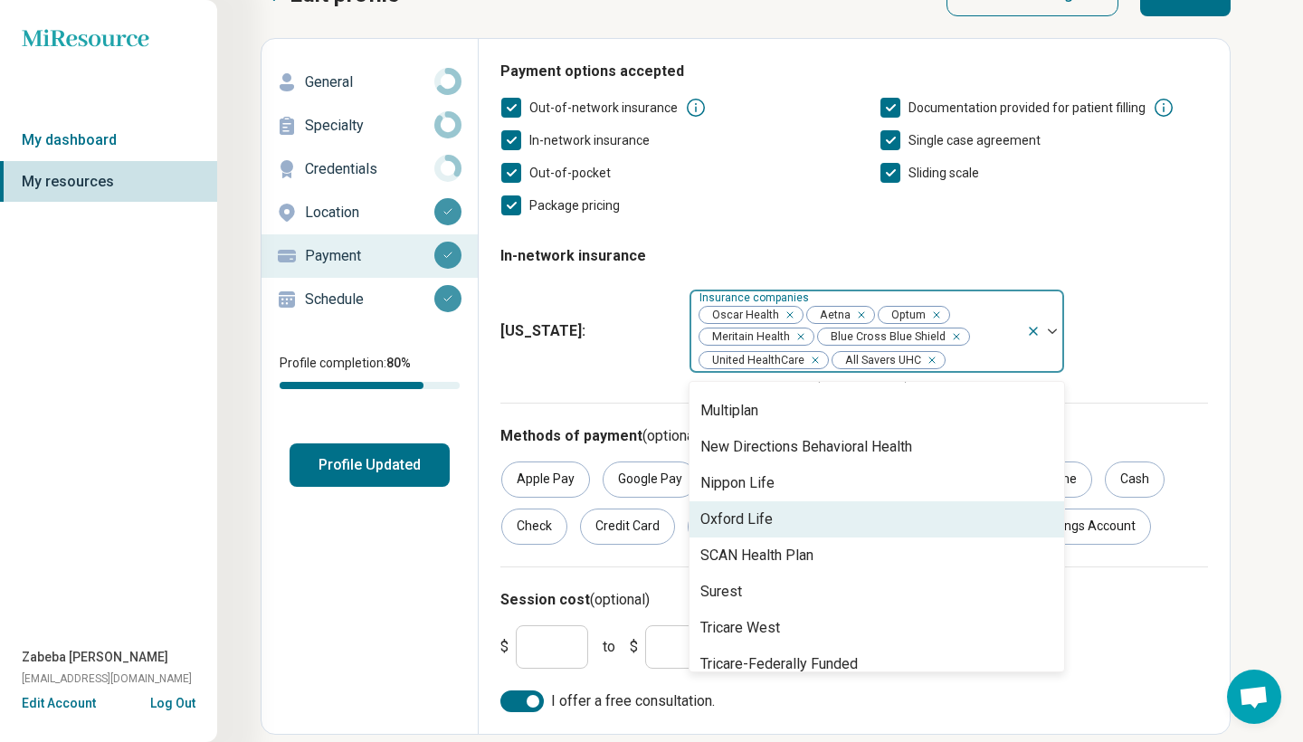
click at [742, 525] on div "Oxford Life" at bounding box center [736, 519] width 72 height 22
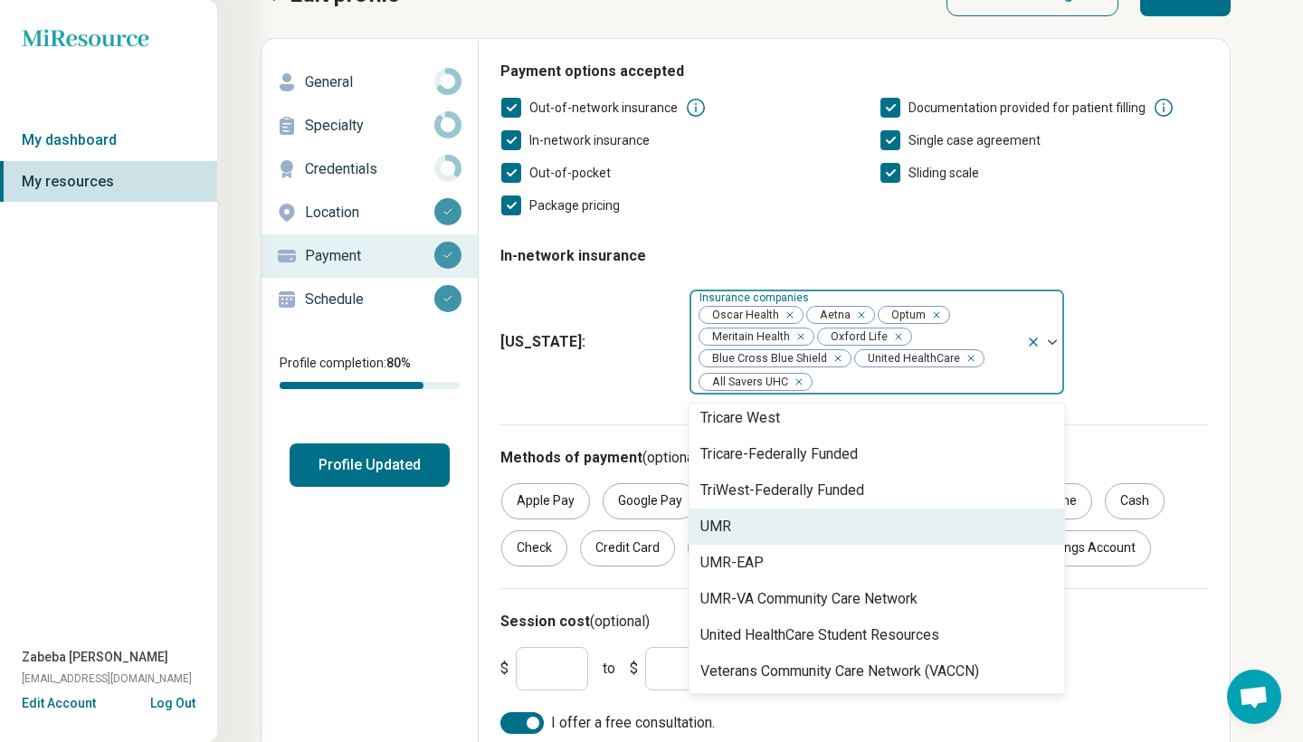
click at [741, 525] on div "UMR" at bounding box center [876, 526] width 375 height 36
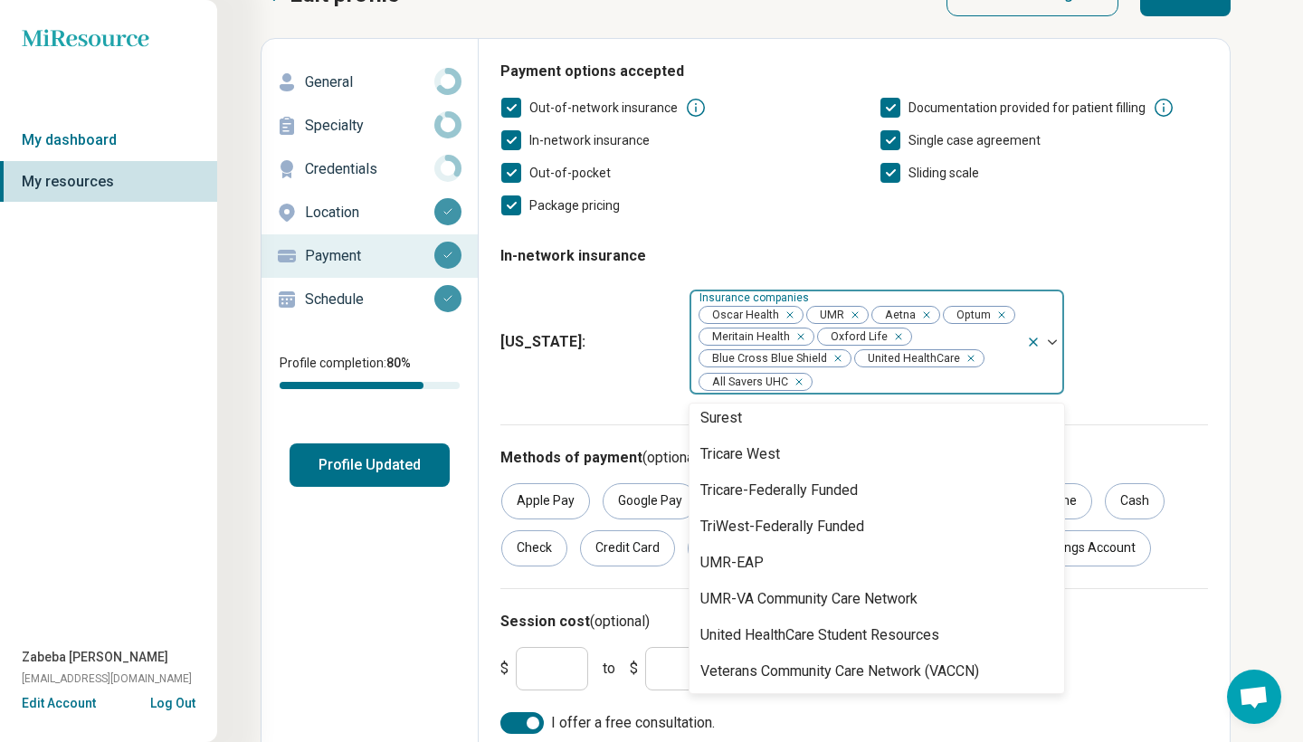
scroll to position [1368, 0]
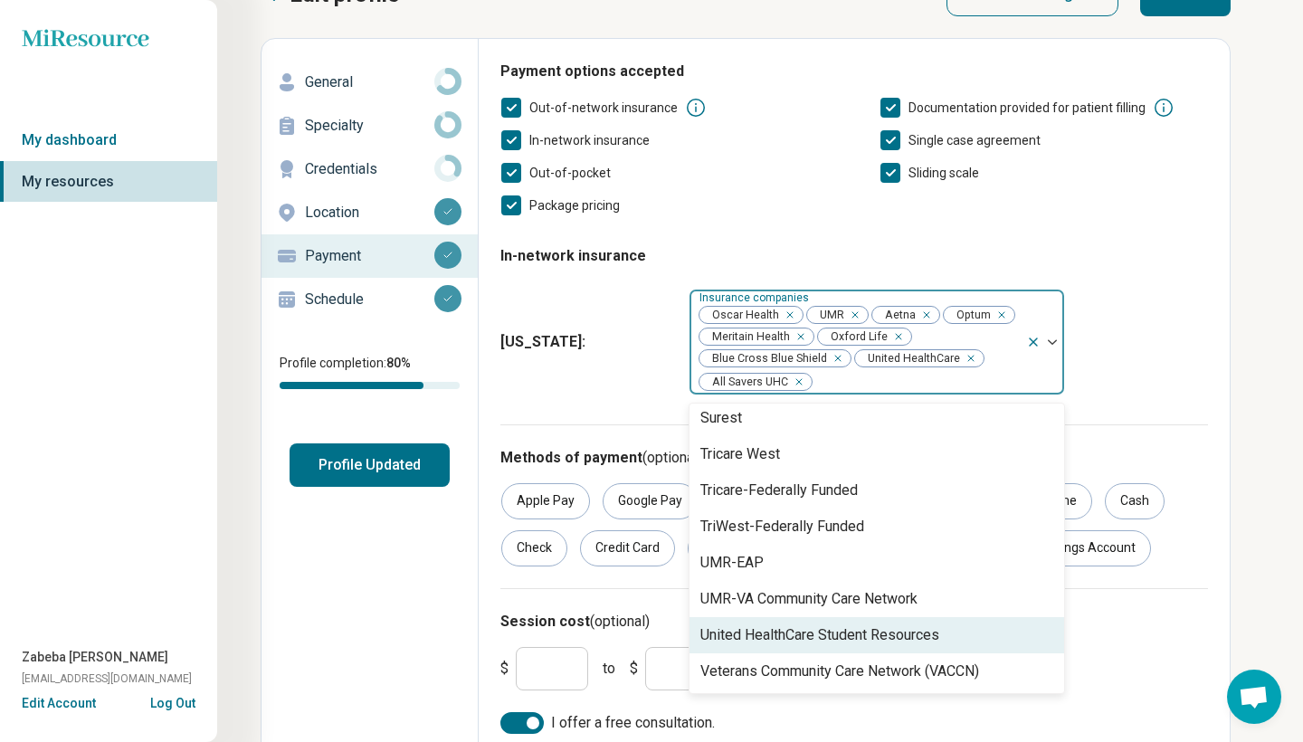
click at [760, 629] on div "United HealthCare Student Resources" at bounding box center [819, 635] width 239 height 22
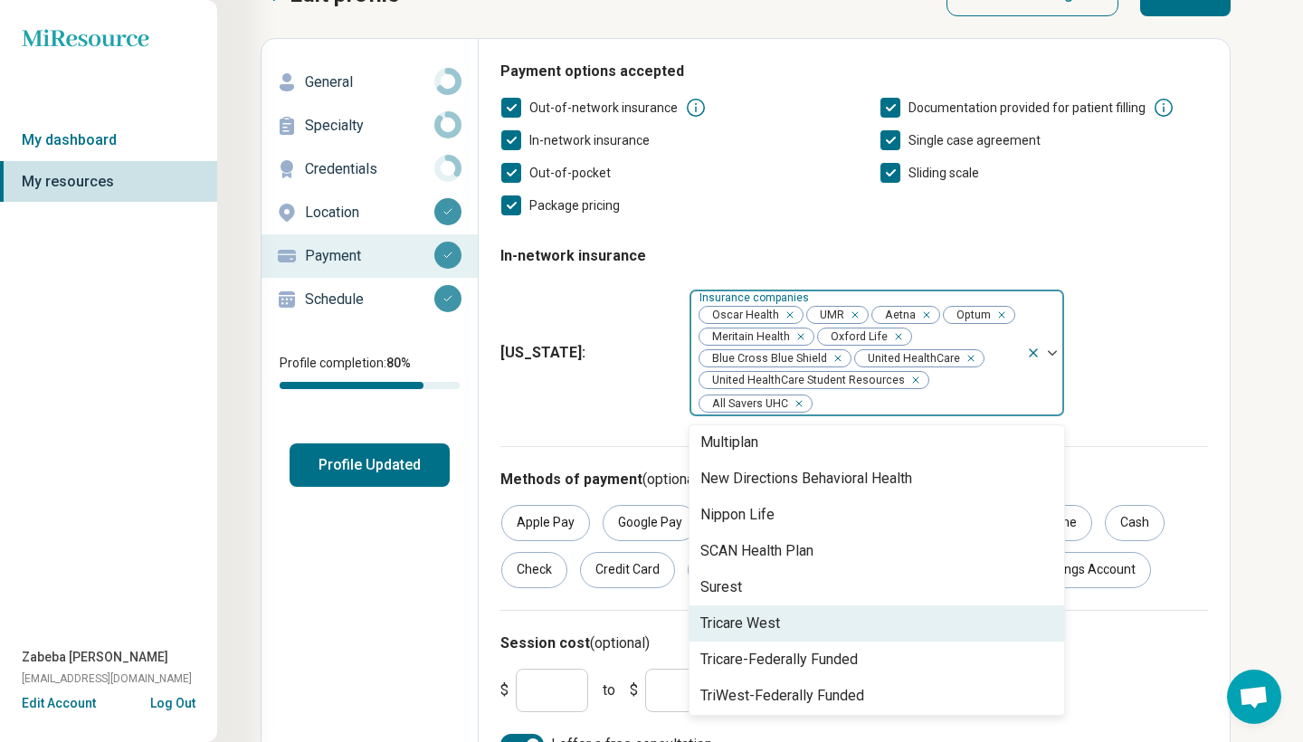
scroll to position [1191, 0]
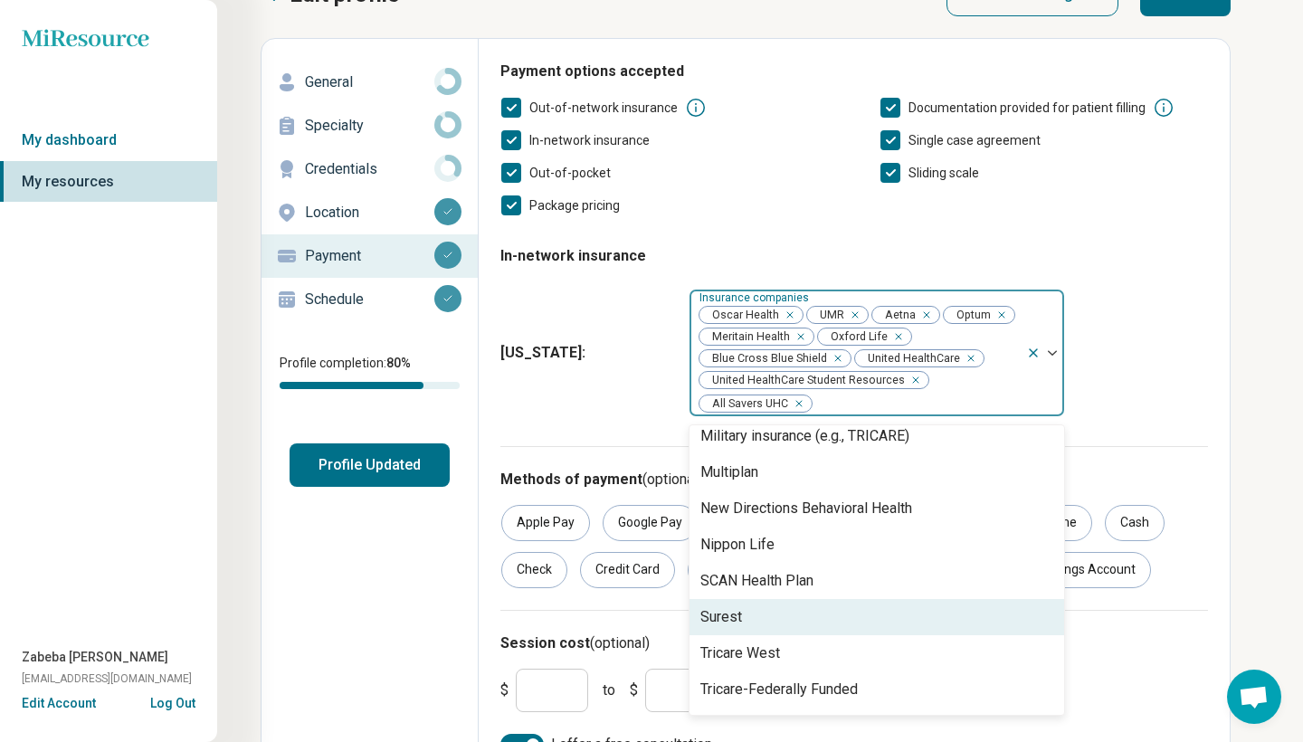
click at [765, 618] on div "Surest" at bounding box center [876, 617] width 375 height 36
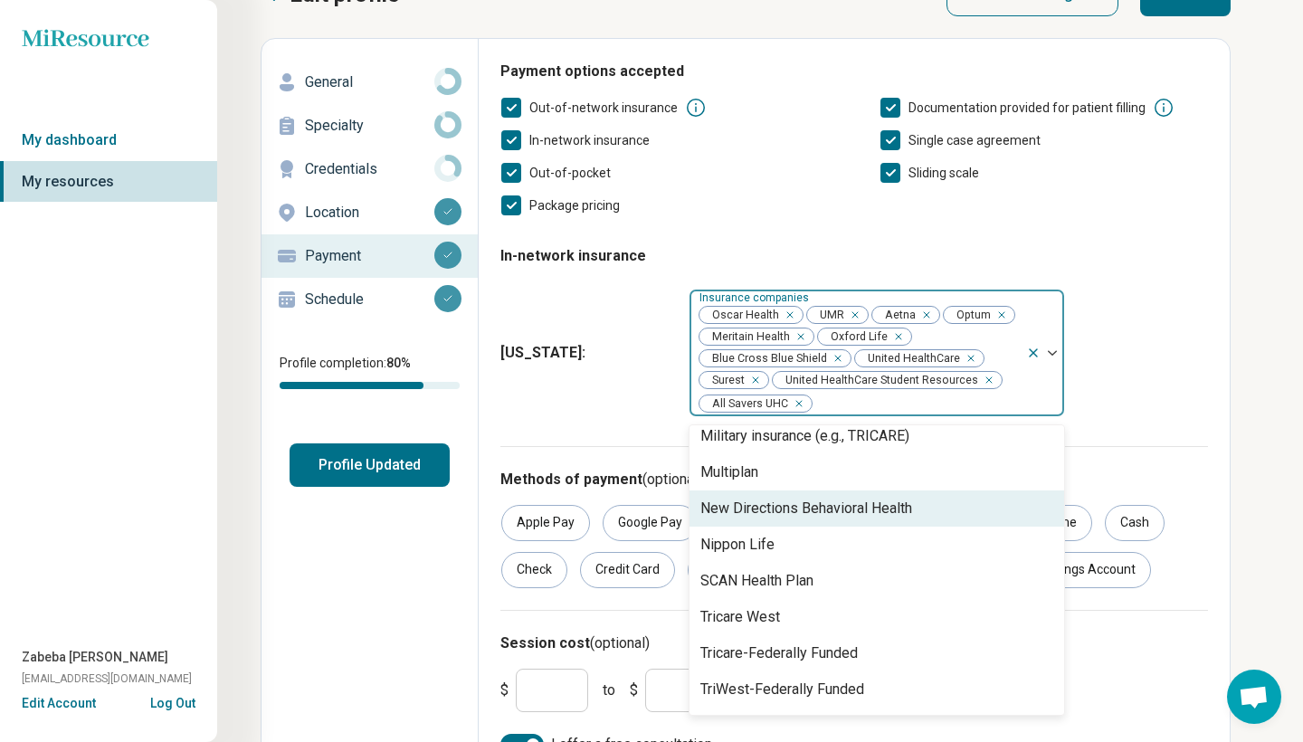
scroll to position [1158, 0]
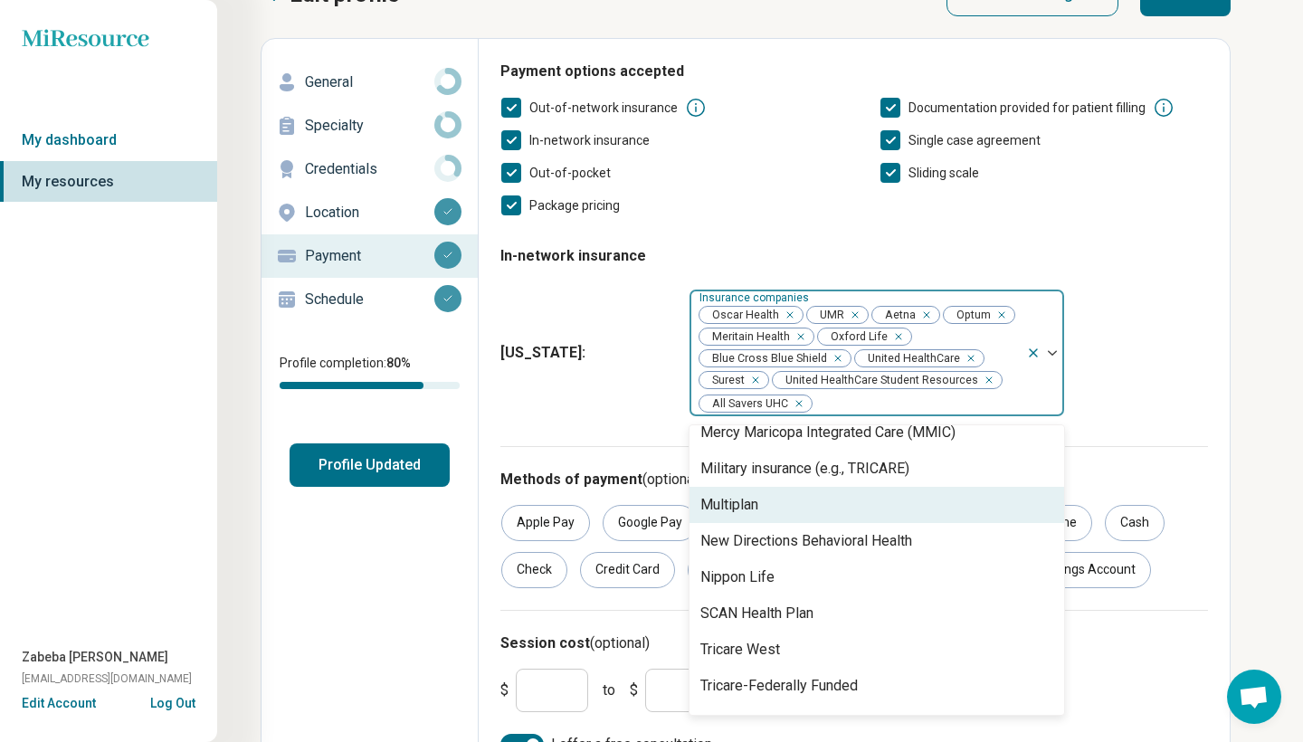
click at [803, 498] on div "Multiplan" at bounding box center [876, 505] width 375 height 36
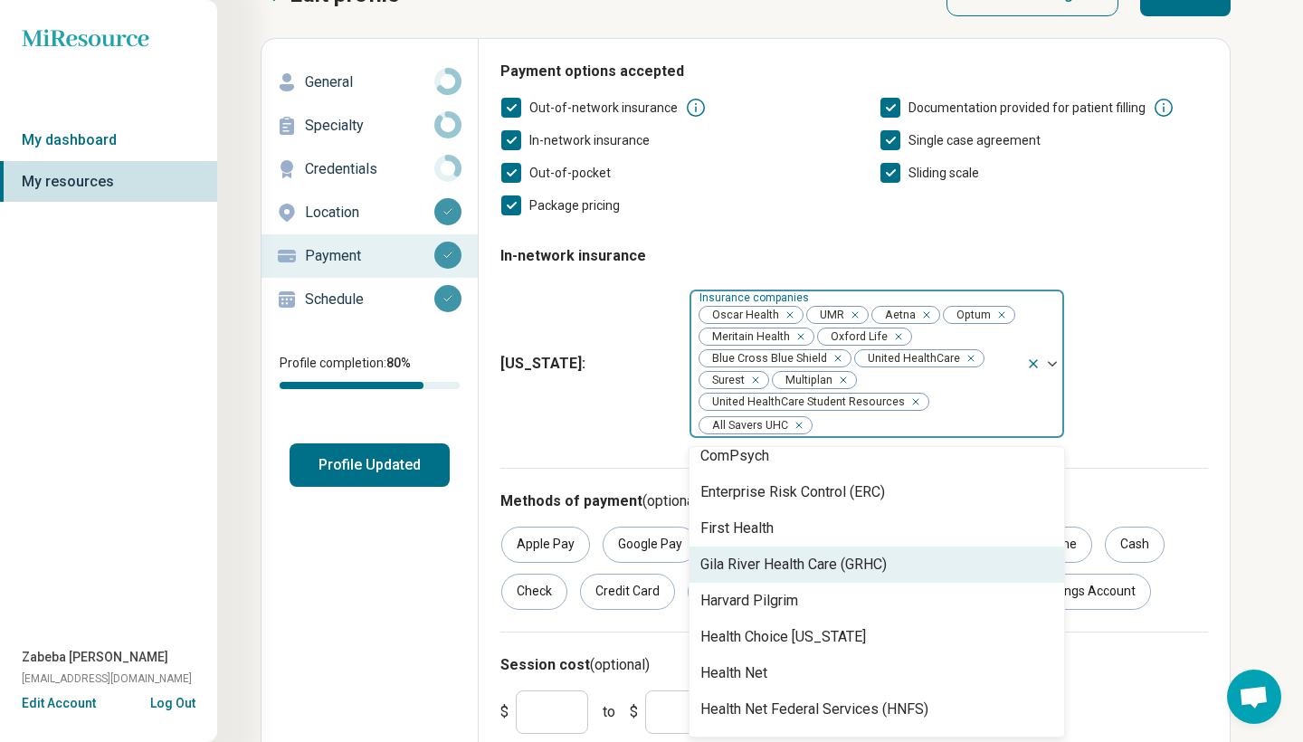
scroll to position [569, 0]
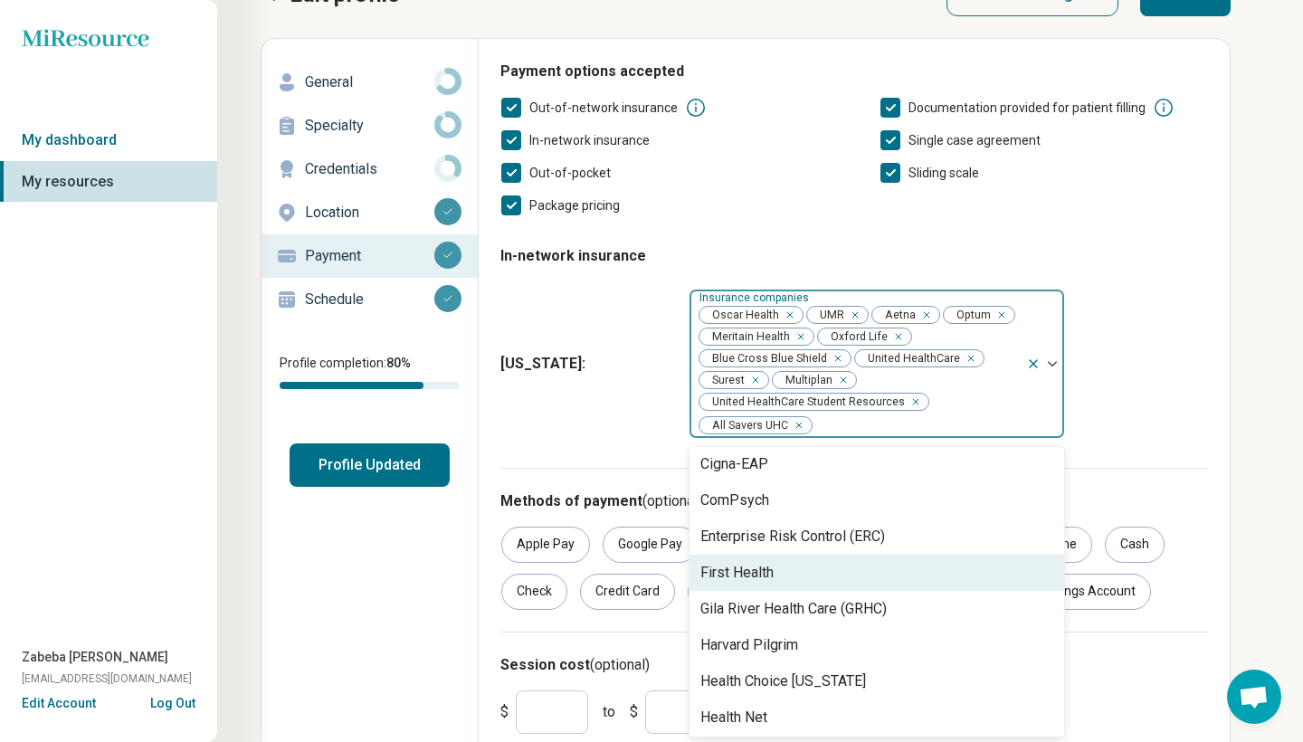
click at [774, 572] on div "First Health" at bounding box center [736, 573] width 73 height 22
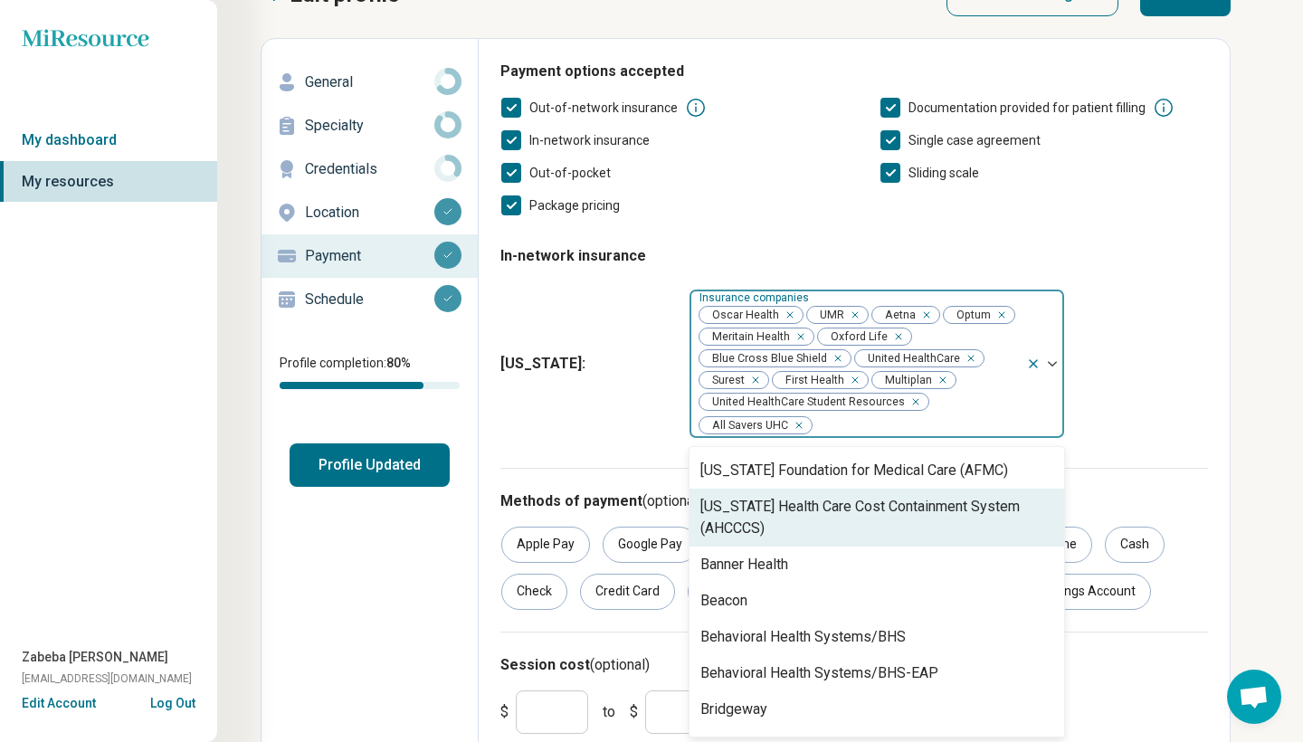
scroll to position [182, 0]
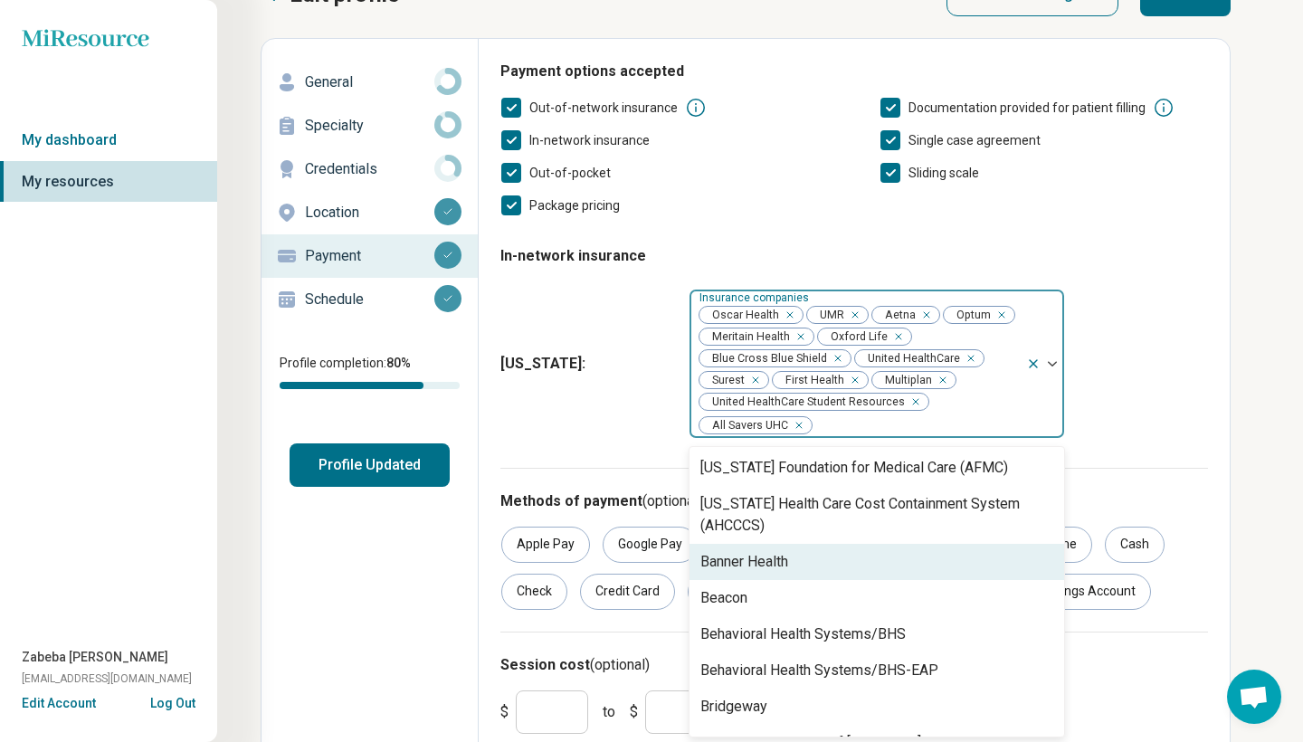
click at [775, 567] on div "Banner Health" at bounding box center [744, 562] width 88 height 22
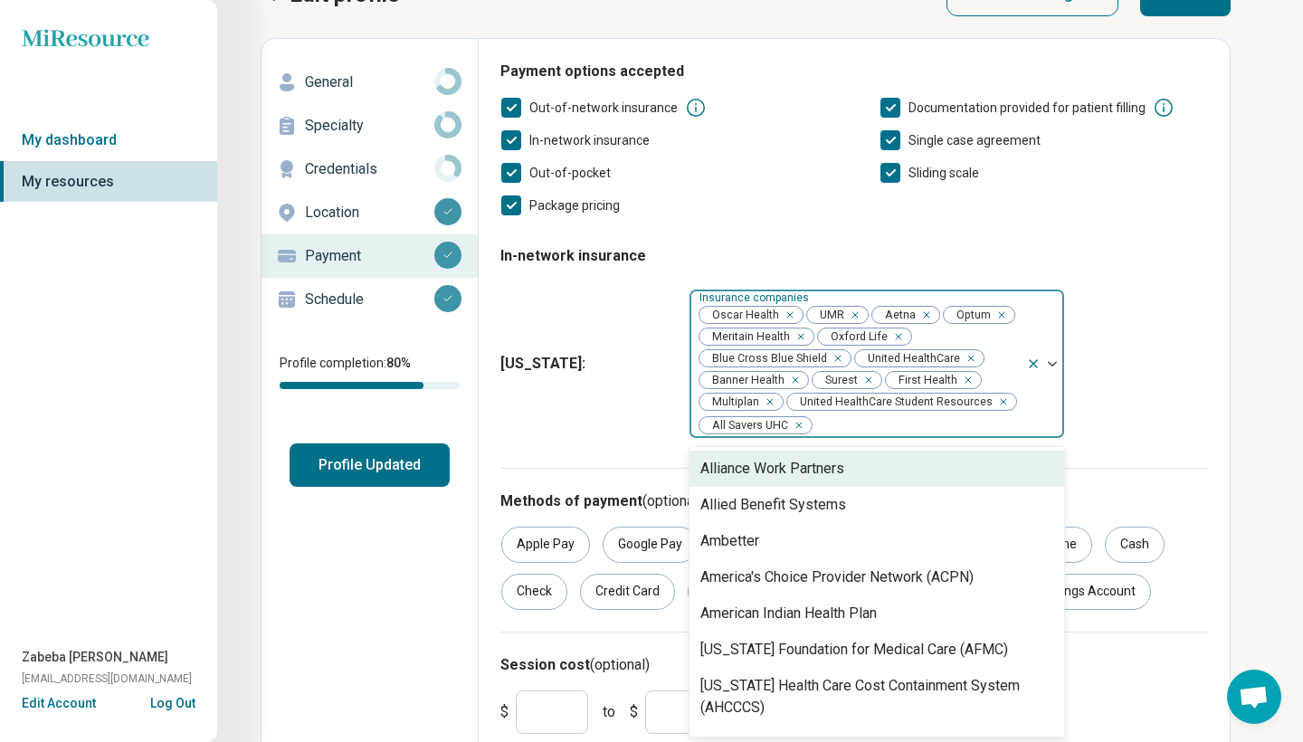
scroll to position [0, 0]
click at [1117, 399] on div "Arizona : option Banner Health, selected. Alliance Work Partners, 1 of 40. 40 r…" at bounding box center [854, 363] width 708 height 165
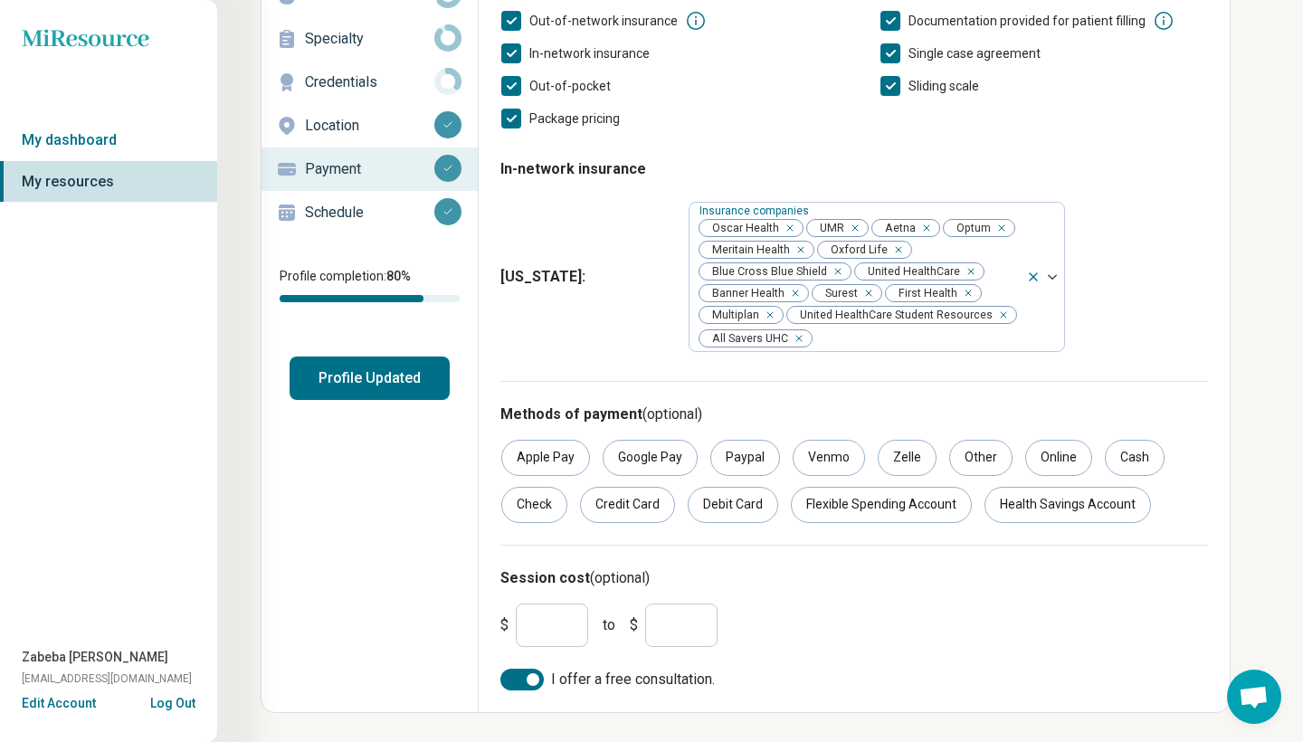
scroll to position [136, 0]
click at [706, 625] on input "***" at bounding box center [681, 624] width 72 height 43
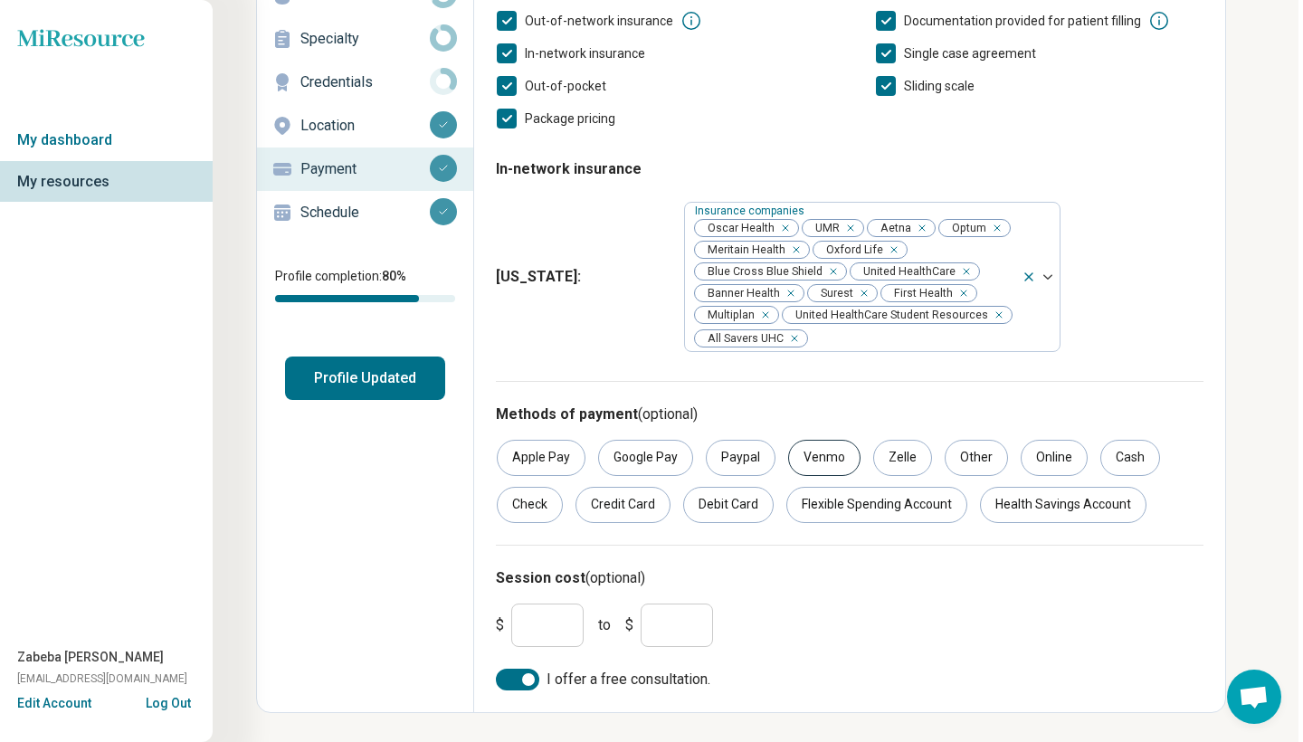
scroll to position [136, 5]
type input "***"
click at [1041, 454] on div "Online" at bounding box center [1054, 458] width 67 height 36
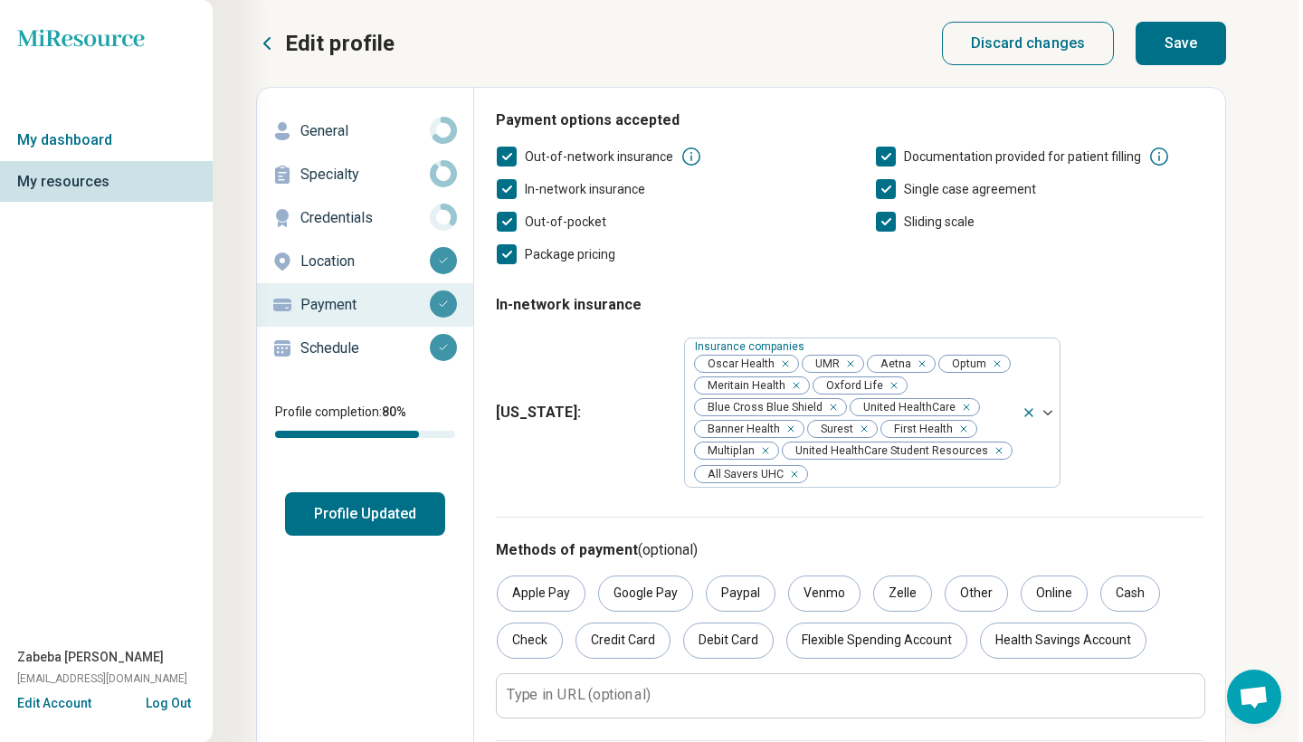
scroll to position [0, 5]
click at [617, 260] on div "Package pricing" at bounding box center [660, 254] width 328 height 22
click at [573, 254] on span "Package pricing" at bounding box center [570, 254] width 90 height 14
click at [893, 155] on icon at bounding box center [886, 157] width 20 height 20
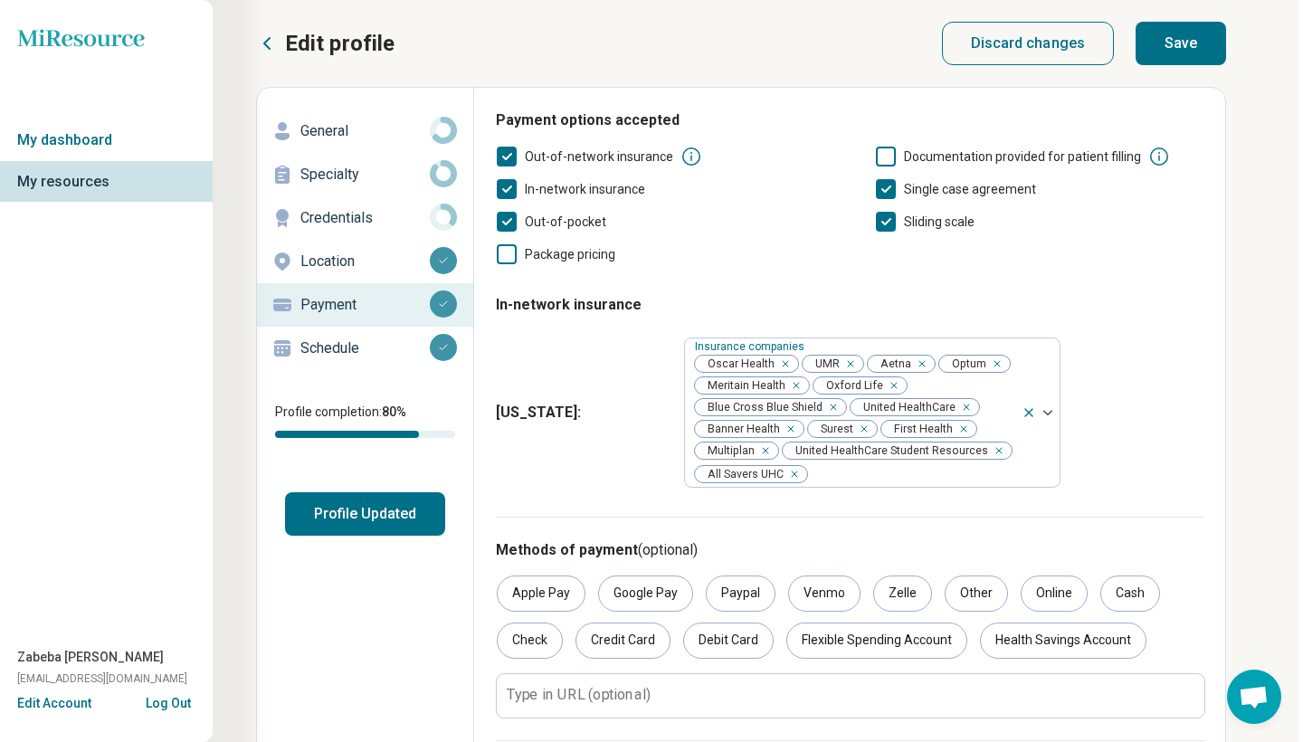
click at [879, 193] on icon at bounding box center [886, 189] width 20 height 20
click at [891, 225] on icon at bounding box center [886, 222] width 20 height 20
click at [1193, 52] on button "Save" at bounding box center [1181, 43] width 90 height 43
click at [361, 348] on p "Schedule" at bounding box center [364, 348] width 129 height 22
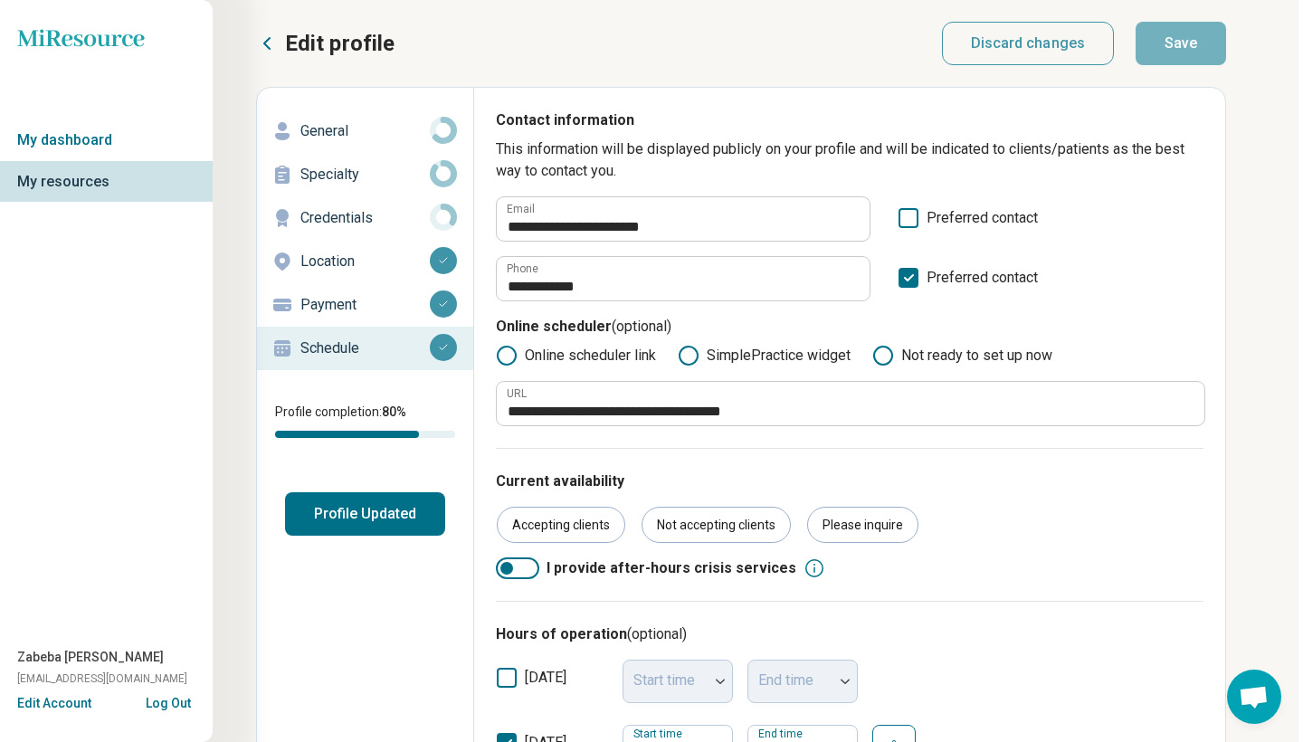
click at [375, 263] on p "Location" at bounding box center [364, 262] width 129 height 22
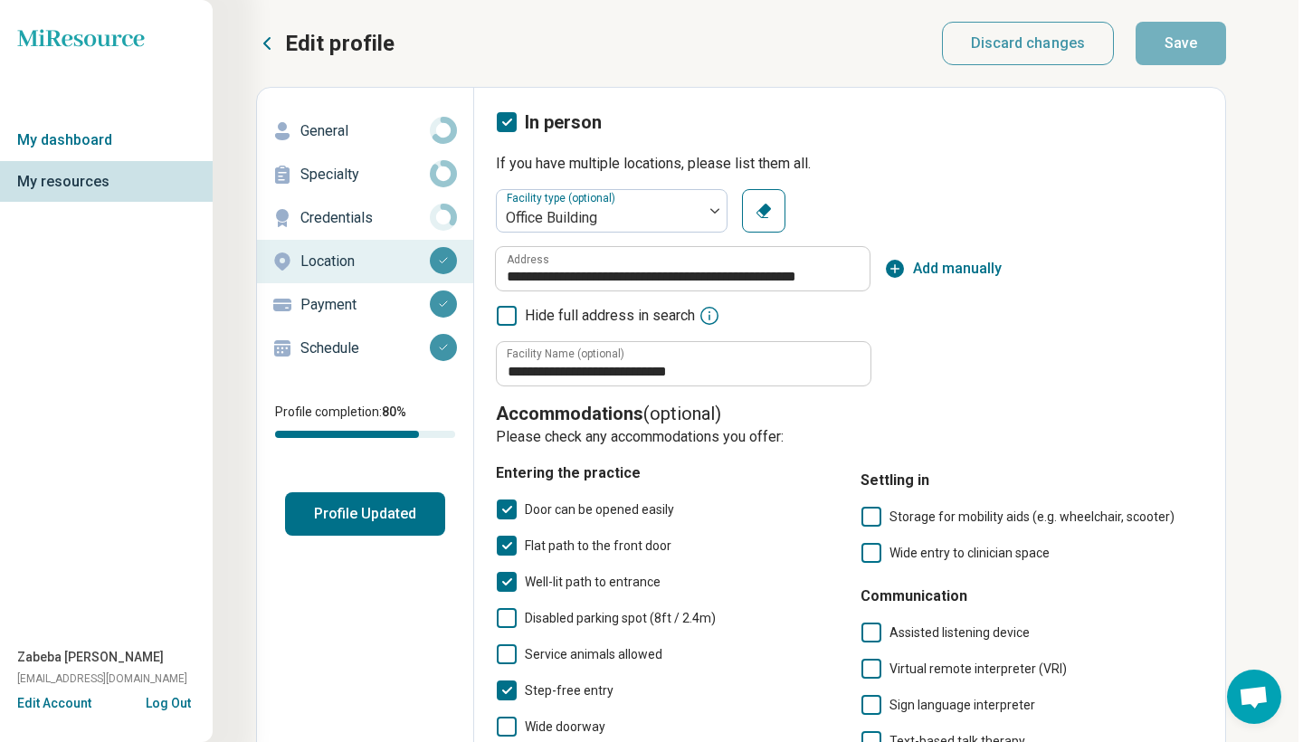
click at [359, 299] on p "Payment" at bounding box center [364, 305] width 129 height 22
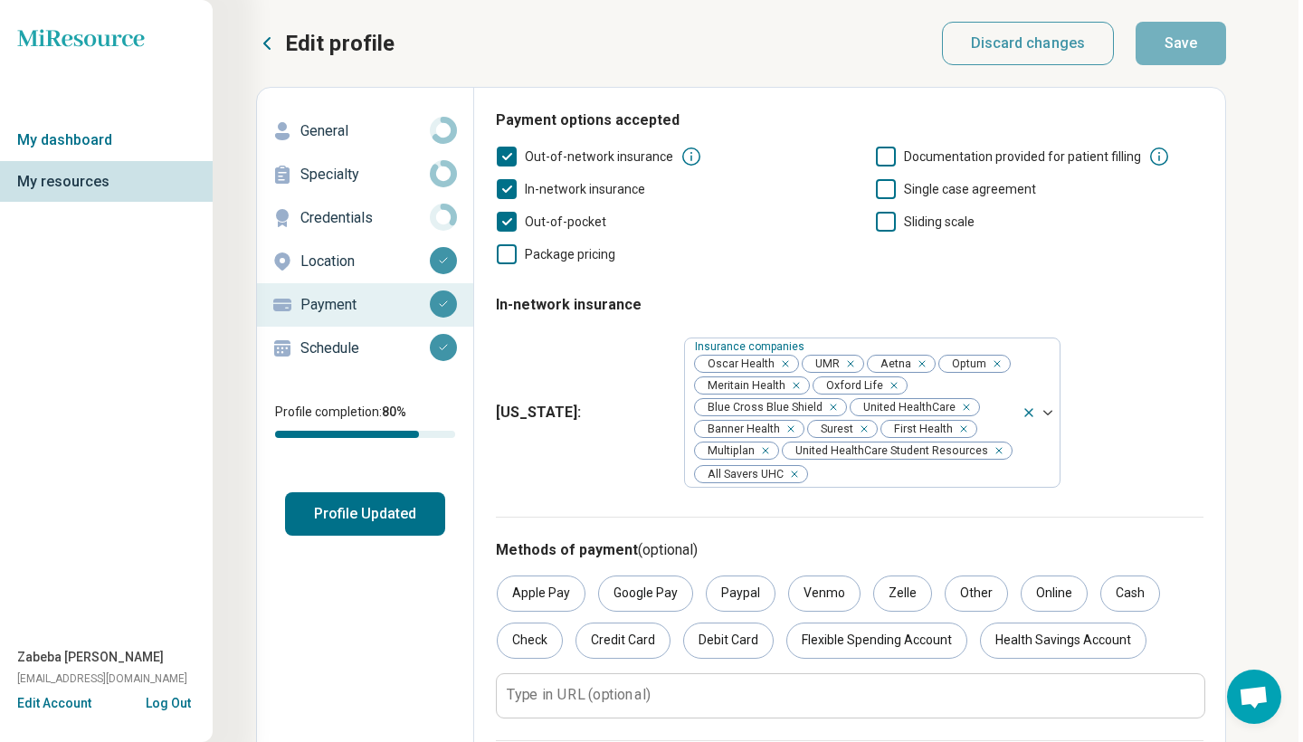
click at [374, 204] on div "Credentials" at bounding box center [364, 218] width 187 height 29
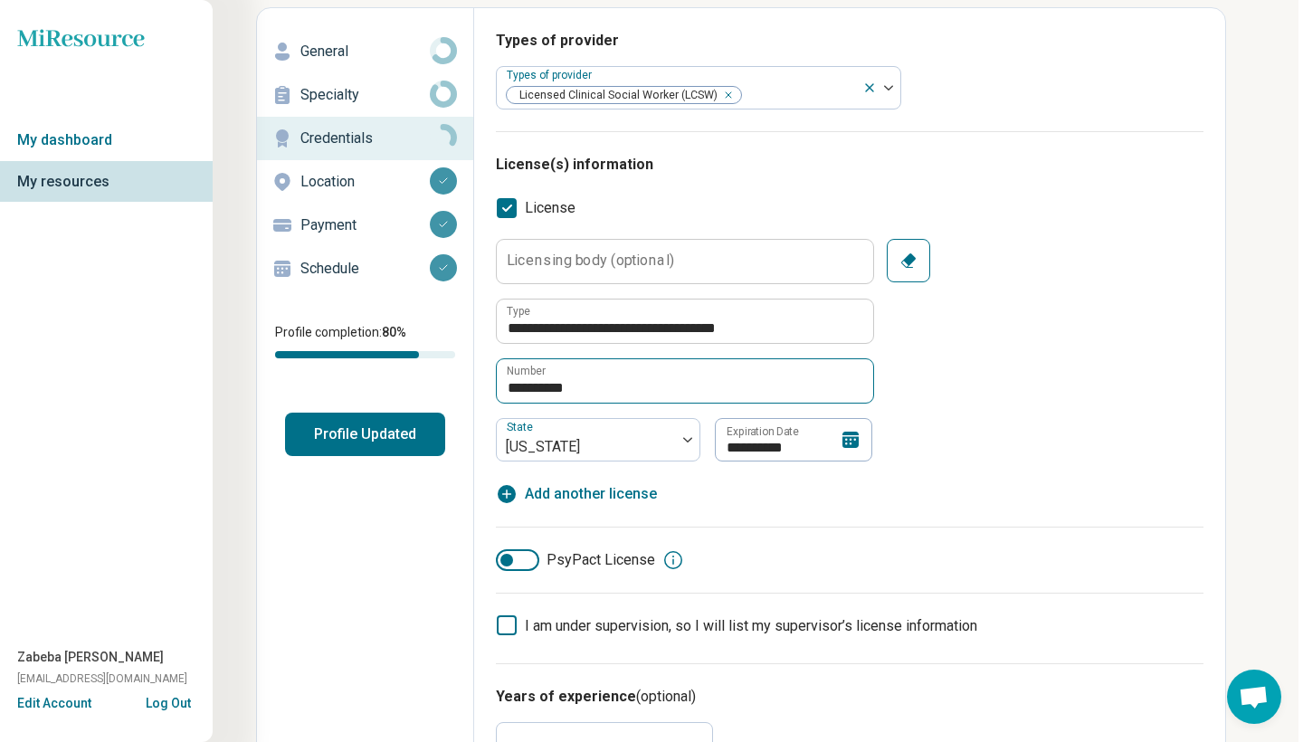
scroll to position [81, 5]
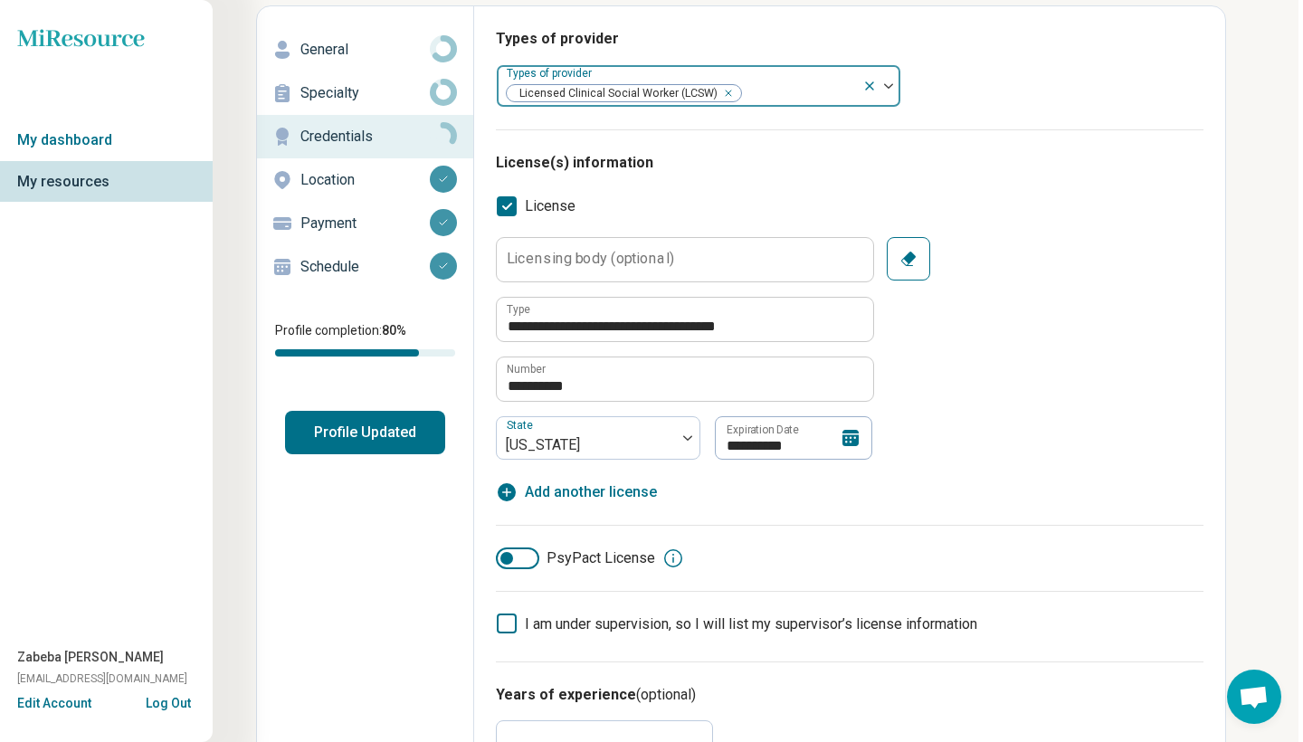
click at [814, 81] on div at bounding box center [799, 93] width 112 height 25
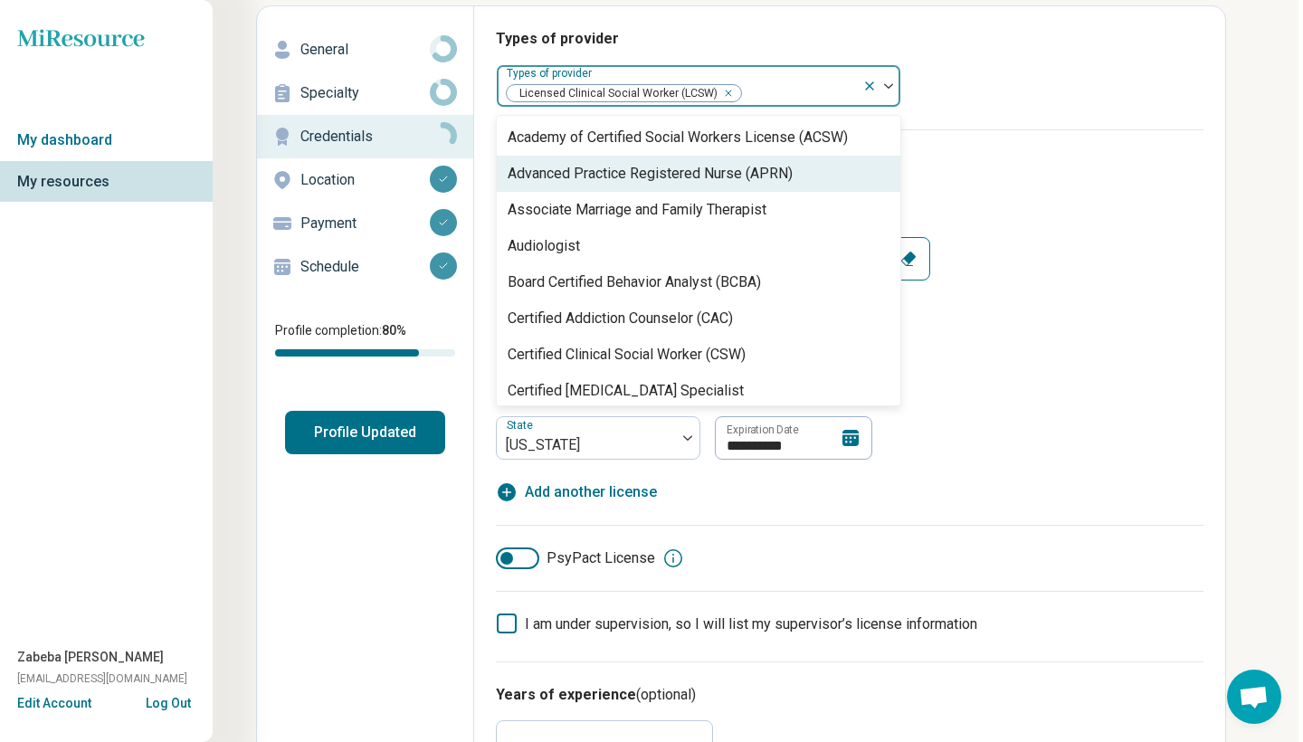
click at [770, 177] on div "Advanced Practice Registered Nurse (APRN)" at bounding box center [650, 174] width 285 height 22
type textarea "*"
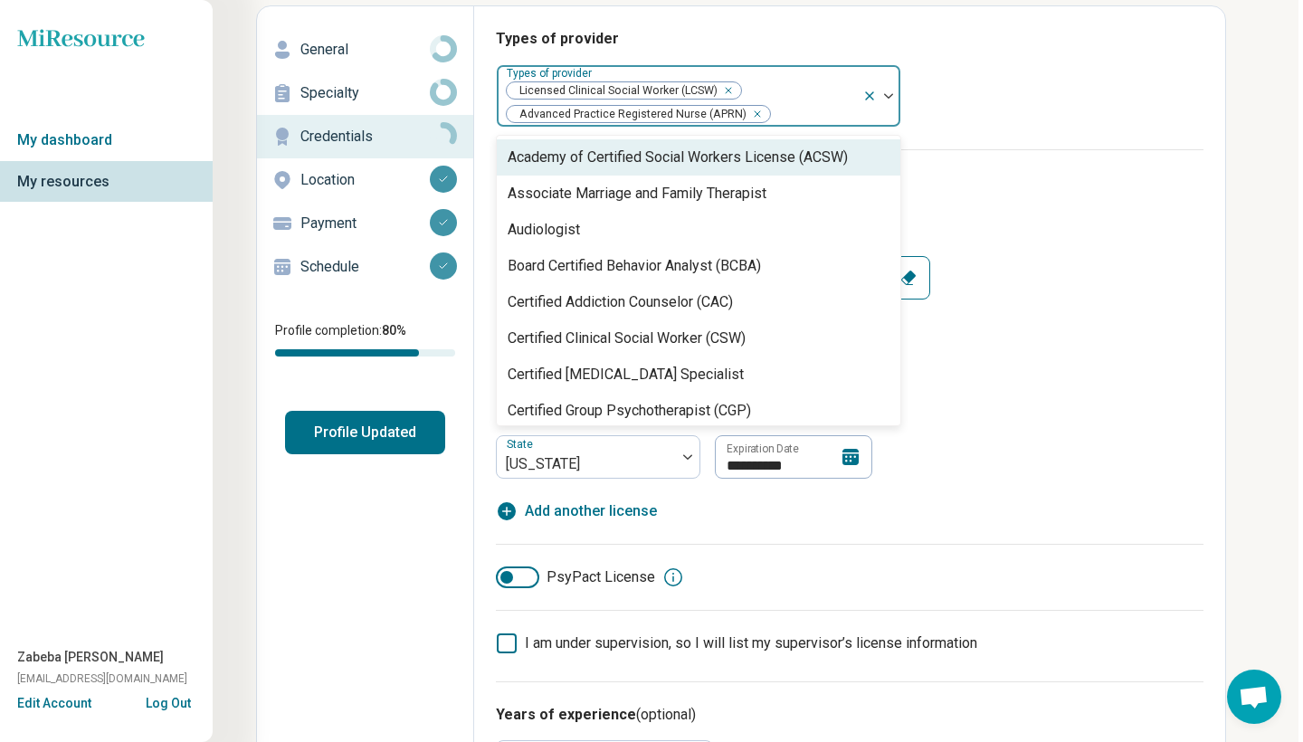
scroll to position [95, 5]
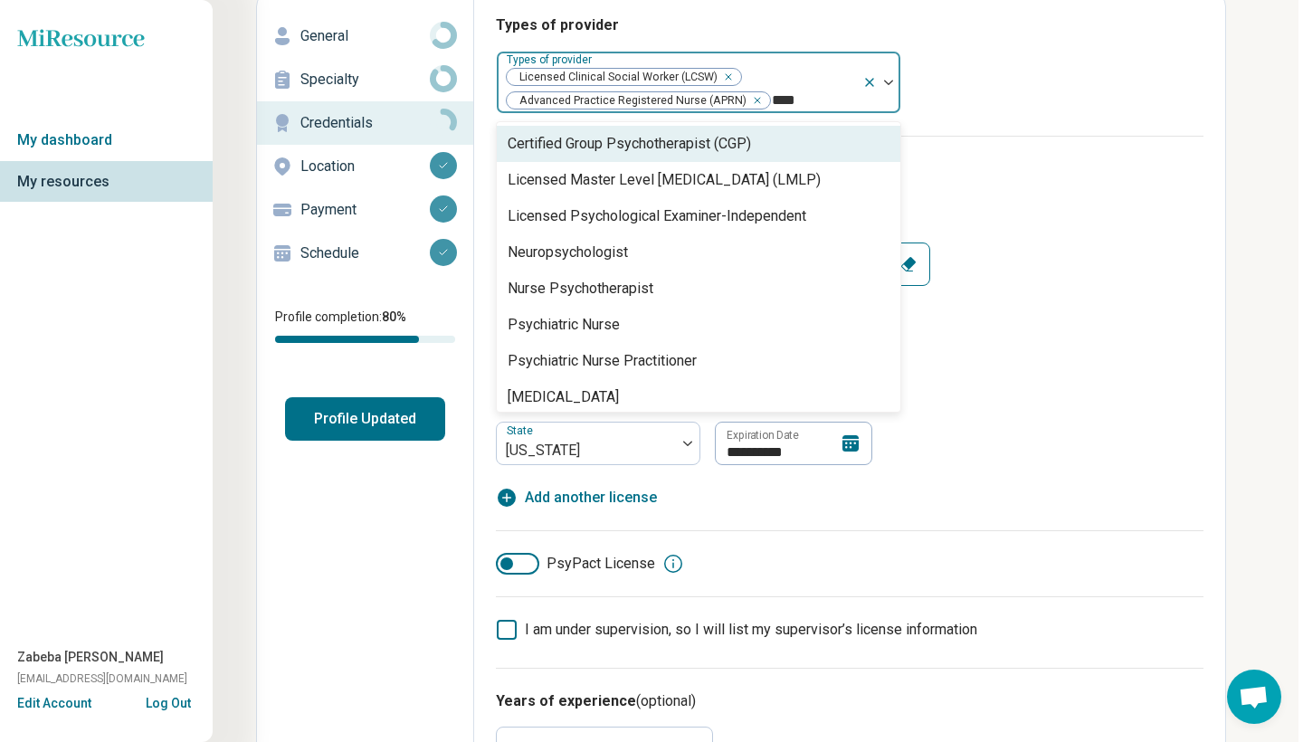
type input "*****"
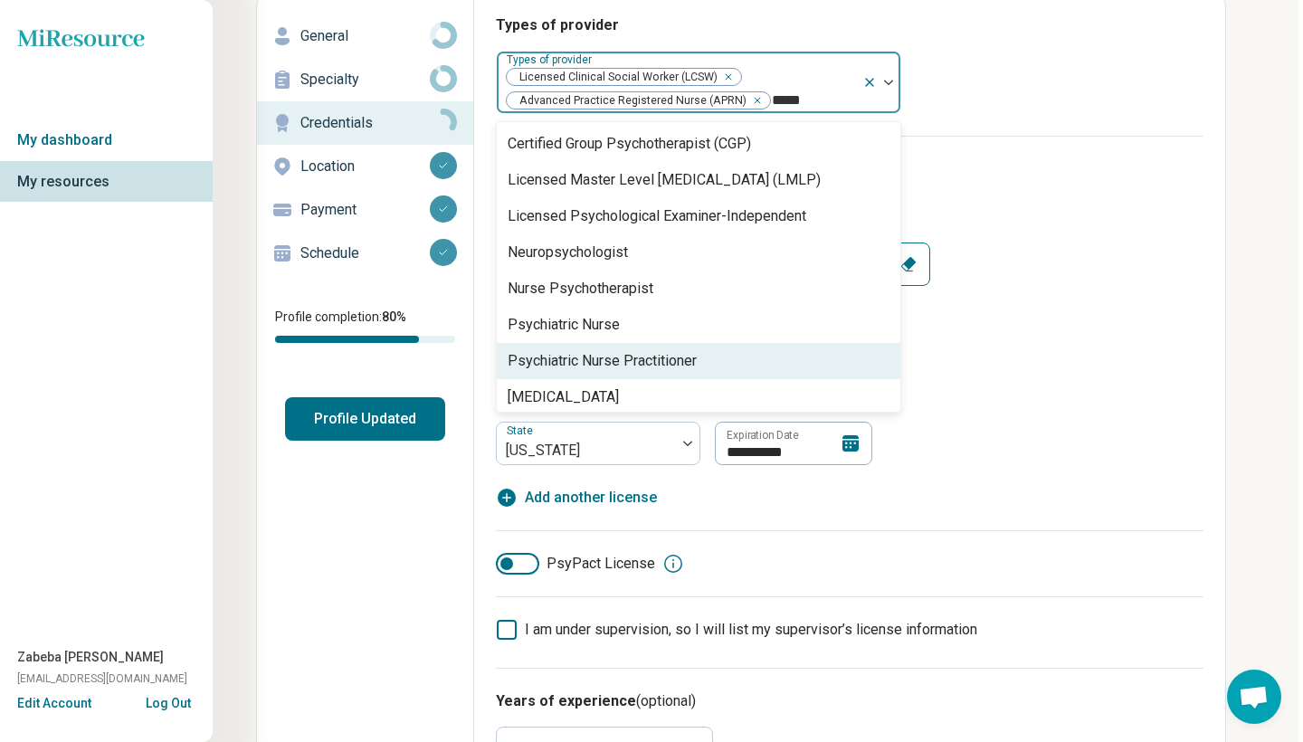
click at [682, 350] on div "Psychiatric Nurse Practitioner" at bounding box center [602, 361] width 189 height 22
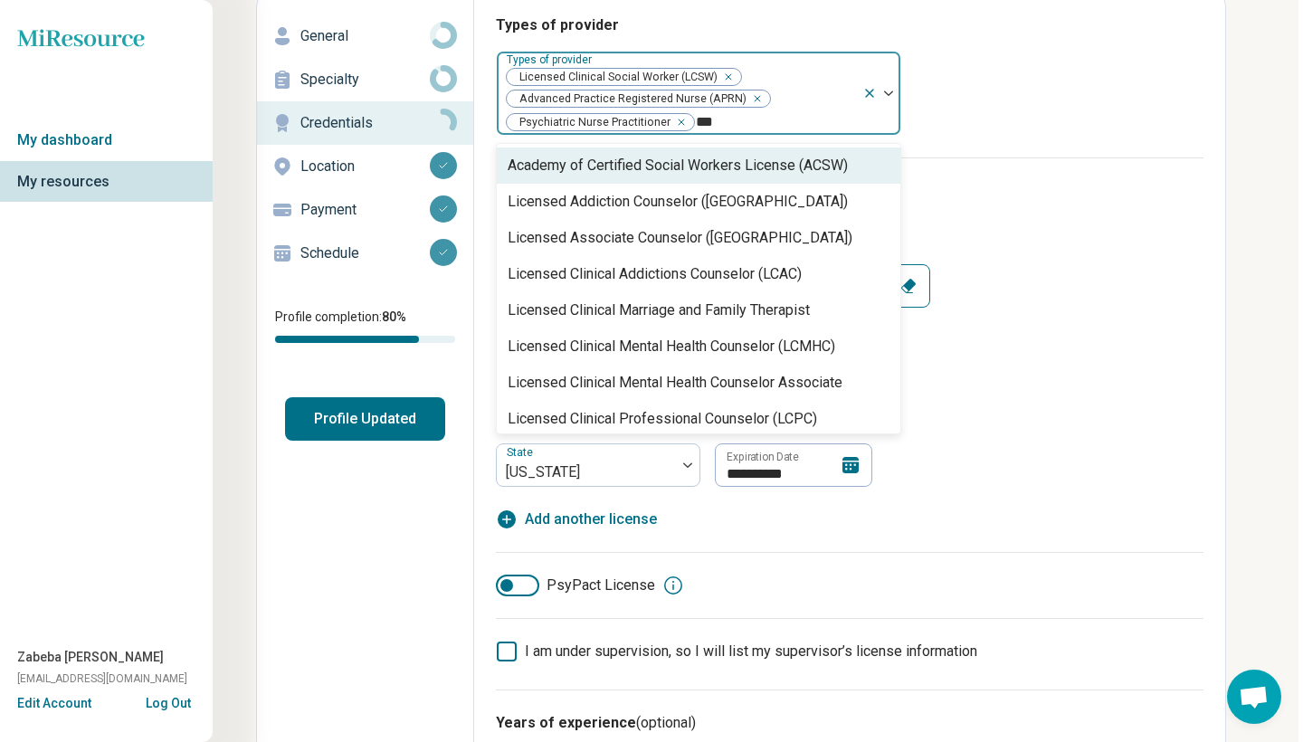
type input "****"
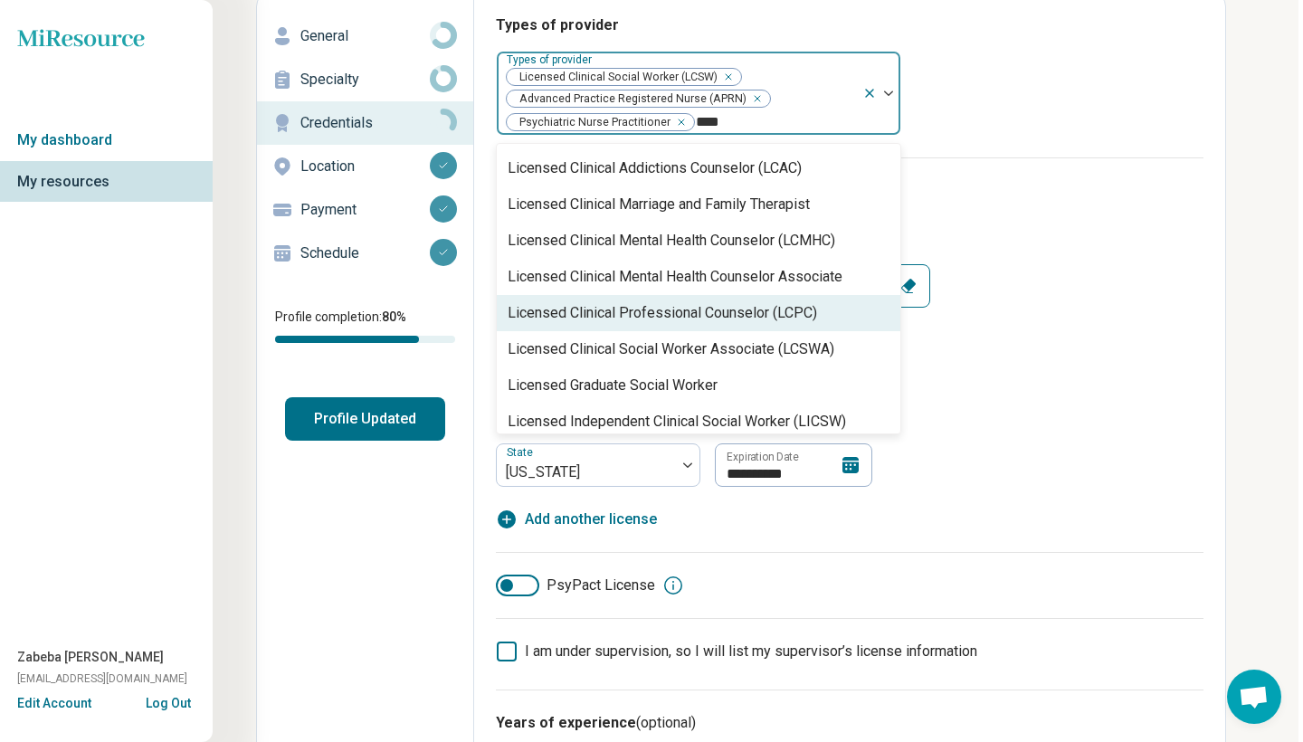
scroll to position [111, 0]
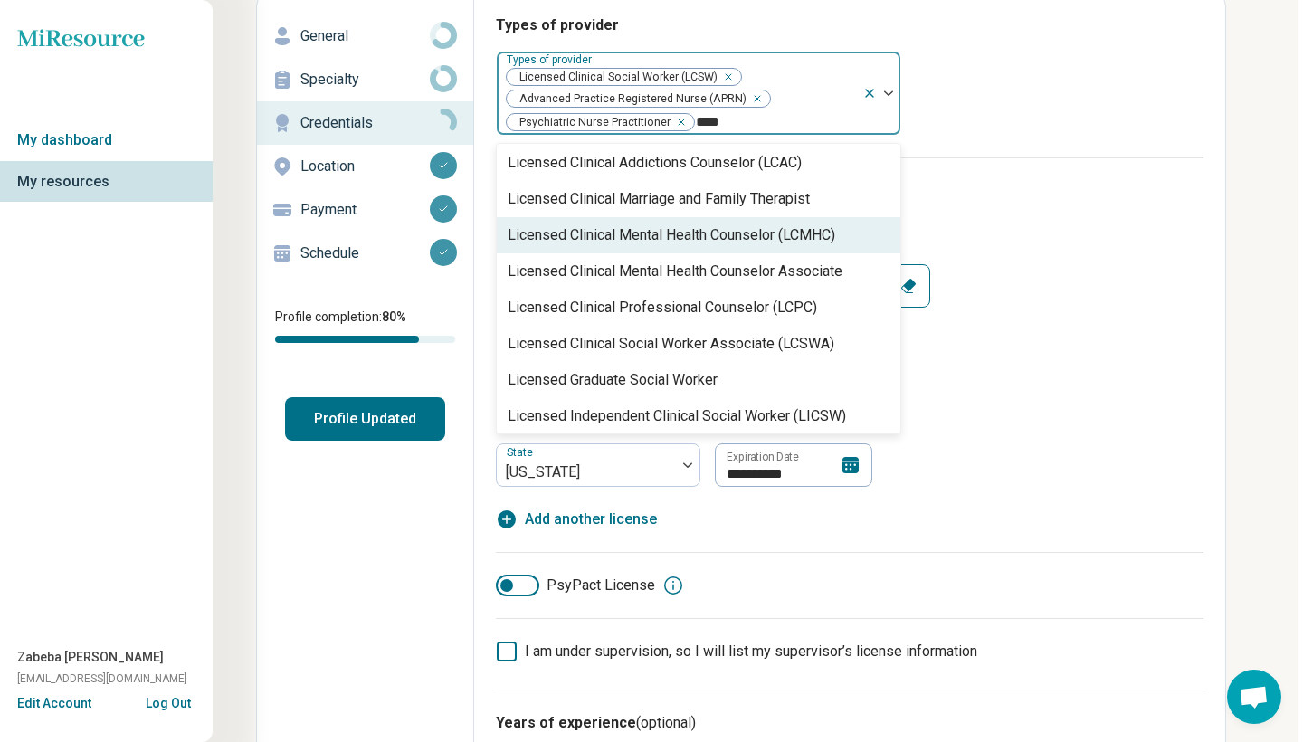
click at [708, 231] on div "Licensed Clinical Mental Health Counselor (LCMHC)" at bounding box center [672, 235] width 328 height 22
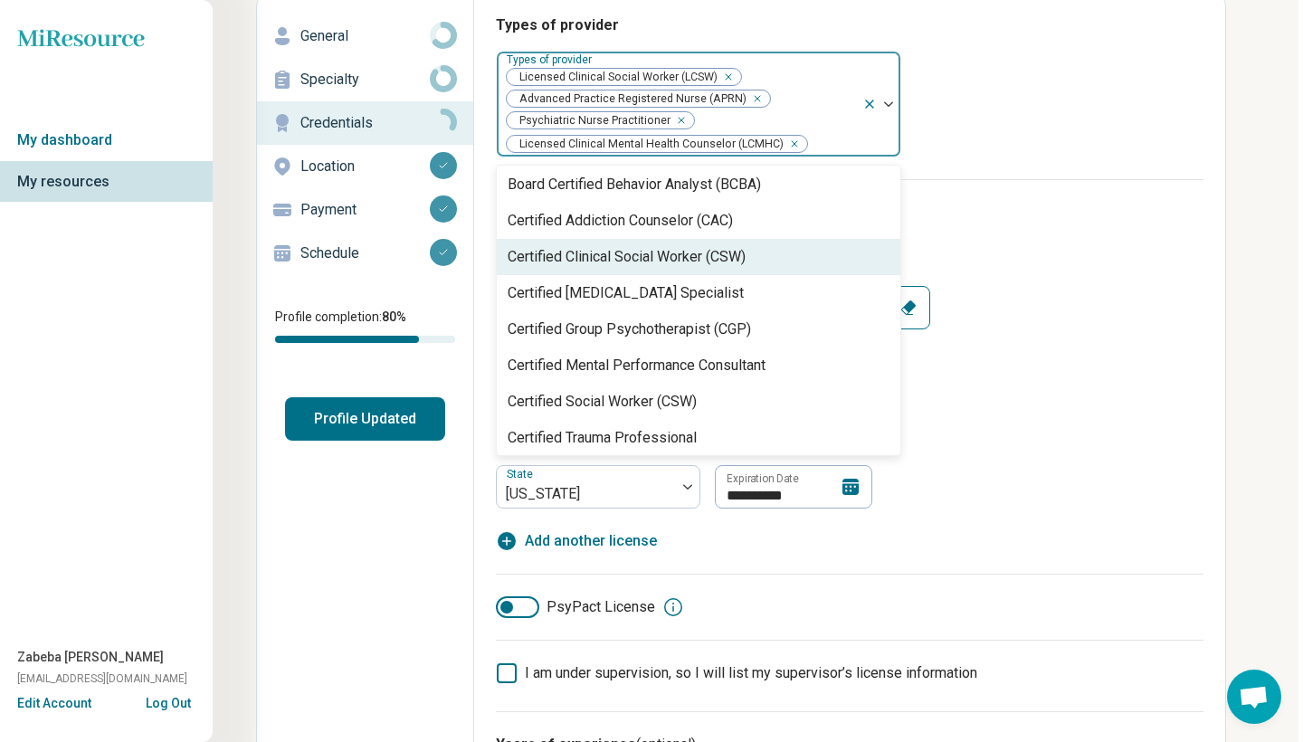
click at [1012, 202] on h3 "License(s) information" at bounding box center [850, 213] width 708 height 22
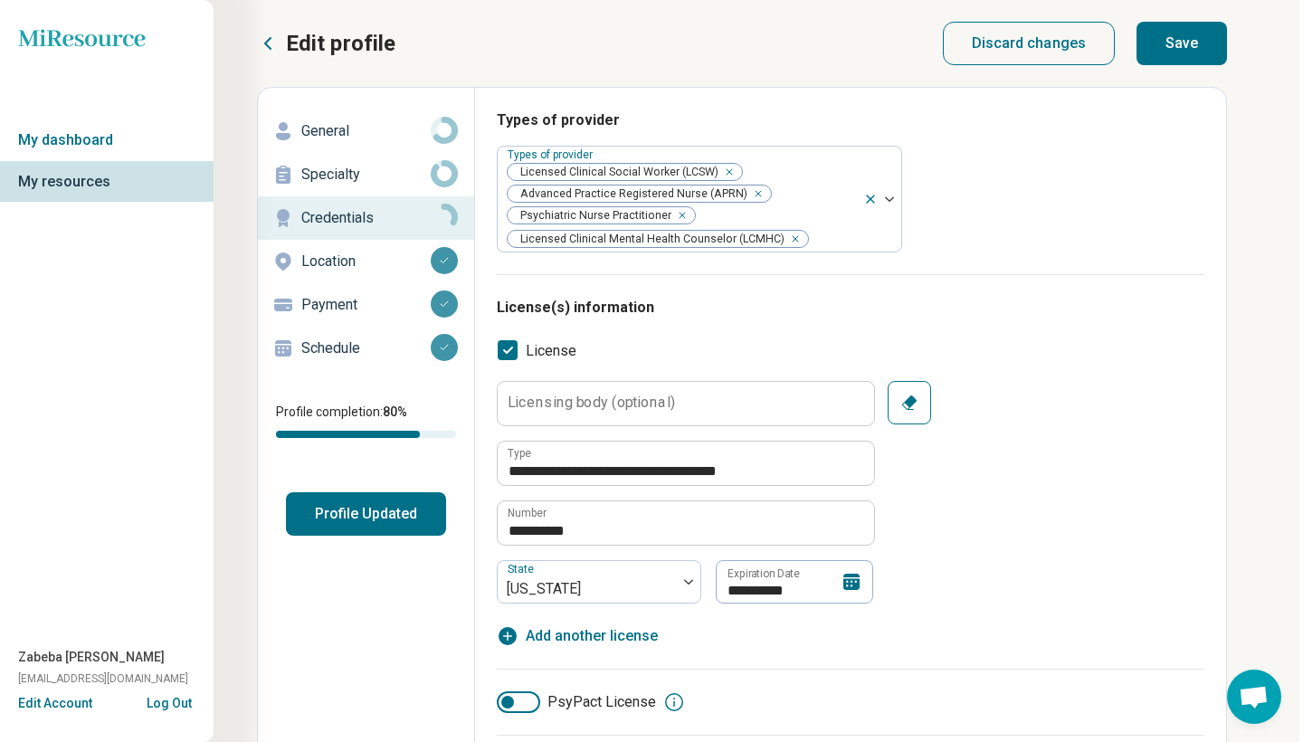
scroll to position [0, 4]
click at [1167, 60] on button "Save" at bounding box center [1181, 43] width 90 height 43
click at [364, 262] on p "Location" at bounding box center [365, 262] width 129 height 22
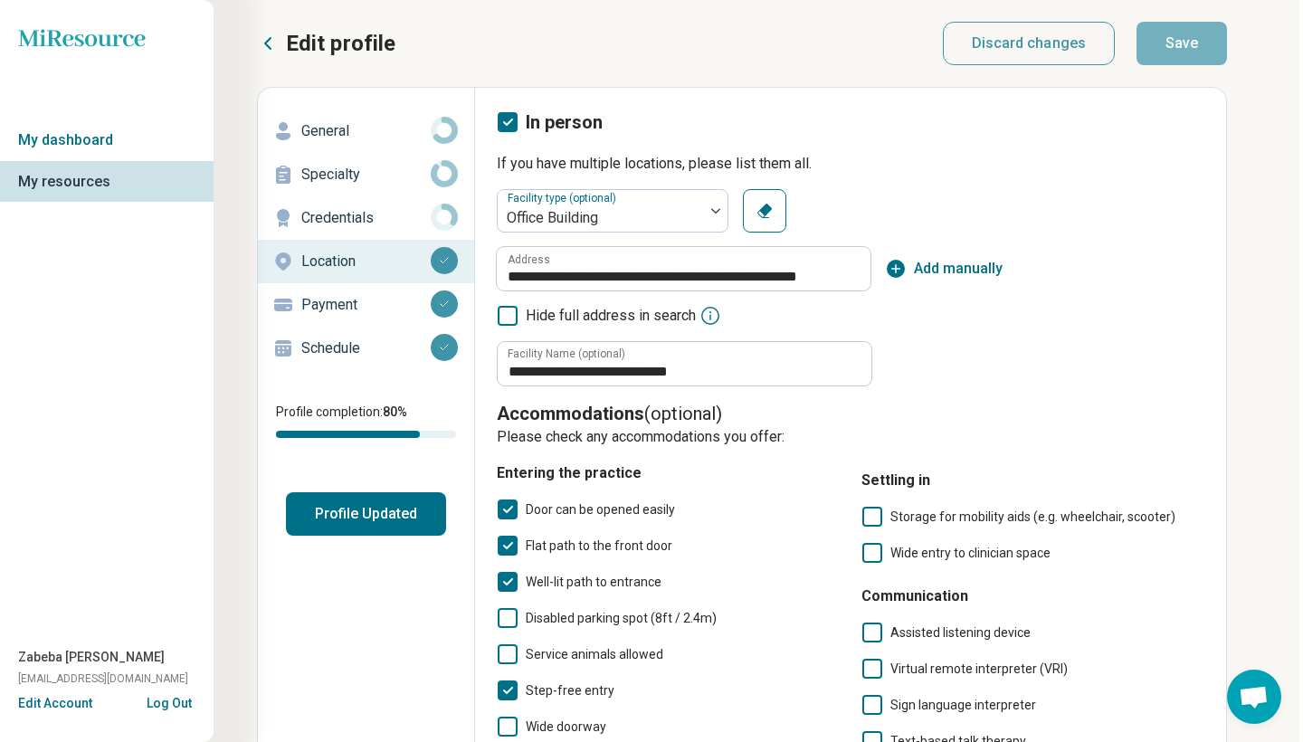
click at [374, 219] on p "Credentials" at bounding box center [365, 218] width 129 height 22
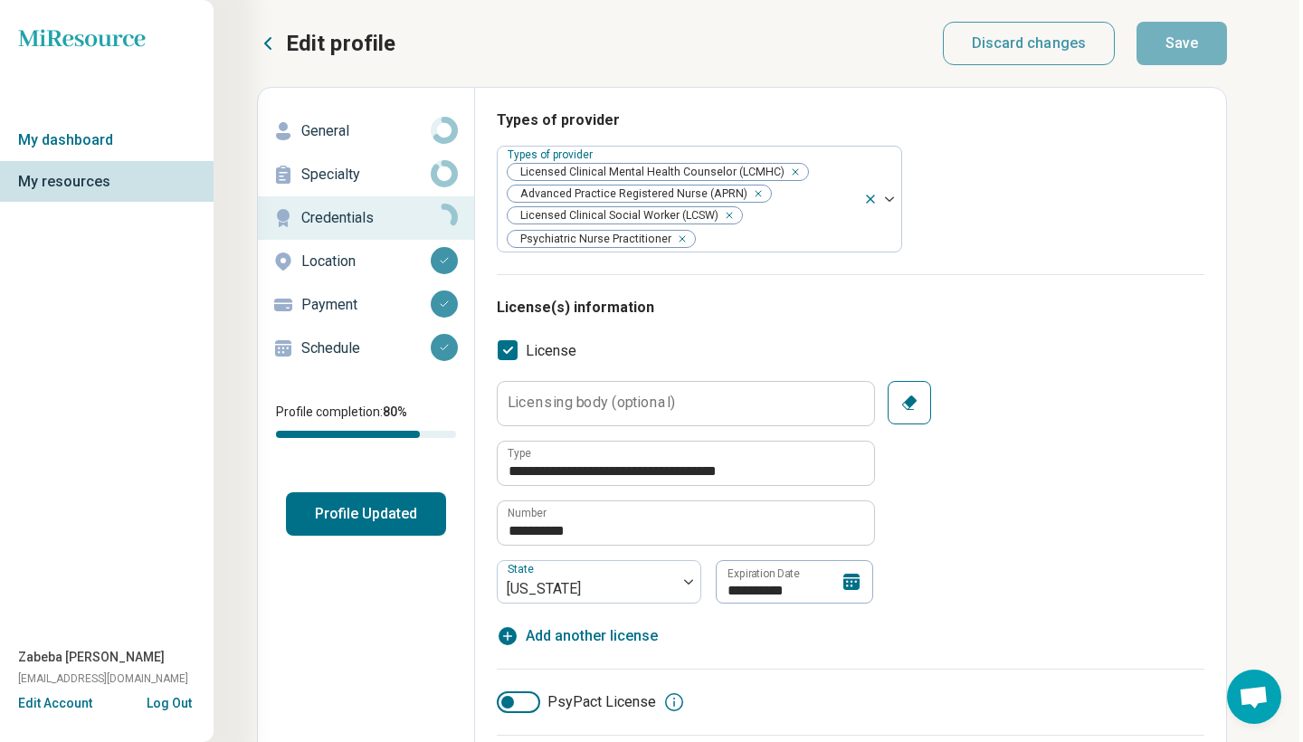
click at [360, 185] on p "Specialty" at bounding box center [365, 175] width 129 height 22
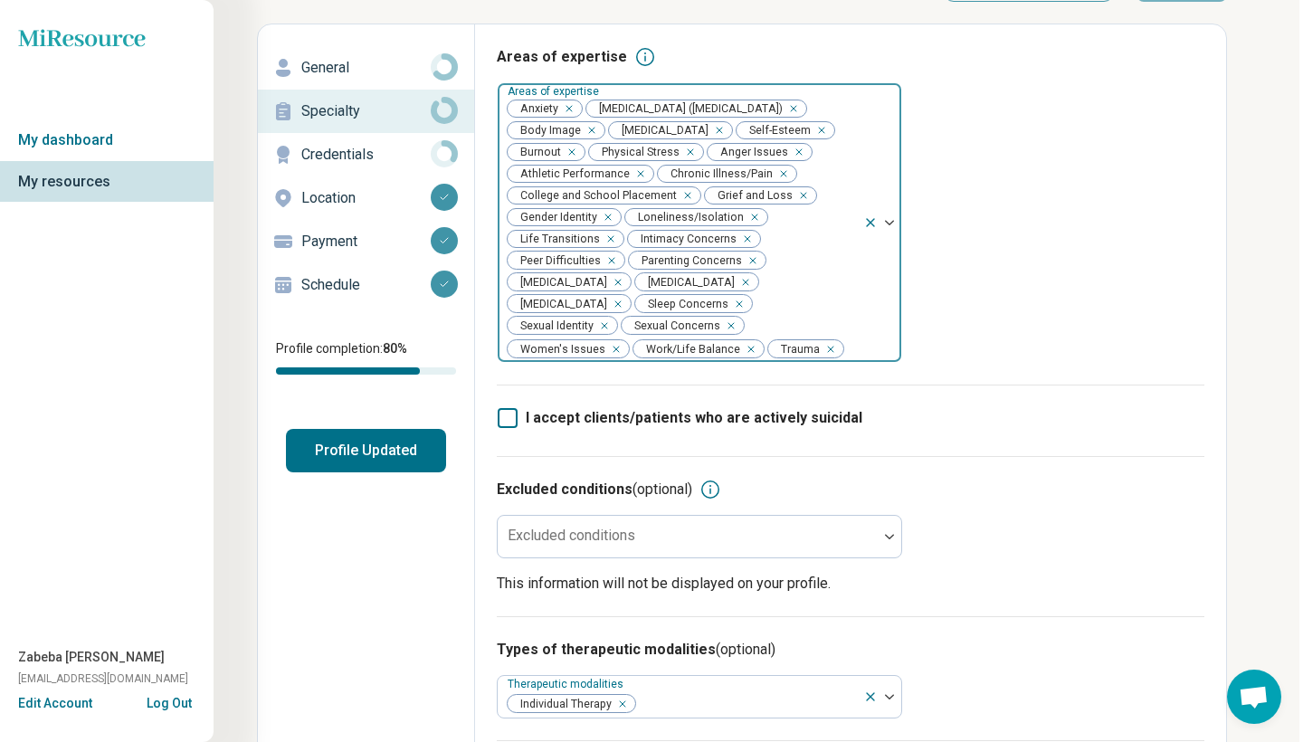
scroll to position [78, 4]
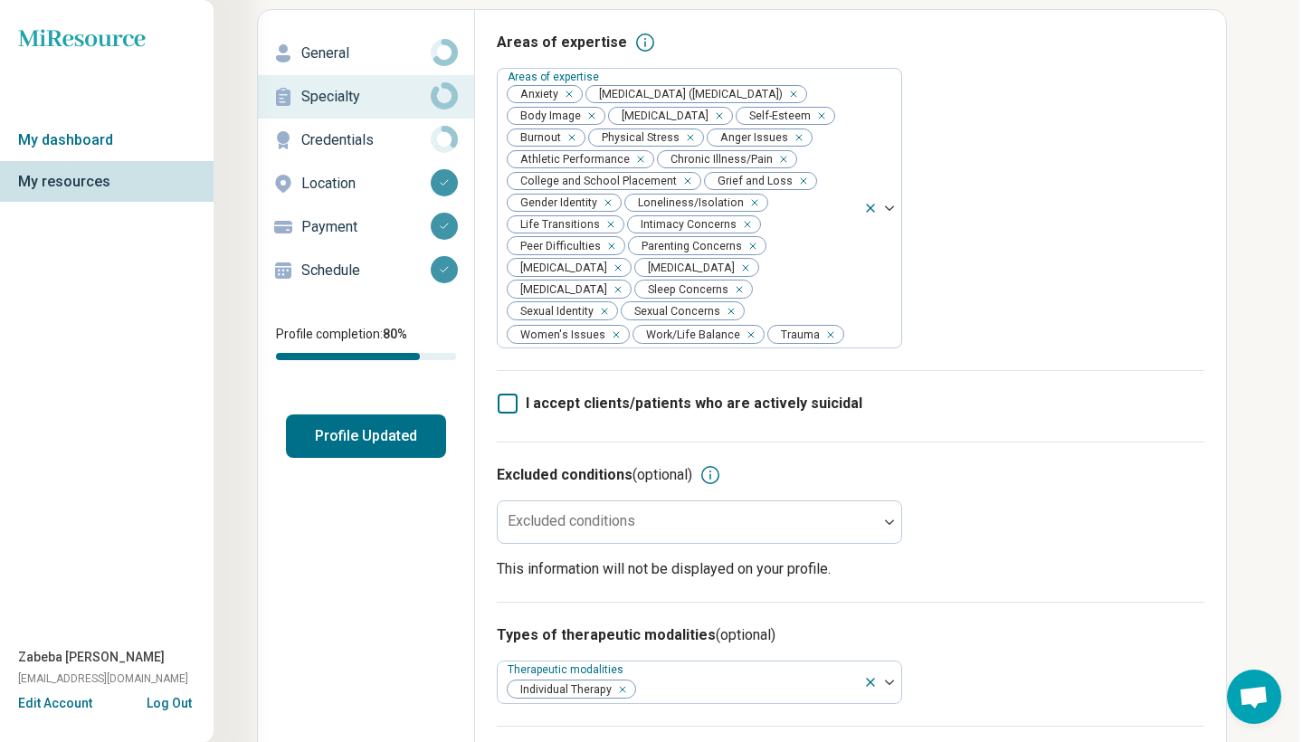
click at [379, 139] on p "Credentials" at bounding box center [365, 140] width 129 height 22
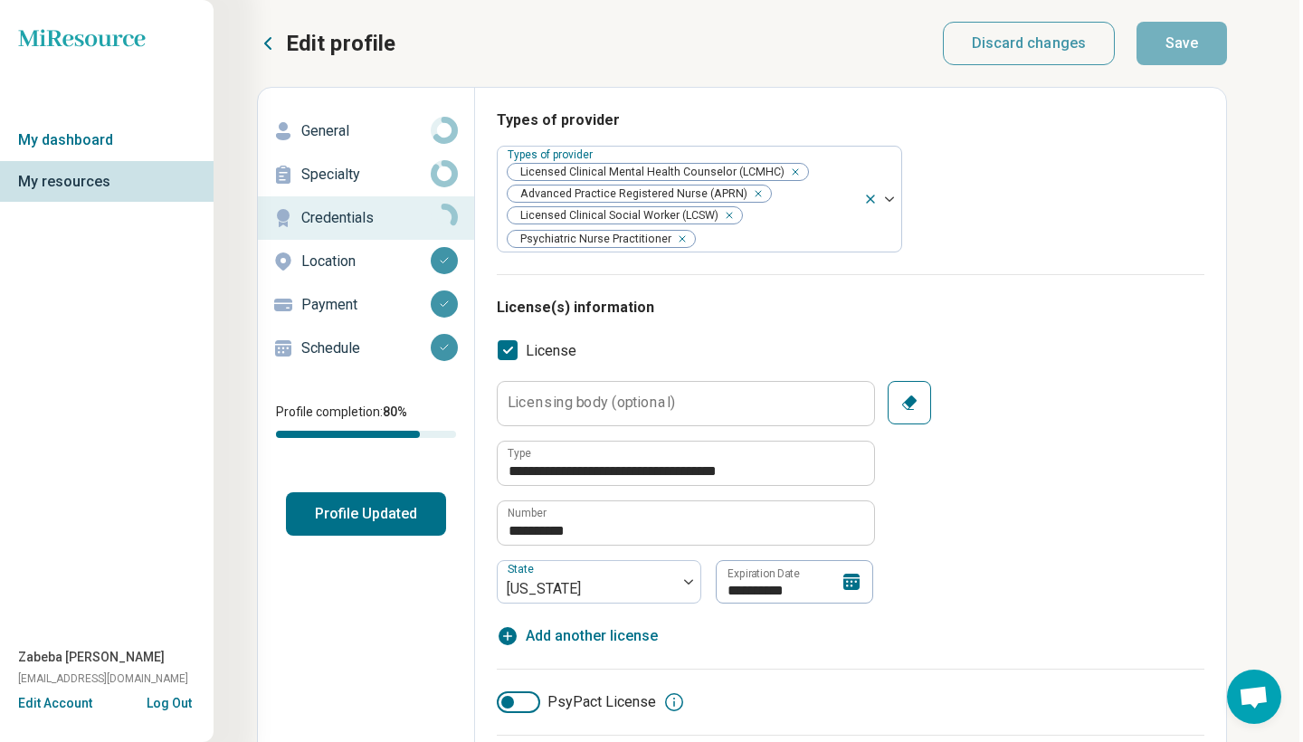
click at [358, 125] on p "General" at bounding box center [365, 131] width 129 height 22
type textarea "*"
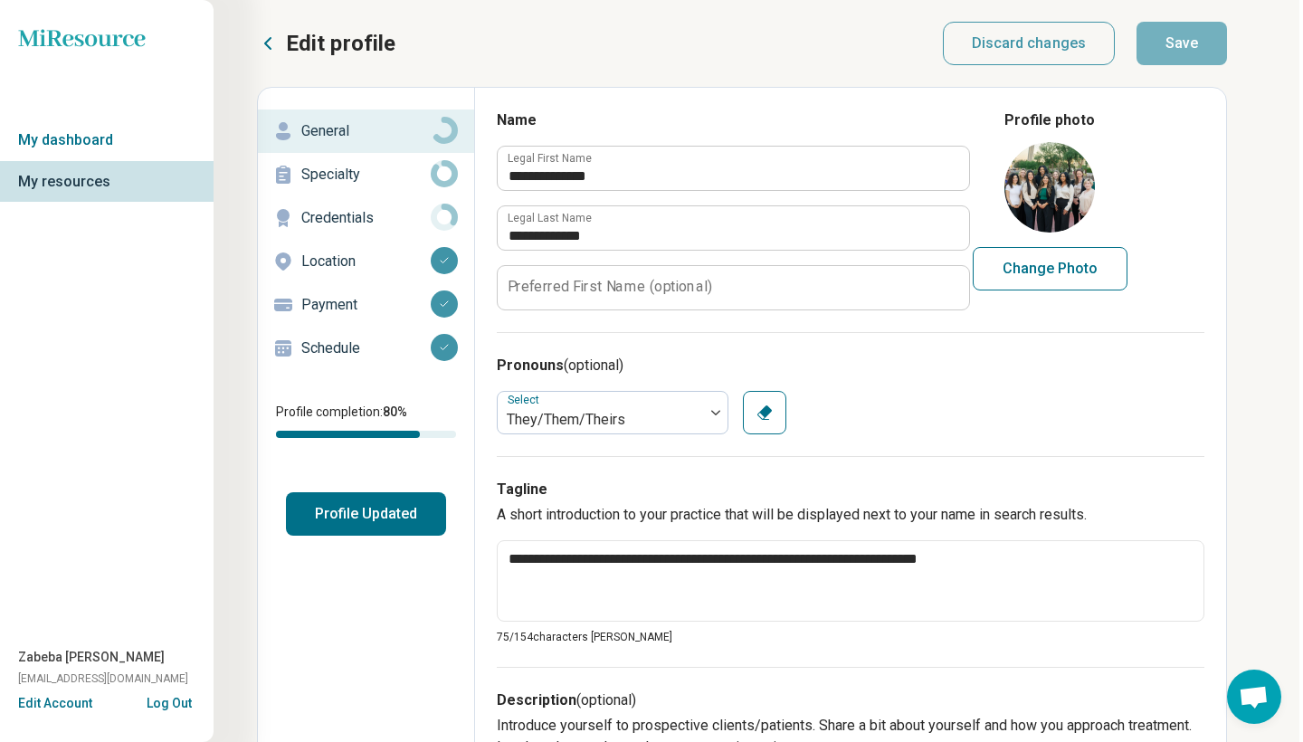
scroll to position [0, 4]
click at [95, 128] on link "My dashboard" at bounding box center [104, 140] width 217 height 42
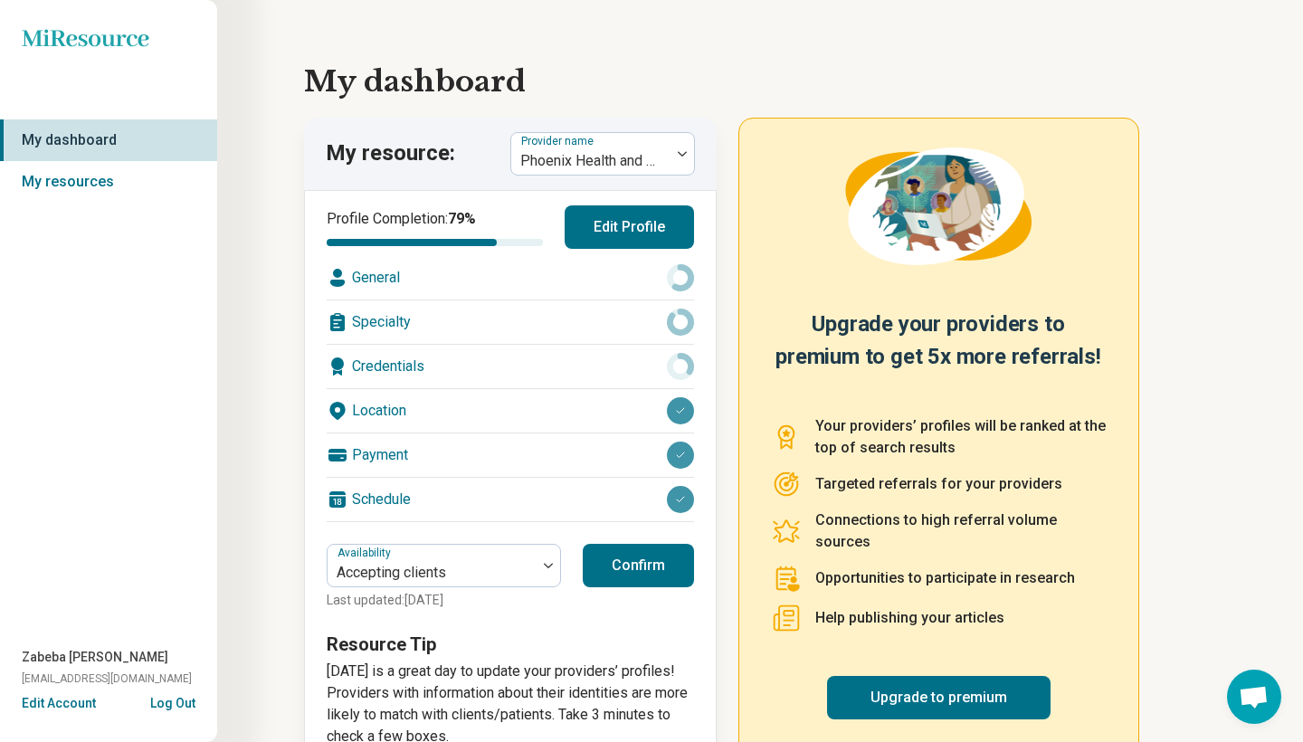
click at [646, 568] on button "Confirm" at bounding box center [638, 565] width 111 height 43
click at [608, 152] on div "Phoenix Health and WellBeing" at bounding box center [590, 161] width 141 height 22
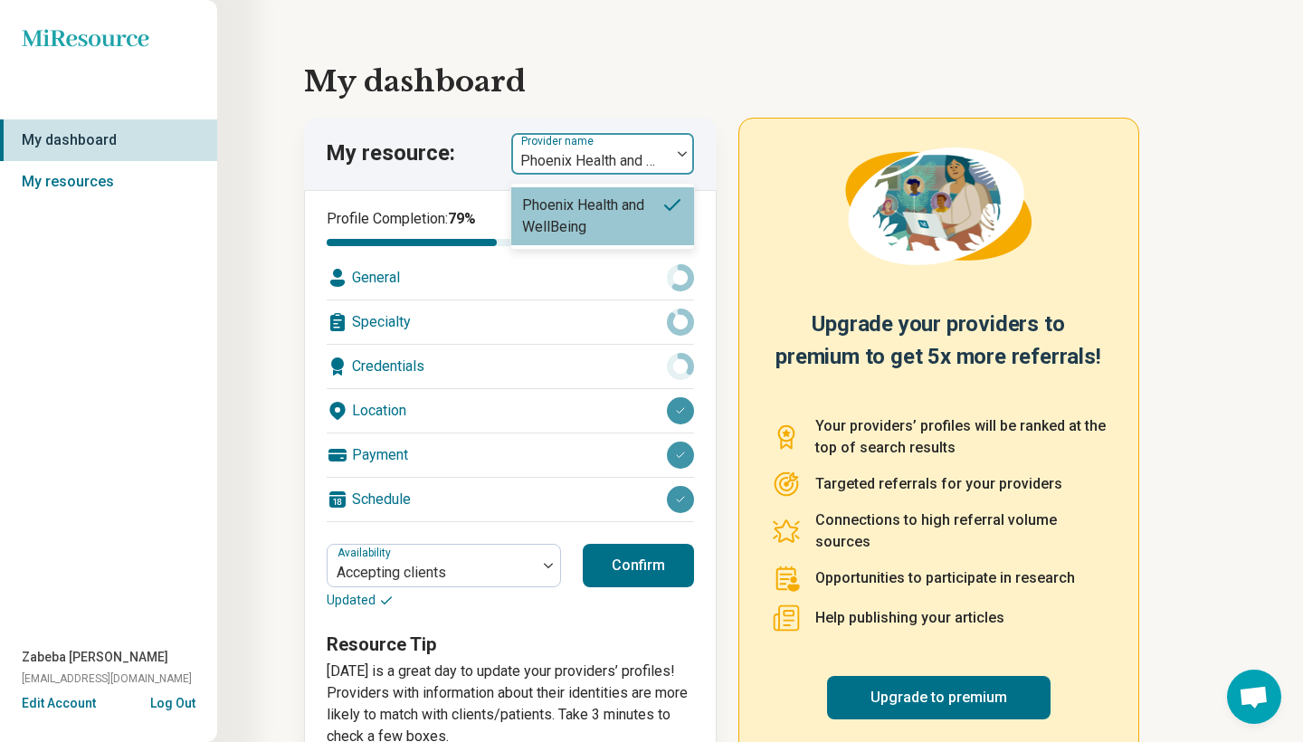
click at [609, 153] on div "Phoenix Health and WellBeing" at bounding box center [590, 161] width 141 height 22
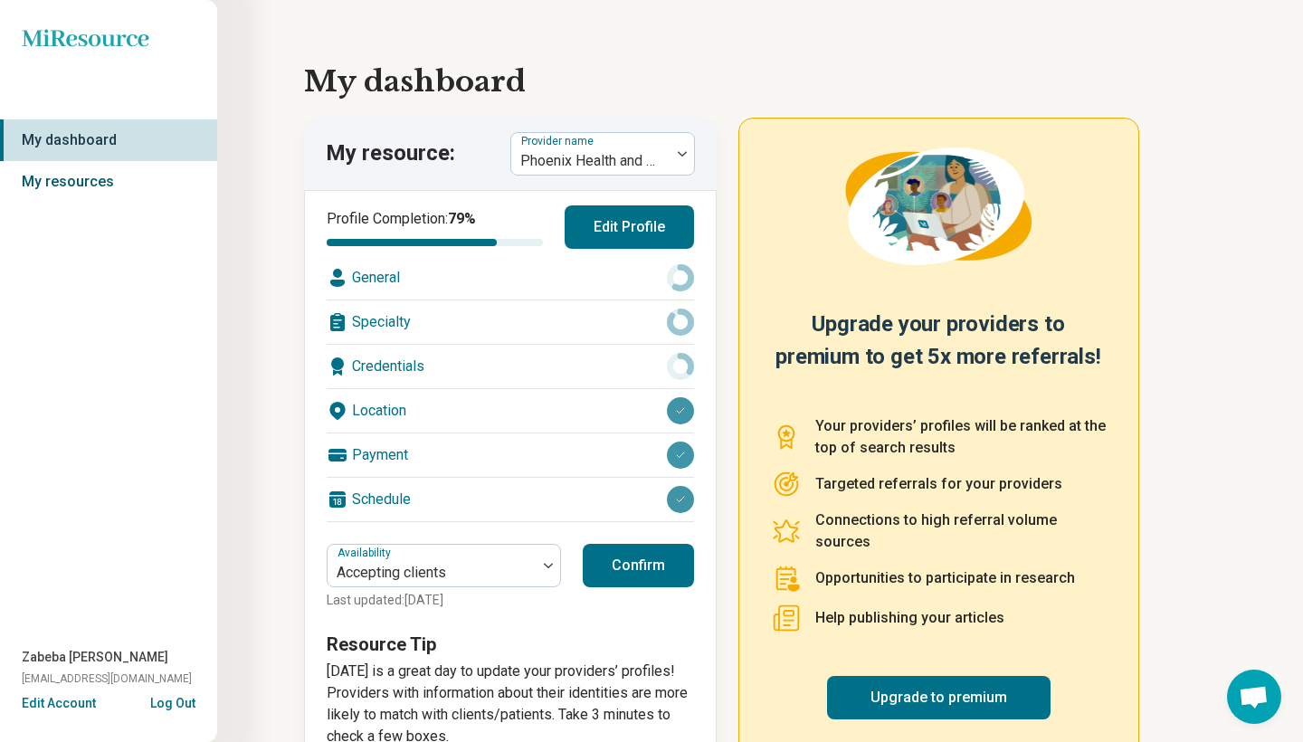
click at [60, 170] on link "My resources" at bounding box center [108, 182] width 217 height 42
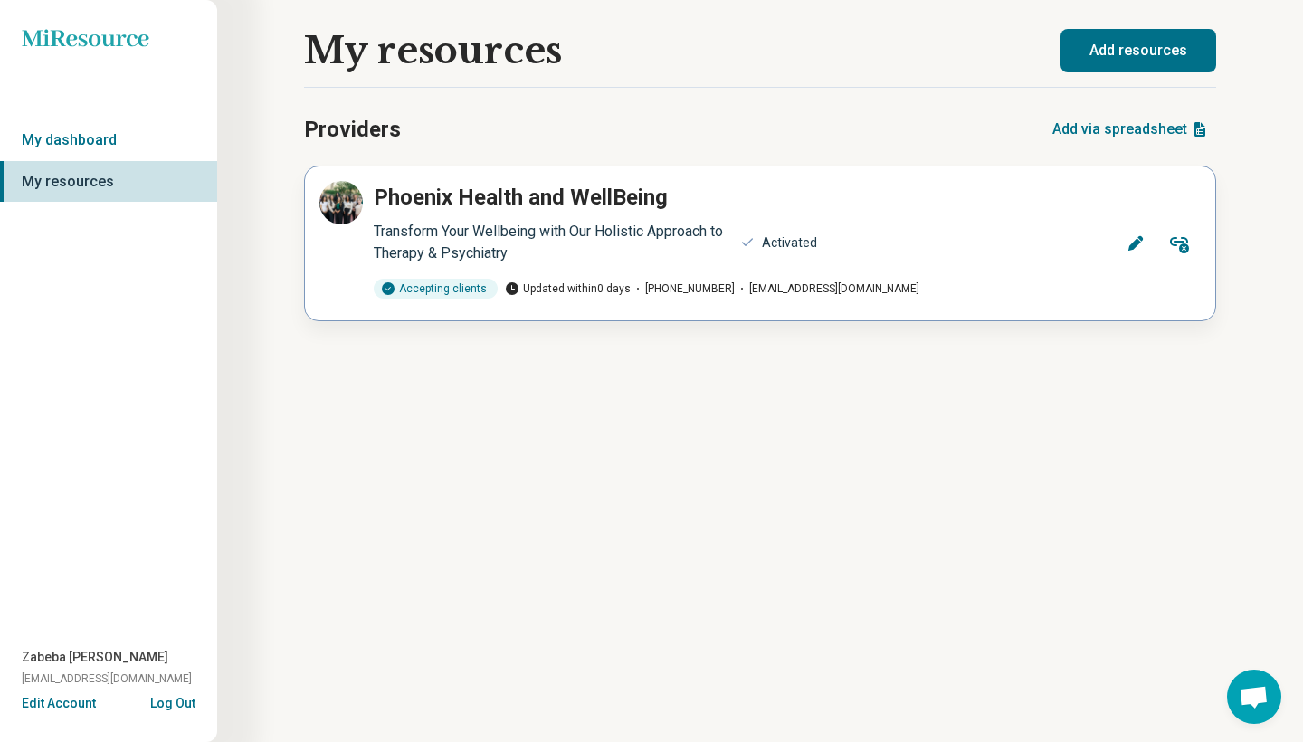
click at [428, 208] on p "Phoenix Health and WellBeing" at bounding box center [521, 197] width 294 height 33
click at [525, 196] on p "Phoenix Health and WellBeing" at bounding box center [521, 197] width 294 height 33
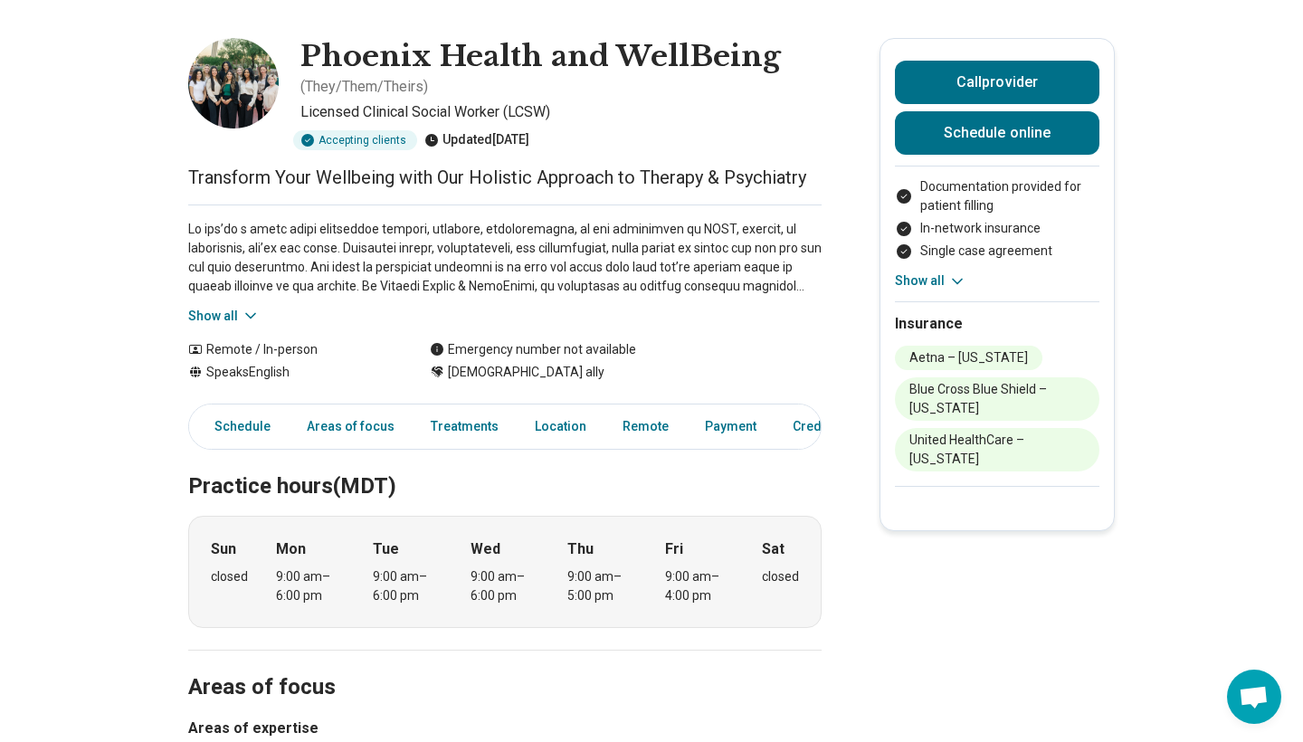
scroll to position [72, 0]
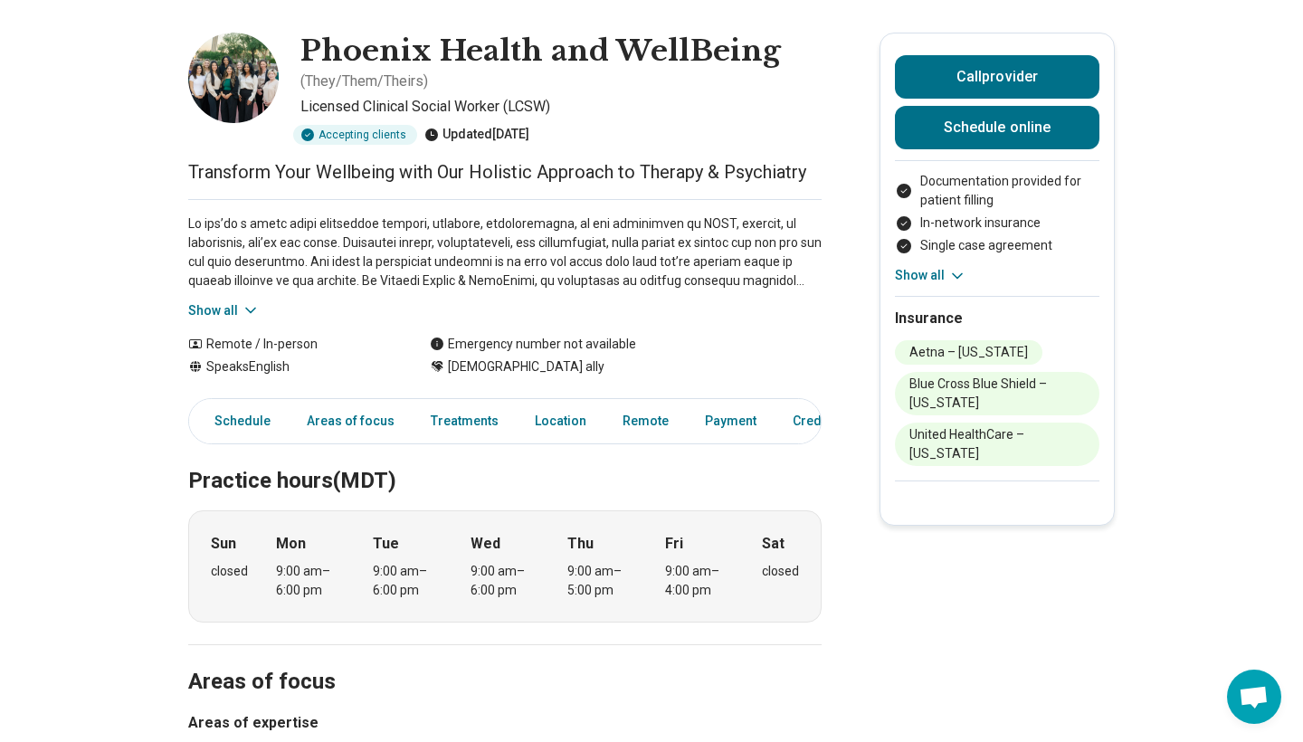
click at [234, 310] on button "Show all" at bounding box center [223, 310] width 71 height 19
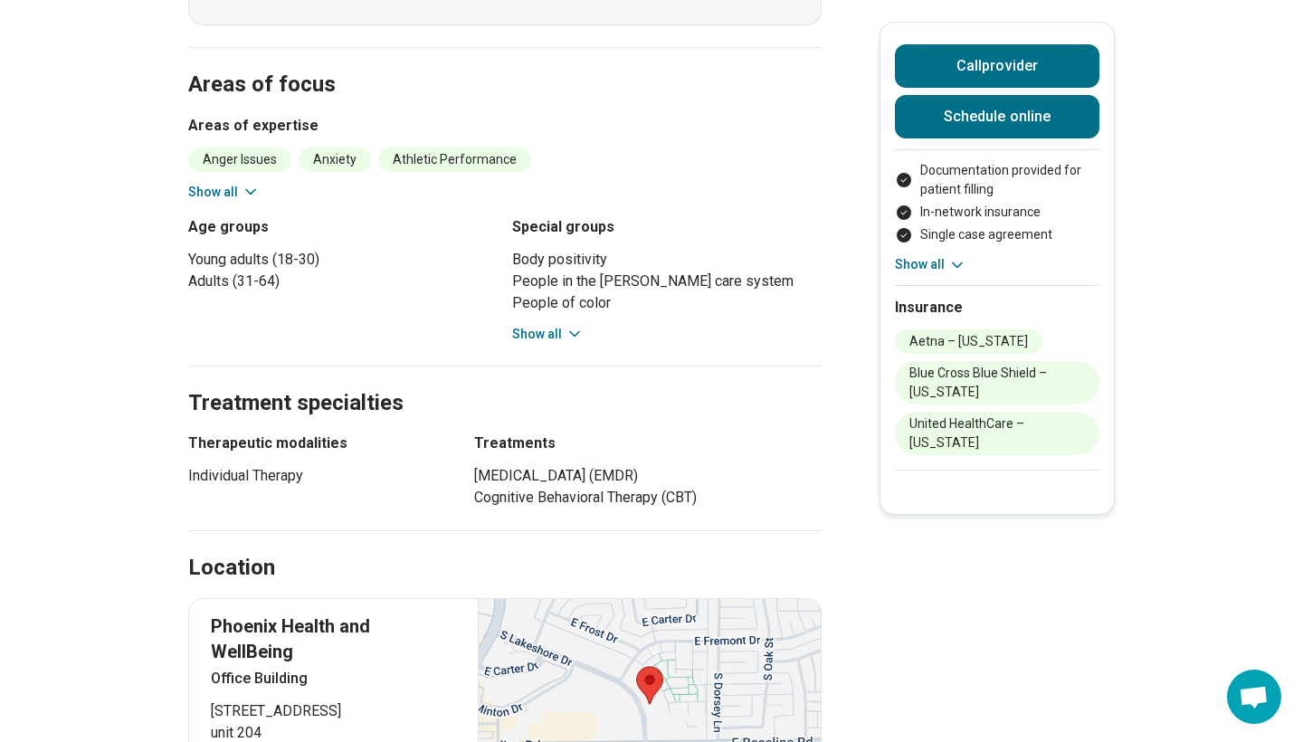
scroll to position [853, 0]
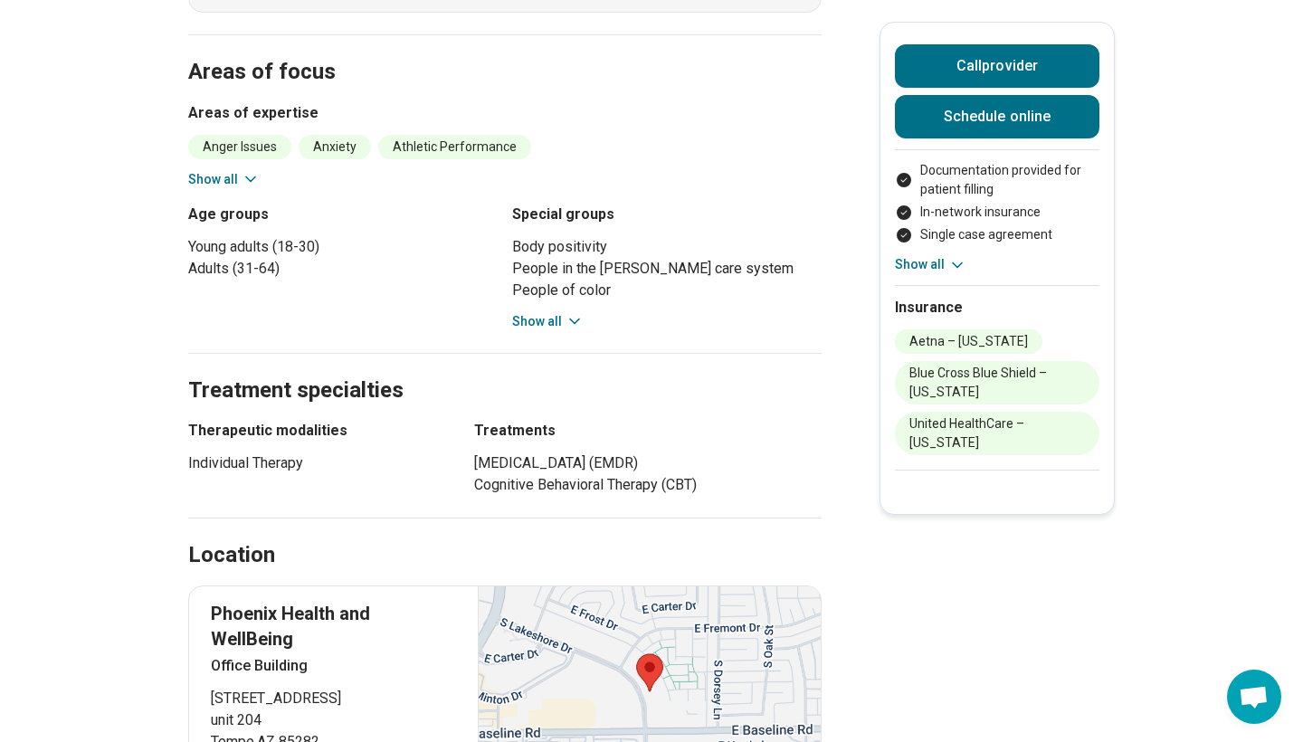
click at [553, 280] on li "People of color" at bounding box center [666, 291] width 309 height 22
click at [557, 312] on button "Show all" at bounding box center [547, 321] width 71 height 19
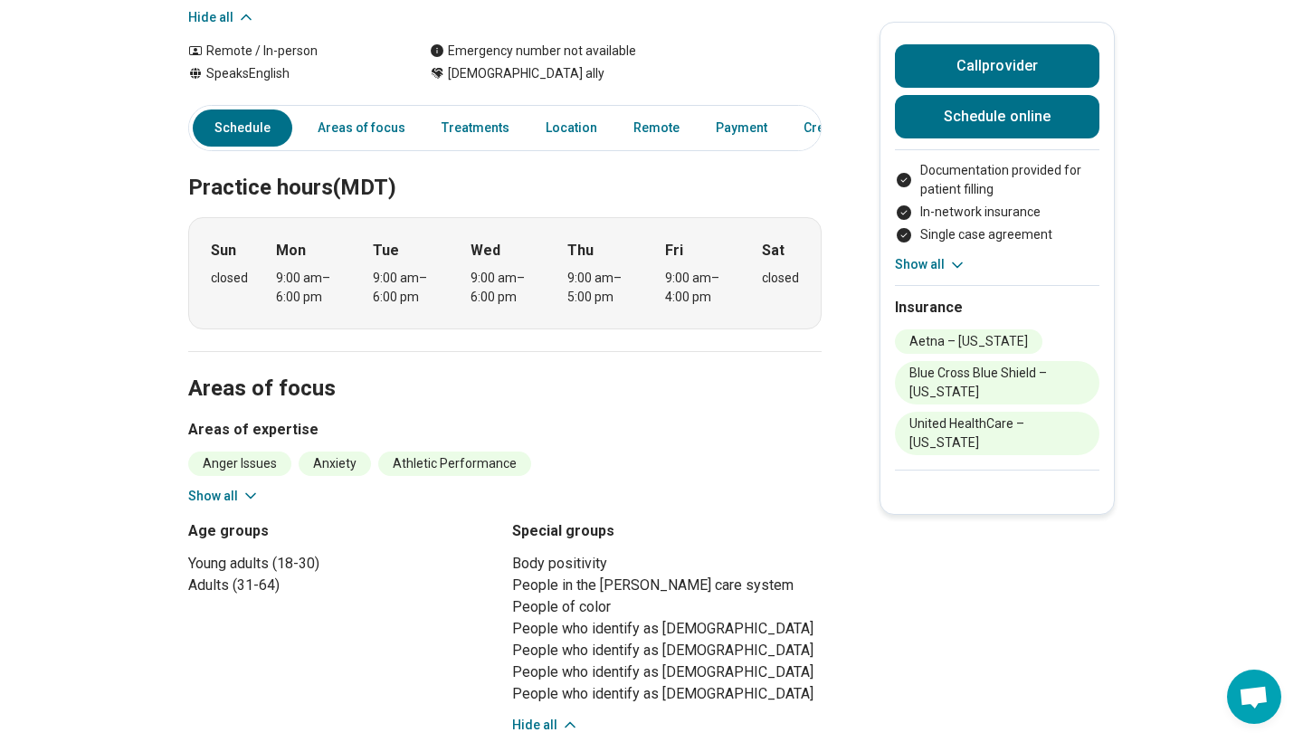
scroll to position [416, 0]
